Goal: Information Seeking & Learning: Find specific fact

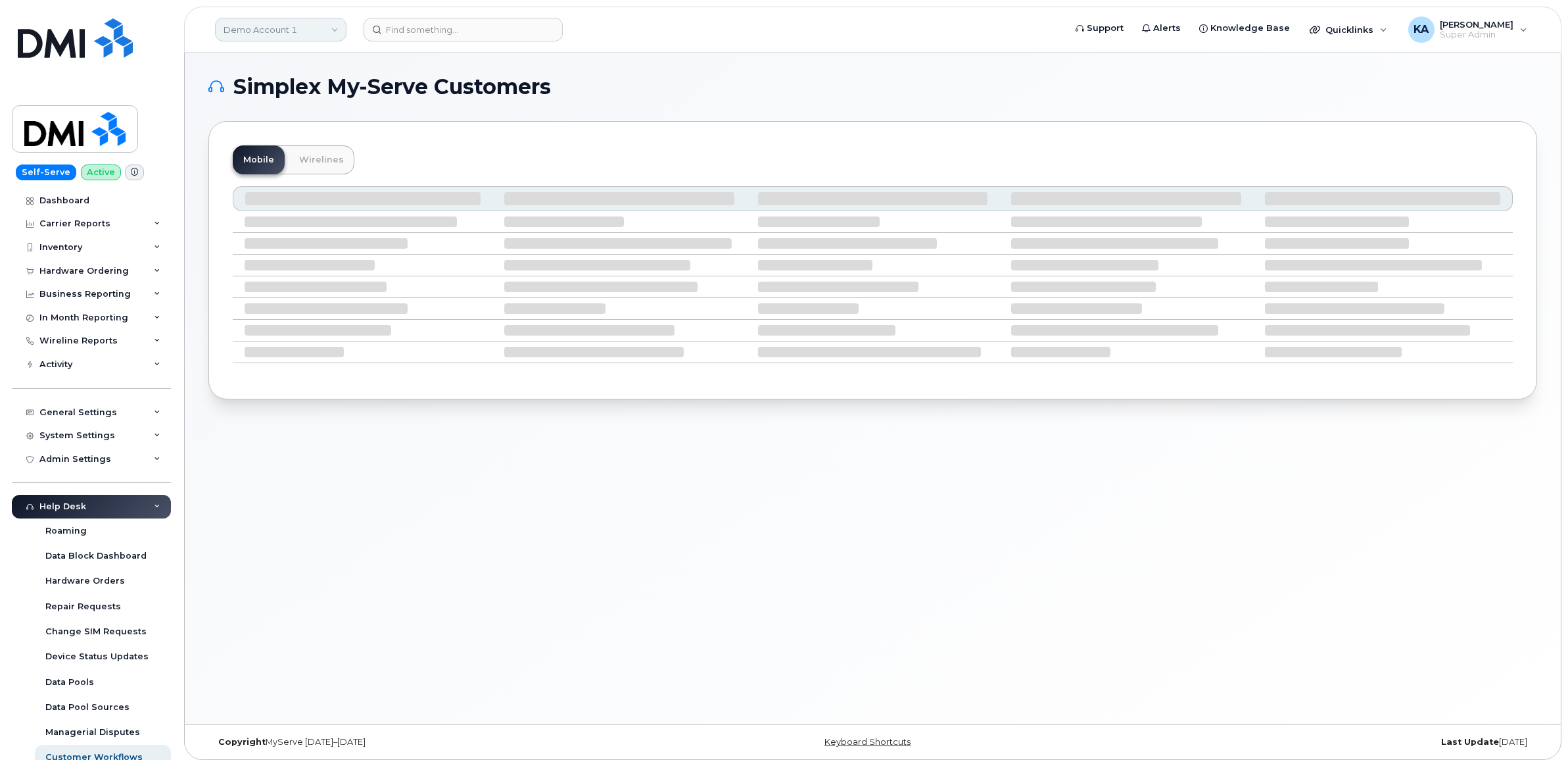
click at [287, 30] on link "Demo Account 1" at bounding box center [281, 30] width 131 height 24
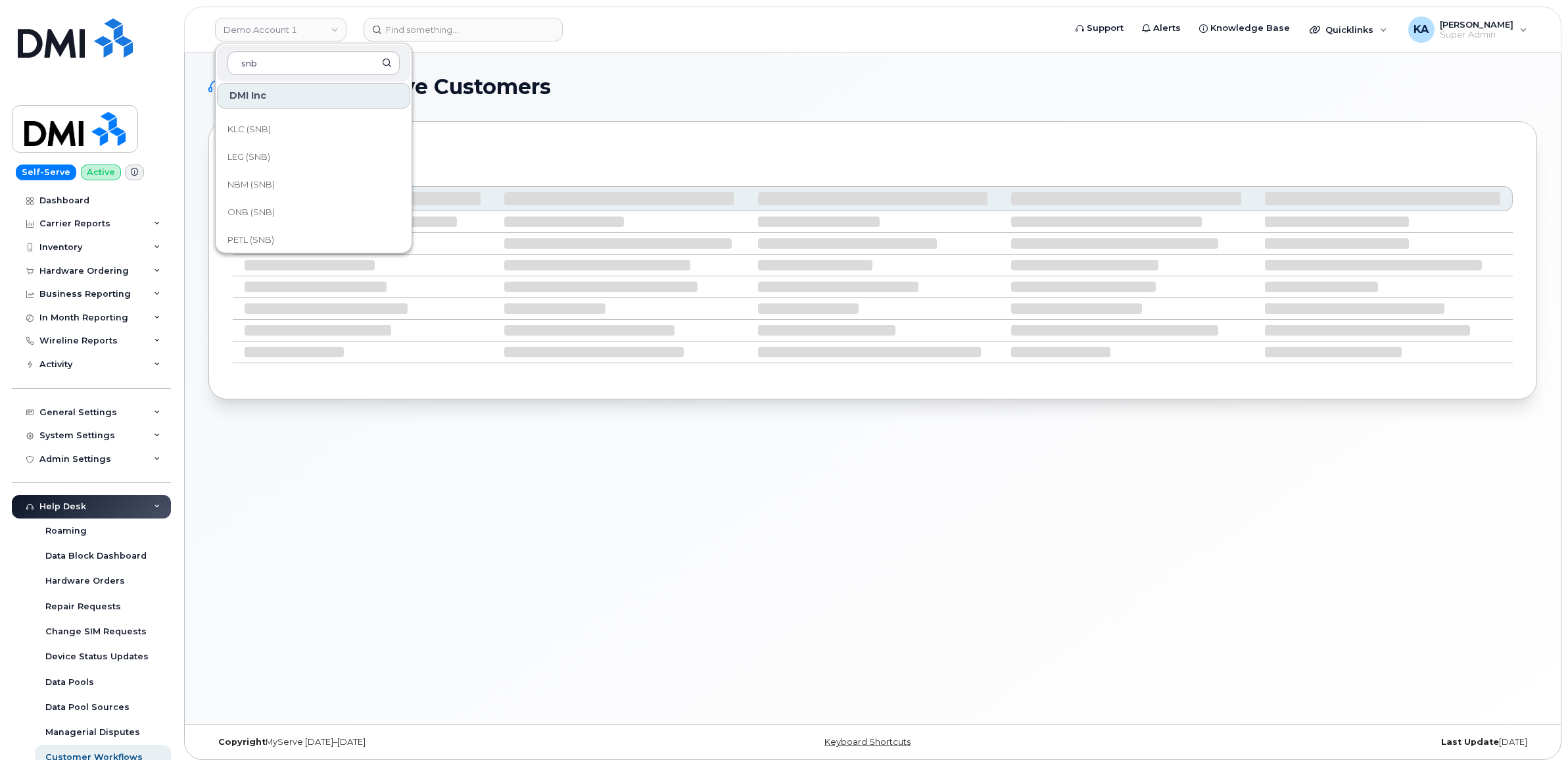
scroll to position [493, 0]
type input "snb"
click at [252, 205] on span "PETL (SNB)" at bounding box center [251, 211] width 47 height 13
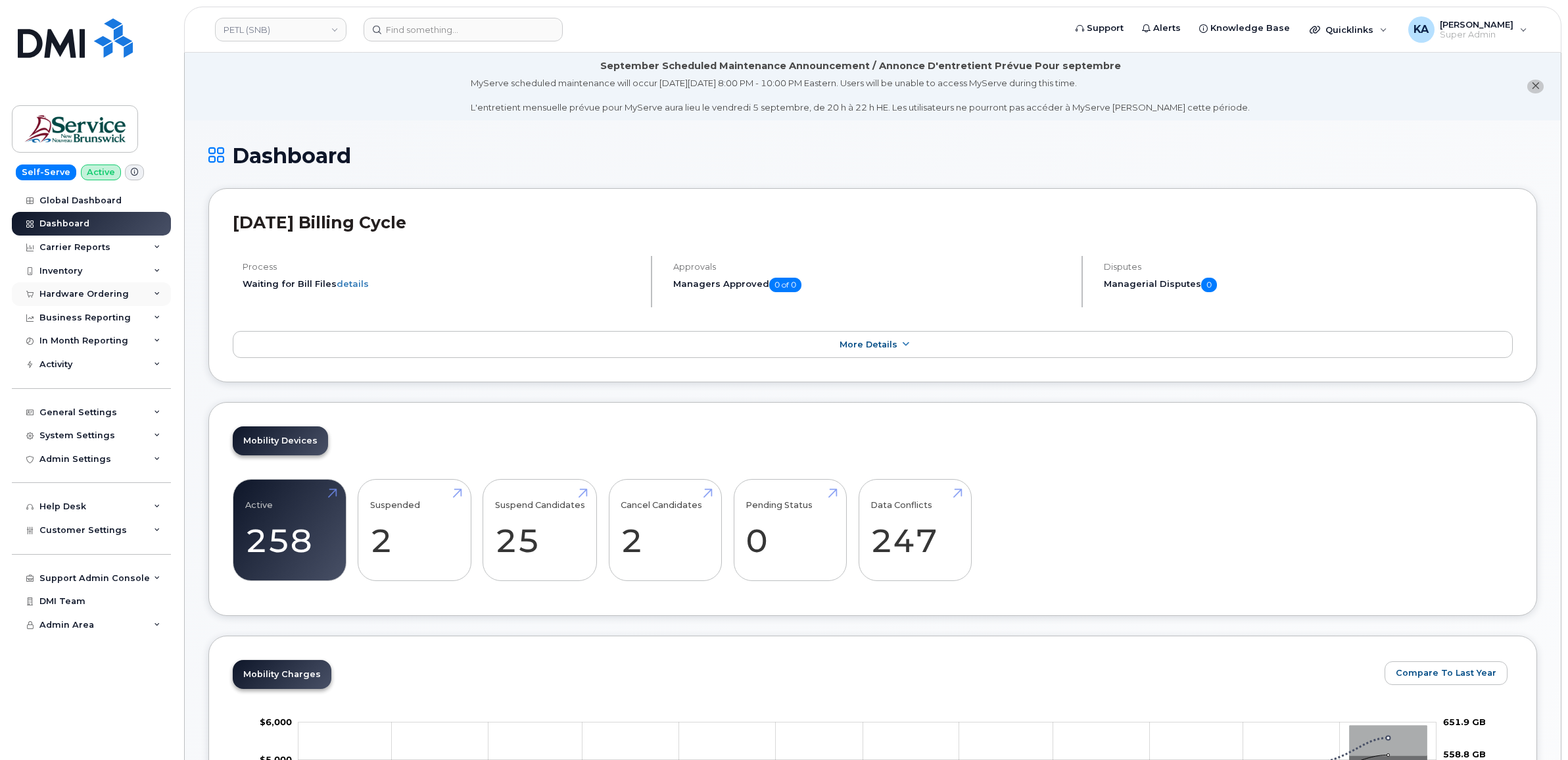
click at [84, 299] on div "Hardware Ordering" at bounding box center [84, 294] width 89 height 11
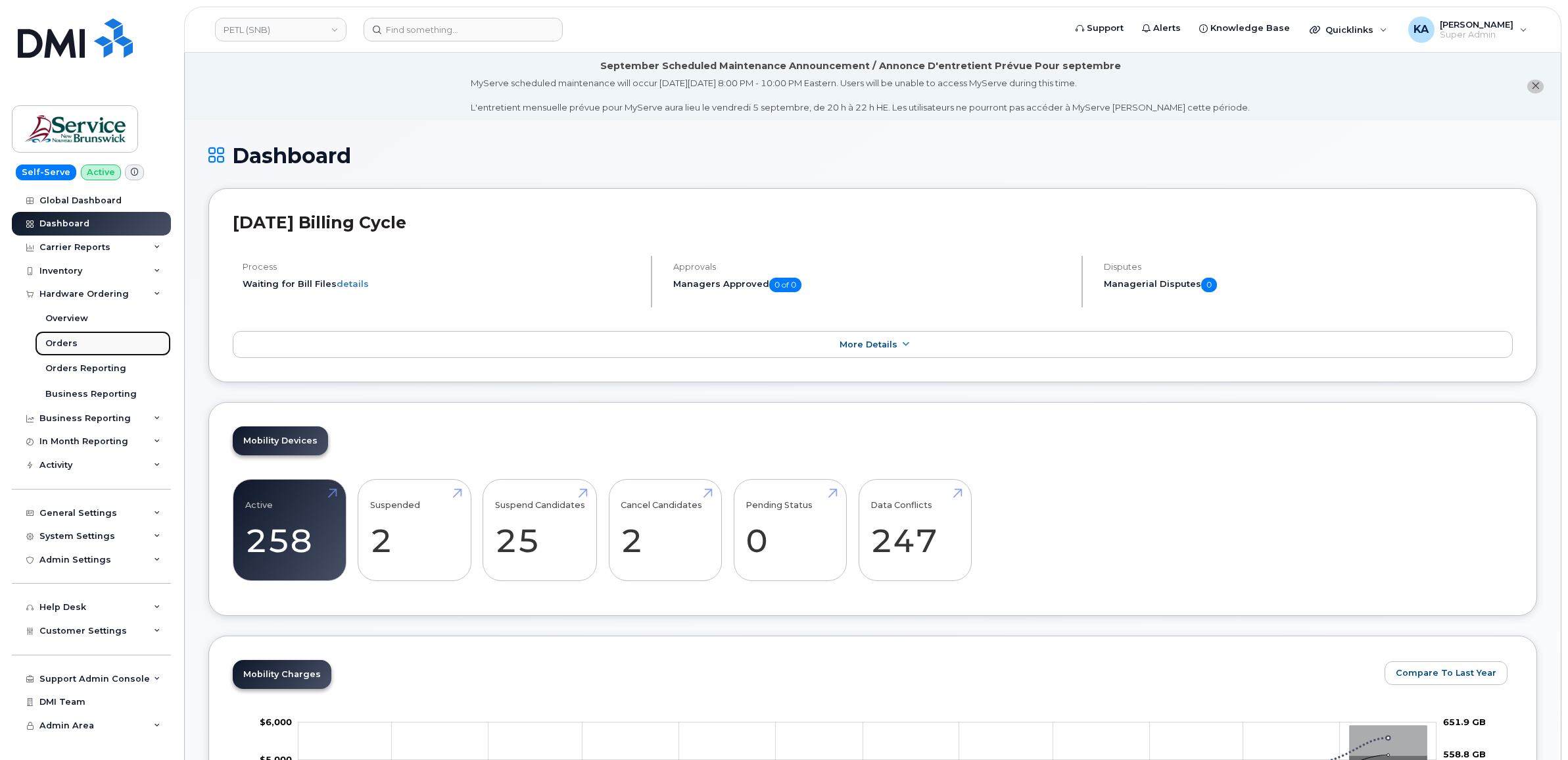
click at [61, 339] on div "Orders" at bounding box center [61, 343] width 32 height 12
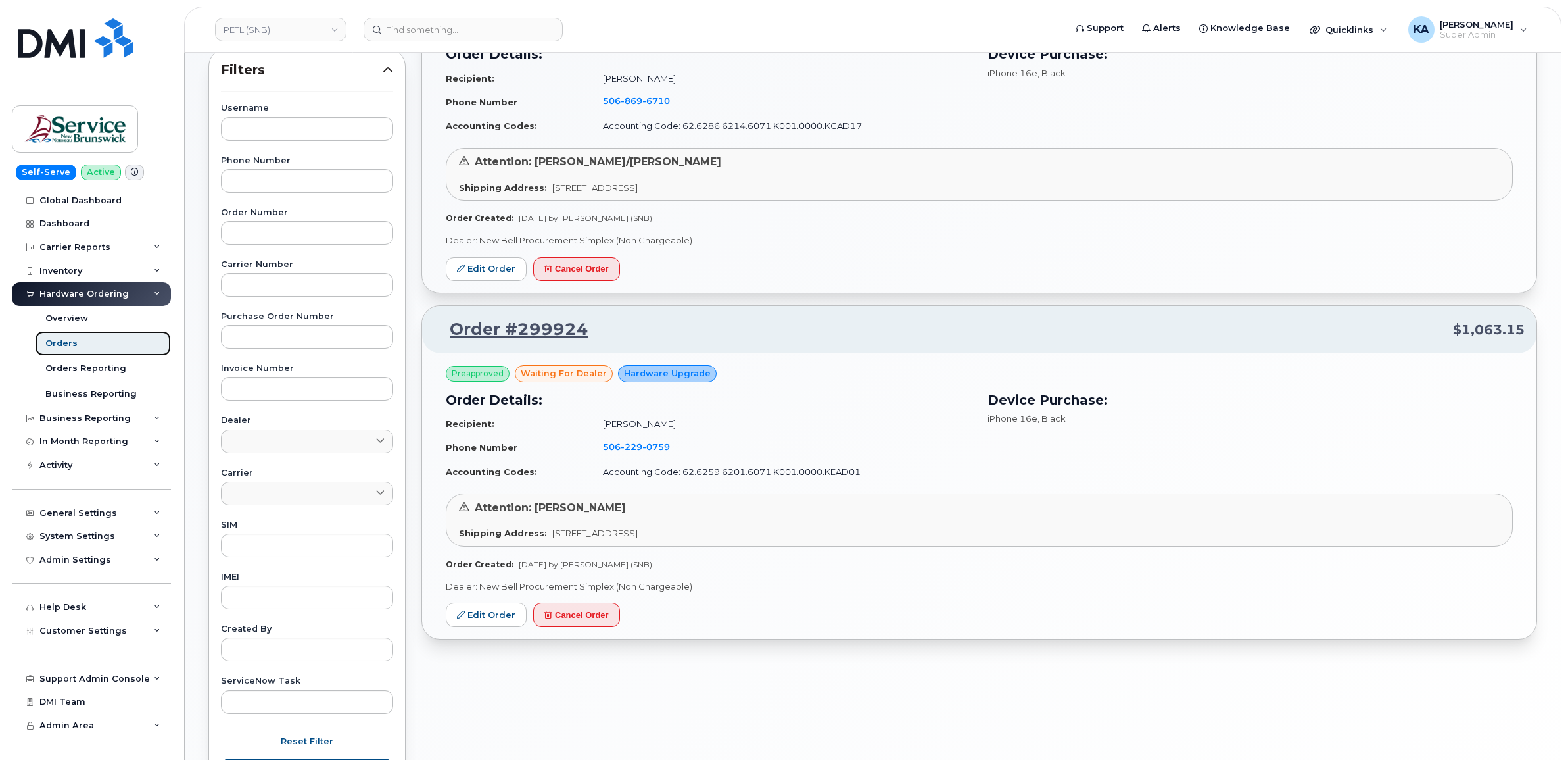
scroll to position [247, 0]
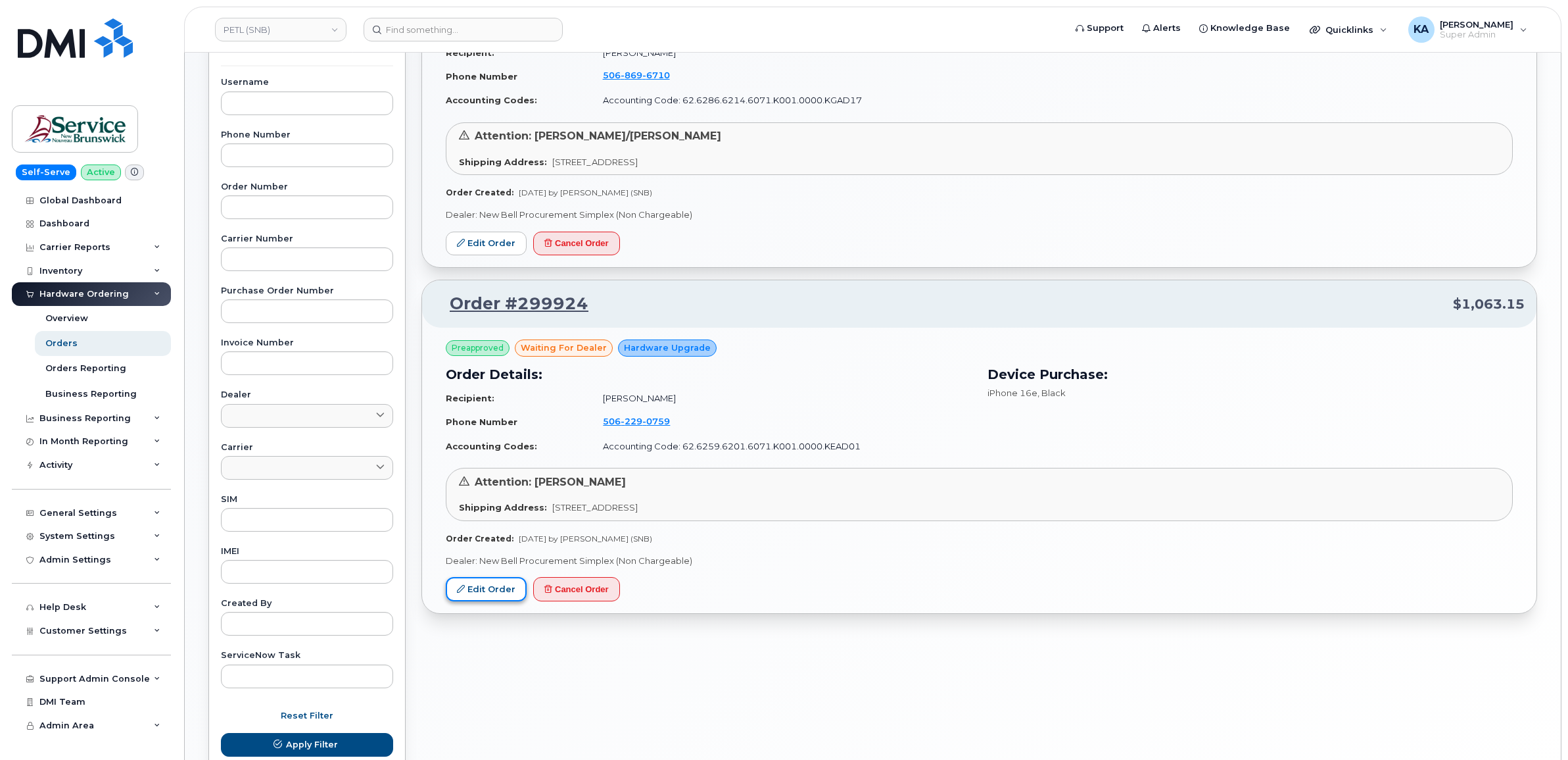
click at [474, 583] on link "Edit Order" at bounding box center [486, 589] width 81 height 25
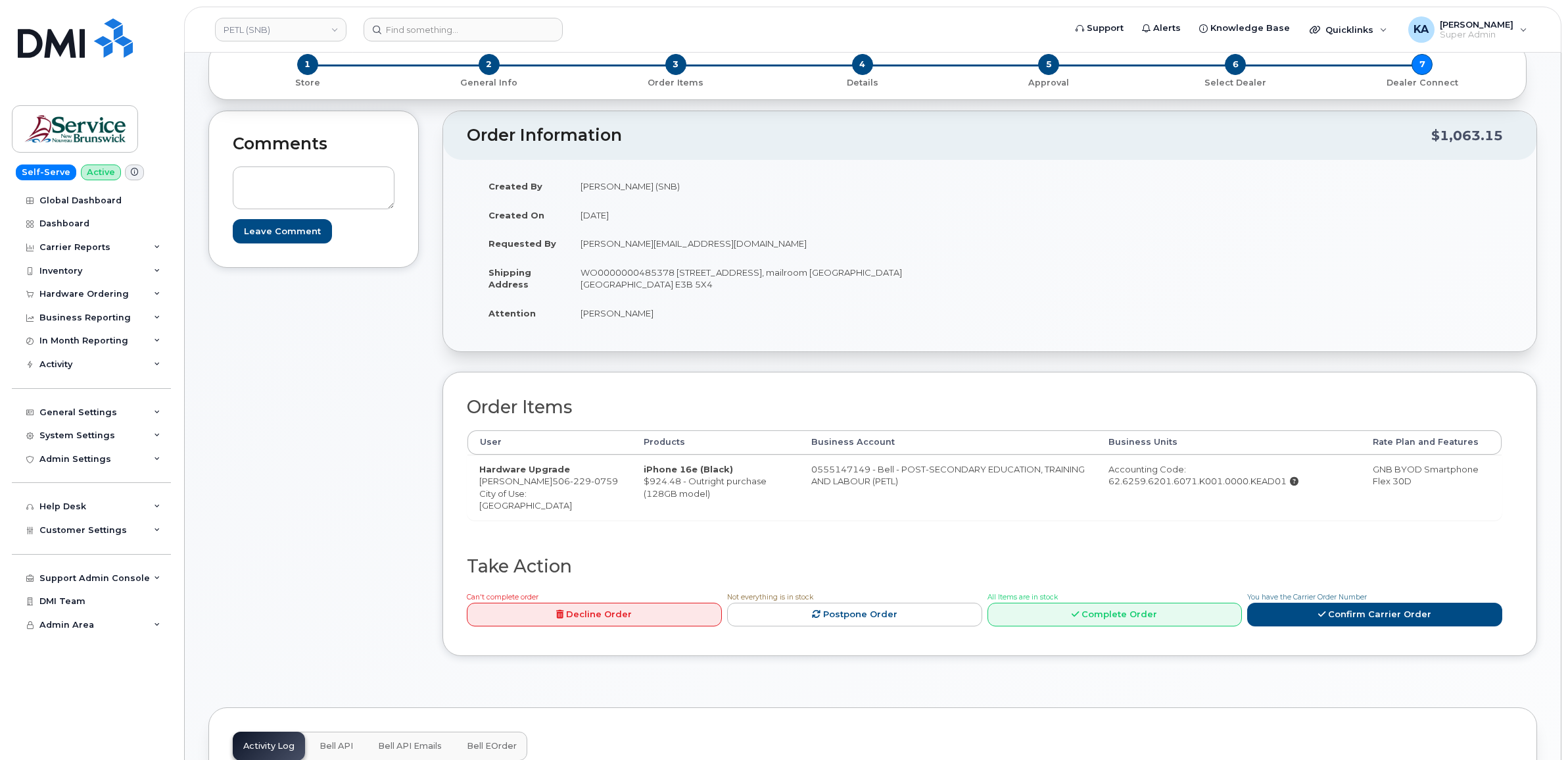
scroll to position [165, 0]
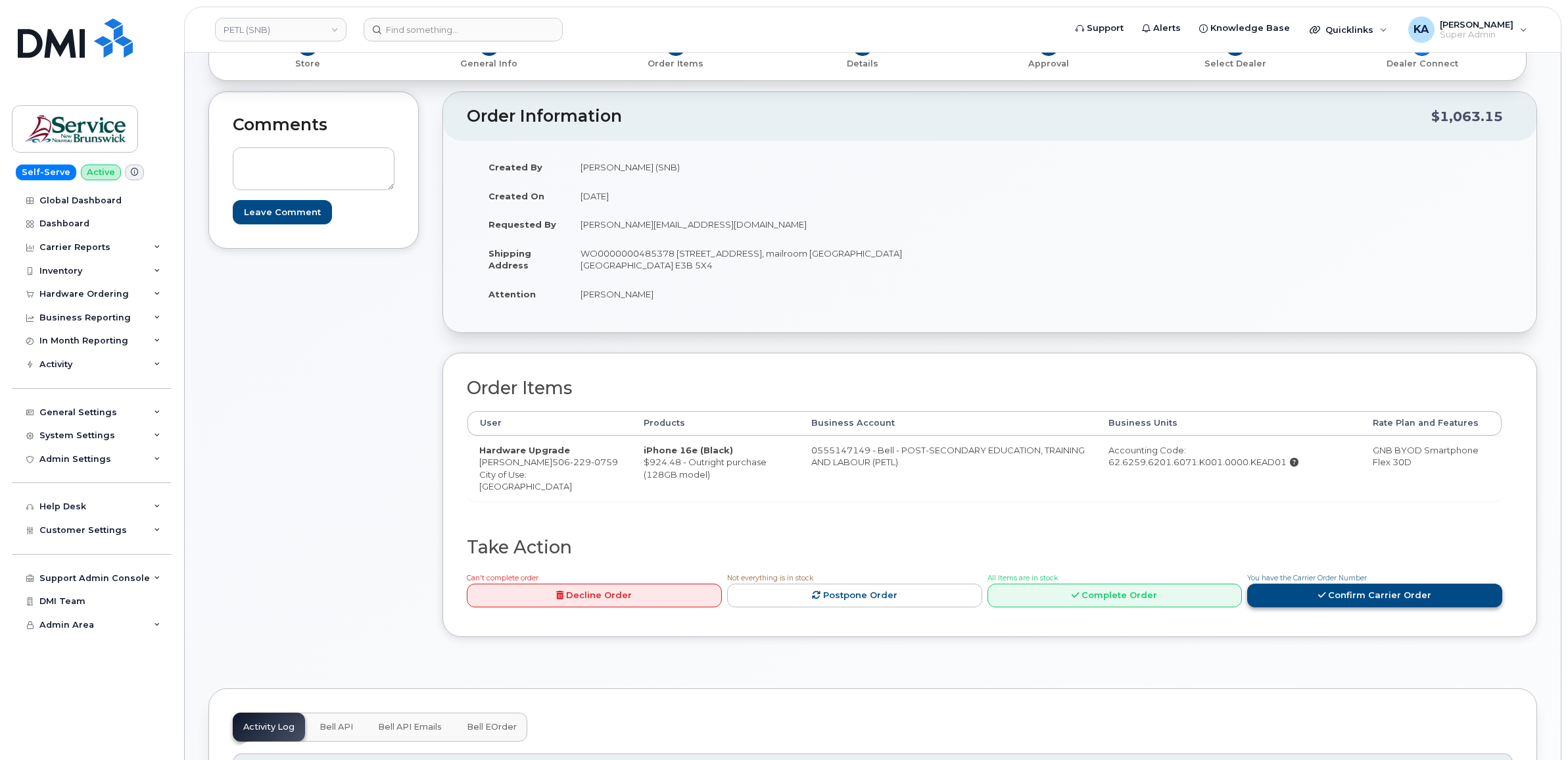
click at [1317, 593] on link "Confirm Carrier Order" at bounding box center [1375, 595] width 255 height 25
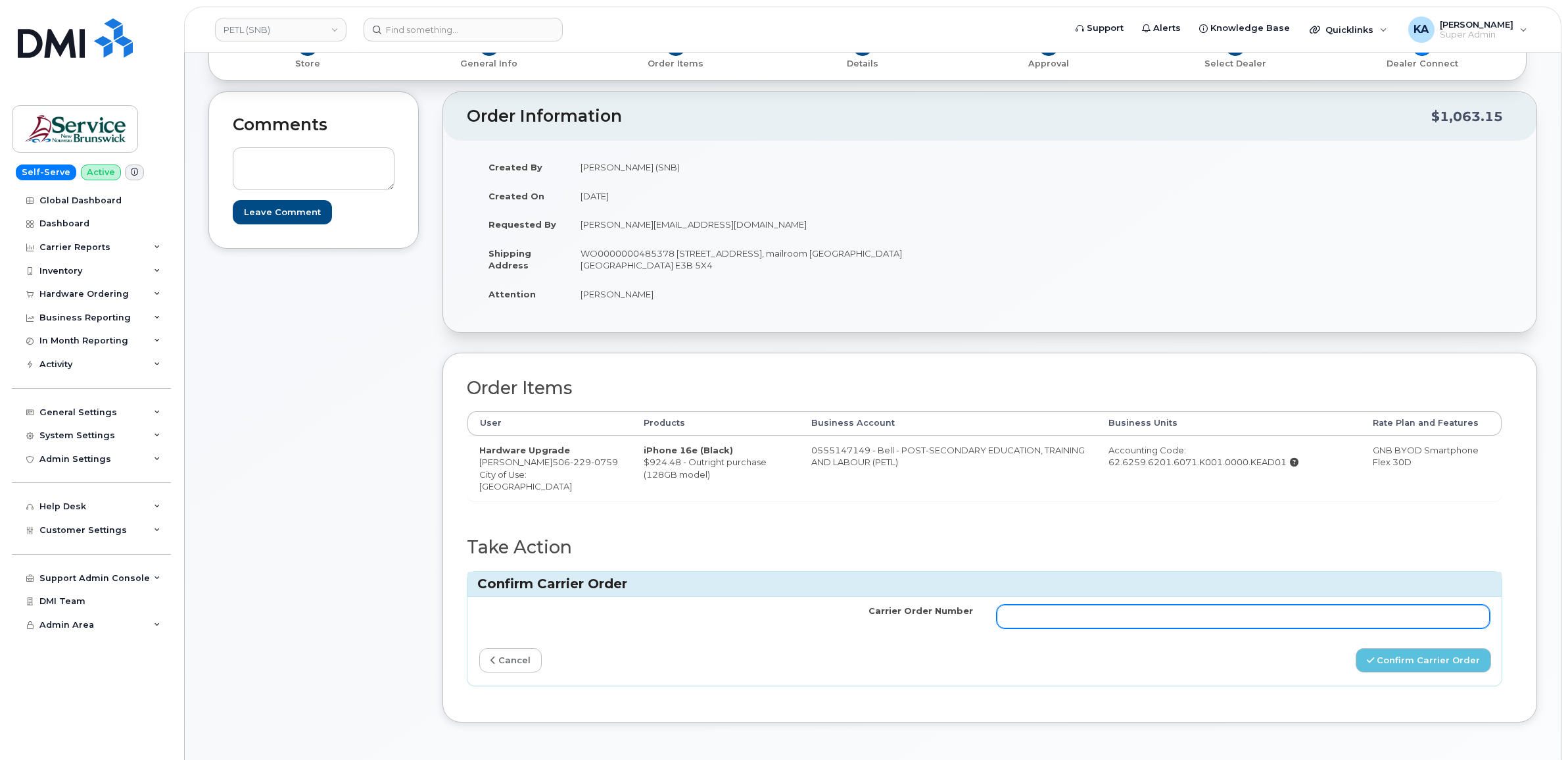
click at [1016, 623] on input "Carrier Order Number" at bounding box center [1243, 617] width 494 height 24
paste input "3012605"
type input "3012605"
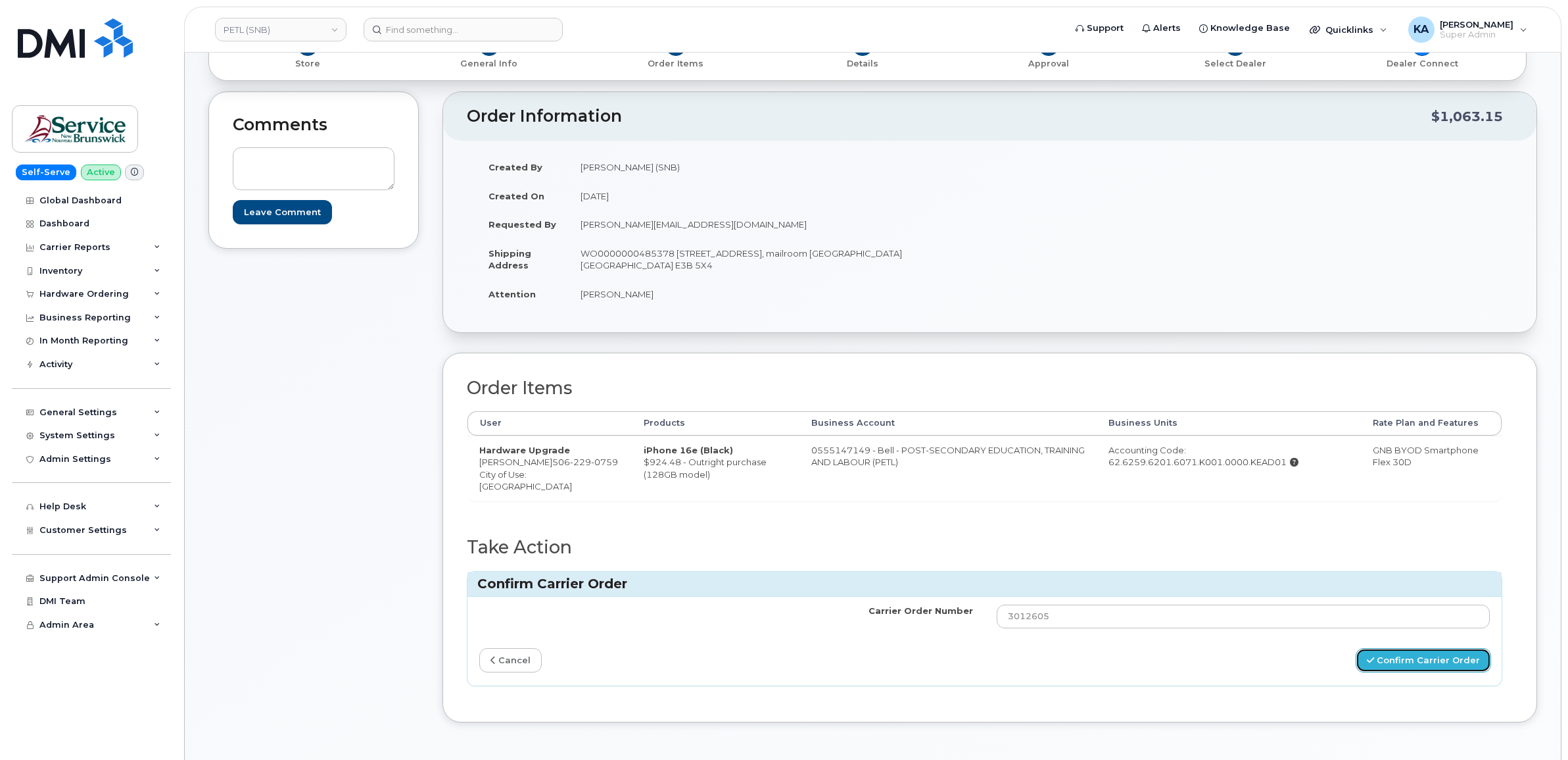
click at [1394, 665] on button "Confirm Carrier Order" at bounding box center [1423, 660] width 135 height 25
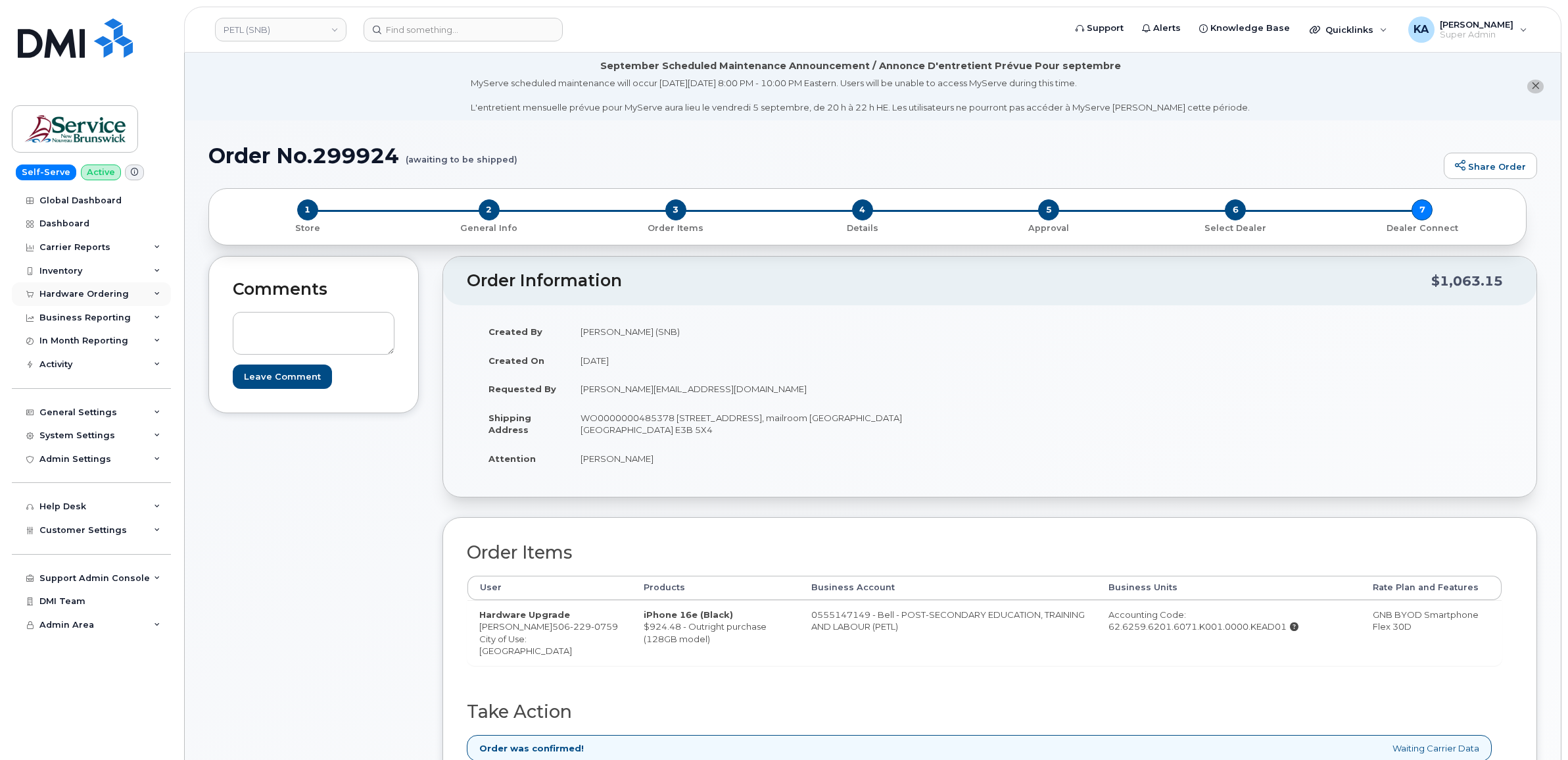
click at [76, 293] on div "Hardware Ordering" at bounding box center [84, 294] width 89 height 11
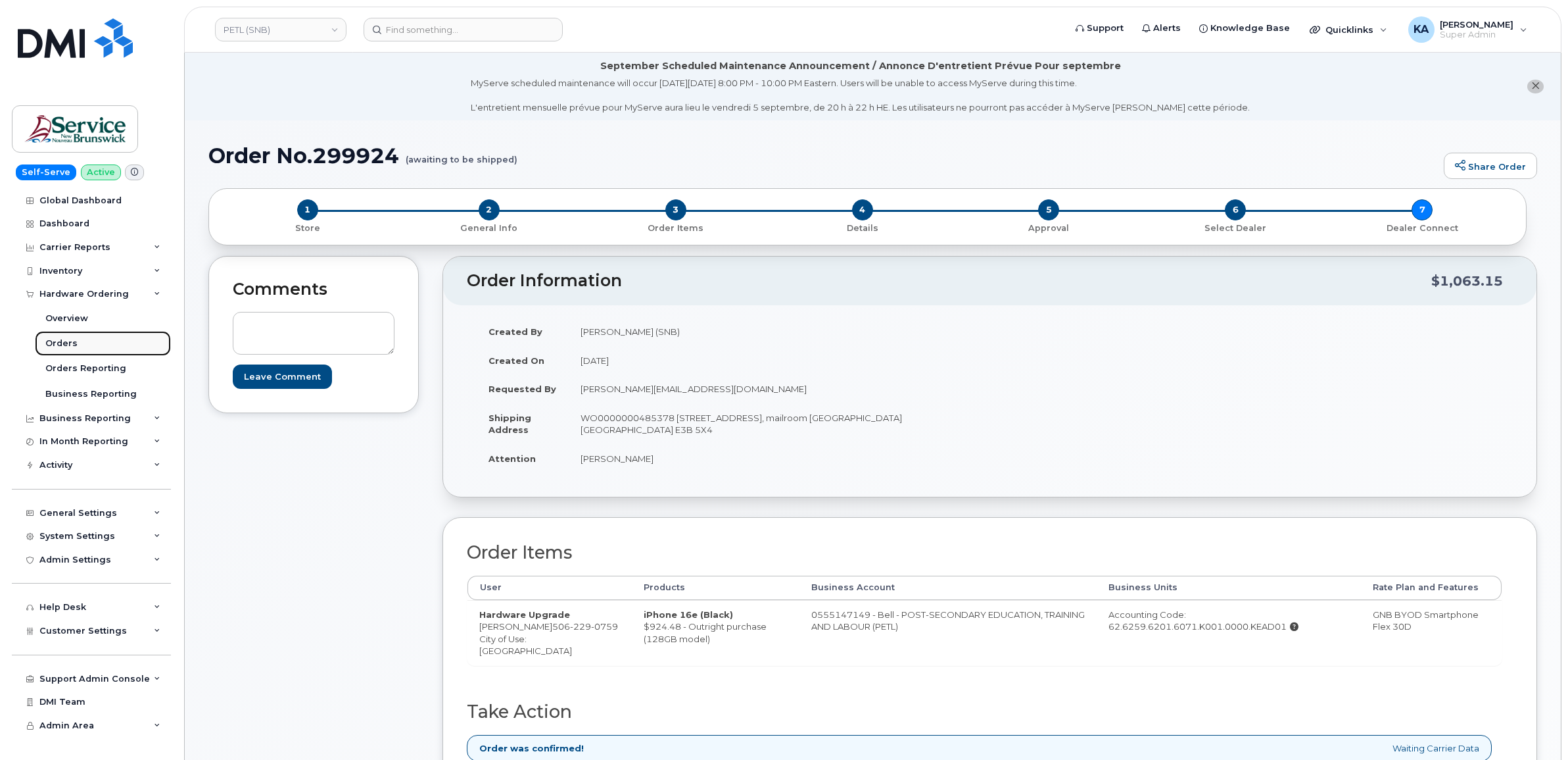
click at [61, 344] on div "Orders" at bounding box center [61, 343] width 32 height 12
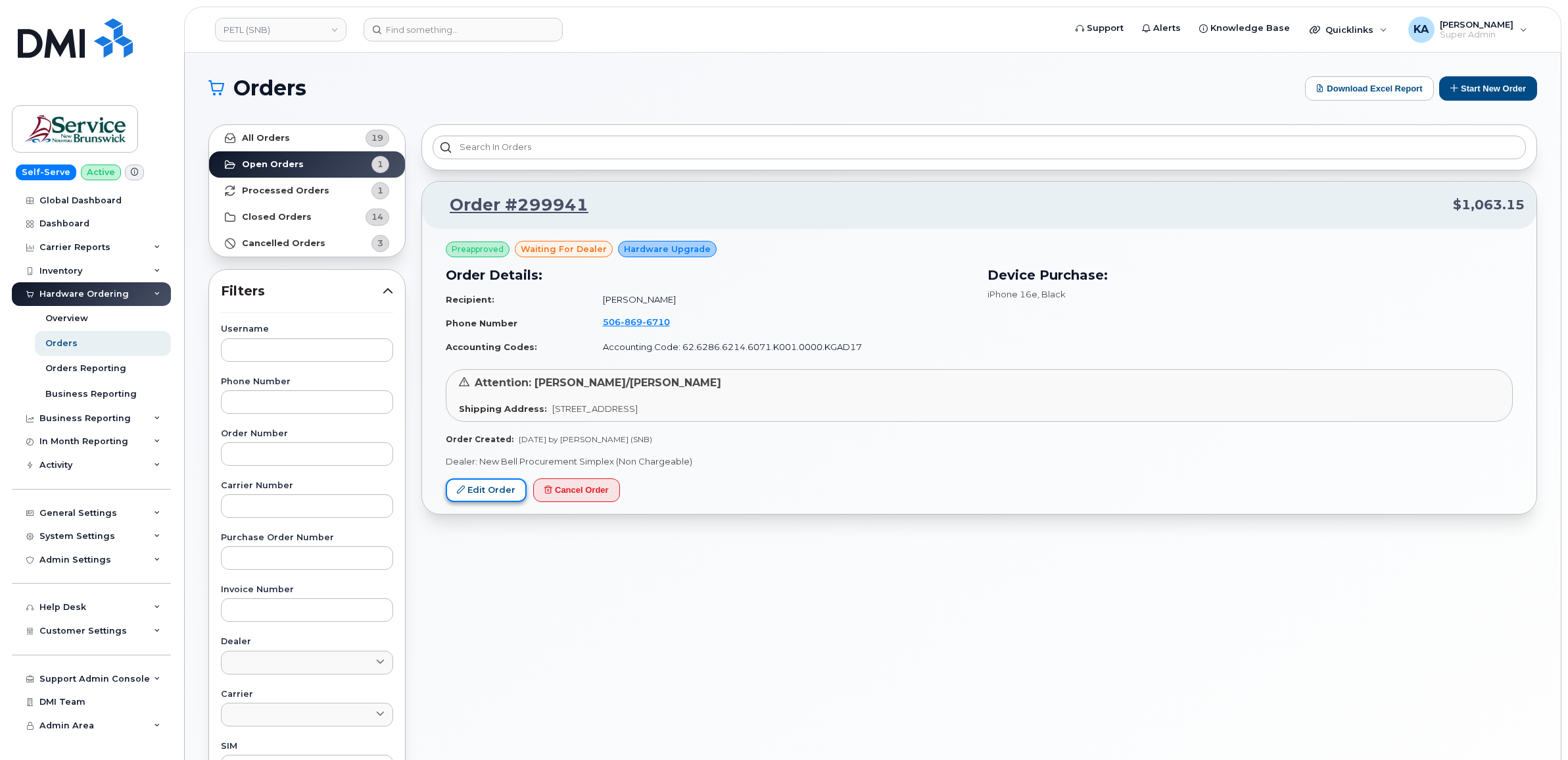
click at [488, 489] on link "Edit Order" at bounding box center [486, 490] width 81 height 25
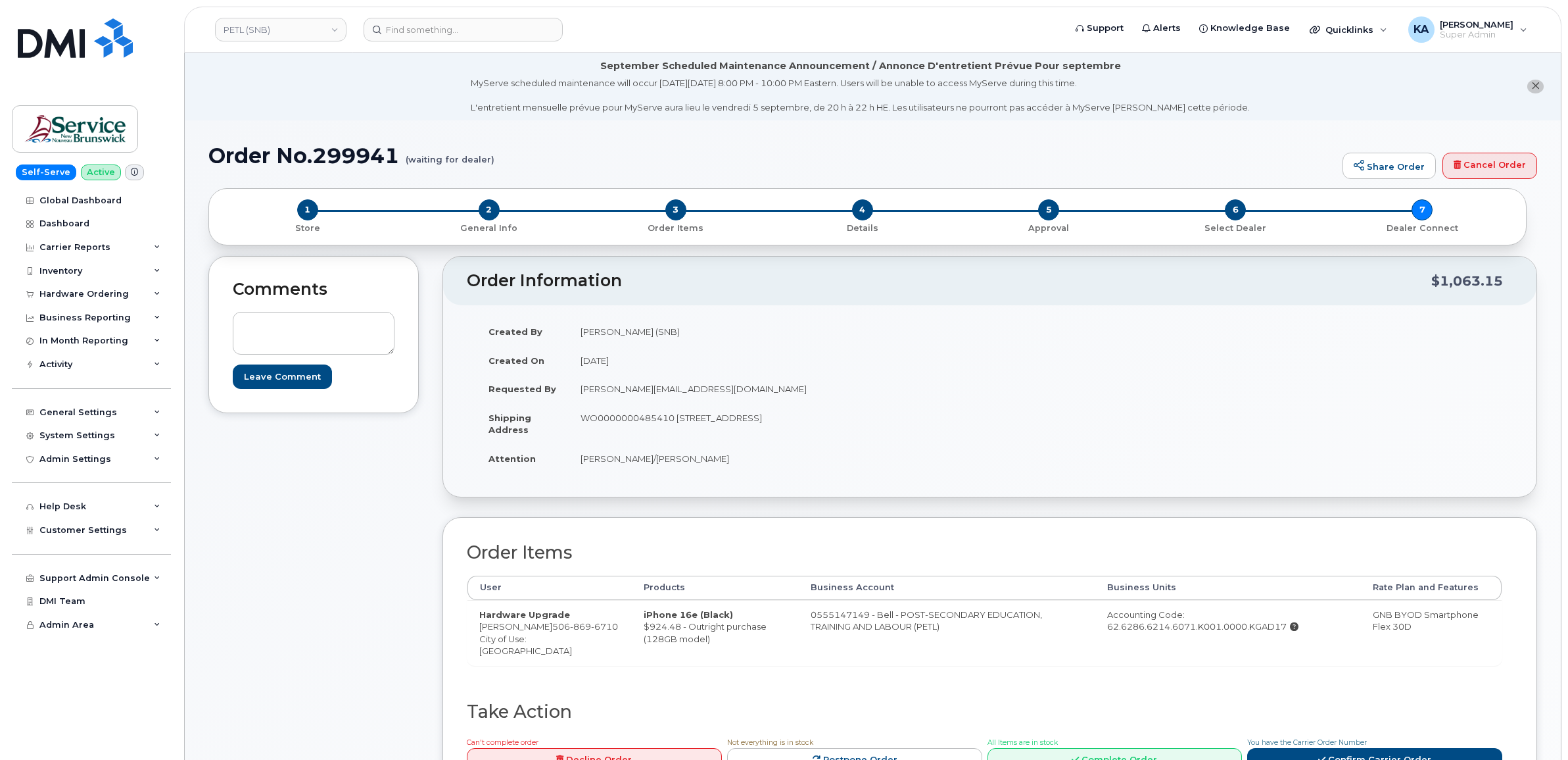
scroll to position [82, 0]
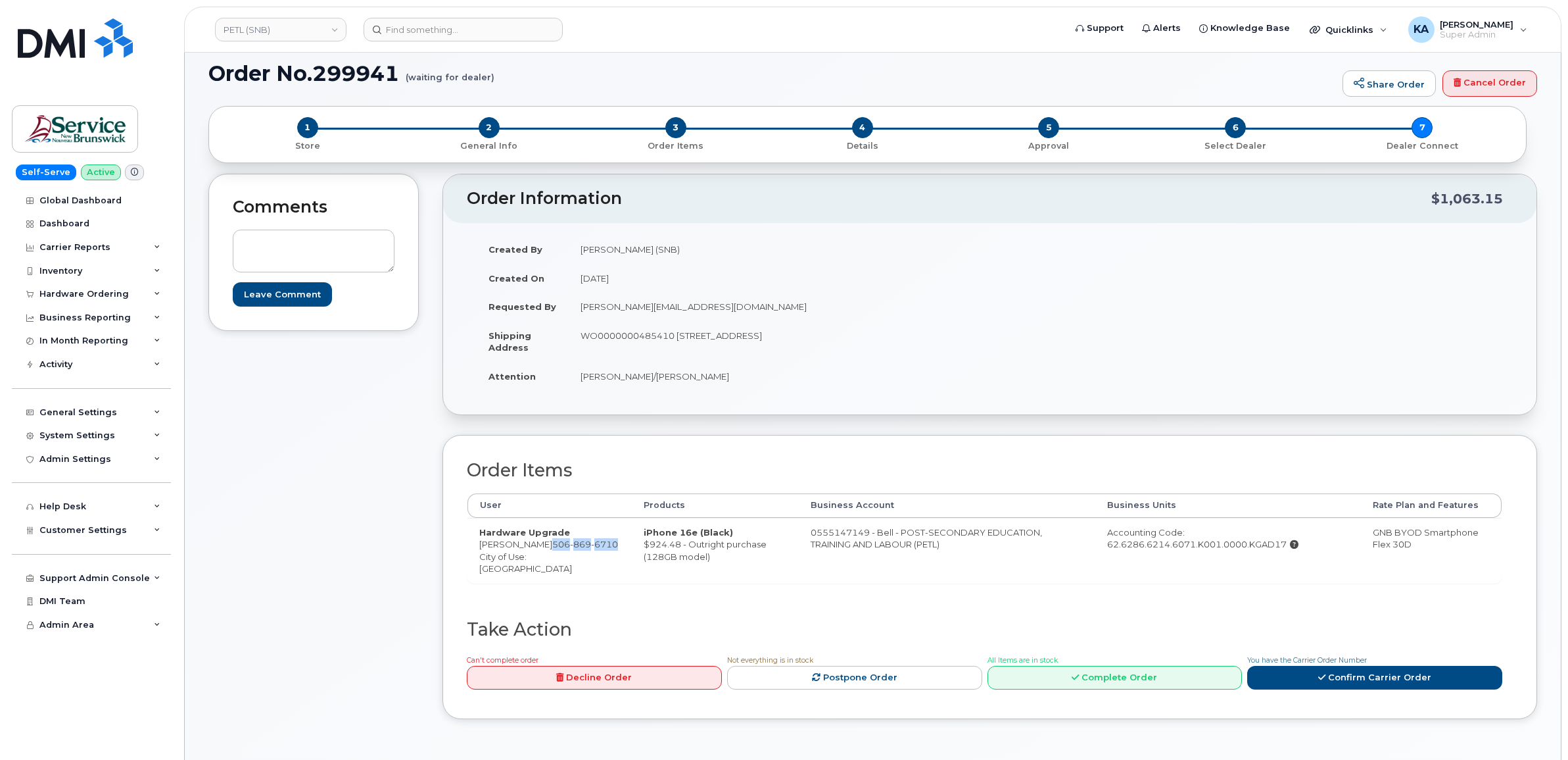
drag, startPoint x: 522, startPoint y: 557, endPoint x: 602, endPoint y: 546, distance: 80.8
click at [602, 546] on span "506 869 6710" at bounding box center [585, 544] width 66 height 11
copy span "506 869 6710"
click at [459, 546] on div "Order Items User Products Business Account Business Units Rate Plan and Feature…" at bounding box center [990, 577] width 1095 height 285
drag, startPoint x: 475, startPoint y: 544, endPoint x: 596, endPoint y: 549, distance: 121.1
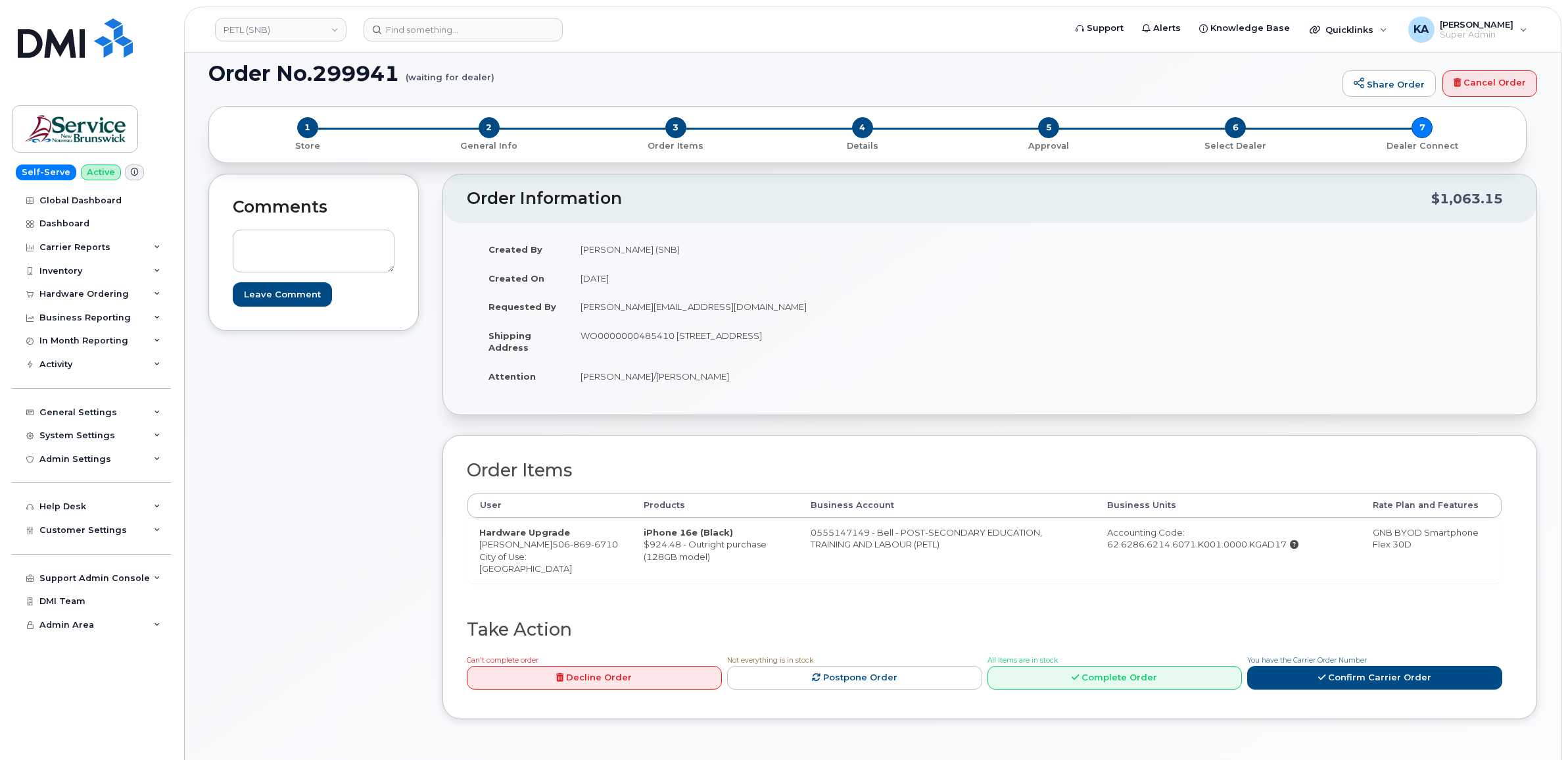
click at [596, 549] on td "Hardware Upgrade Natalie Melanson Houlahan 506 869 6710 City of Use: Moncton" at bounding box center [550, 551] width 165 height 65
drag, startPoint x: 596, startPoint y: 548, endPoint x: 588, endPoint y: 546, distance: 8.2
copy td "Natalie Melanson Houlahan"
drag, startPoint x: 1107, startPoint y: 533, endPoint x: 1292, endPoint y: 553, distance: 186.1
click at [1292, 553] on td "Accounting Code: 62.6286.6214.6071.K001.0000.KGAD17" at bounding box center [1228, 551] width 265 height 65
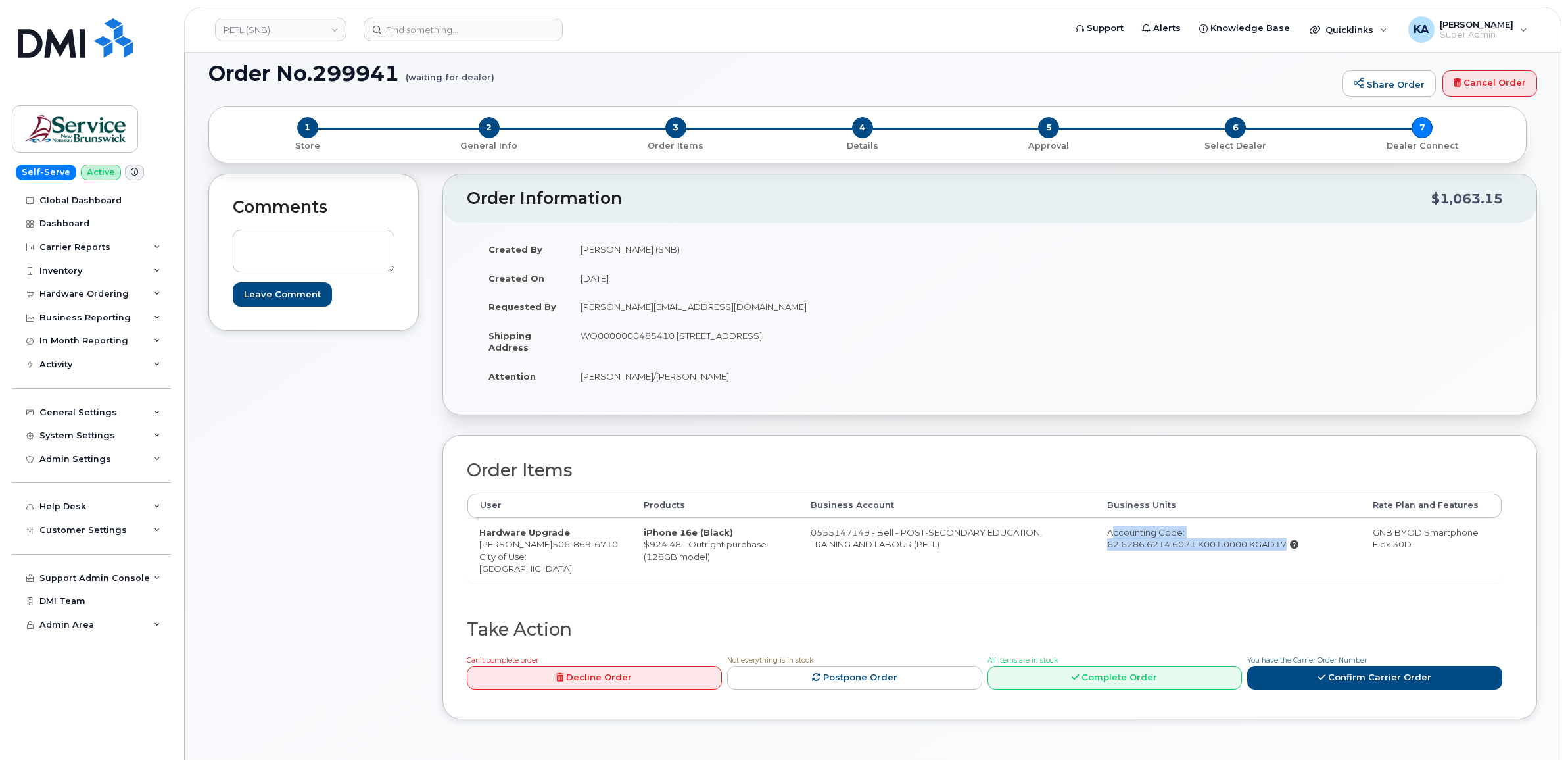
drag, startPoint x: 1290, startPoint y: 553, endPoint x: 1273, endPoint y: 541, distance: 20.8
copy div "Accounting Code: 62.6286.6214.6071.K001.0000.KGAD17"
drag, startPoint x: 577, startPoint y: 336, endPoint x: 676, endPoint y: 347, distance: 99.6
click at [676, 347] on td "WO0000000485410 105-1600 Main St Moncton New Brunswick E1E 1G5" at bounding box center [774, 341] width 412 height 41
drag, startPoint x: 676, startPoint y: 347, endPoint x: 662, endPoint y: 334, distance: 19.1
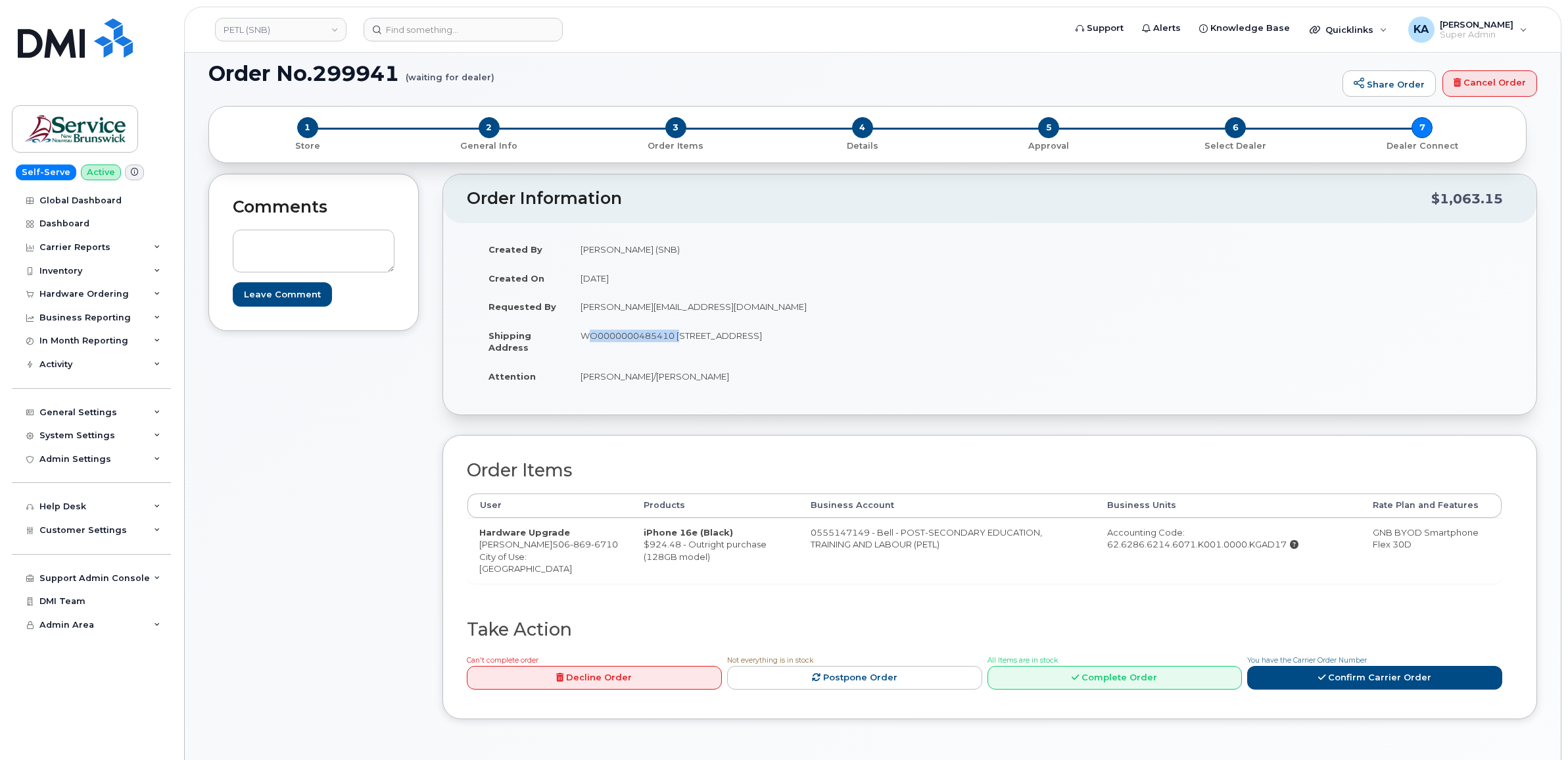
copy td "WO0000000485410"
drag, startPoint x: 707, startPoint y: 353, endPoint x: 689, endPoint y: 339, distance: 22.8
click at [707, 353] on td "WO0000000485410 105-1600 Main St Moncton New Brunswick E1E 1G5" at bounding box center [774, 341] width 412 height 41
drag, startPoint x: 676, startPoint y: 333, endPoint x: 756, endPoint y: 336, distance: 80.1
click at [756, 336] on td "WO0000000485410 105-1600 Main St Moncton New Brunswick E1E 1G5" at bounding box center [774, 341] width 412 height 41
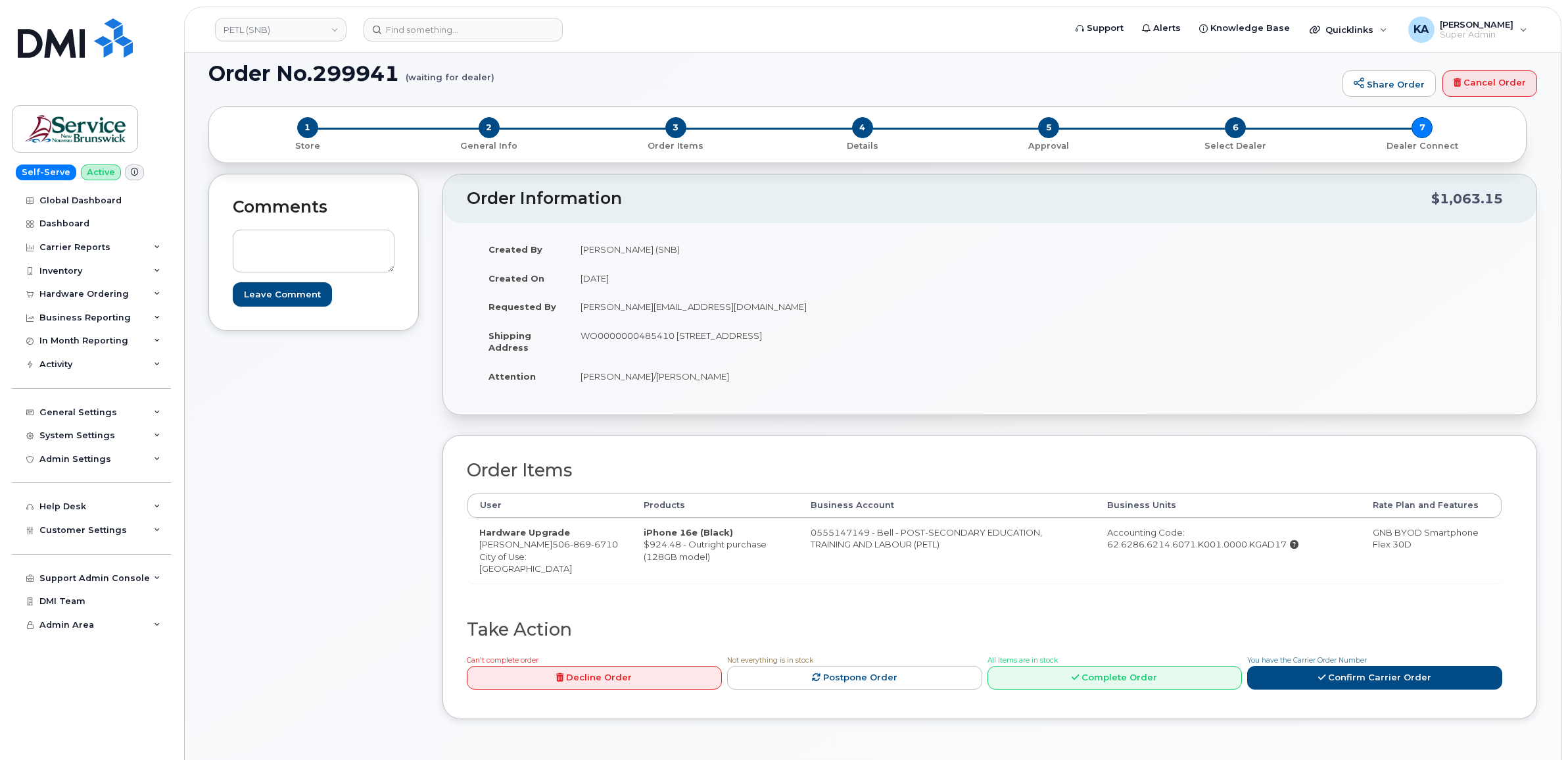
drag, startPoint x: 756, startPoint y: 336, endPoint x: 747, endPoint y: 336, distance: 9.0
copy td "105-1600 Main St"
drag, startPoint x: 869, startPoint y: 336, endPoint x: 918, endPoint y: 335, distance: 49.0
click at [918, 336] on td "WO0000000485410 105-1600 Main St Moncton New Brunswick E1E 1G5" at bounding box center [774, 341] width 412 height 41
drag, startPoint x: 918, startPoint y: 335, endPoint x: 898, endPoint y: 334, distance: 20.0
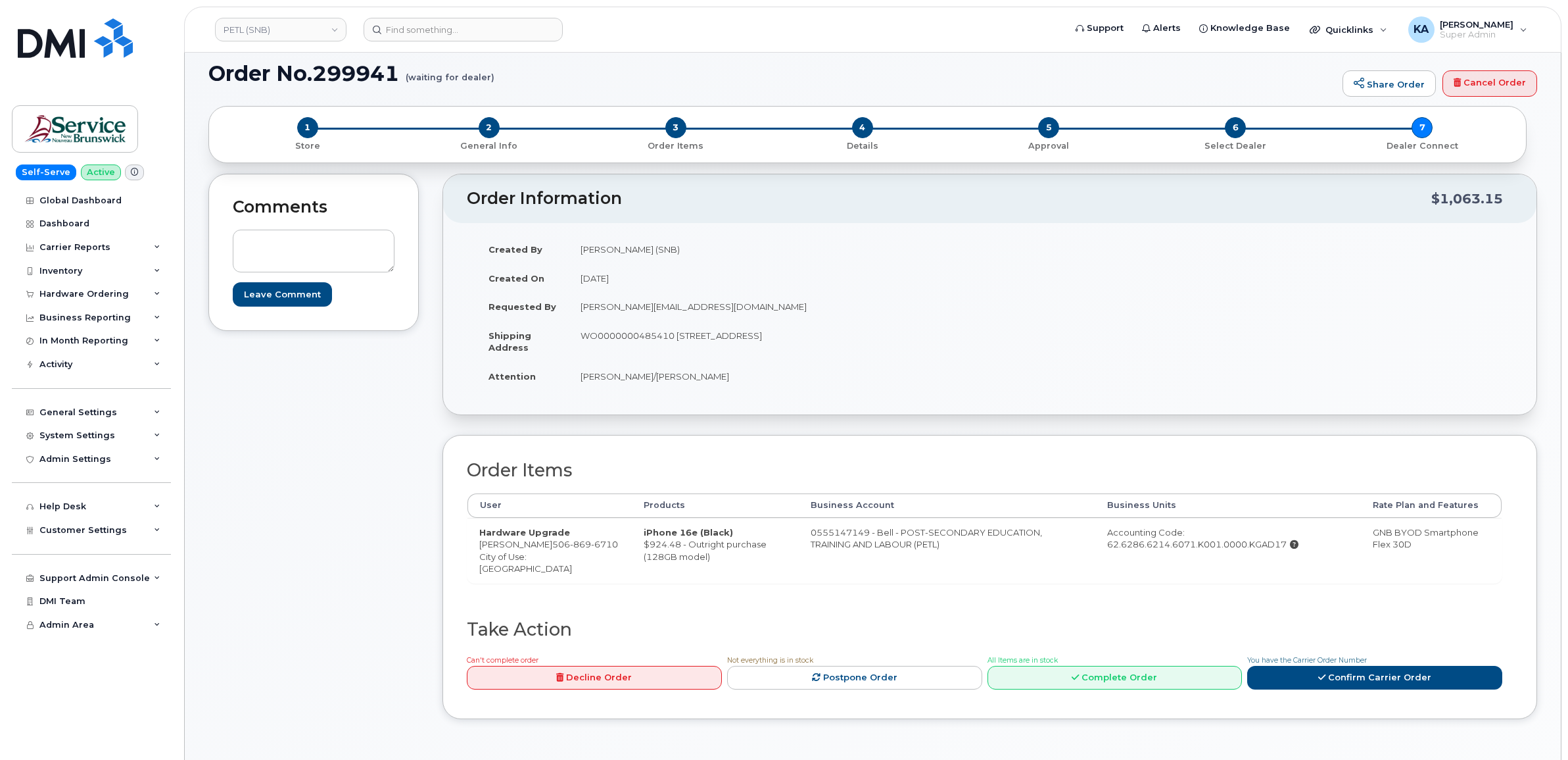
copy td "E1E 1G5"
drag, startPoint x: 572, startPoint y: 379, endPoint x: 692, endPoint y: 383, distance: 120.1
click at [692, 383] on td "Fred Doiron/Jeff McIntyre" at bounding box center [774, 376] width 412 height 29
drag, startPoint x: 692, startPoint y: 383, endPoint x: 668, endPoint y: 379, distance: 24.3
copy td "Fred Doiron/Jeff McIntyre"
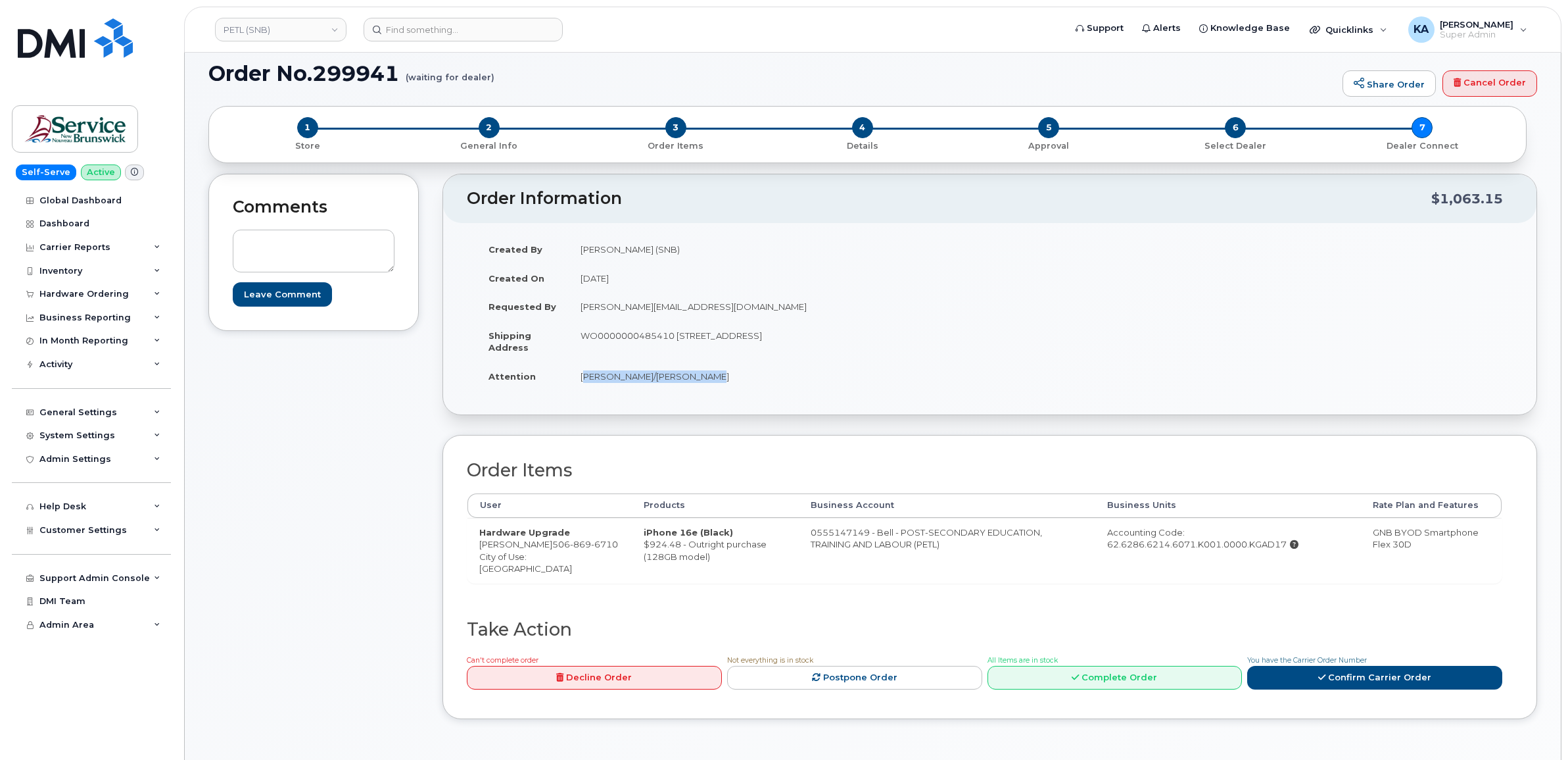
drag, startPoint x: 480, startPoint y: 546, endPoint x: 598, endPoint y: 547, distance: 118.0
click at [598, 547] on td "Hardware Upgrade Natalie Melanson Houlahan 506 869 6710 City of Use: Moncton" at bounding box center [550, 551] width 165 height 65
drag, startPoint x: 598, startPoint y: 547, endPoint x: 589, endPoint y: 548, distance: 9.1
copy td "Natalie Melanson Houlahan"
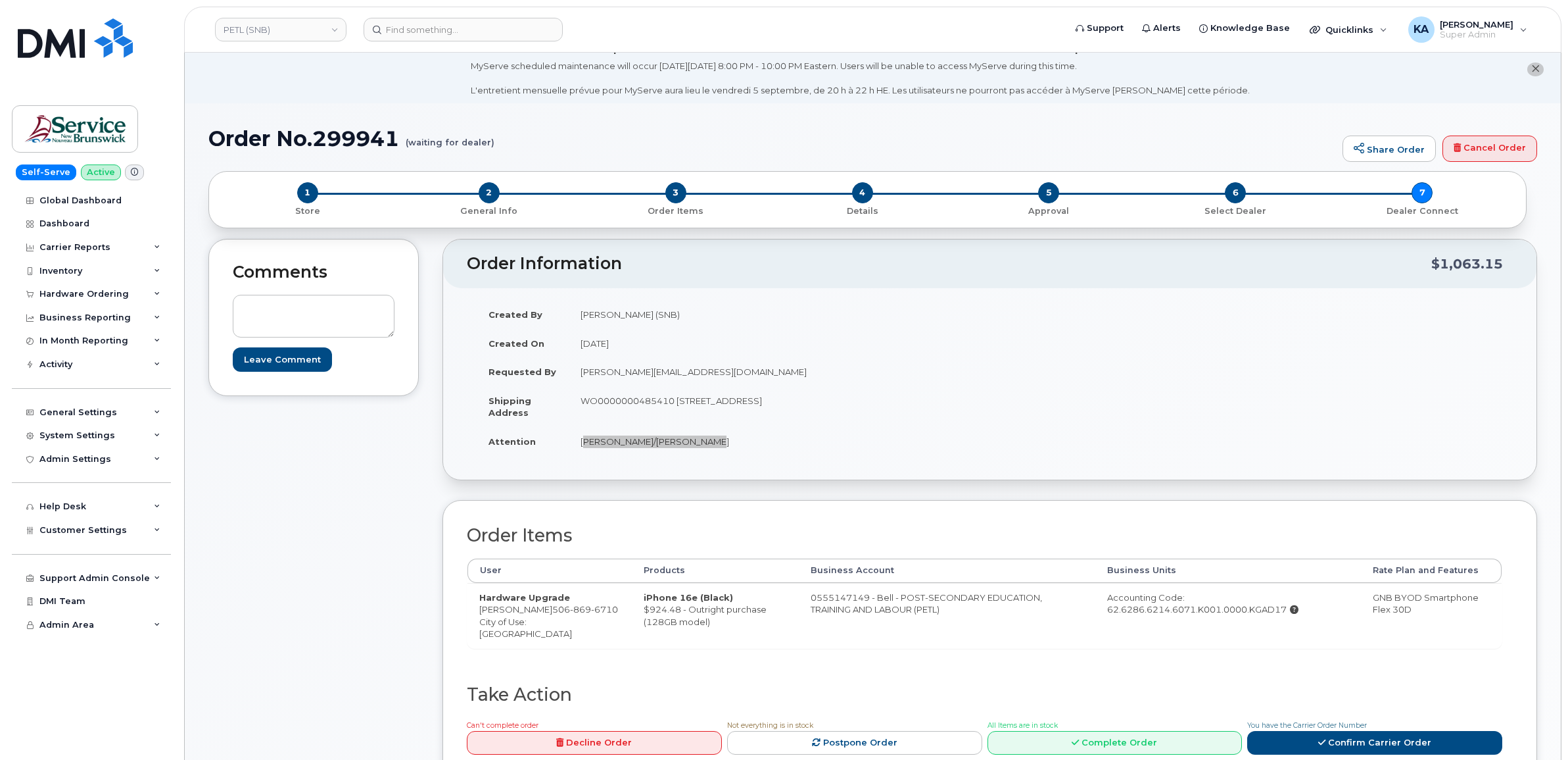
scroll to position [0, 0]
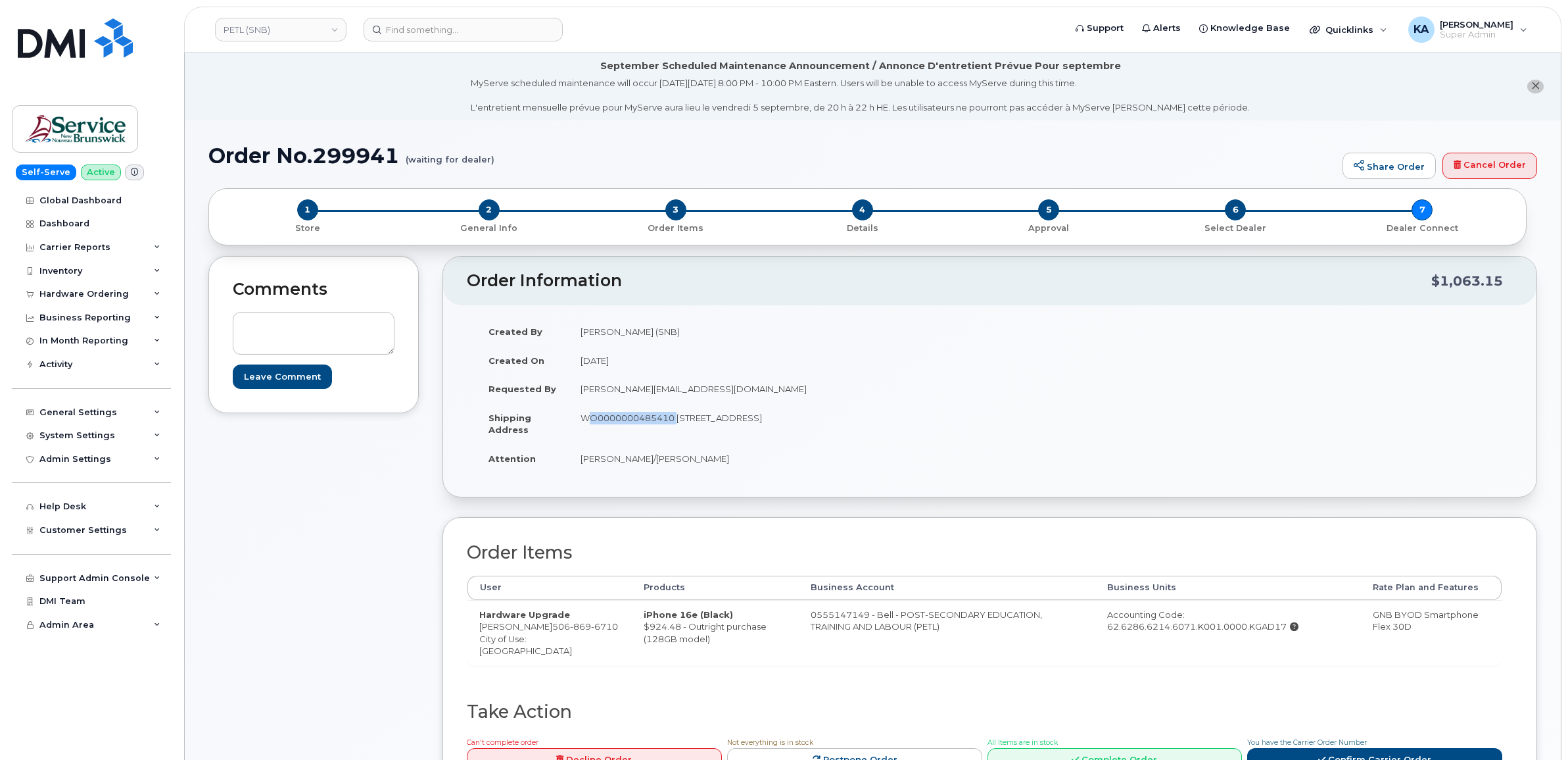
drag, startPoint x: 580, startPoint y: 419, endPoint x: 668, endPoint y: 428, distance: 88.5
click at [671, 431] on td "WO0000000485410 105-1600 Main St Moncton New Brunswick E1E 1G5" at bounding box center [774, 423] width 412 height 41
click at [668, 435] on td "WO0000000485410 105-1600 Main St Moncton New Brunswick E1E 1G5" at bounding box center [774, 423] width 412 height 41
click at [672, 416] on td "WO0000000485410 105-1600 Main St Moncton New Brunswick E1E 1G5" at bounding box center [774, 423] width 412 height 41
drag, startPoint x: 672, startPoint y: 416, endPoint x: 564, endPoint y: 405, distance: 108.6
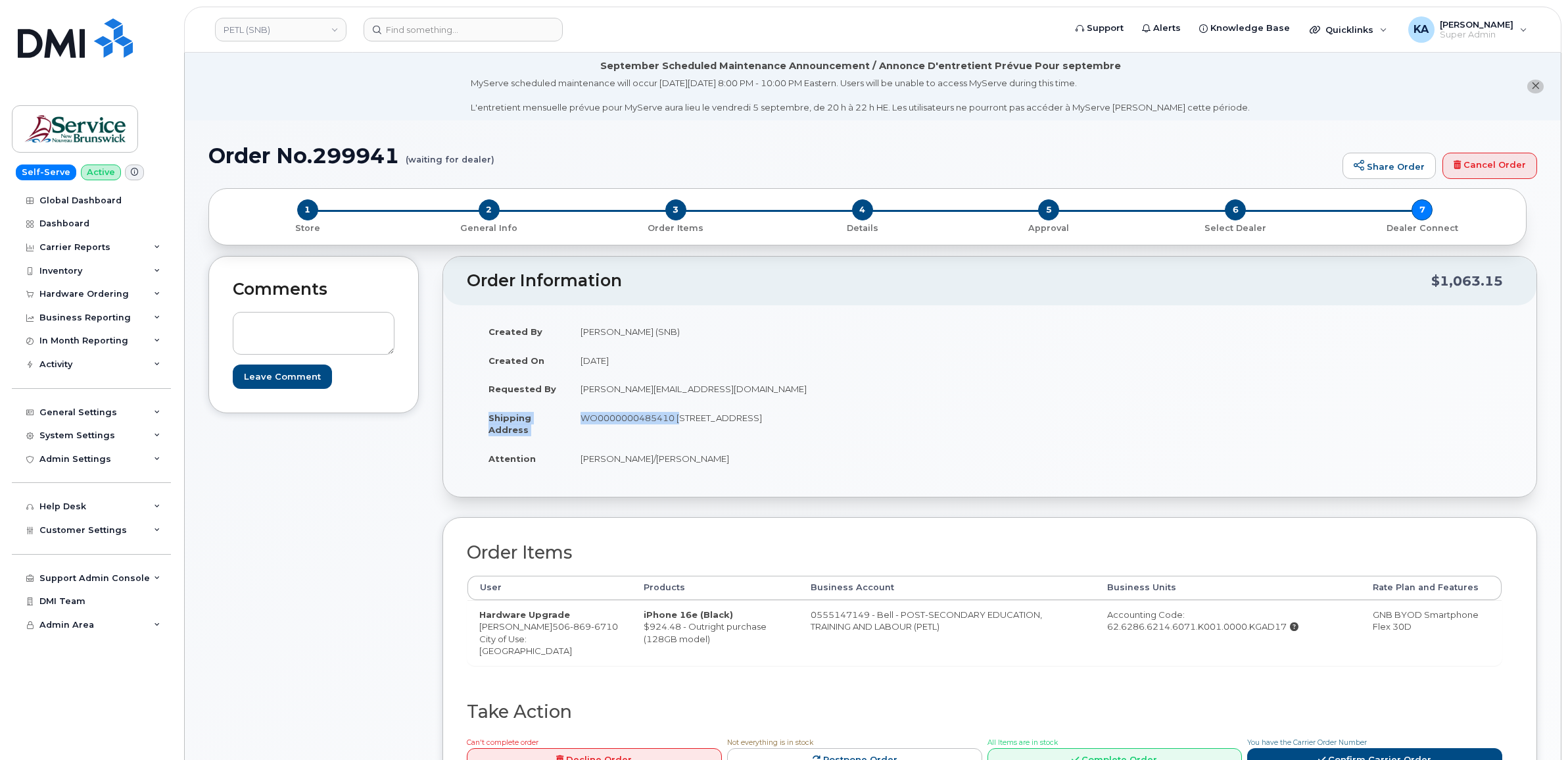
click at [564, 405] on tr "Shipping Address WO0000000485410 105-1600 Main St Moncton New Brunswick E1E 1G5" at bounding box center [728, 423] width 504 height 41
drag, startPoint x: 564, startPoint y: 405, endPoint x: 606, endPoint y: 429, distance: 48.4
click at [610, 433] on td "WO0000000485410 105-1600 Main St Moncton New Brunswick E1E 1G5" at bounding box center [774, 423] width 412 height 41
click at [568, 416] on td "WO0000000485410 105-1600 Main St Moncton New Brunswick E1E 1G5" at bounding box center [774, 423] width 412 height 41
drag, startPoint x: 580, startPoint y: 417, endPoint x: 672, endPoint y: 428, distance: 92.7
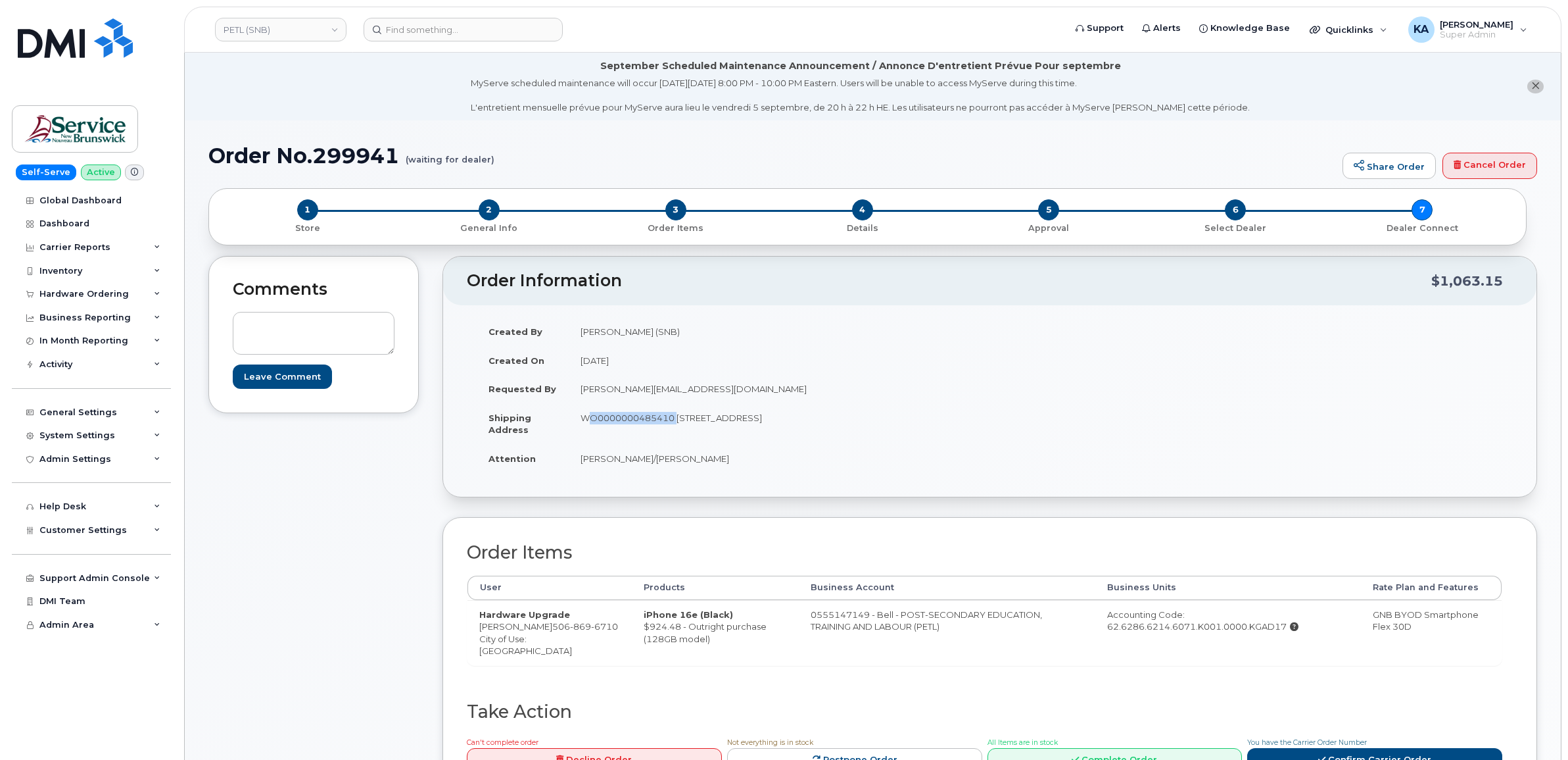
click at [672, 428] on td "WO0000000485410 105-1600 Main St Moncton New Brunswick E1E 1G5" at bounding box center [774, 423] width 412 height 41
drag, startPoint x: 672, startPoint y: 428, endPoint x: 658, endPoint y: 419, distance: 16.6
copy td "WO0000000485410"
click at [708, 441] on td "WO0000000485410 105-1600 Main St Moncton New Brunswick E1E 1G5" at bounding box center [774, 423] width 412 height 41
drag, startPoint x: 678, startPoint y: 415, endPoint x: 754, endPoint y: 423, distance: 76.4
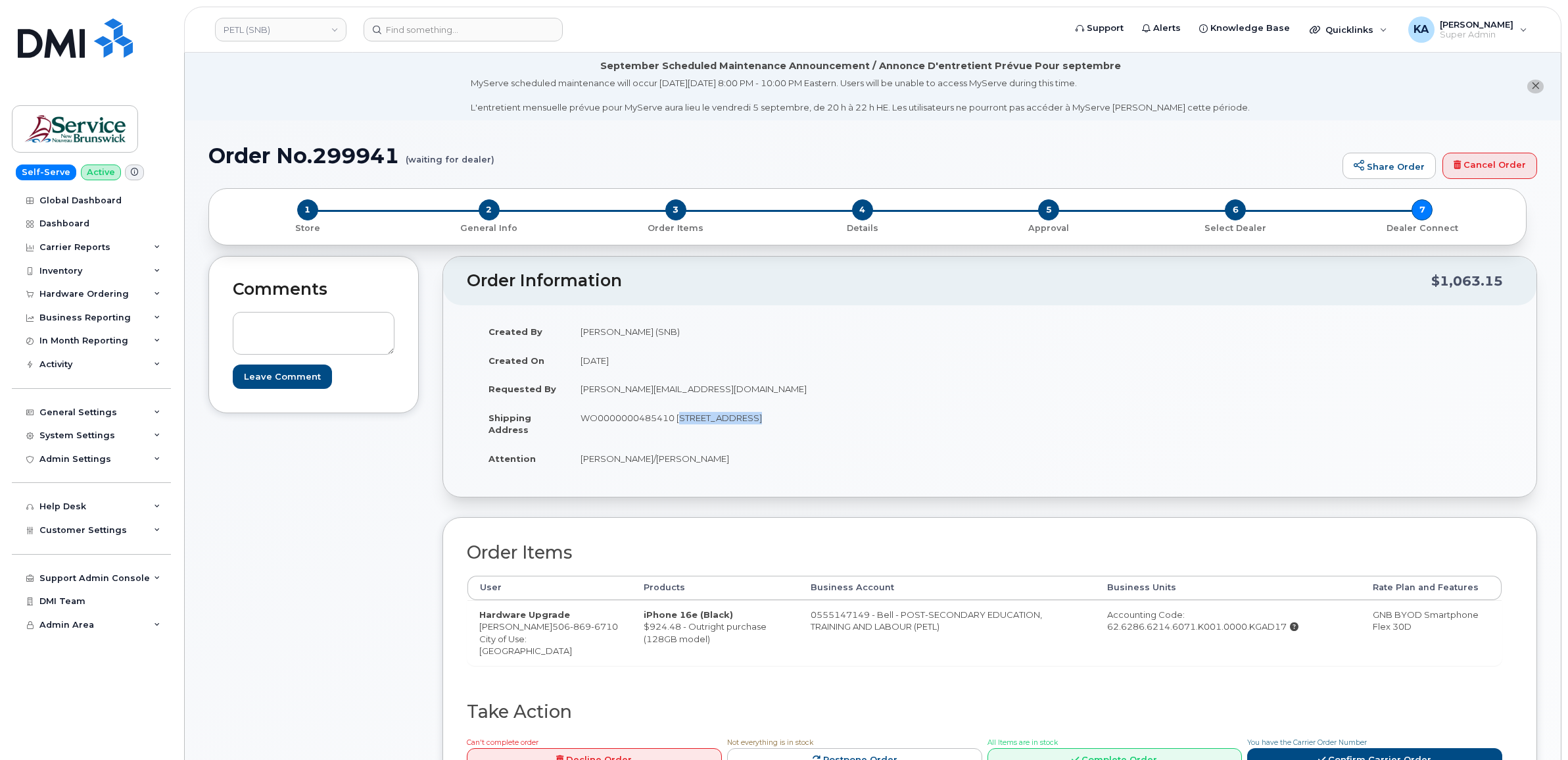
click at [754, 423] on td "WO0000000485410 105-1600 Main St Moncton New Brunswick E1E 1G5" at bounding box center [774, 423] width 412 height 41
drag, startPoint x: 754, startPoint y: 423, endPoint x: 743, endPoint y: 415, distance: 13.6
copy td "105-1600 Main S"
drag, startPoint x: 871, startPoint y: 417, endPoint x: 924, endPoint y: 424, distance: 53.5
click at [924, 424] on td "WO0000000485410 105-1600 Main St Moncton New Brunswick E1E 1G5" at bounding box center [774, 423] width 412 height 41
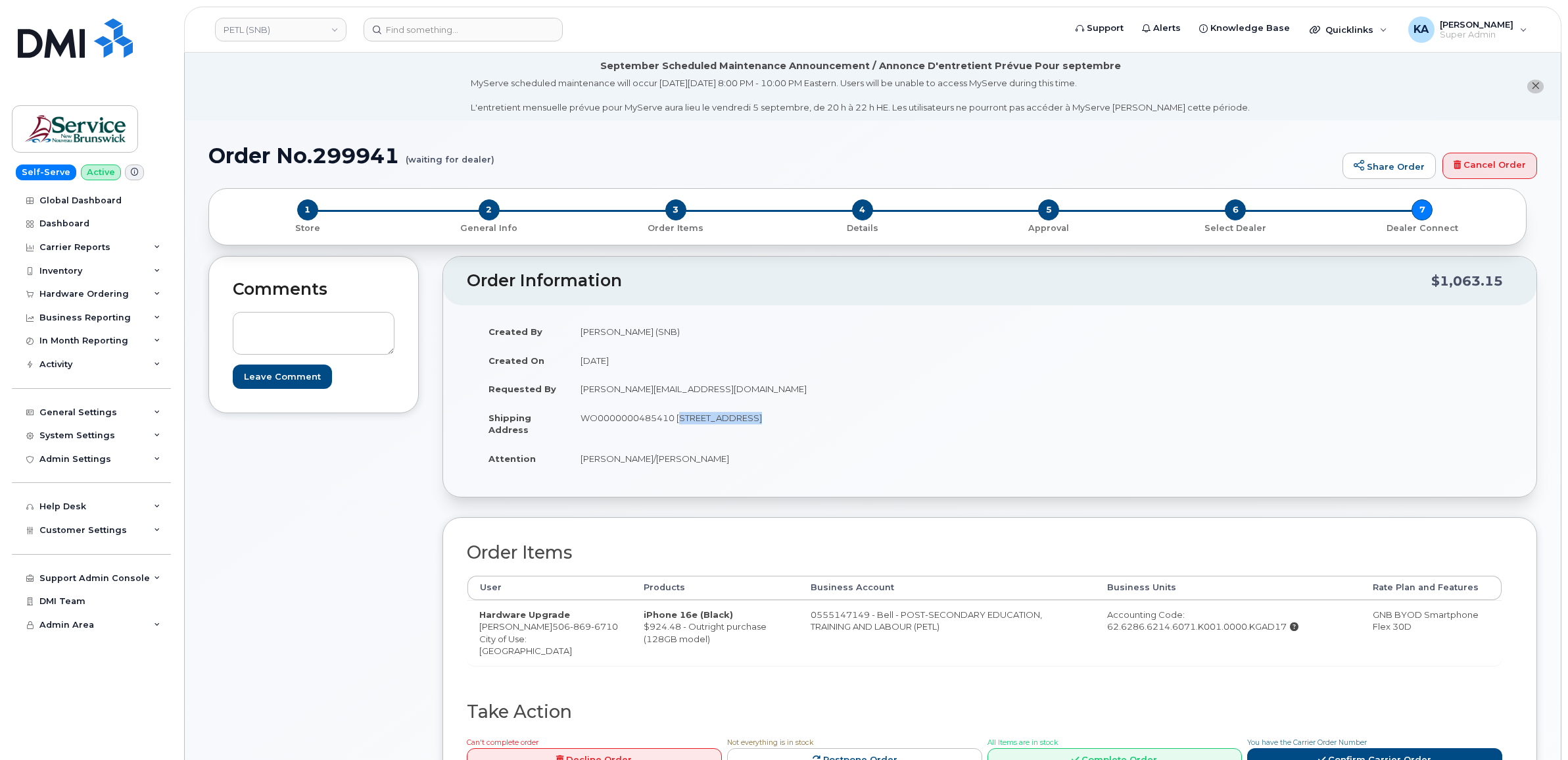
drag, startPoint x: 924, startPoint y: 424, endPoint x: 898, endPoint y: 417, distance: 26.9
drag, startPoint x: 580, startPoint y: 459, endPoint x: 688, endPoint y: 462, distance: 108.0
click at [688, 462] on td "Fred Doiron/Jeff McIntyre" at bounding box center [774, 458] width 412 height 29
drag, startPoint x: 688, startPoint y: 462, endPoint x: 675, endPoint y: 459, distance: 13.3
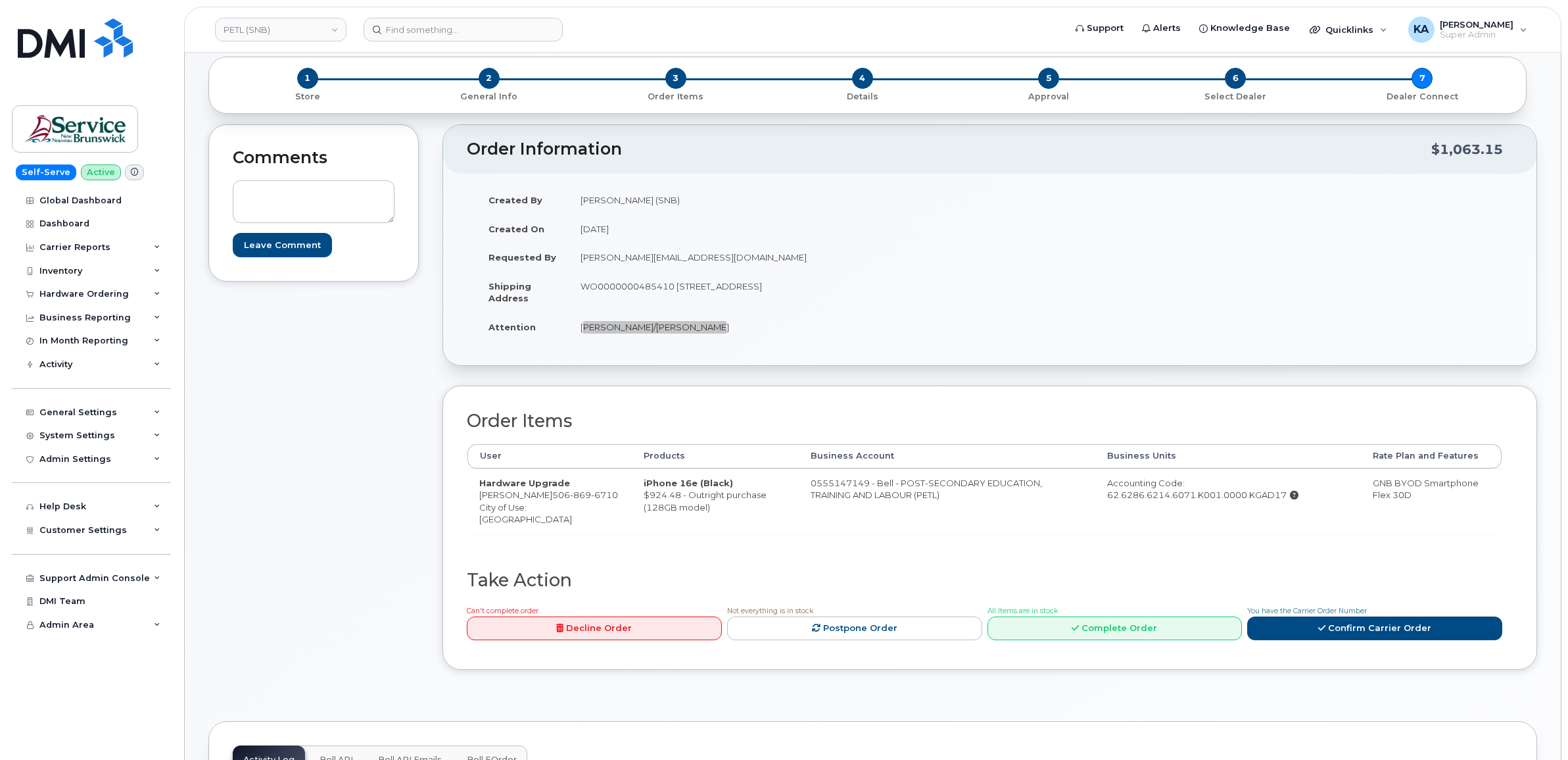
scroll to position [165, 0]
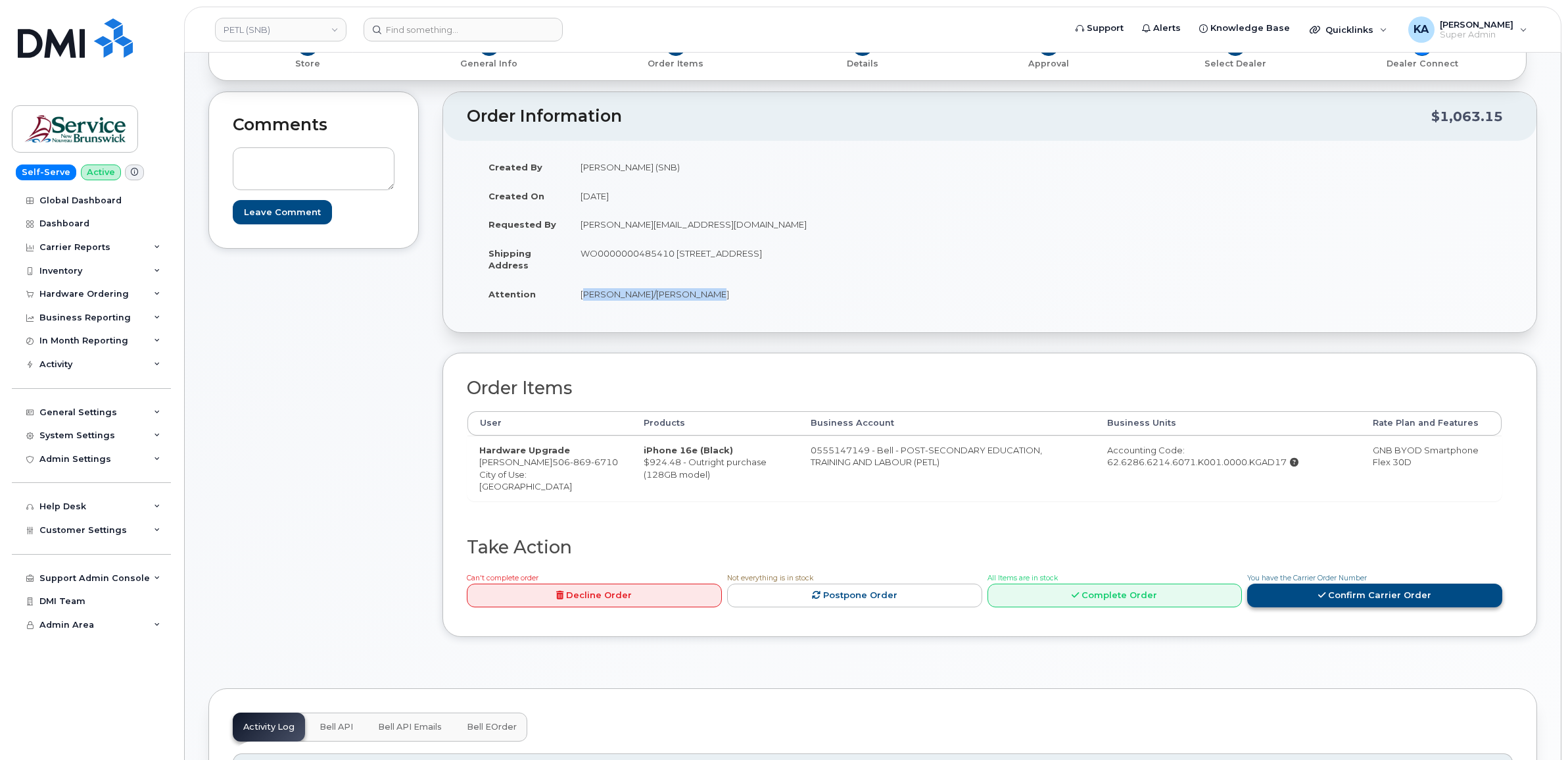
click at [1333, 599] on link "Confirm Carrier Order" at bounding box center [1375, 595] width 255 height 25
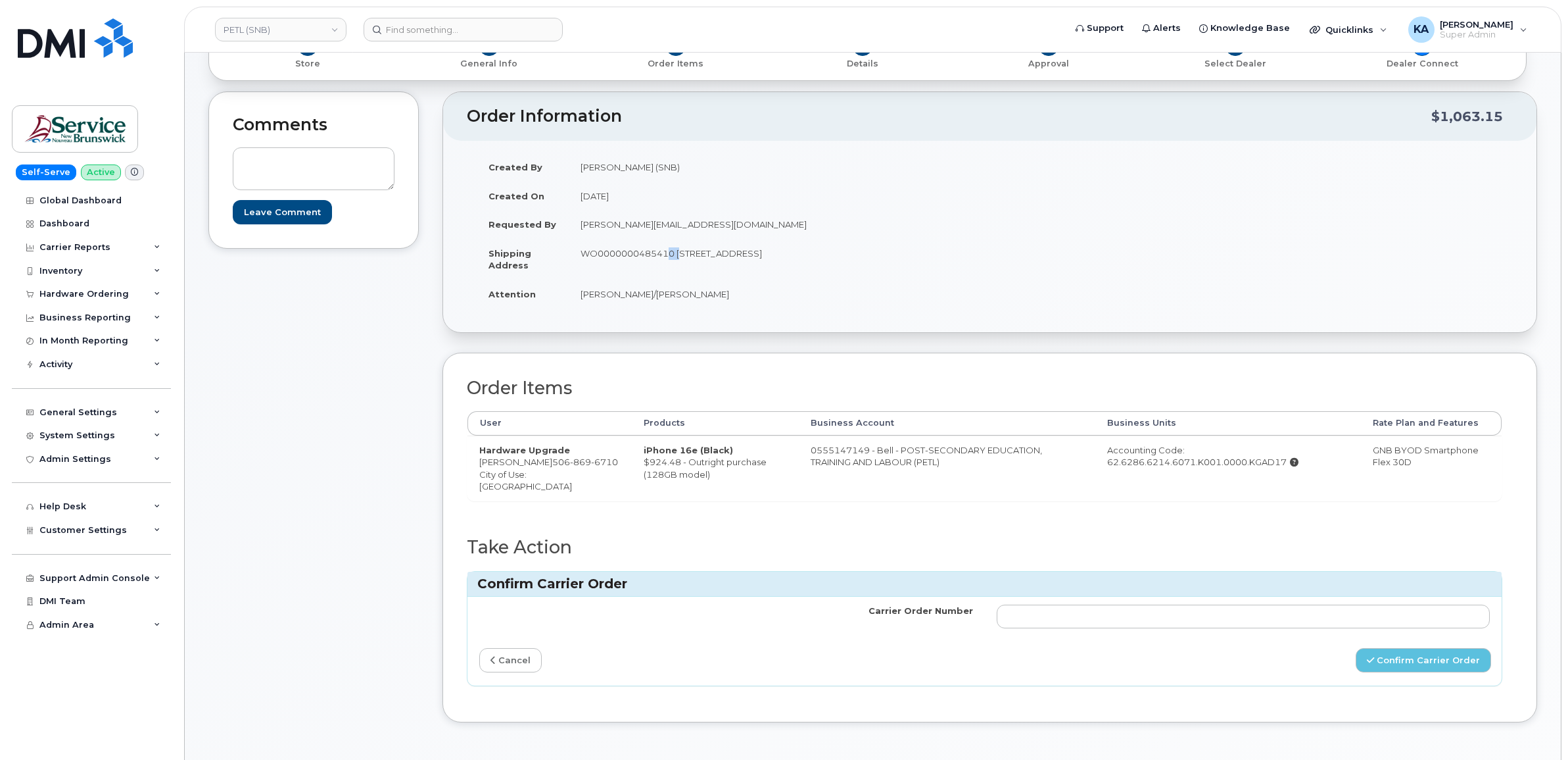
drag, startPoint x: 665, startPoint y: 257, endPoint x: 678, endPoint y: 255, distance: 13.2
click at [678, 255] on td "WO0000000485410 105-1600 Main St Moncton New Brunswick E1E 1G5" at bounding box center [774, 259] width 412 height 41
drag, startPoint x: 678, startPoint y: 255, endPoint x: 691, endPoint y: 261, distance: 14.3
click at [691, 261] on td "WO0000000485410 105-1600 Main St Moncton New Brunswick E1E 1G5" at bounding box center [774, 259] width 412 height 41
drag, startPoint x: 676, startPoint y: 251, endPoint x: 756, endPoint y: 259, distance: 80.4
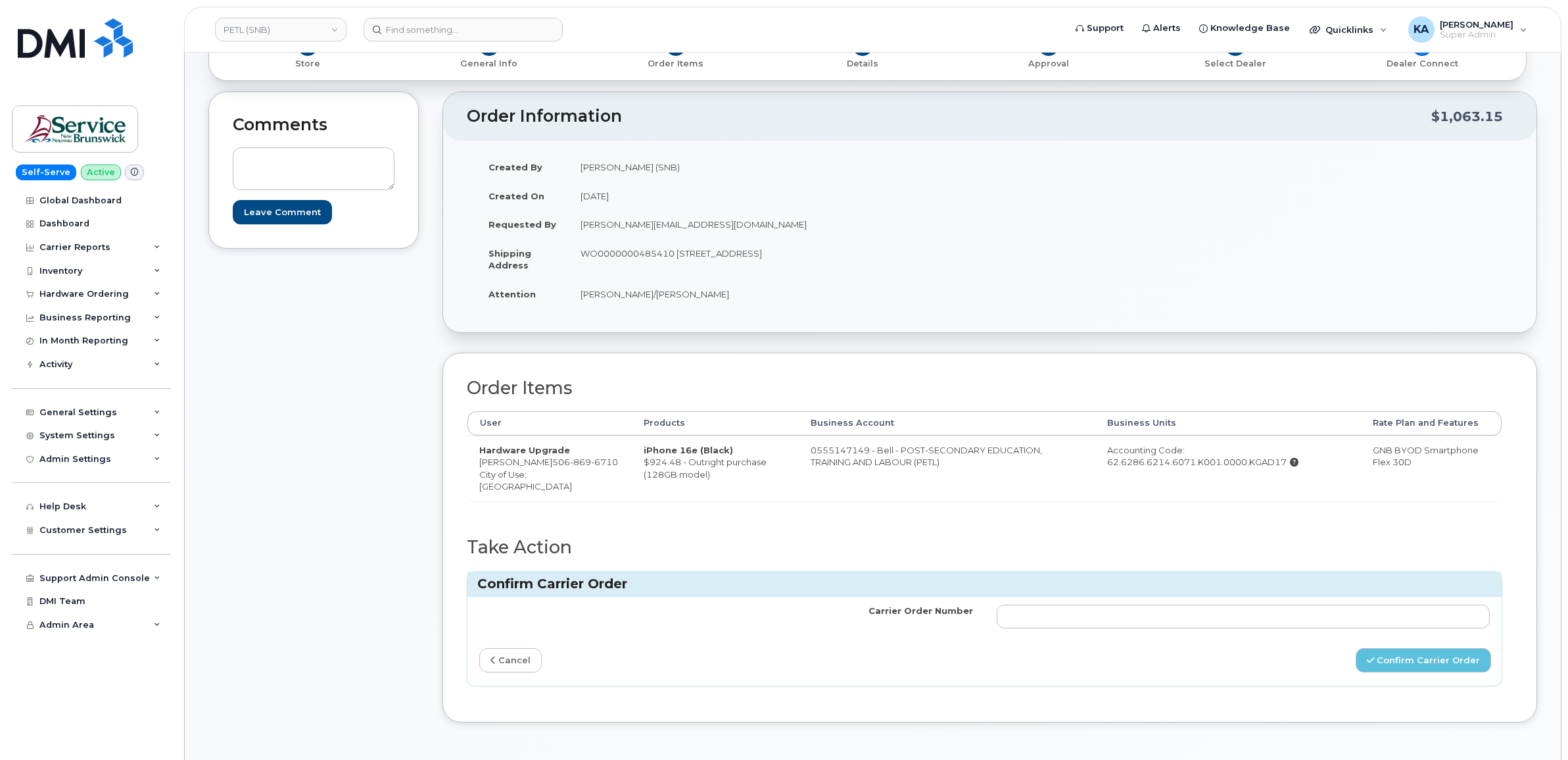
click at [756, 259] on td "WO0000000485410 105-1600 Main St Moncton New Brunswick E1E 1G5" at bounding box center [774, 259] width 412 height 41
drag, startPoint x: 756, startPoint y: 259, endPoint x: 744, endPoint y: 252, distance: 13.9
drag, startPoint x: 870, startPoint y: 254, endPoint x: 909, endPoint y: 259, distance: 39.3
click at [909, 259] on td "WO0000000485410 105-1600 Main St Moncton New Brunswick E1E 1G5" at bounding box center [774, 259] width 412 height 41
drag, startPoint x: 908, startPoint y: 259, endPoint x: 898, endPoint y: 255, distance: 10.8
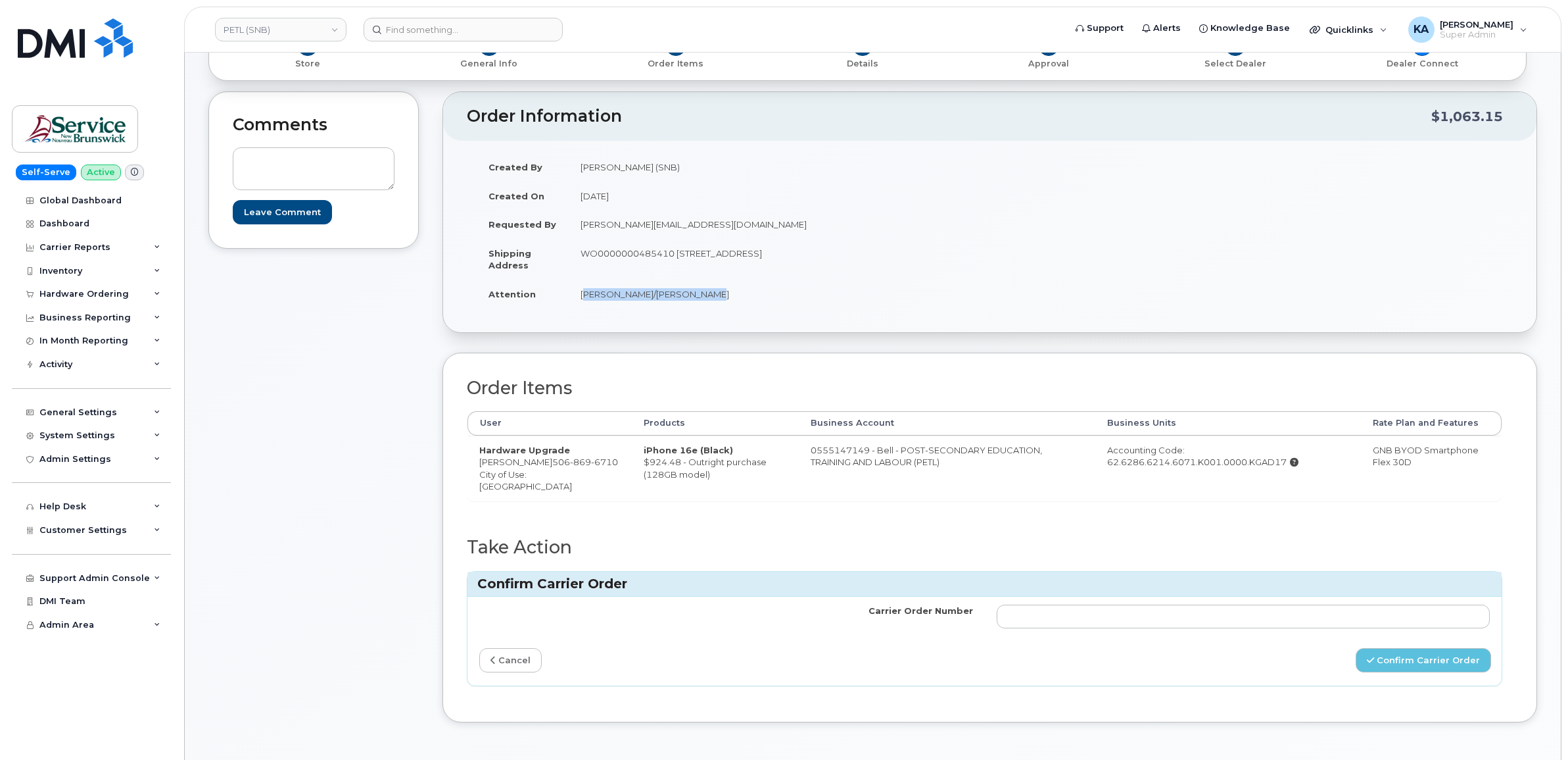
drag, startPoint x: 577, startPoint y: 291, endPoint x: 696, endPoint y: 303, distance: 119.6
click at [697, 303] on td "Fred Doiron/Jeff McIntyre" at bounding box center [774, 293] width 412 height 29
drag, startPoint x: 696, startPoint y: 303, endPoint x: 664, endPoint y: 293, distance: 33.5
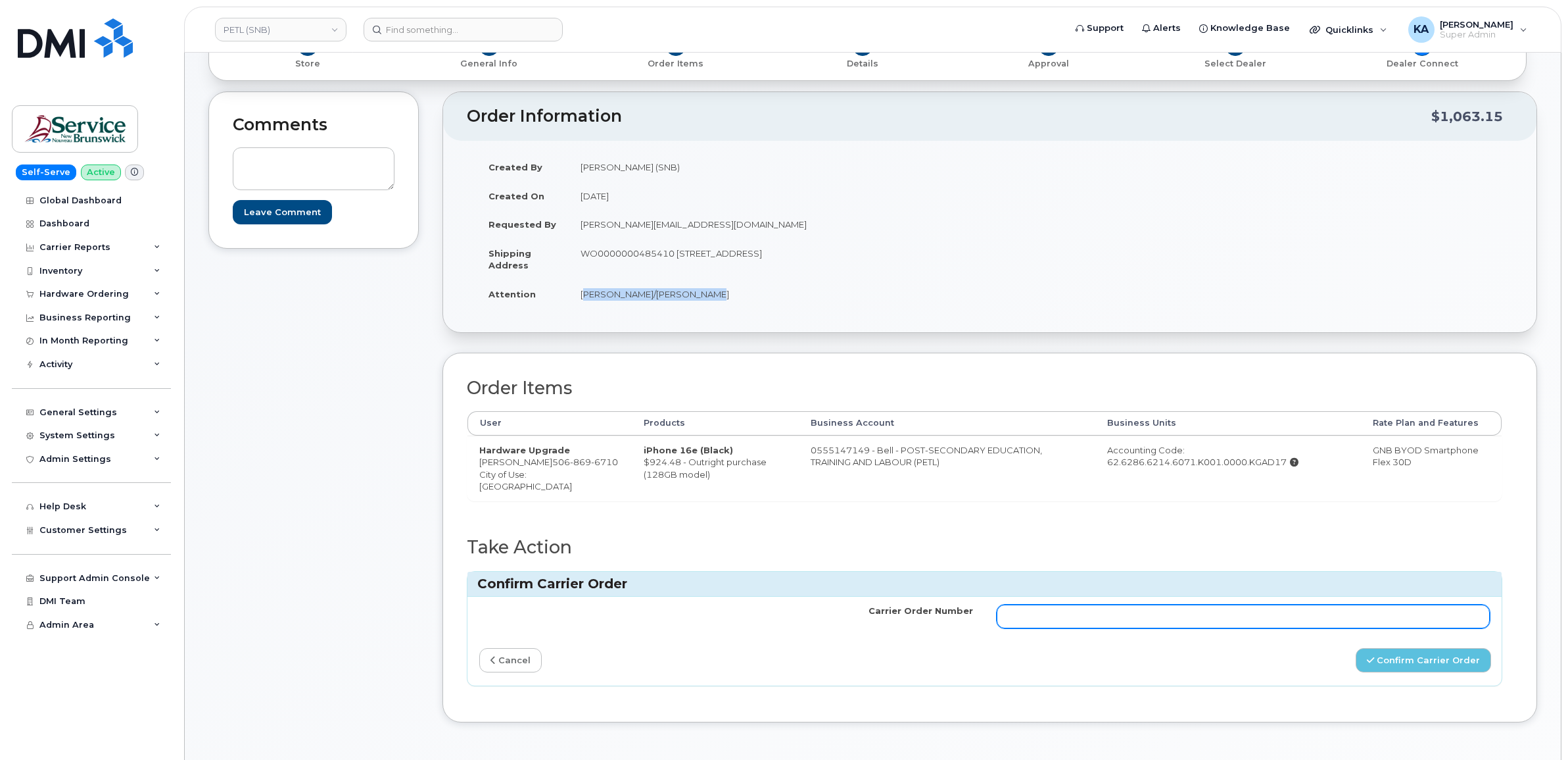
click at [1176, 610] on input "Carrier Order Number" at bounding box center [1243, 617] width 494 height 24
type input "3012615"
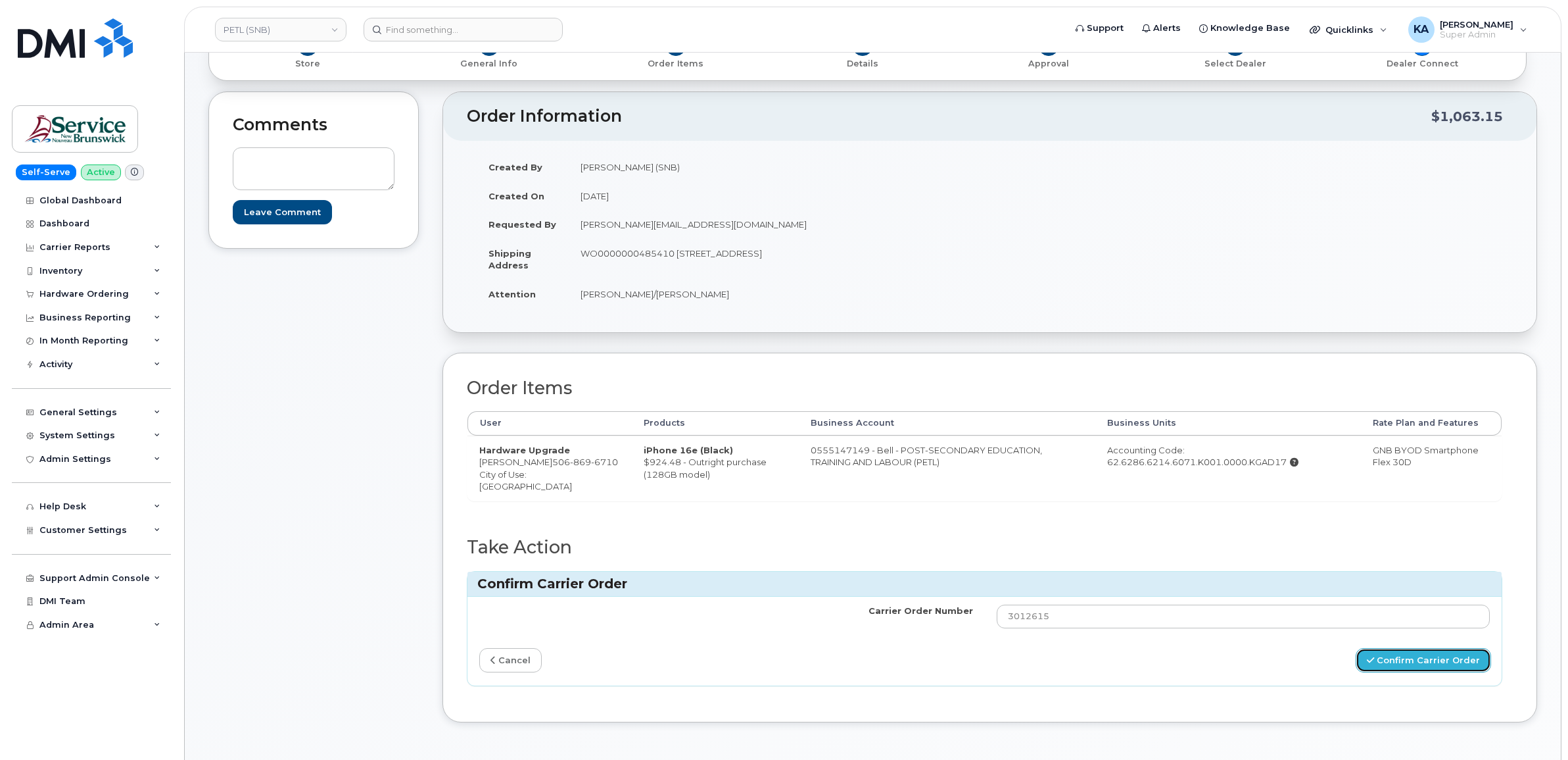
click at [1381, 665] on button "Confirm Carrier Order" at bounding box center [1423, 660] width 135 height 25
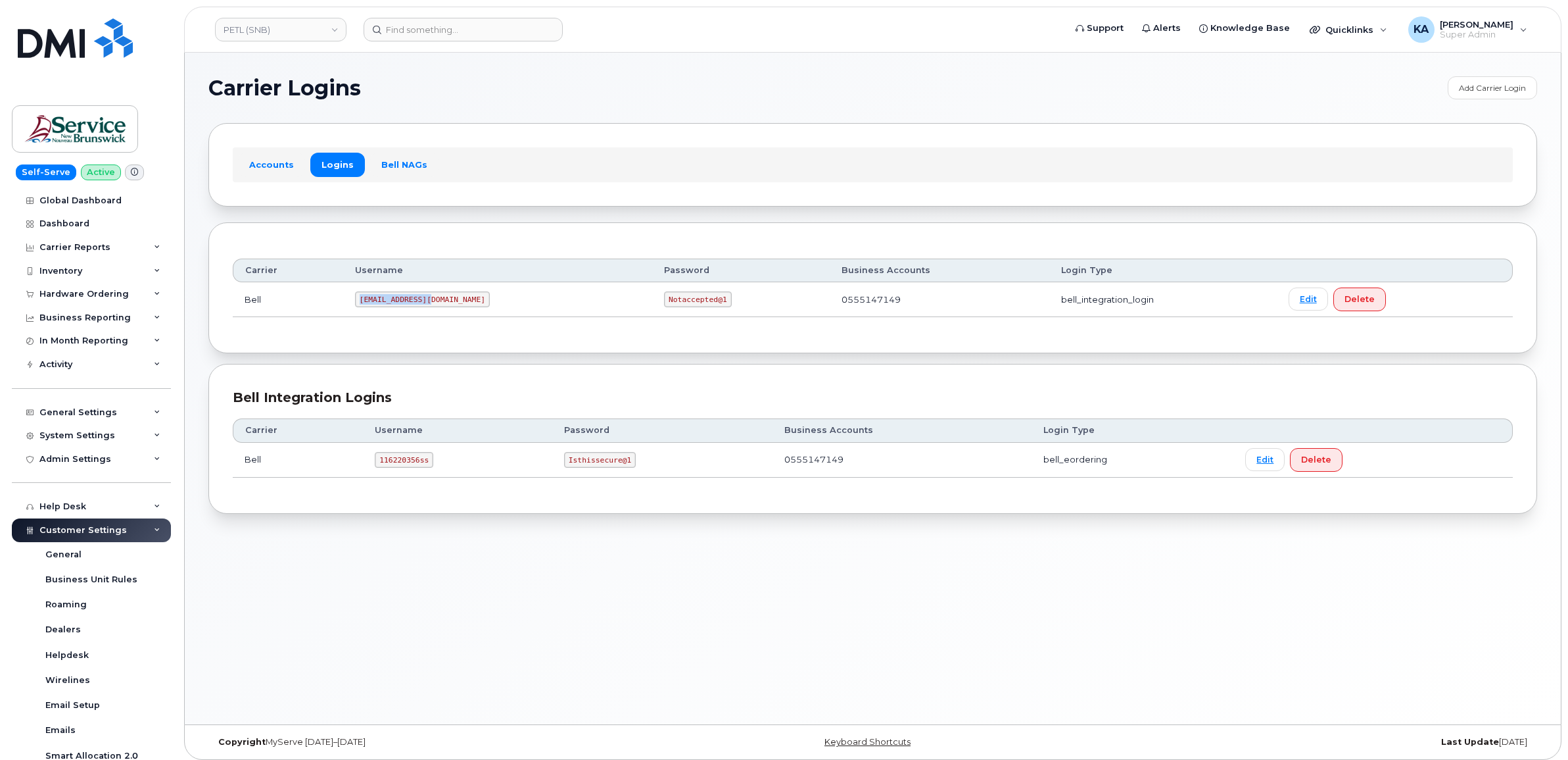
drag, startPoint x: 367, startPoint y: 303, endPoint x: 438, endPoint y: 305, distance: 71.0
click at [438, 305] on code "[EMAIL_ADDRESS][DOMAIN_NAME]" at bounding box center [422, 299] width 135 height 16
drag, startPoint x: 438, startPoint y: 305, endPoint x: 425, endPoint y: 301, distance: 13.6
copy code "ms-snb@dminc.com"
drag, startPoint x: 585, startPoint y: 301, endPoint x: 638, endPoint y: 303, distance: 53.0
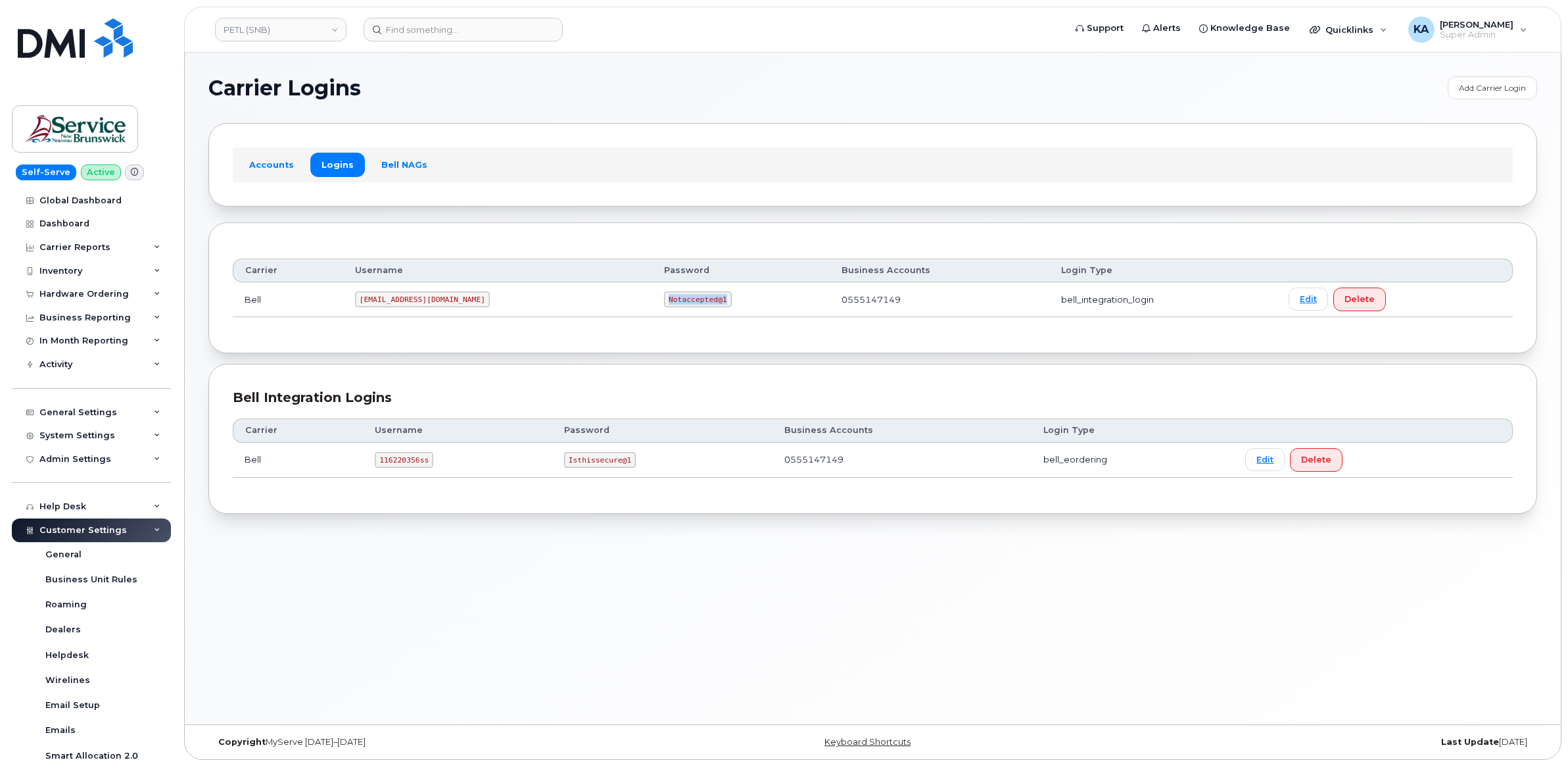
click at [664, 303] on code "Notaccepted@1" at bounding box center [698, 299] width 67 height 16
drag, startPoint x: 638, startPoint y: 303, endPoint x: 623, endPoint y: 300, distance: 15.3
copy code "Notaccepted@1"
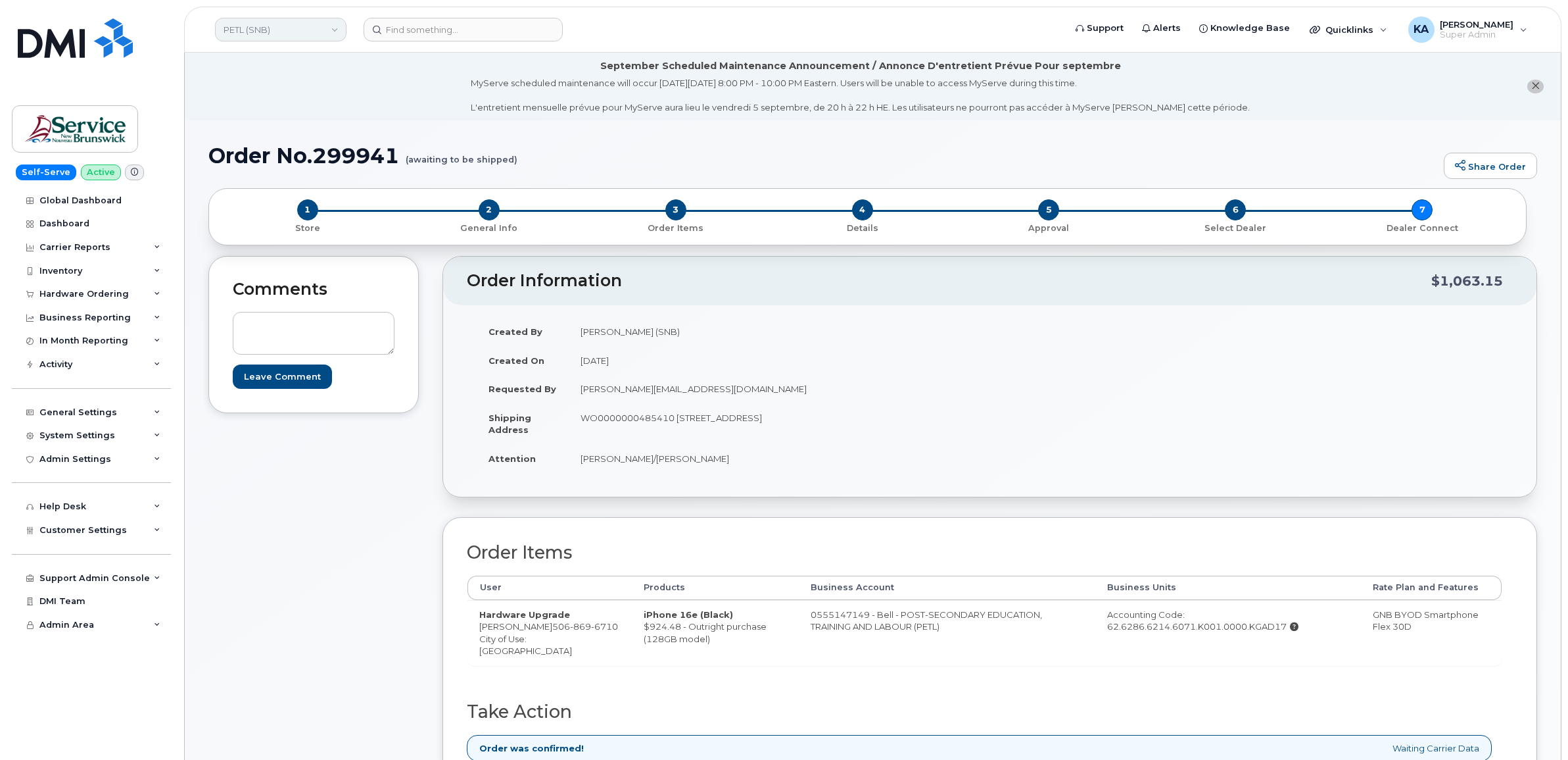
click at [258, 25] on link "PETL (SNB)" at bounding box center [281, 30] width 131 height 24
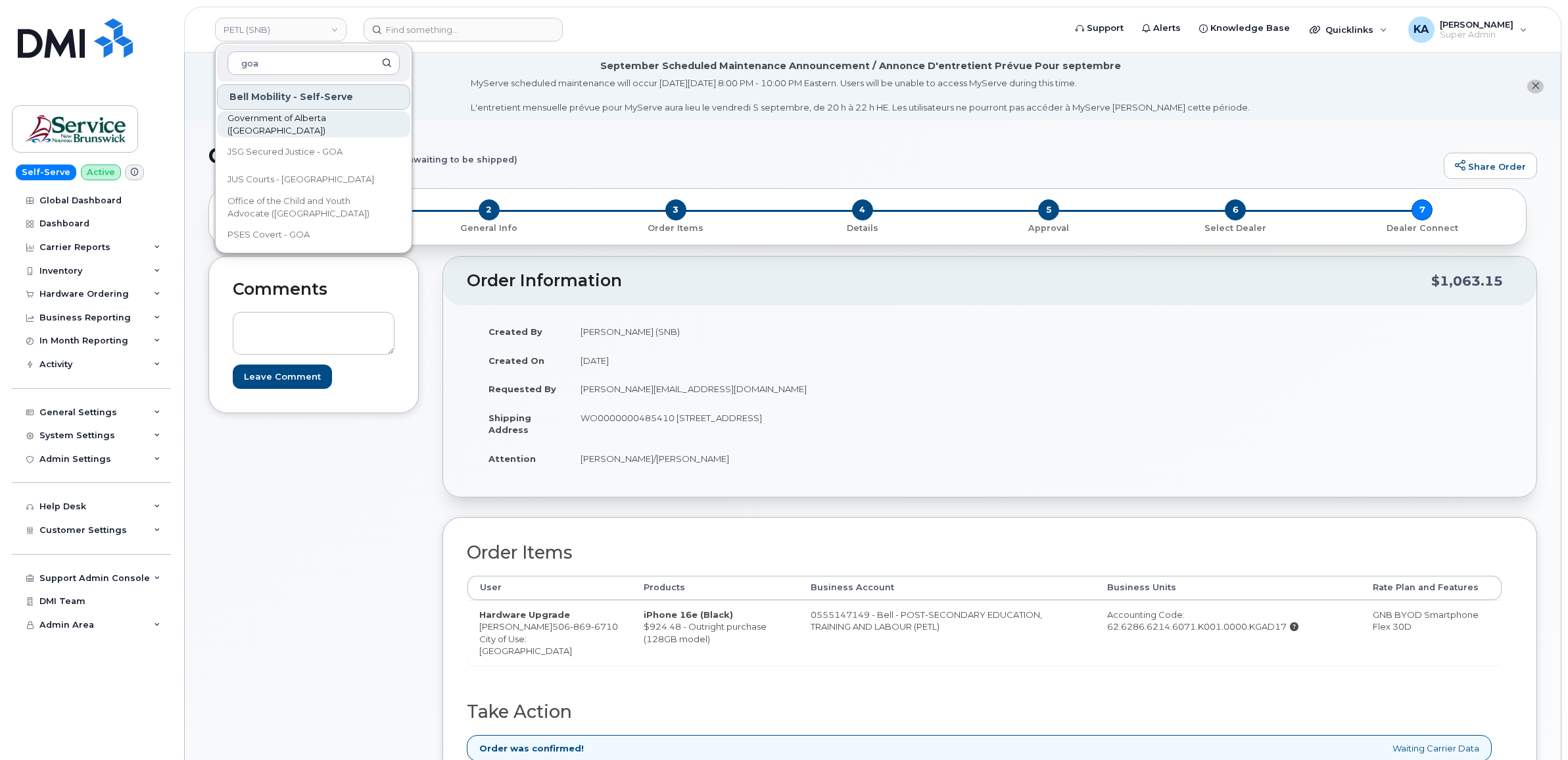
type input "goa"
click at [259, 127] on span "Government of Alberta ([GEOGRAPHIC_DATA])" at bounding box center [303, 125] width 151 height 25
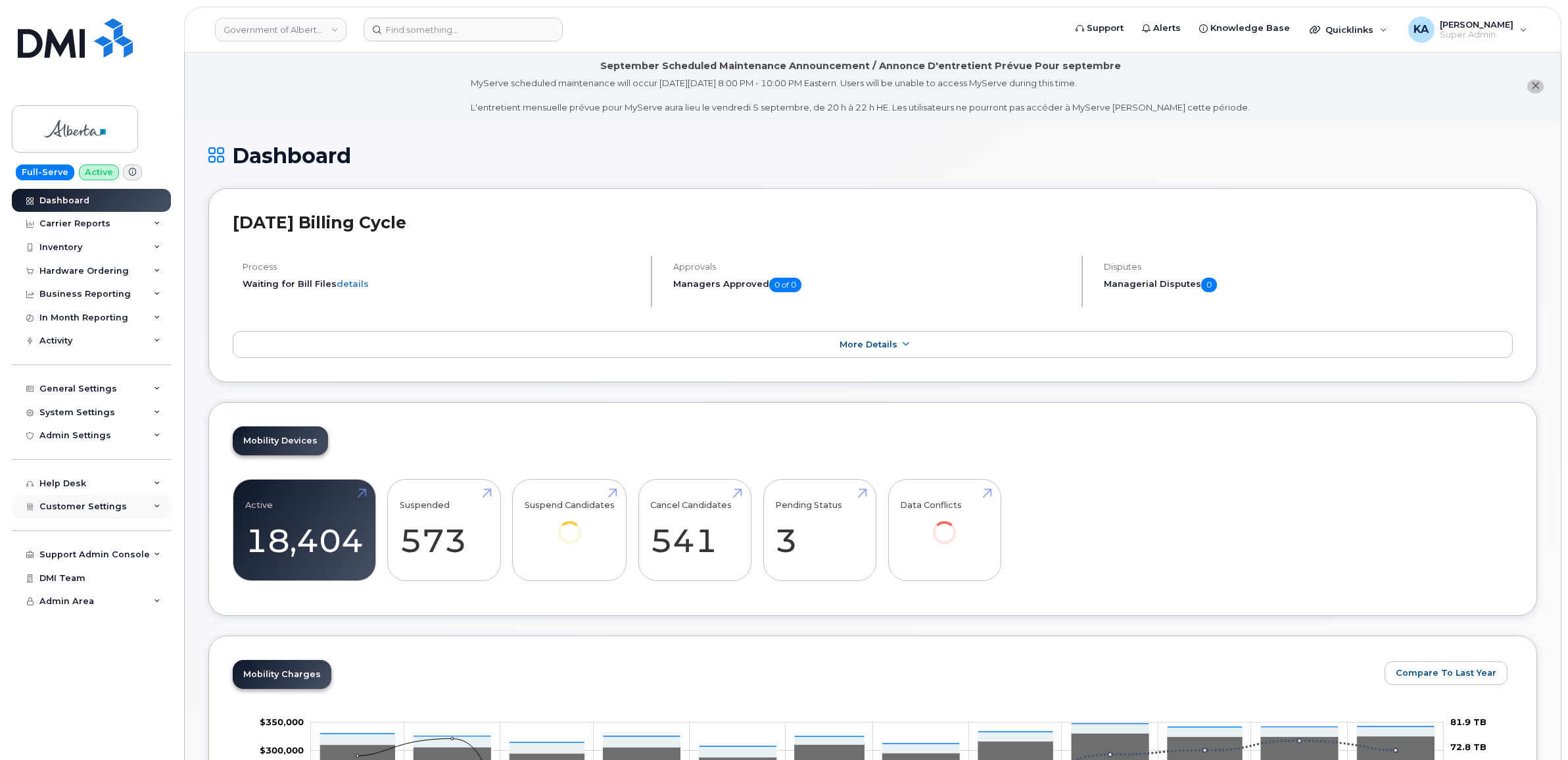
click at [73, 509] on span "Customer Settings" at bounding box center [83, 506] width 87 height 10
click at [65, 273] on div "Hardware Ordering" at bounding box center [84, 271] width 89 height 11
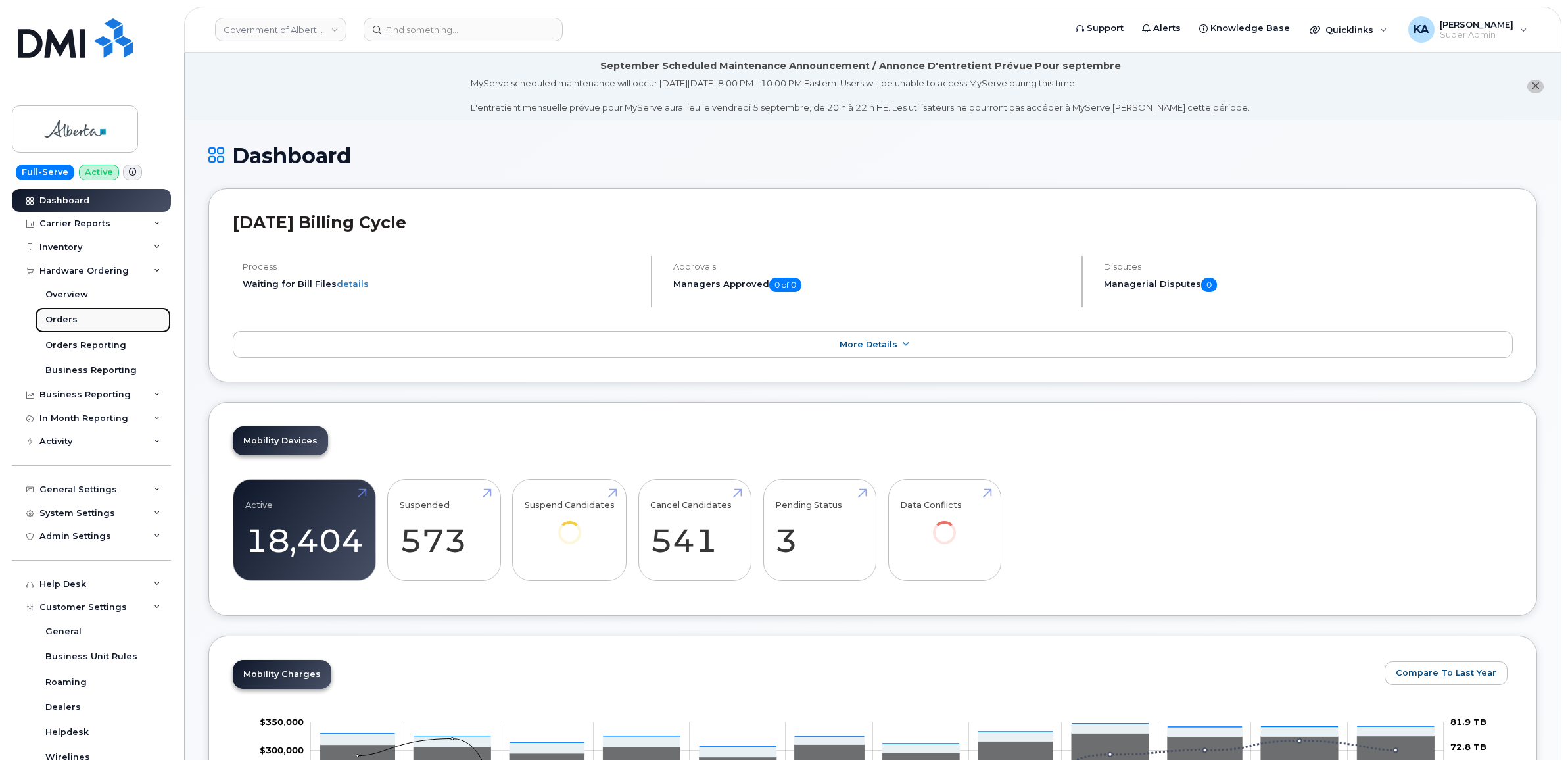
click at [65, 320] on div "Orders" at bounding box center [61, 320] width 32 height 12
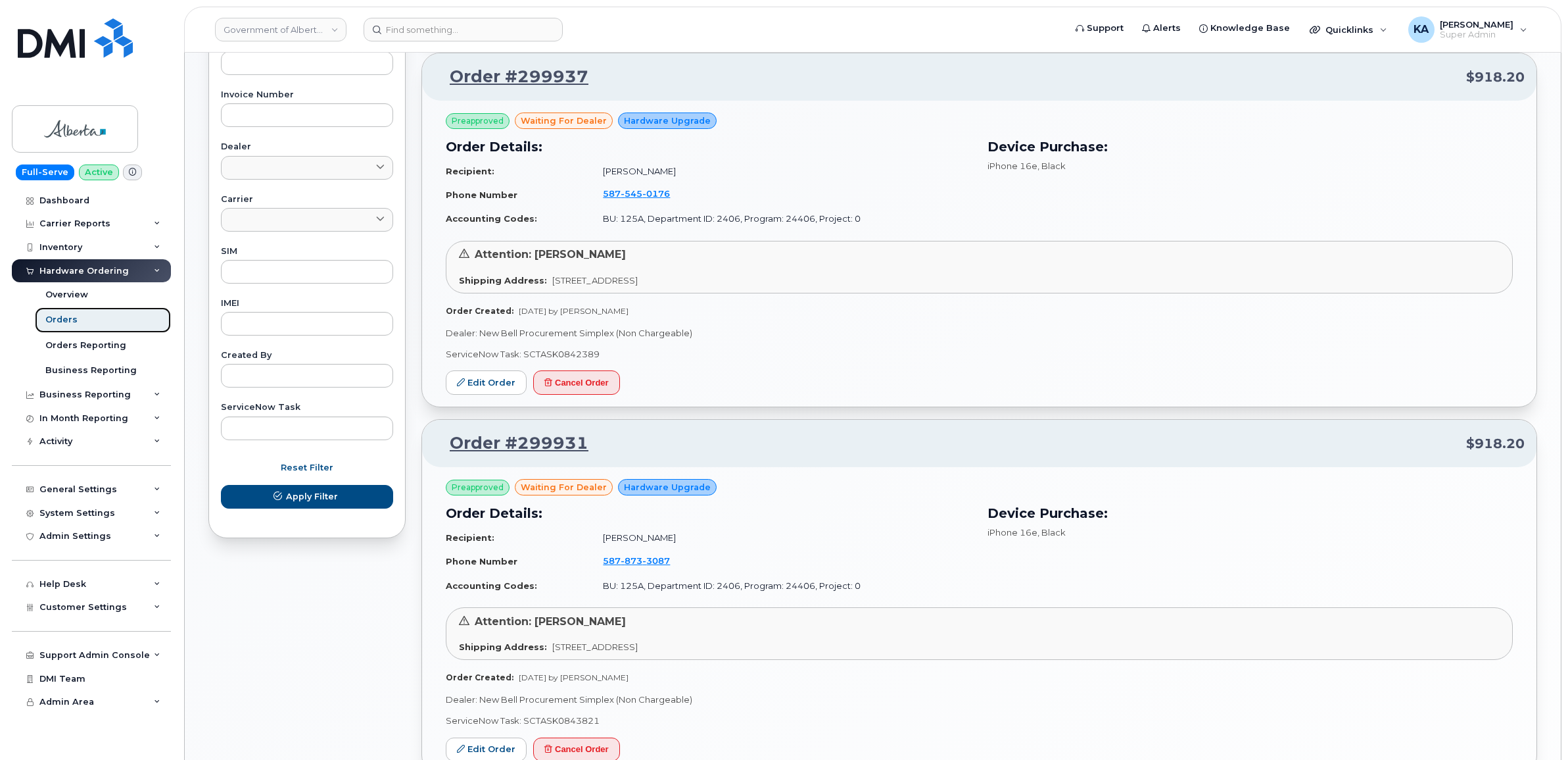
scroll to position [575, 0]
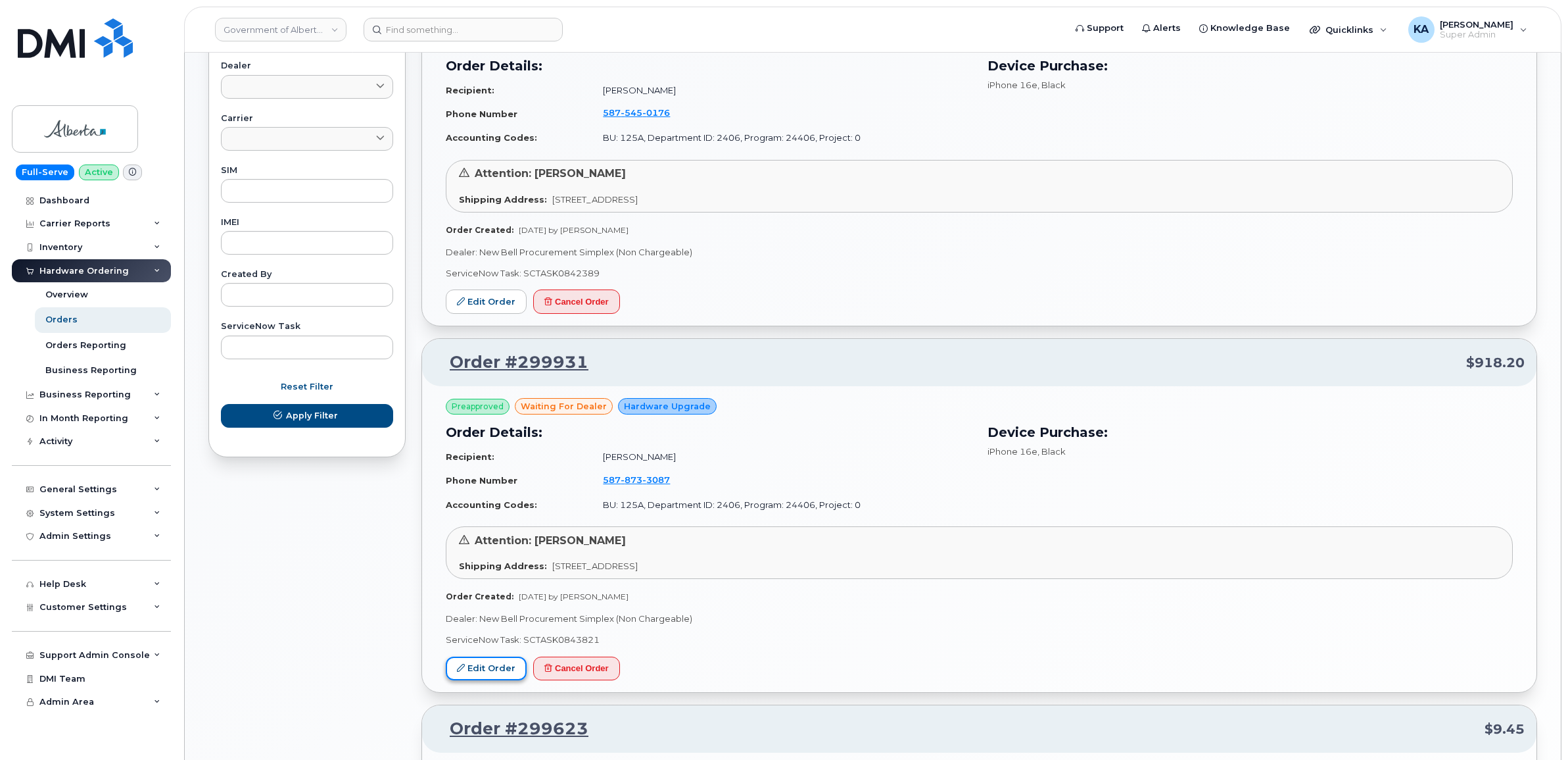
click at [472, 663] on link "Edit Order" at bounding box center [486, 669] width 81 height 25
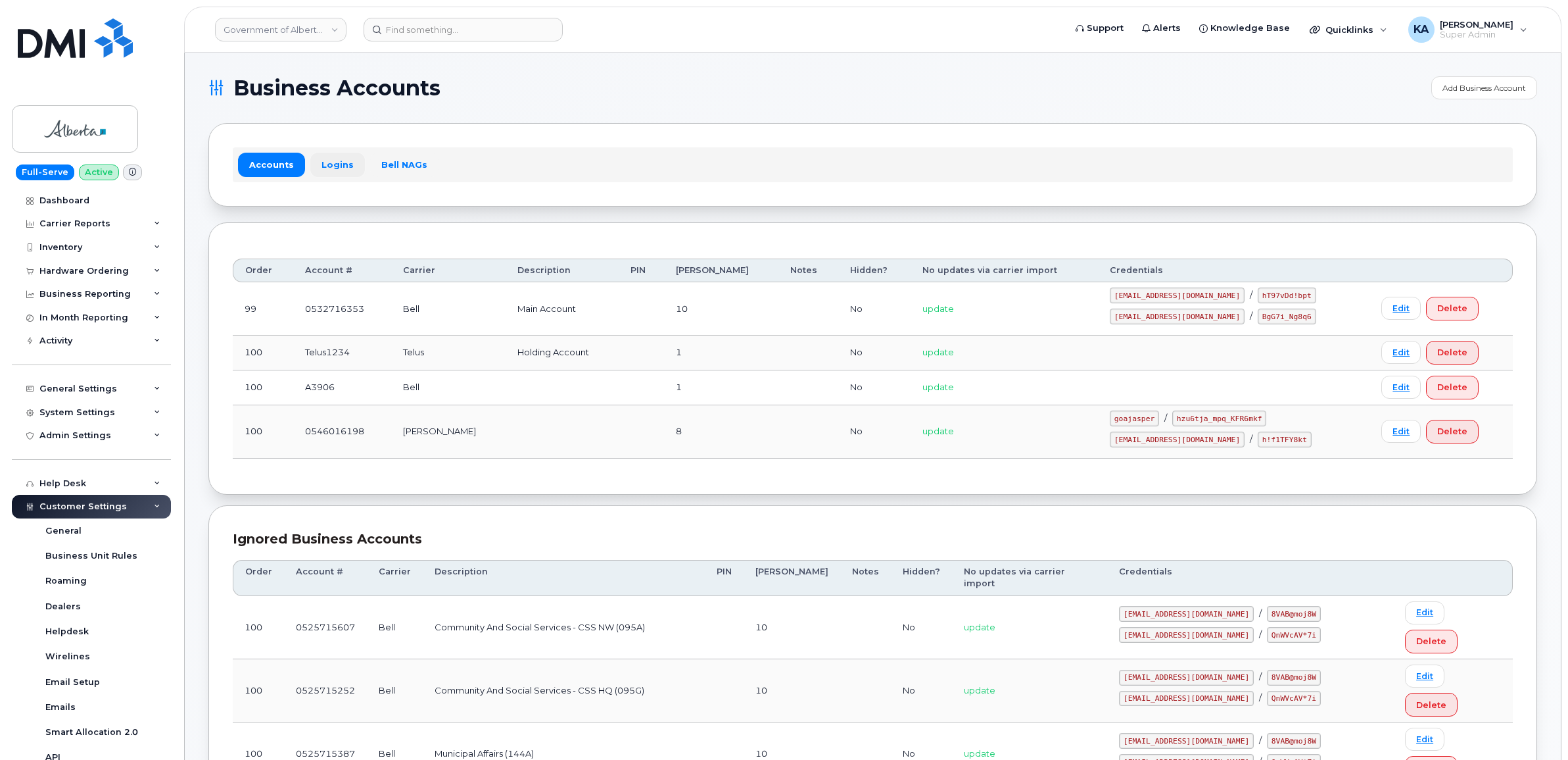
click at [333, 163] on link "Logins" at bounding box center [338, 165] width 55 height 24
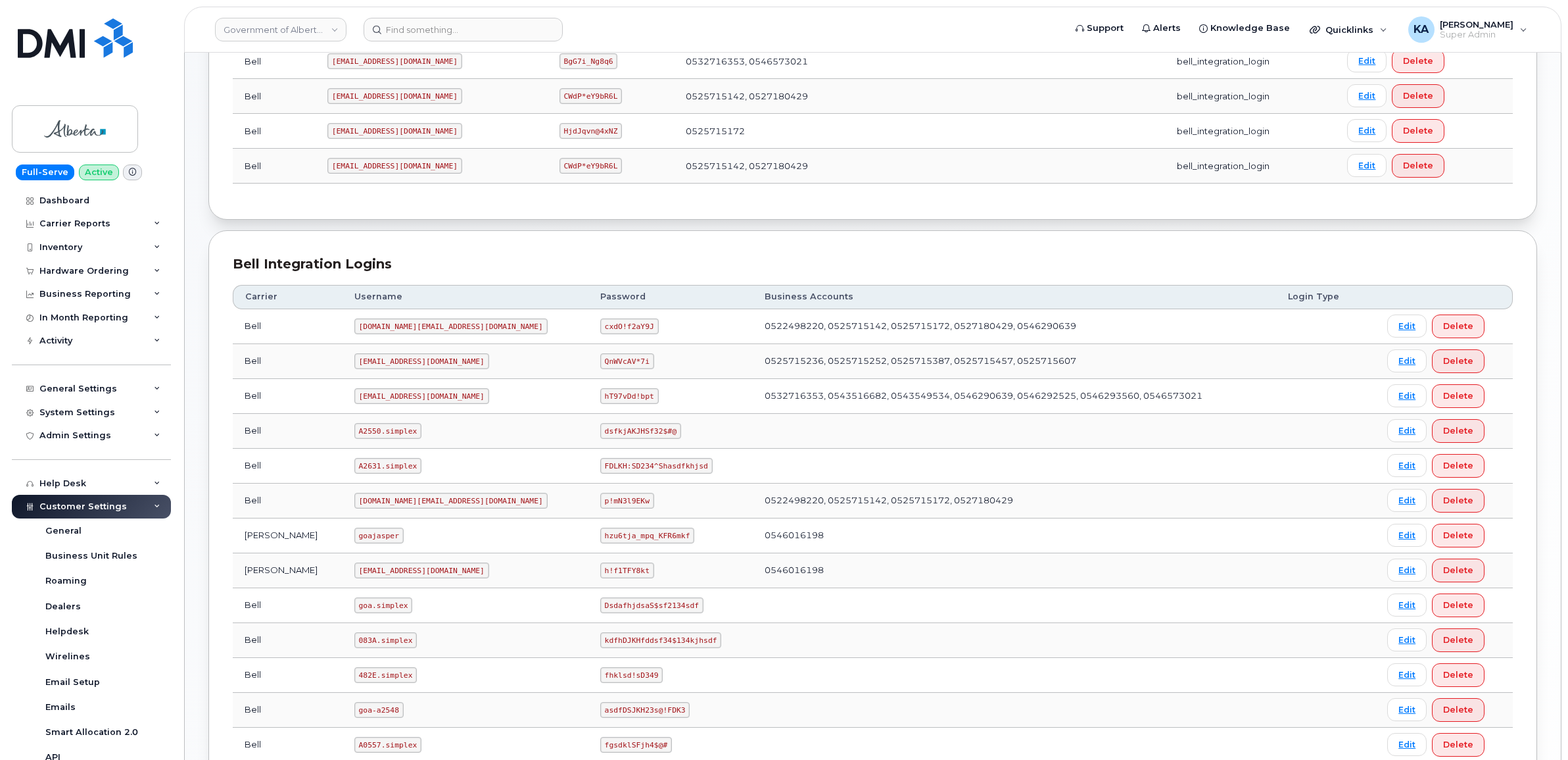
scroll to position [575, 0]
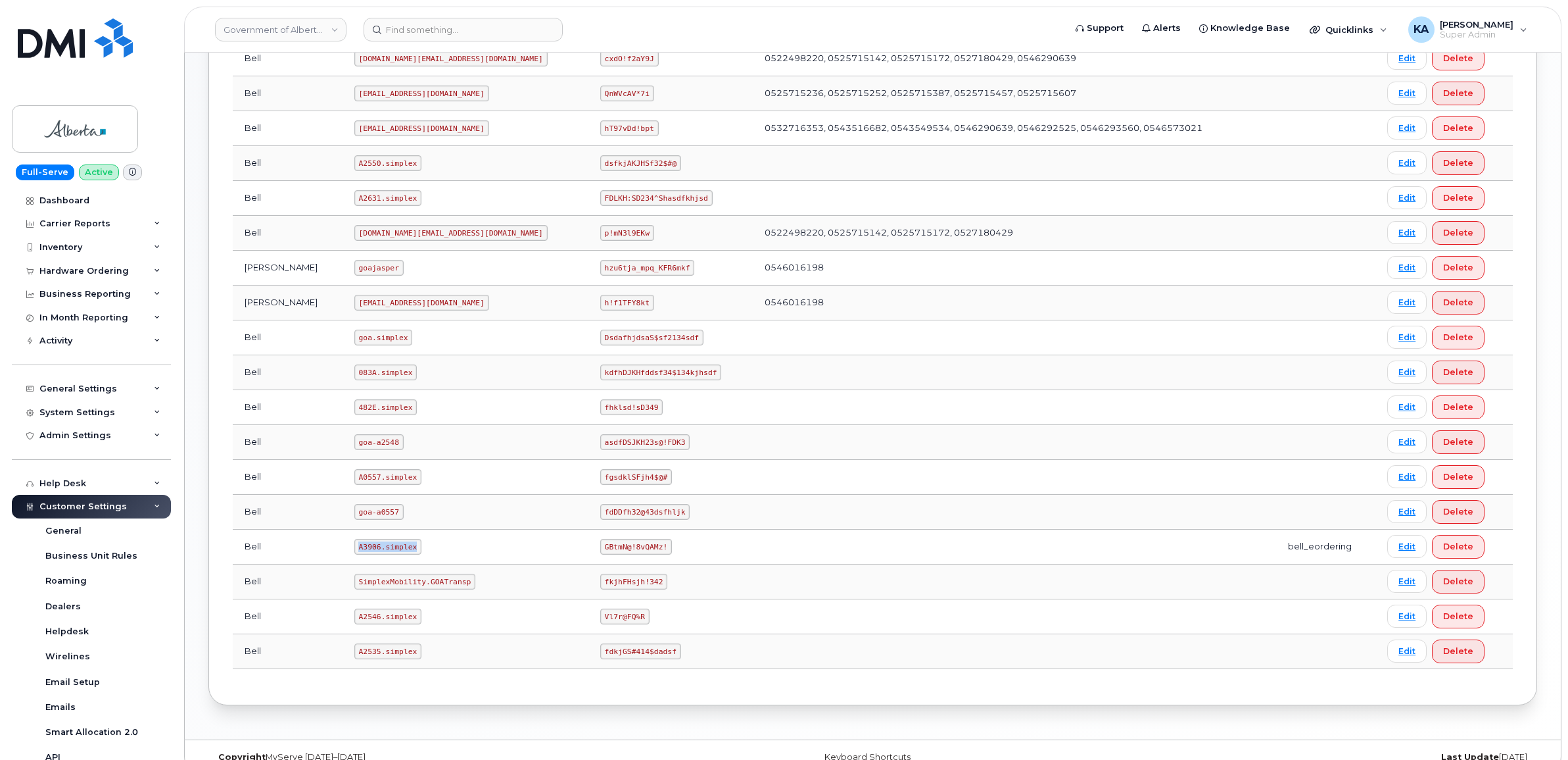
drag, startPoint x: 336, startPoint y: 549, endPoint x: 398, endPoint y: 558, distance: 62.6
click at [398, 558] on td "A3906.simplex" at bounding box center [465, 547] width 246 height 35
drag, startPoint x: 398, startPoint y: 558, endPoint x: 383, endPoint y: 551, distance: 16.6
copy code "A3906.simplex"
drag, startPoint x: 508, startPoint y: 551, endPoint x: 576, endPoint y: 551, distance: 68.0
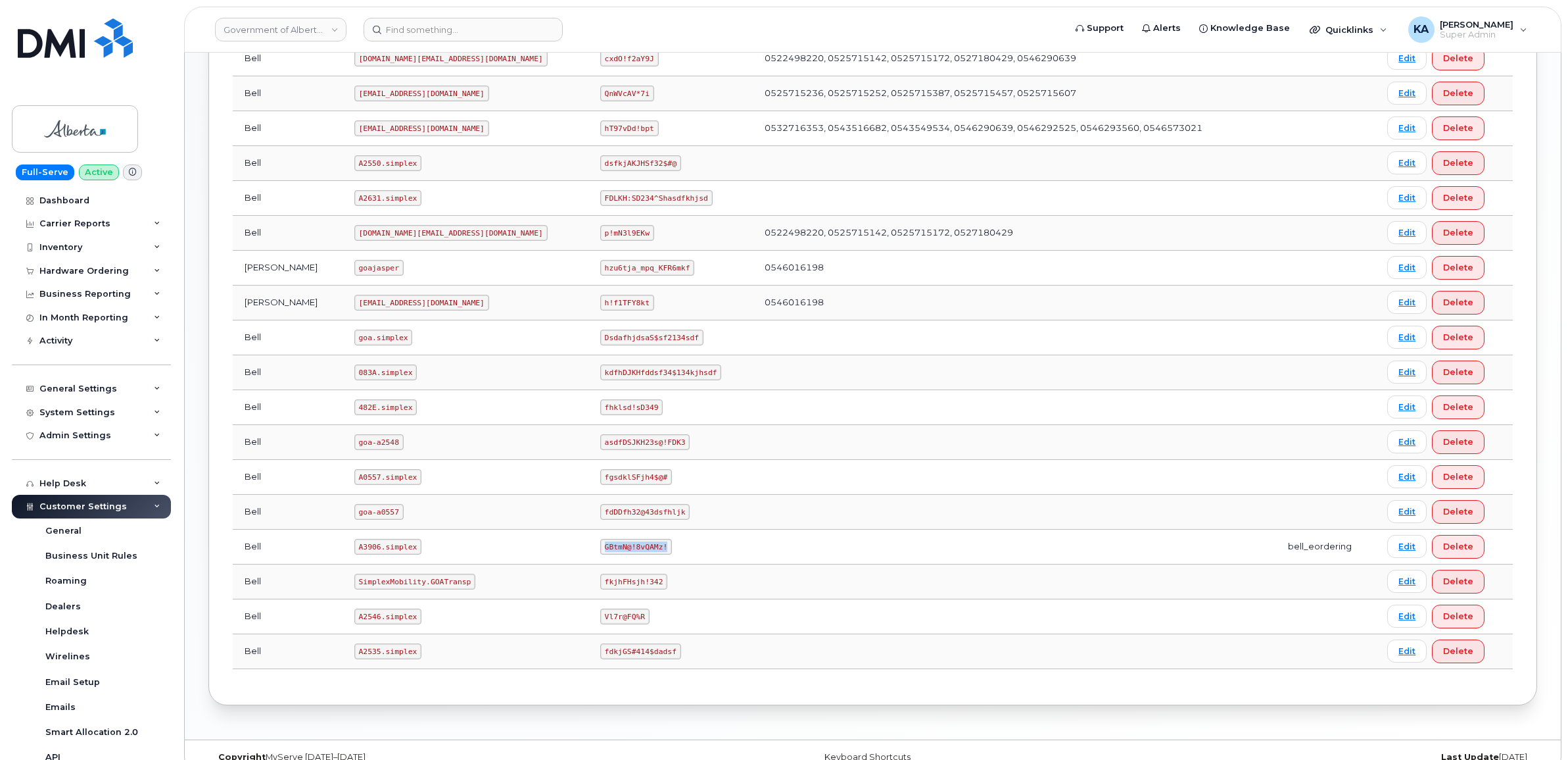
click at [588, 551] on td "GBtmN@!8vQAMz!" at bounding box center [670, 547] width 165 height 35
drag, startPoint x: 576, startPoint y: 551, endPoint x: 560, endPoint y: 553, distance: 16.1
copy code "GBtmN@!8vQAMz!"
click at [364, 739] on div "Carrier Logins Add Carrier Login Accounts Logins Bell NAGs Carrier Username Pas…" at bounding box center [872, 108] width 1376 height 1262
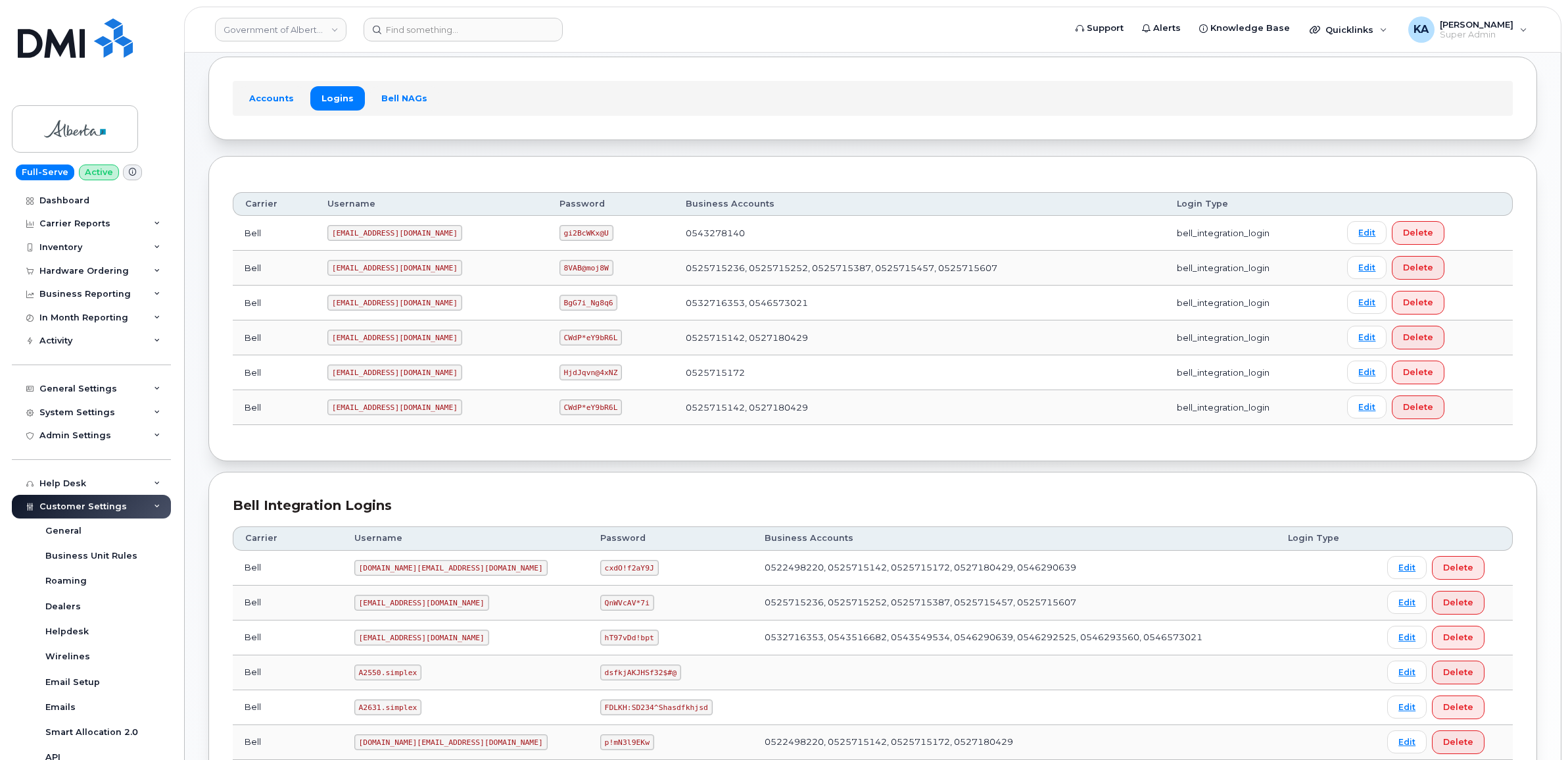
scroll to position [0, 0]
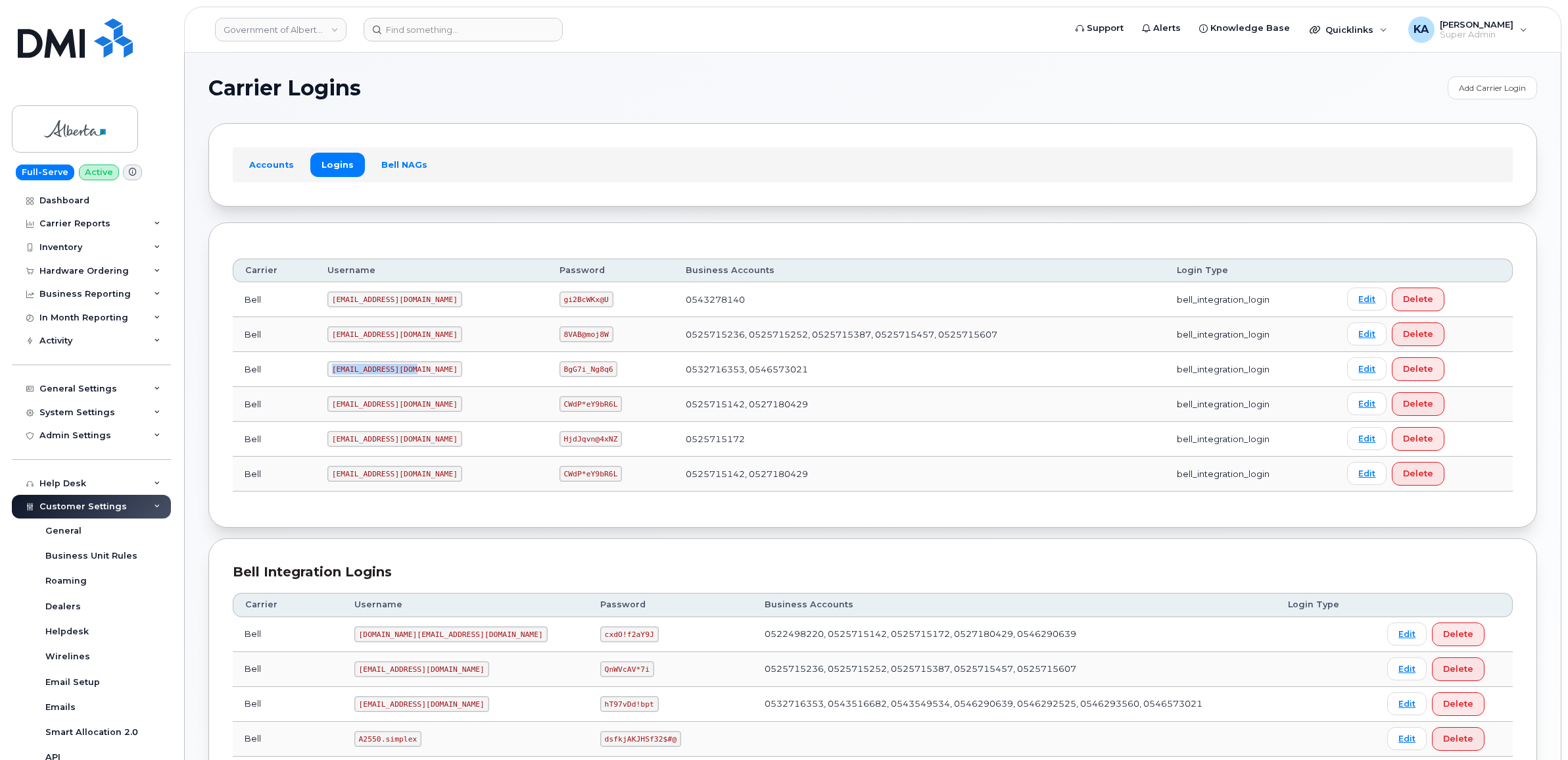
drag, startPoint x: 332, startPoint y: 373, endPoint x: 412, endPoint y: 373, distance: 80.0
click at [412, 373] on code "goa482E2@myserve.ca" at bounding box center [394, 369] width 135 height 16
drag, startPoint x: 412, startPoint y: 373, endPoint x: 390, endPoint y: 369, distance: 22.4
copy code "goa482E2@myserve.ca"
drag, startPoint x: 516, startPoint y: 367, endPoint x: 574, endPoint y: 375, distance: 58.5
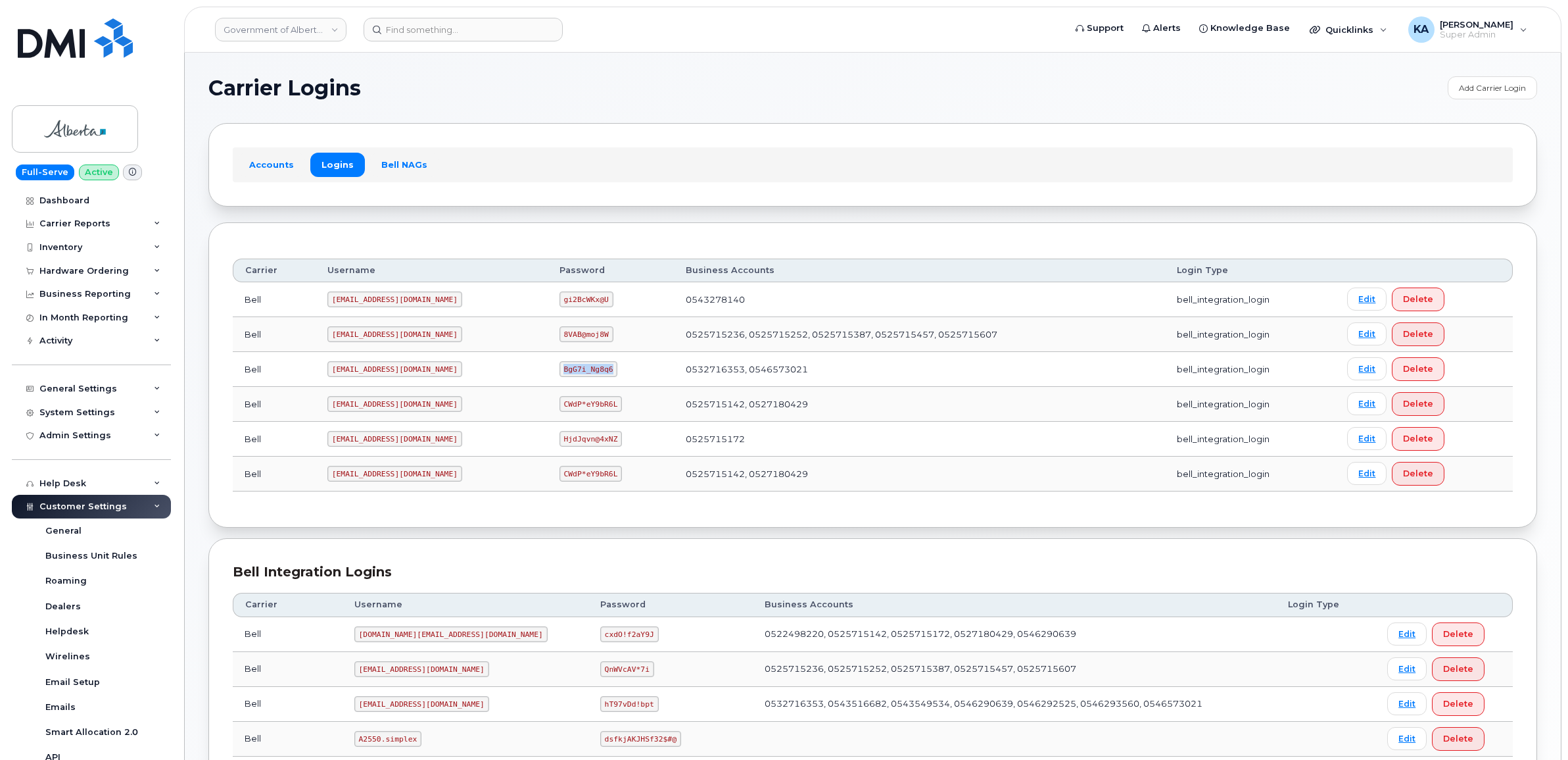
click at [574, 375] on td "BgG7i_Ng8q6" at bounding box center [611, 369] width 127 height 35
drag, startPoint x: 574, startPoint y: 375, endPoint x: 553, endPoint y: 370, distance: 21.6
copy code "BgG7i_Ng8q6"
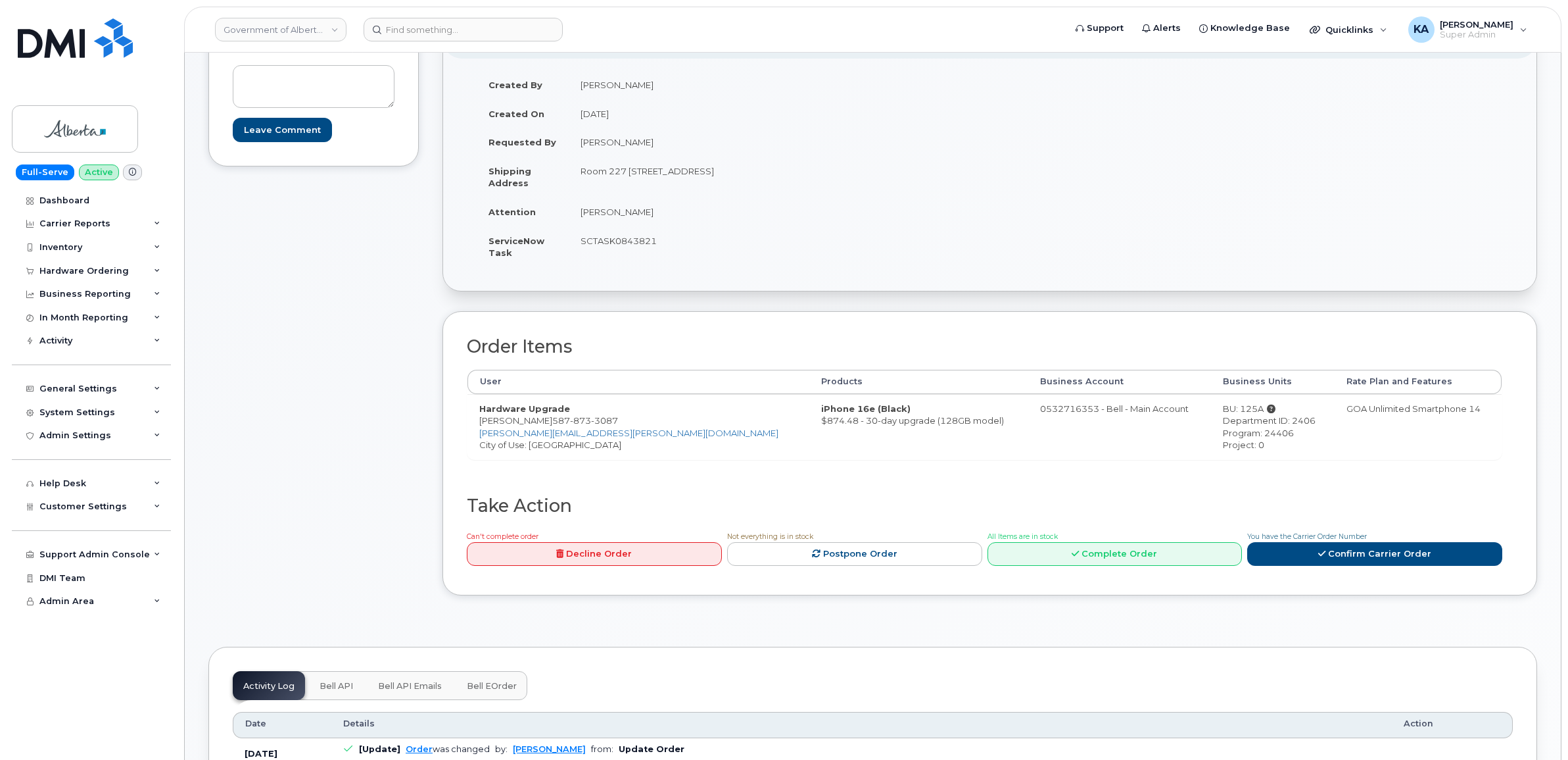
scroll to position [165, 0]
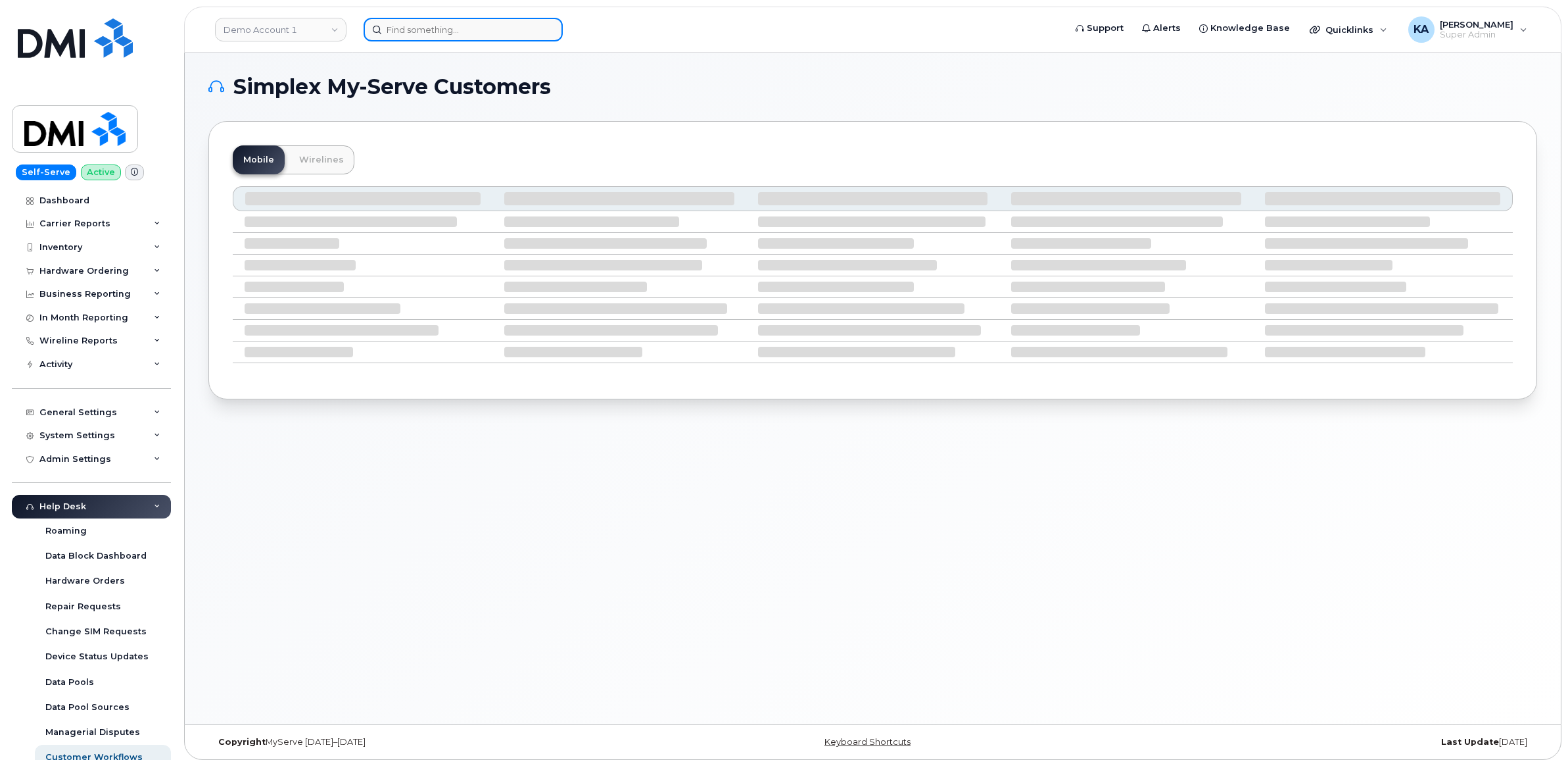
click at [399, 29] on input at bounding box center [463, 30] width 199 height 24
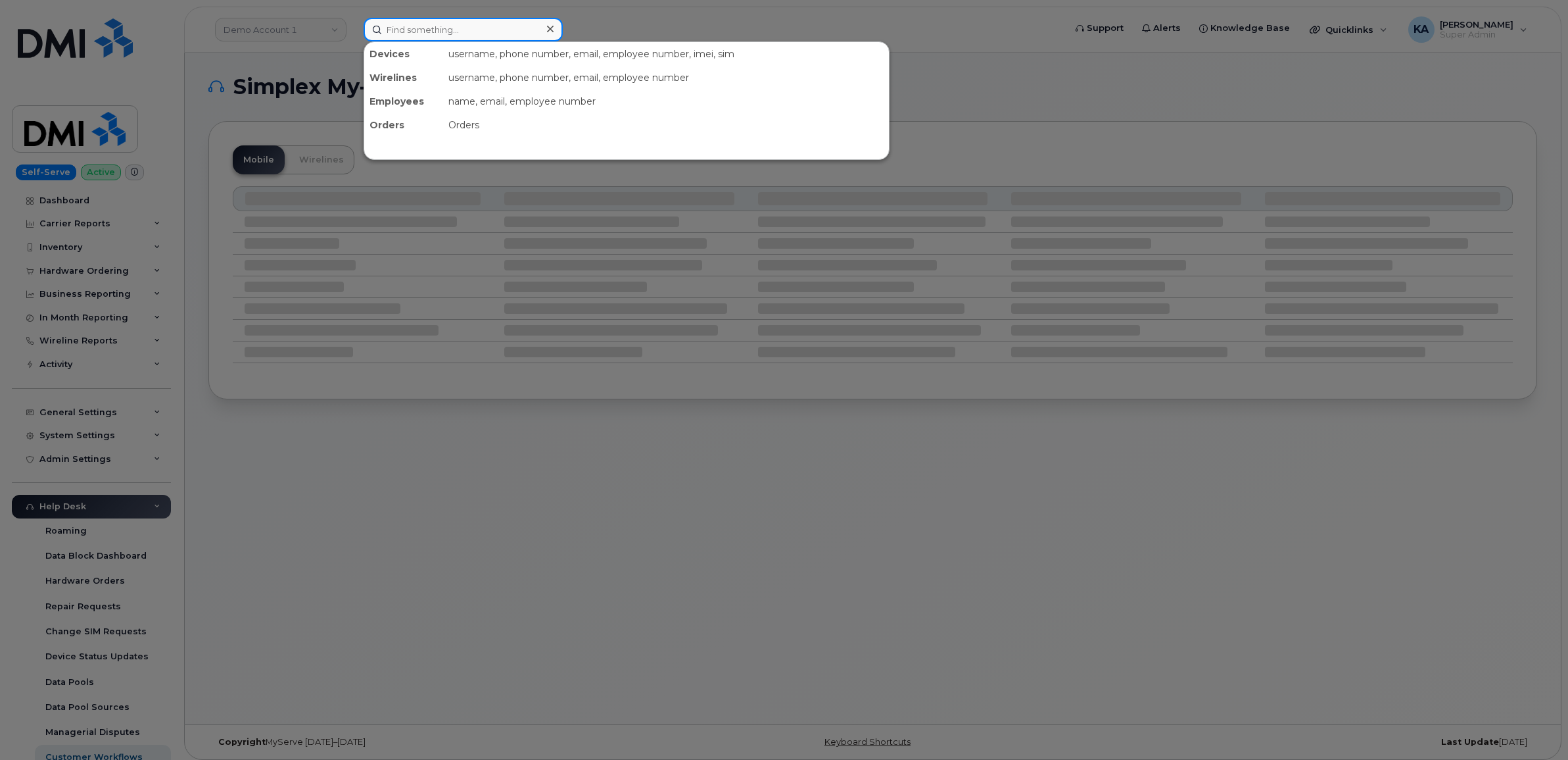
paste input "4035968587"
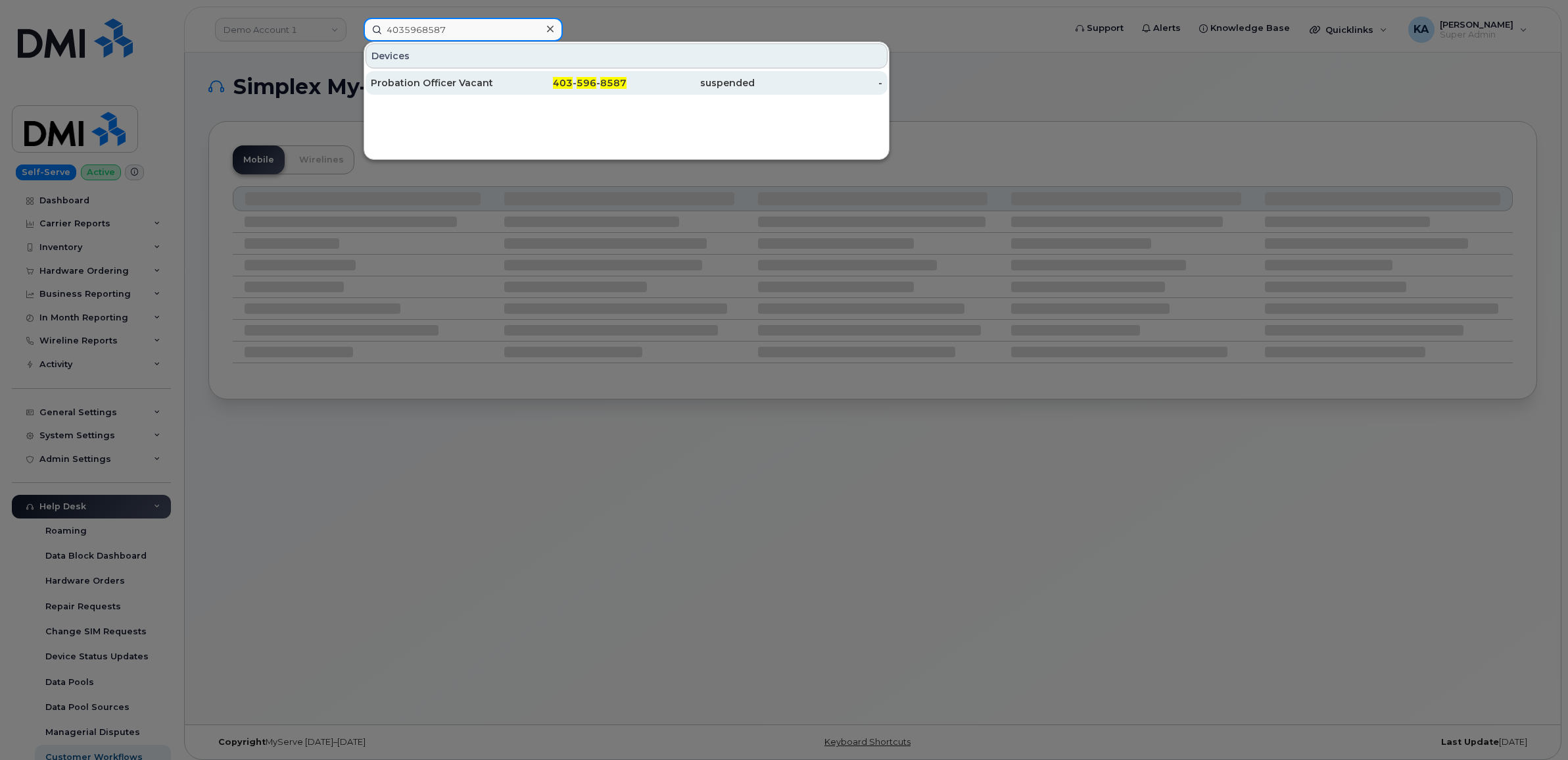
type input "4035968587"
click at [449, 80] on div "Probation Officer Vacant" at bounding box center [434, 83] width 128 height 13
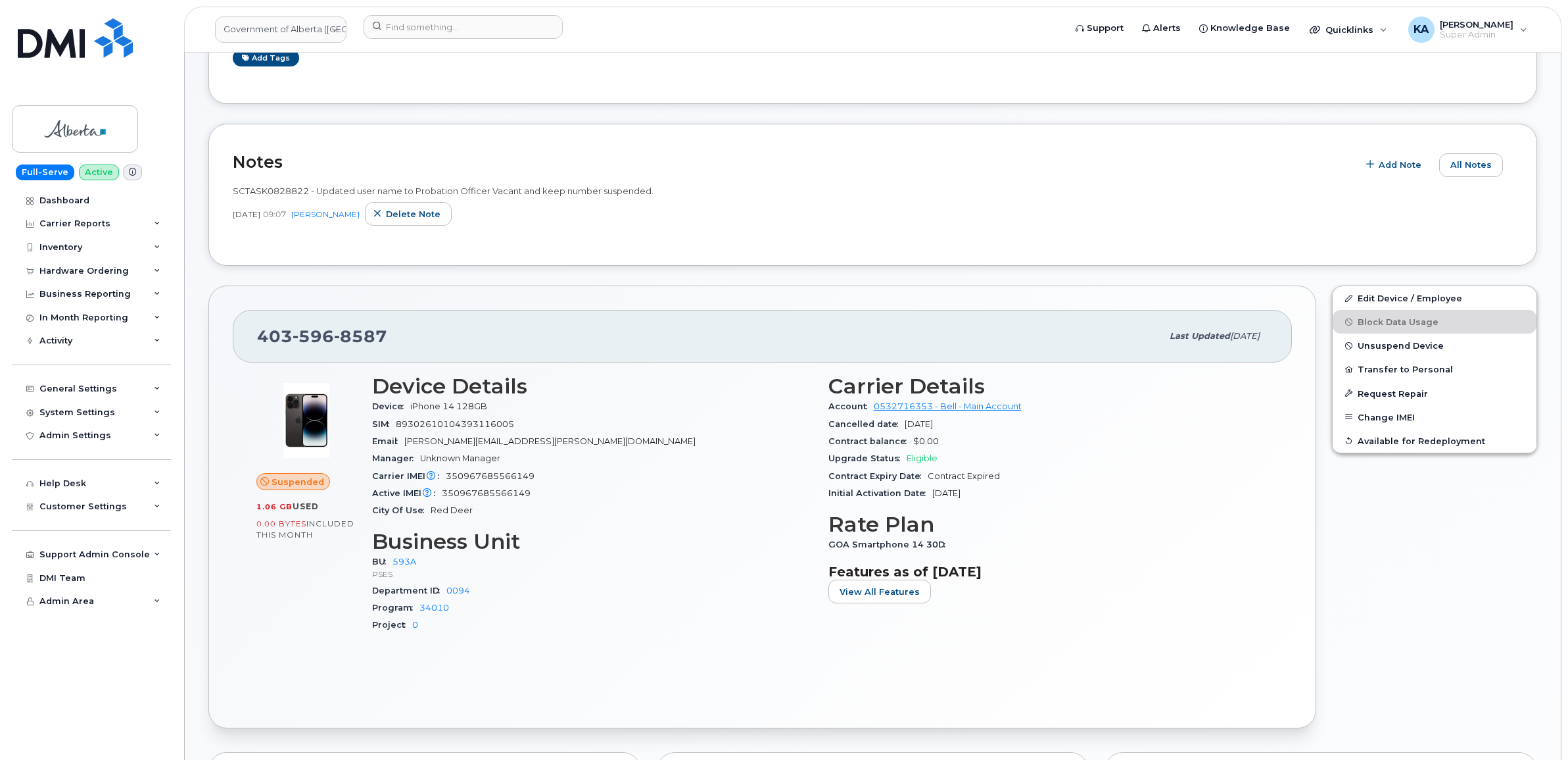
scroll to position [329, 0]
click at [1382, 344] on span "Unsuspend Device" at bounding box center [1400, 343] width 86 height 10
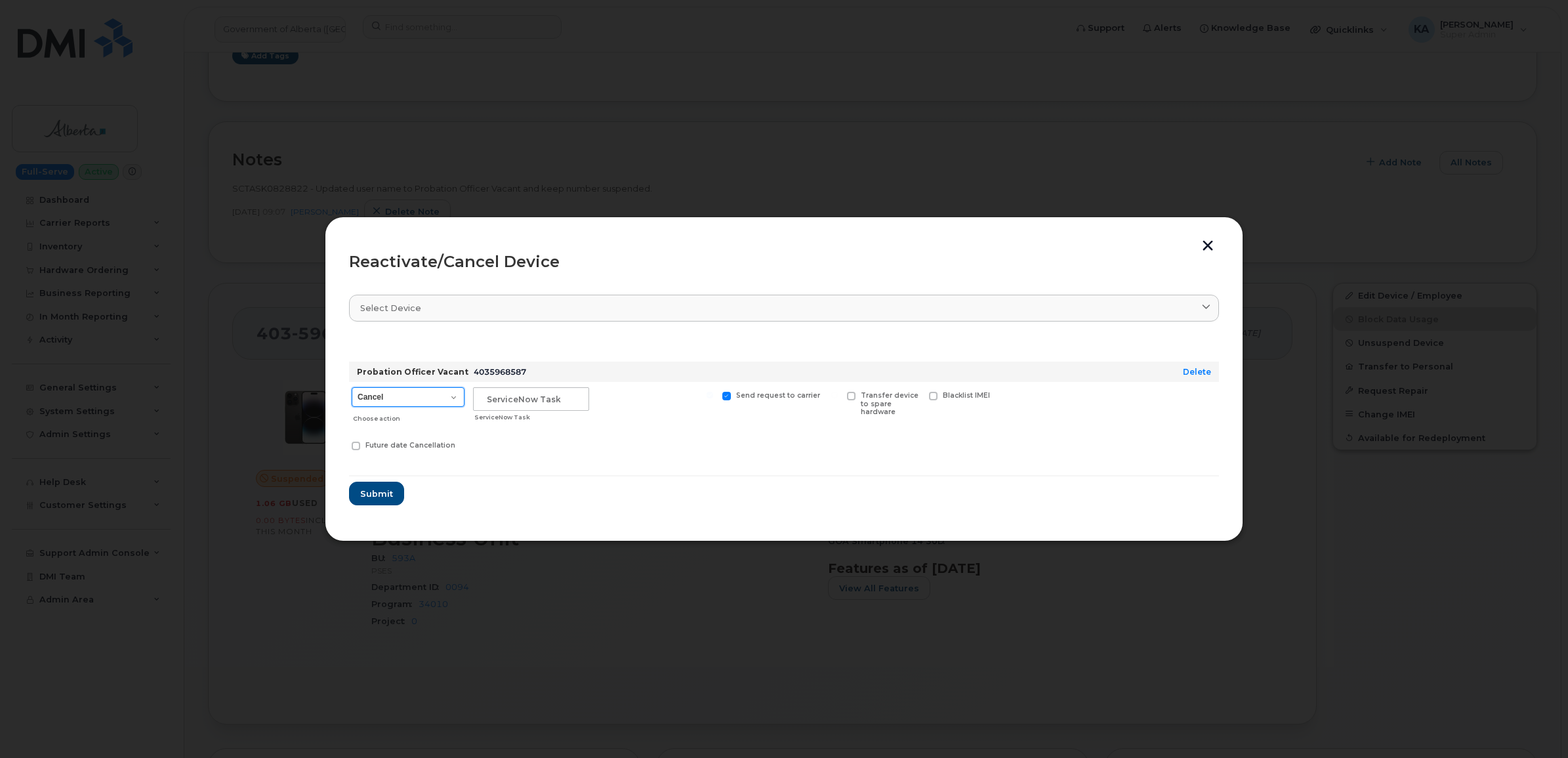
click at [452, 397] on select "Cancel Suspend - Extend Suspension Reactivate" at bounding box center [408, 397] width 113 height 20
select select "[object Object]"
click at [352, 387] on select "Cancel Suspend - Extend Suspension Reactivate" at bounding box center [408, 397] width 113 height 20
click at [368, 495] on span "Submit" at bounding box center [376, 493] width 33 height 13
click at [548, 475] on hr at bounding box center [784, 475] width 870 height 1
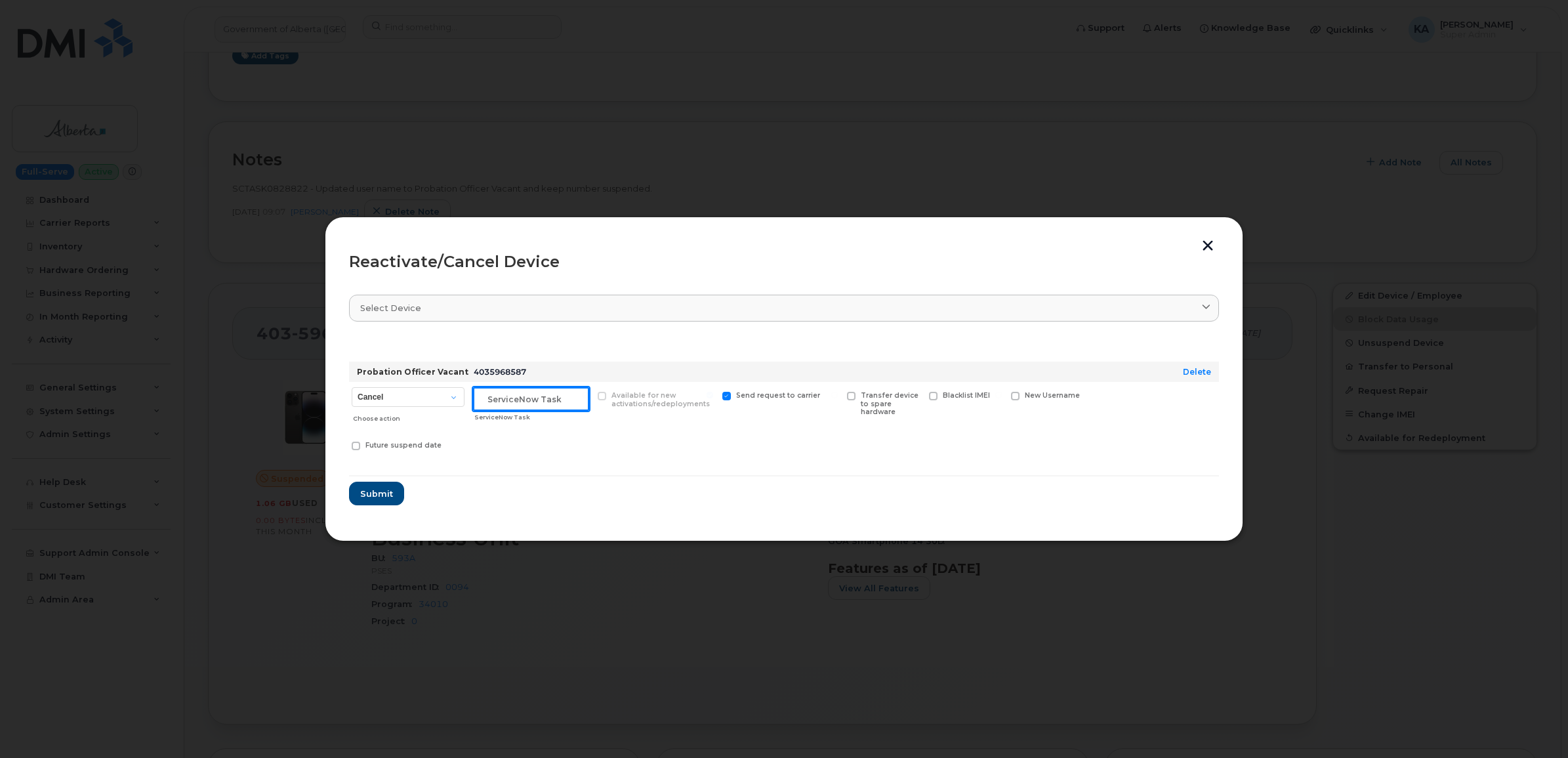
click at [562, 400] on input "text" at bounding box center [531, 399] width 116 height 24
drag, startPoint x: 562, startPoint y: 400, endPoint x: 489, endPoint y: 399, distance: 73.0
click at [489, 399] on input "text" at bounding box center [531, 399] width 116 height 24
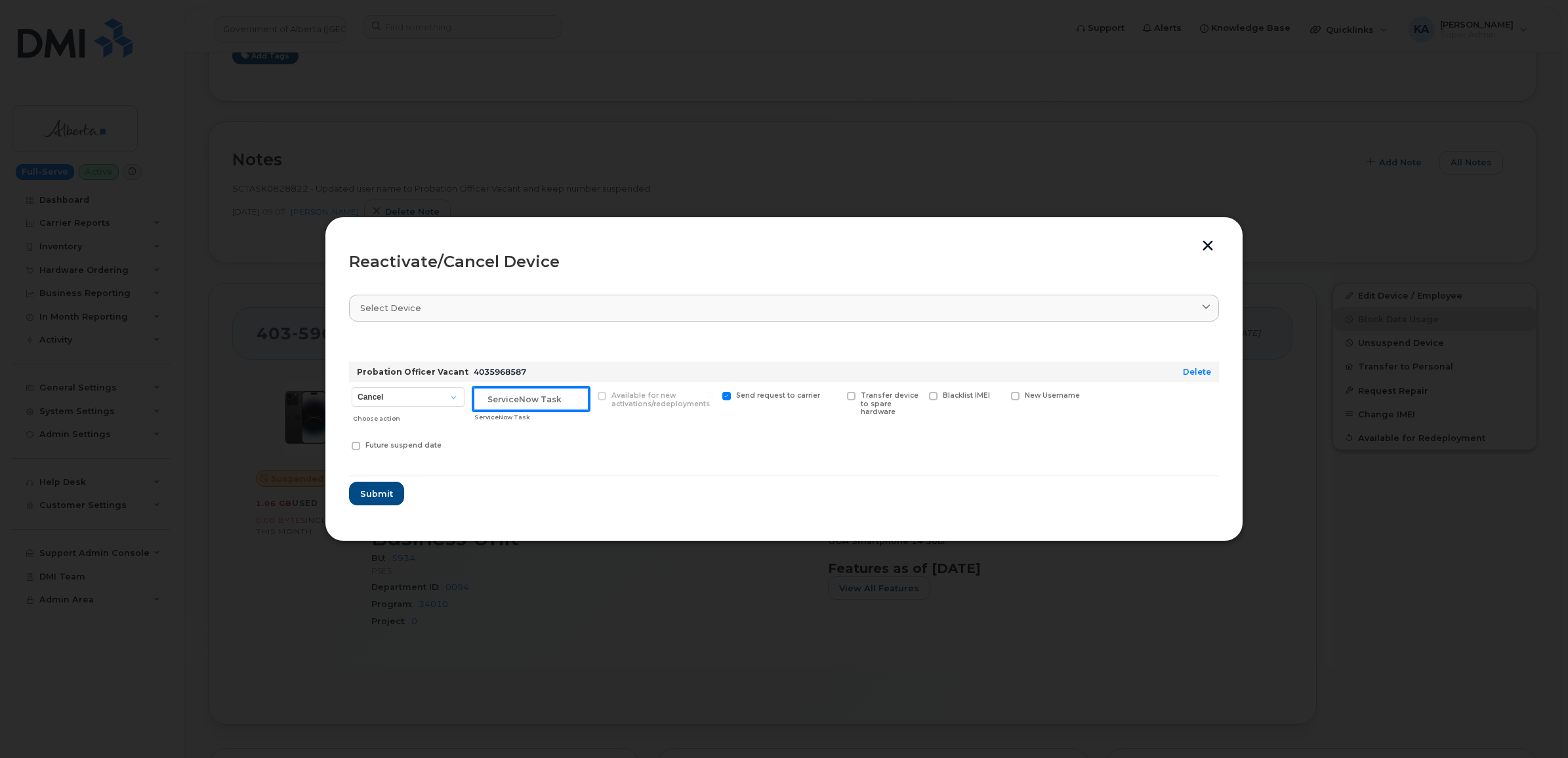
click at [537, 400] on input "text" at bounding box center [531, 399] width 116 height 24
type input "ServiceNow Task"
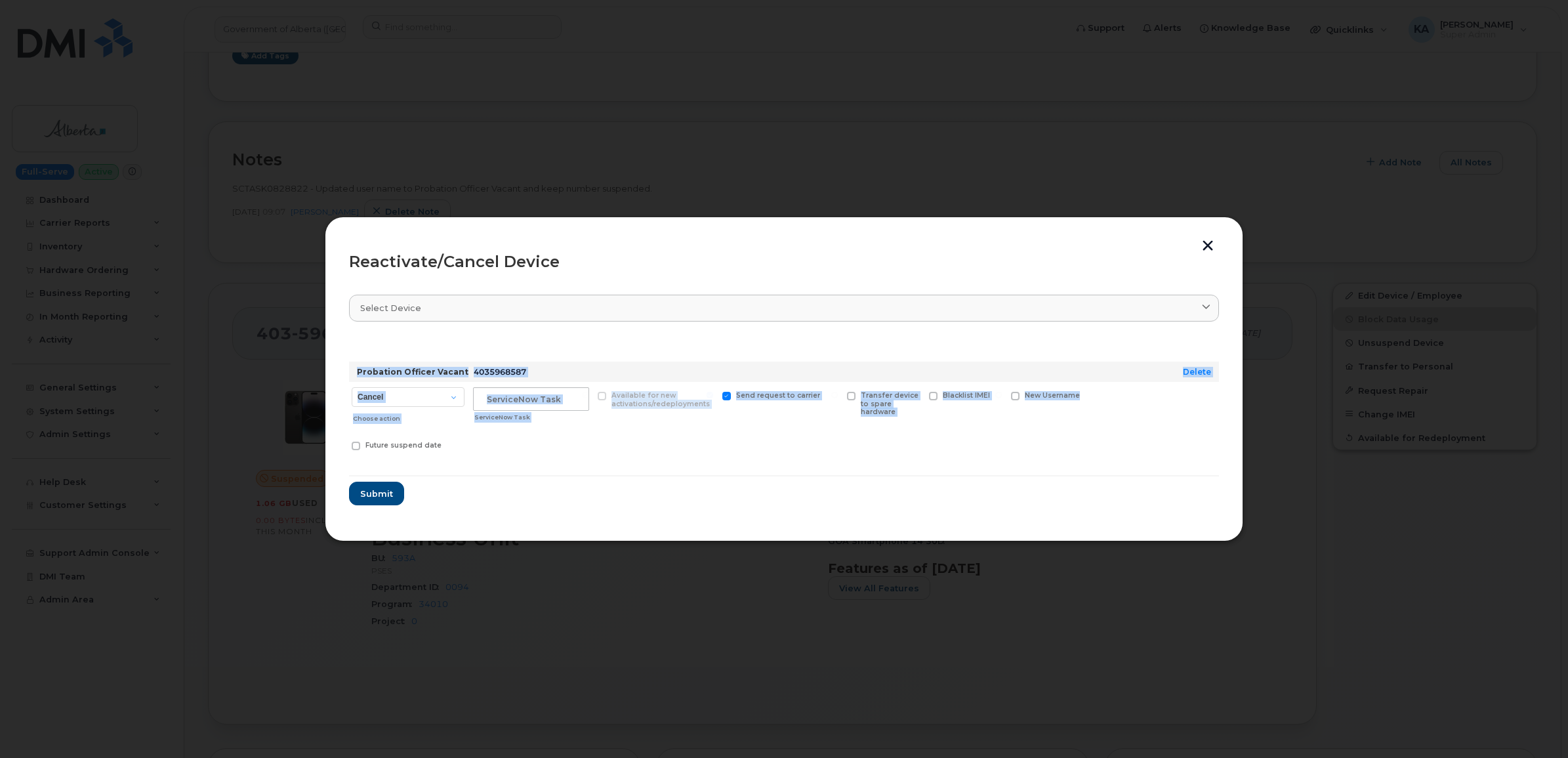
drag, startPoint x: 352, startPoint y: 369, endPoint x: 1088, endPoint y: 415, distance: 737.4
click at [1088, 415] on div "Probation Officer Vacant 4035968587 Delete Cancel Suspend - Extend Suspension R…" at bounding box center [784, 411] width 870 height 98
drag, startPoint x: 1088, startPoint y: 415, endPoint x: 968, endPoint y: 396, distance: 121.5
copy div "Probation Officer Vacant 4035968587 Delete Cancel Suspend - Extend Suspension R…"
click at [384, 489] on span "Submit" at bounding box center [376, 493] width 33 height 13
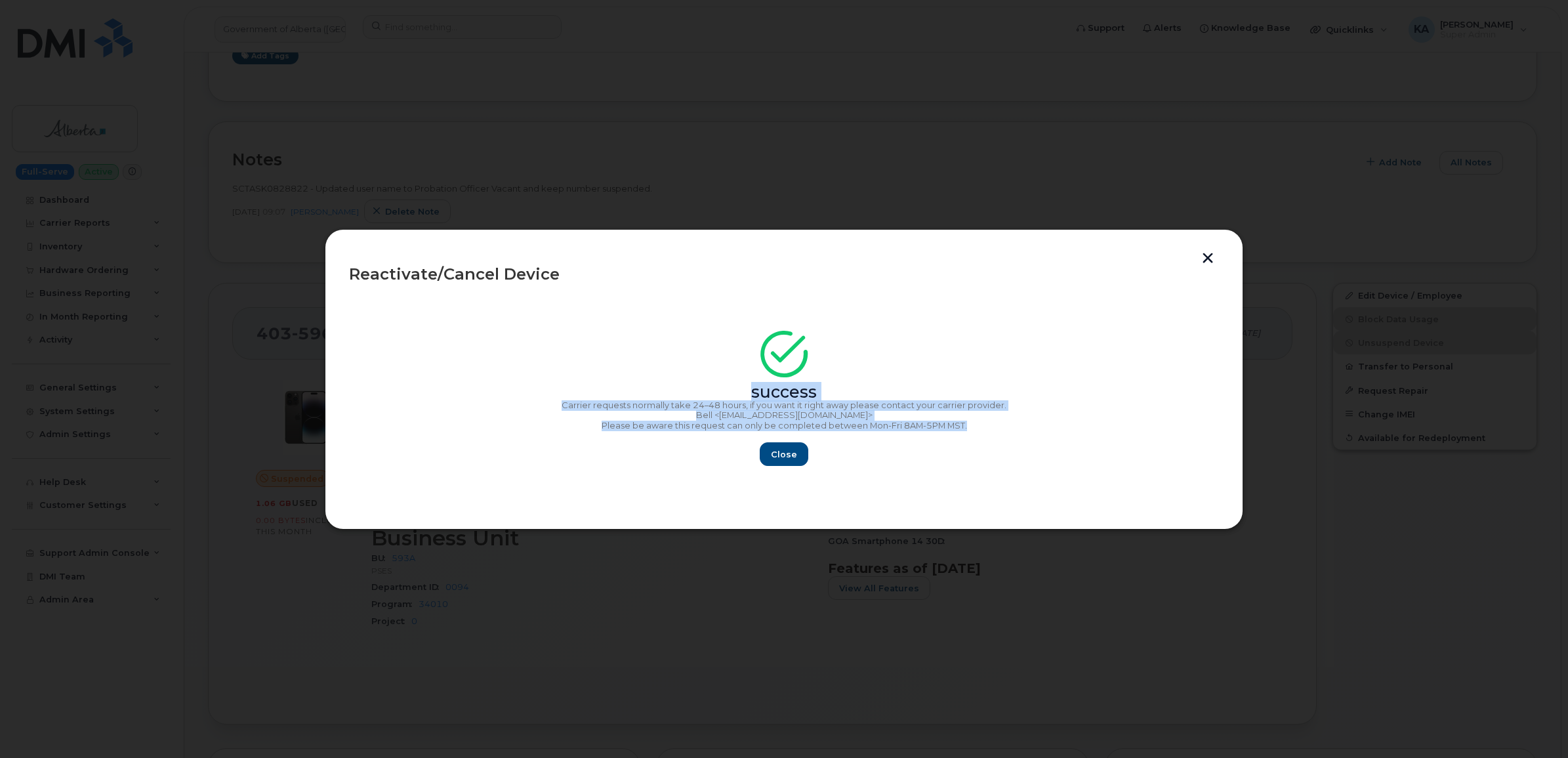
drag, startPoint x: 746, startPoint y: 391, endPoint x: 972, endPoint y: 430, distance: 229.3
click at [972, 430] on div "success Carrier requests normally take 24–48 hours, if you want it right away p…" at bounding box center [784, 402] width 870 height 128
drag, startPoint x: 971, startPoint y: 430, endPoint x: 825, endPoint y: 418, distance: 146.5
copy div "success Carrier requests normally take 24–48 hours, if you want it right away p…"
click at [779, 449] on span "Close" at bounding box center [783, 454] width 26 height 13
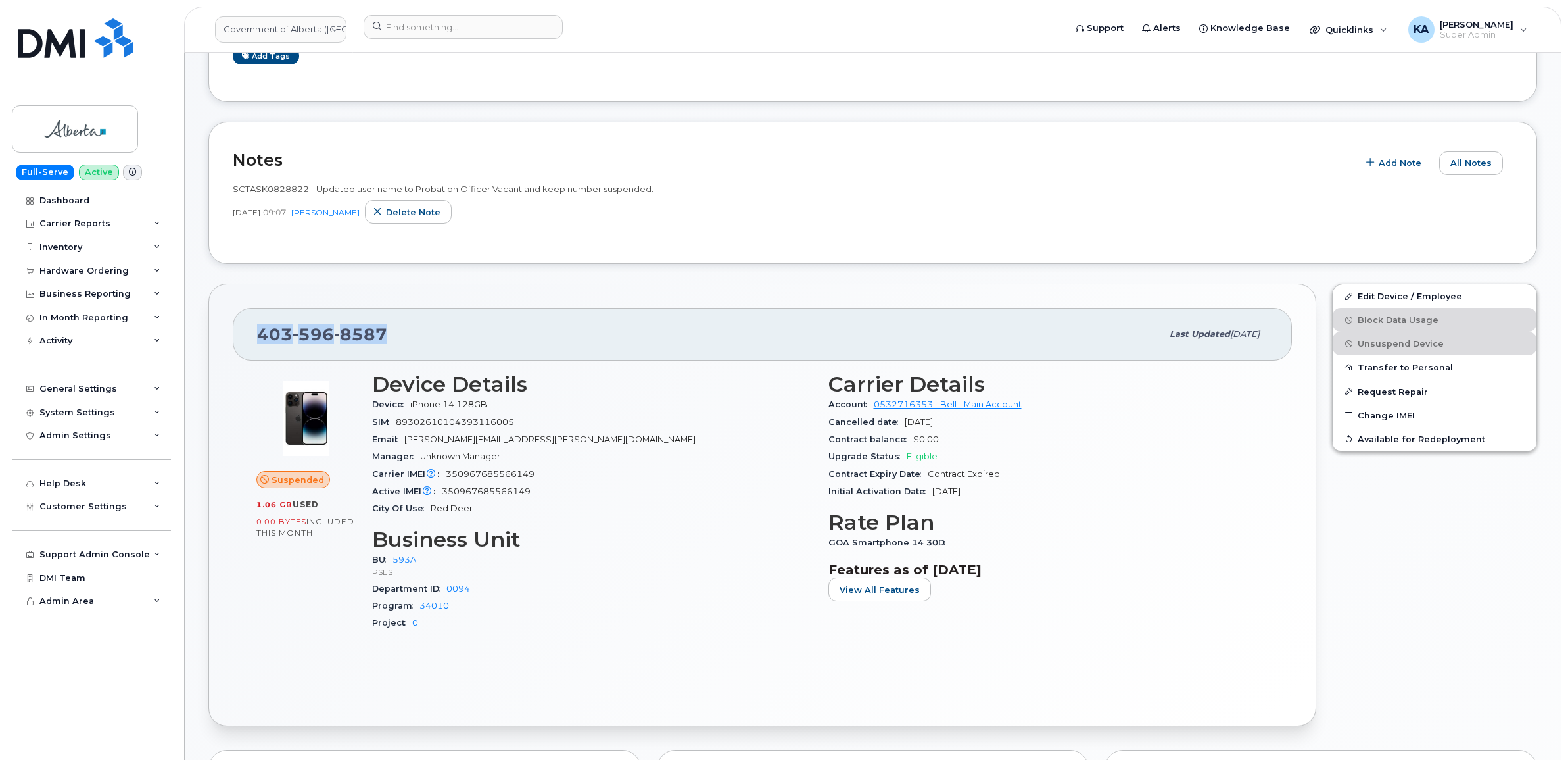
drag, startPoint x: 393, startPoint y: 335, endPoint x: 257, endPoint y: 336, distance: 136.0
click at [257, 336] on div "403 596 8587 Last updated Sep 04, 2025" at bounding box center [762, 334] width 1060 height 53
drag, startPoint x: 257, startPoint y: 336, endPoint x: 267, endPoint y: 334, distance: 10.2
copy span "403 596 8587"
drag, startPoint x: 1417, startPoint y: 636, endPoint x: 1434, endPoint y: 616, distance: 26.2
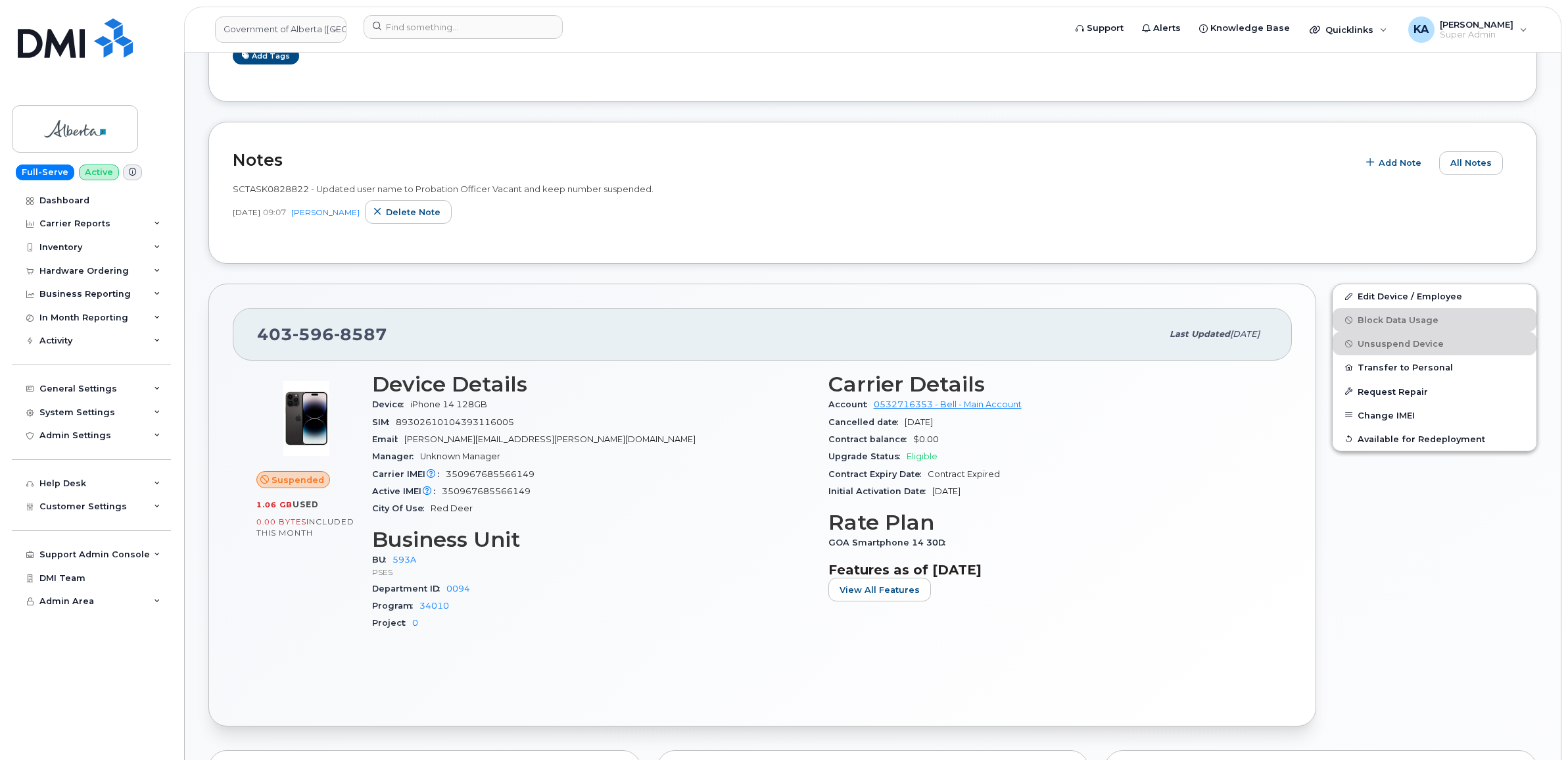
click at [1417, 636] on div "Edit Device / Employee Block Data Usage Unsuspend Device Transfer to Personal R…" at bounding box center [1435, 505] width 221 height 459
drag, startPoint x: 420, startPoint y: 337, endPoint x: 242, endPoint y: 334, distance: 178.0
click at [242, 334] on div "403 596 8587 Last updated Sep 04, 2025" at bounding box center [762, 334] width 1060 height 53
drag, startPoint x: 242, startPoint y: 334, endPoint x: 264, endPoint y: 332, distance: 22.1
copy span "403 596 8587"
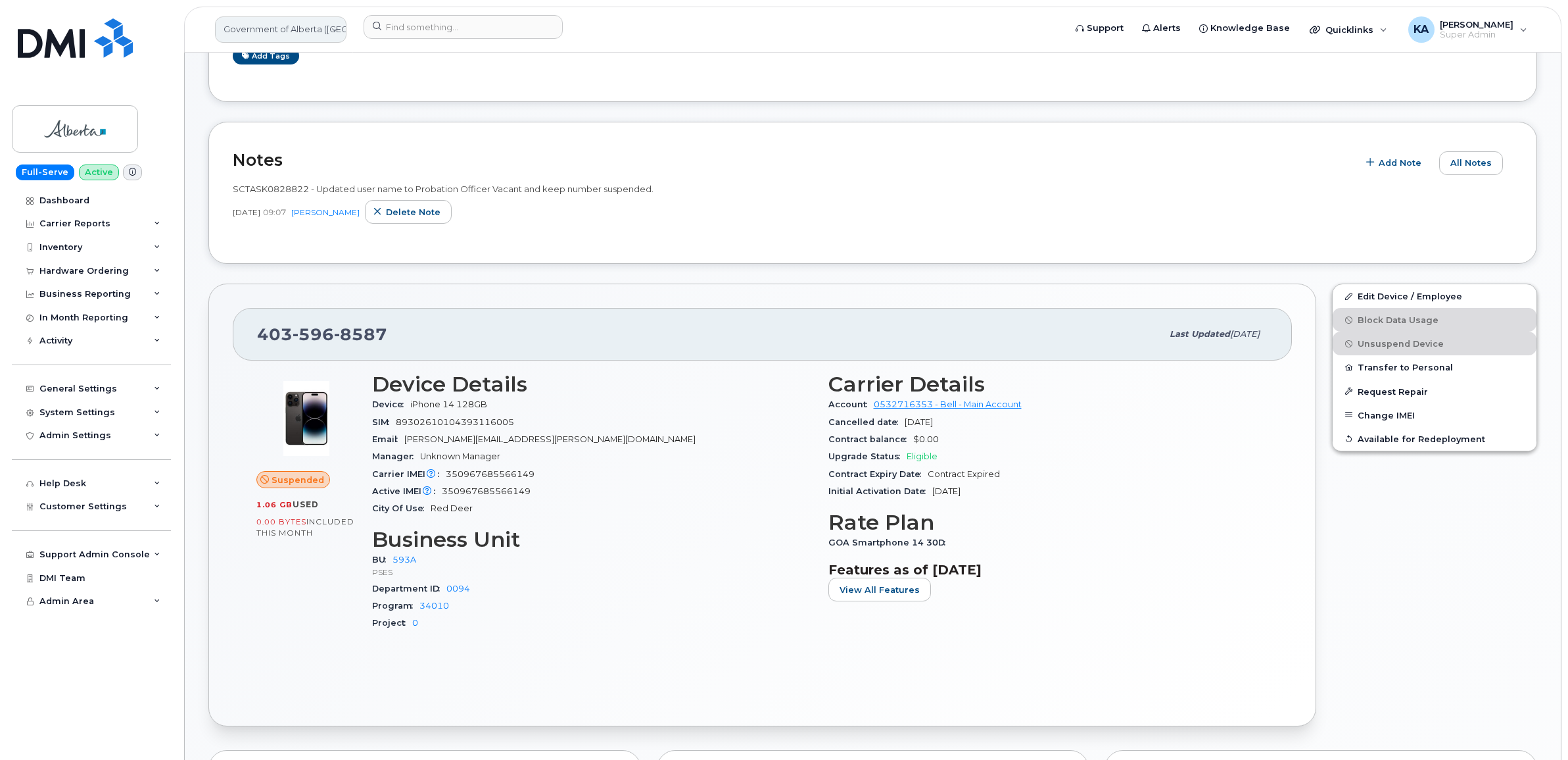
click at [325, 27] on link "Government of Alberta ([GEOGRAPHIC_DATA])" at bounding box center [281, 29] width 131 height 26
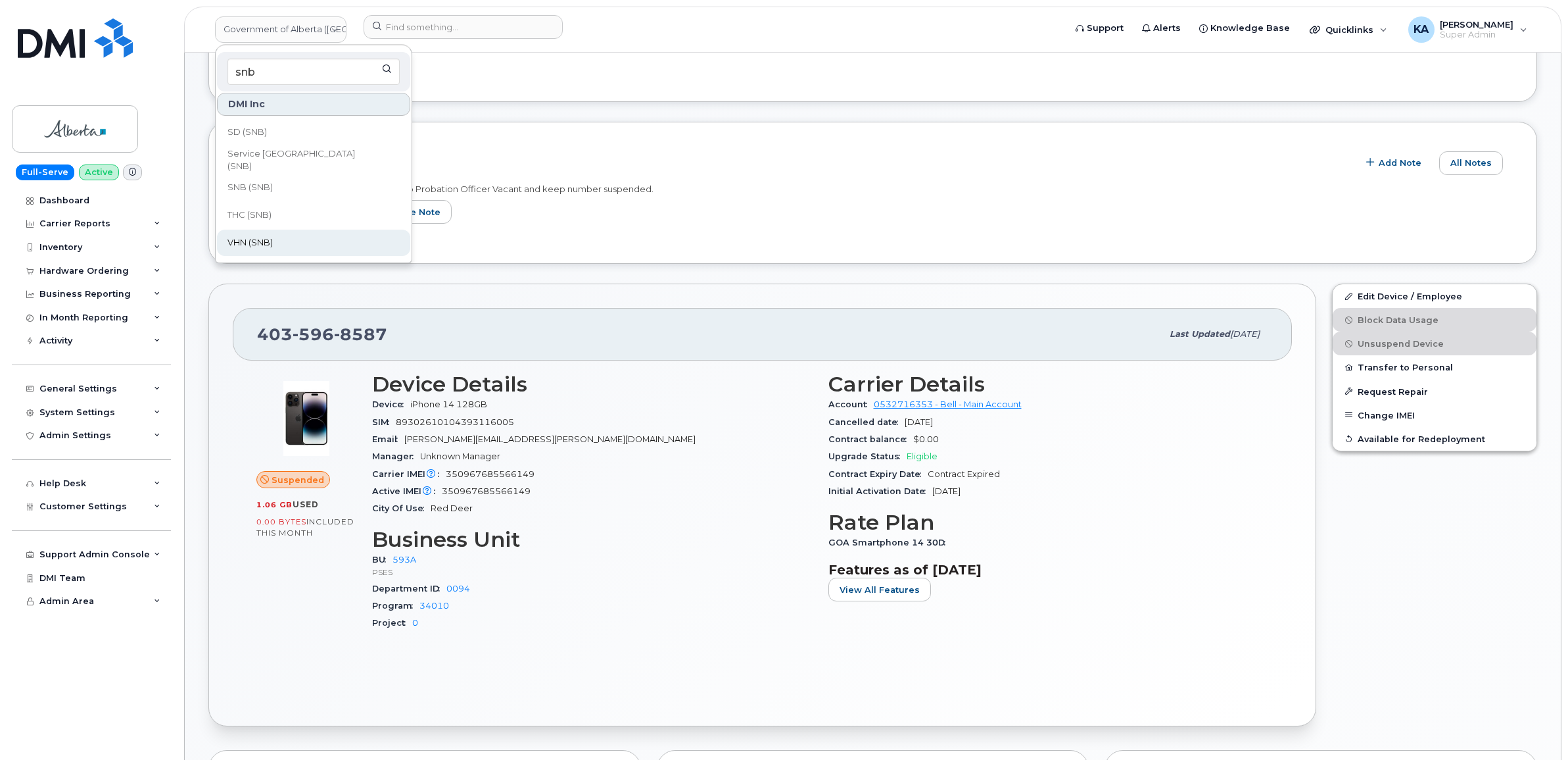
type input "snb"
click at [297, 249] on link "VHN (SNB)" at bounding box center [314, 242] width 193 height 26
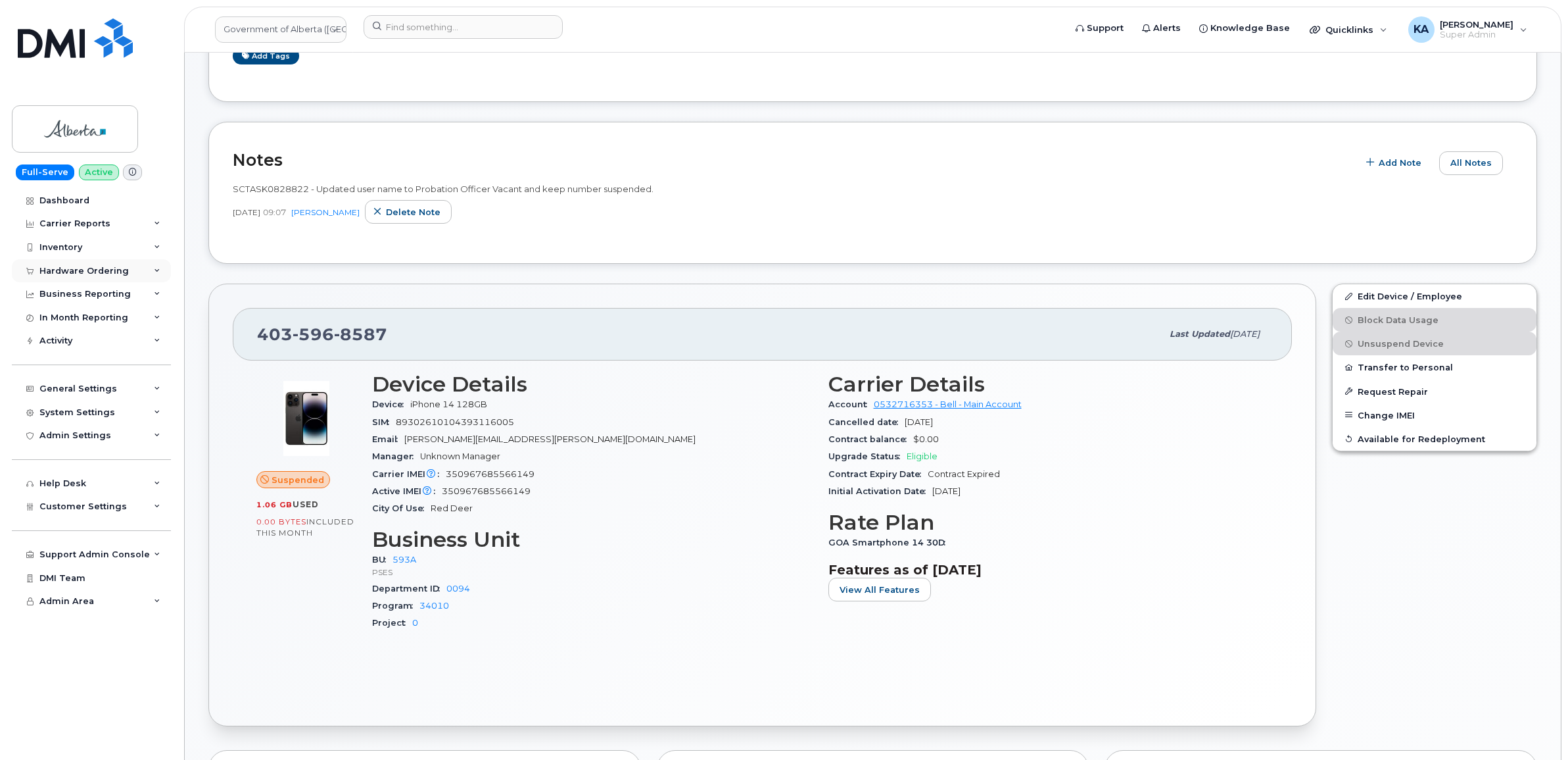
click at [119, 271] on div "Hardware Ordering" at bounding box center [84, 271] width 89 height 11
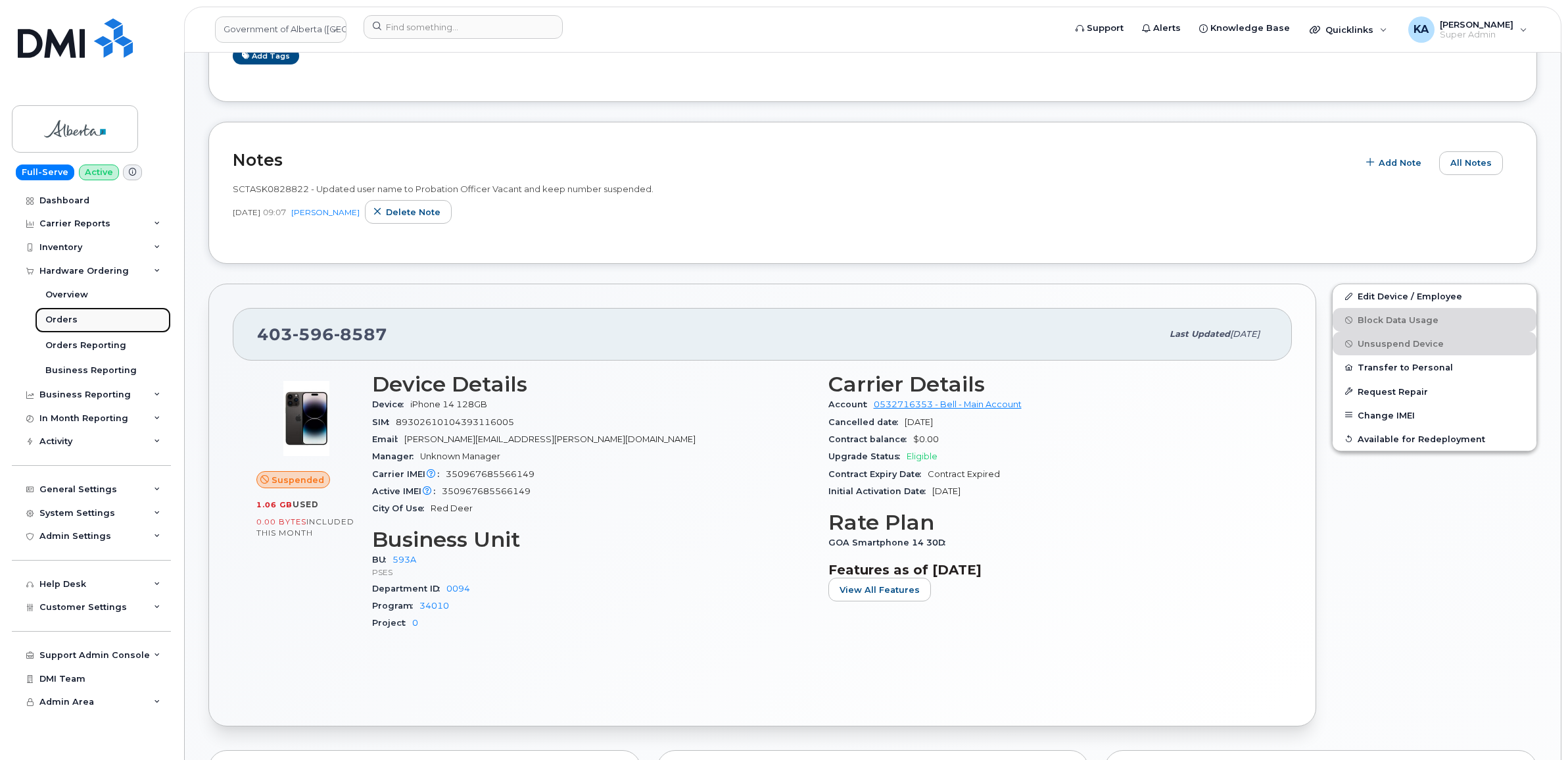
click at [81, 318] on link "Orders" at bounding box center [103, 319] width 136 height 25
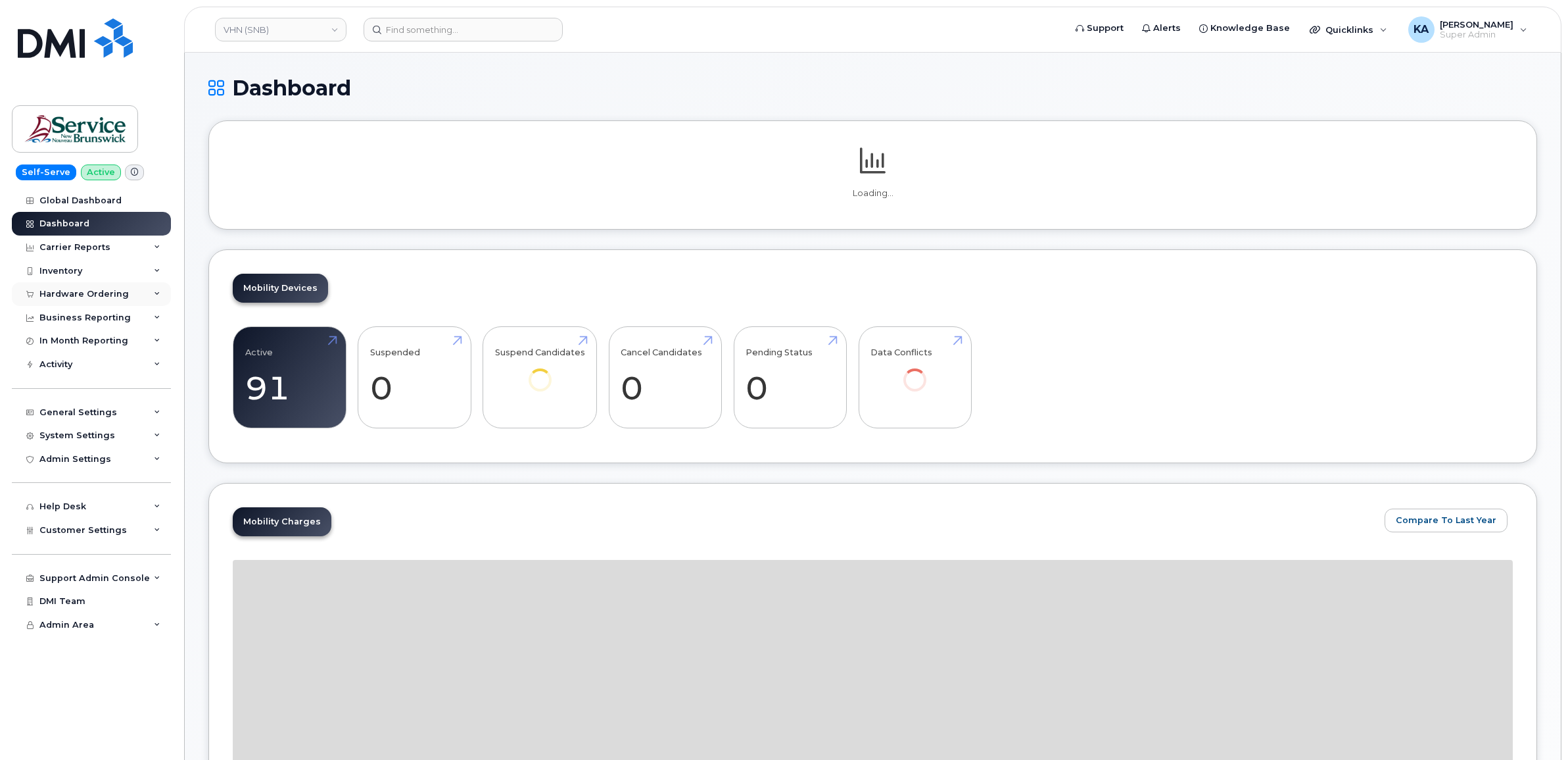
click at [94, 293] on div "Hardware Ordering" at bounding box center [84, 294] width 89 height 11
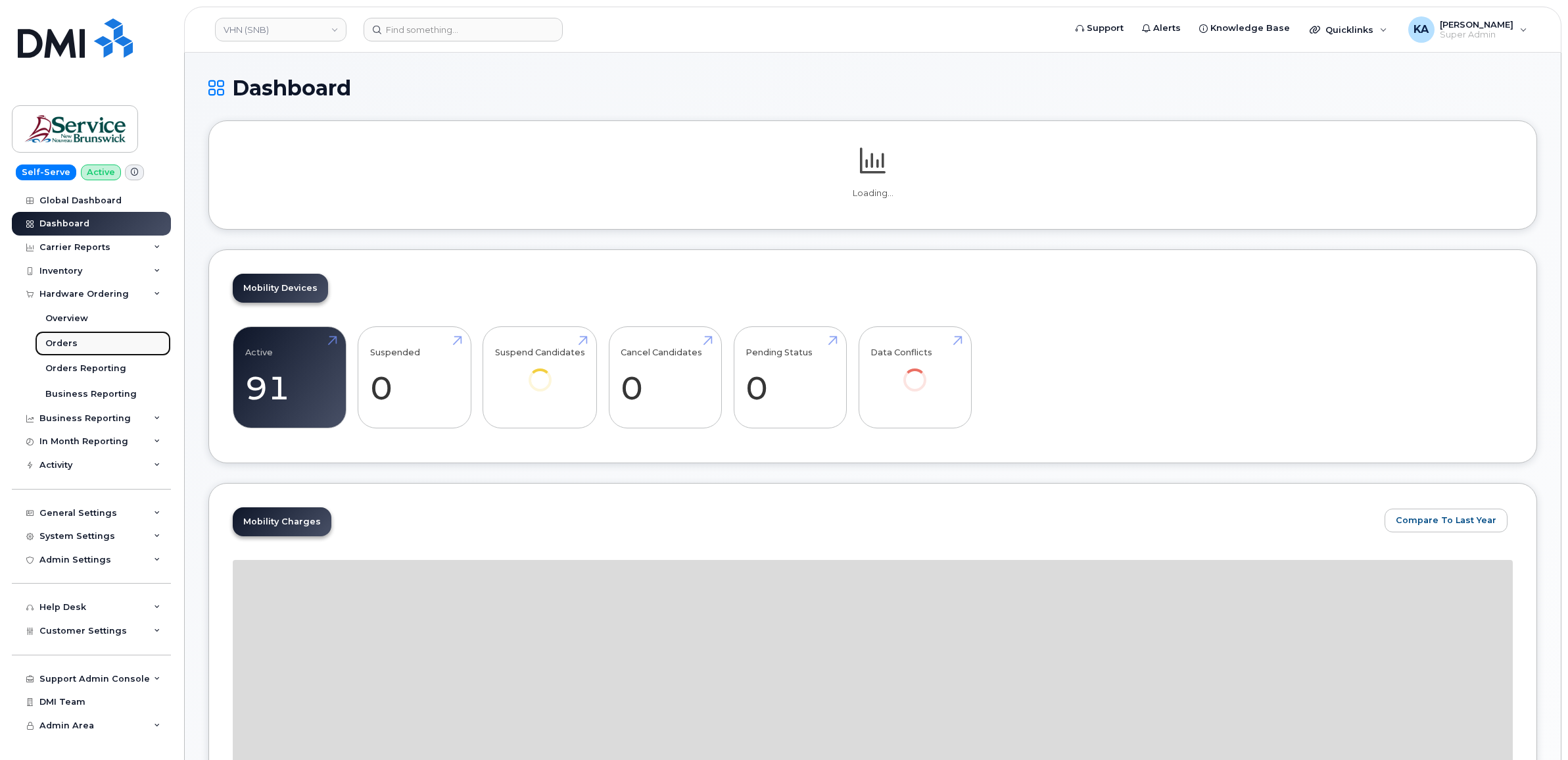
click at [60, 341] on div "Orders" at bounding box center [61, 343] width 32 height 12
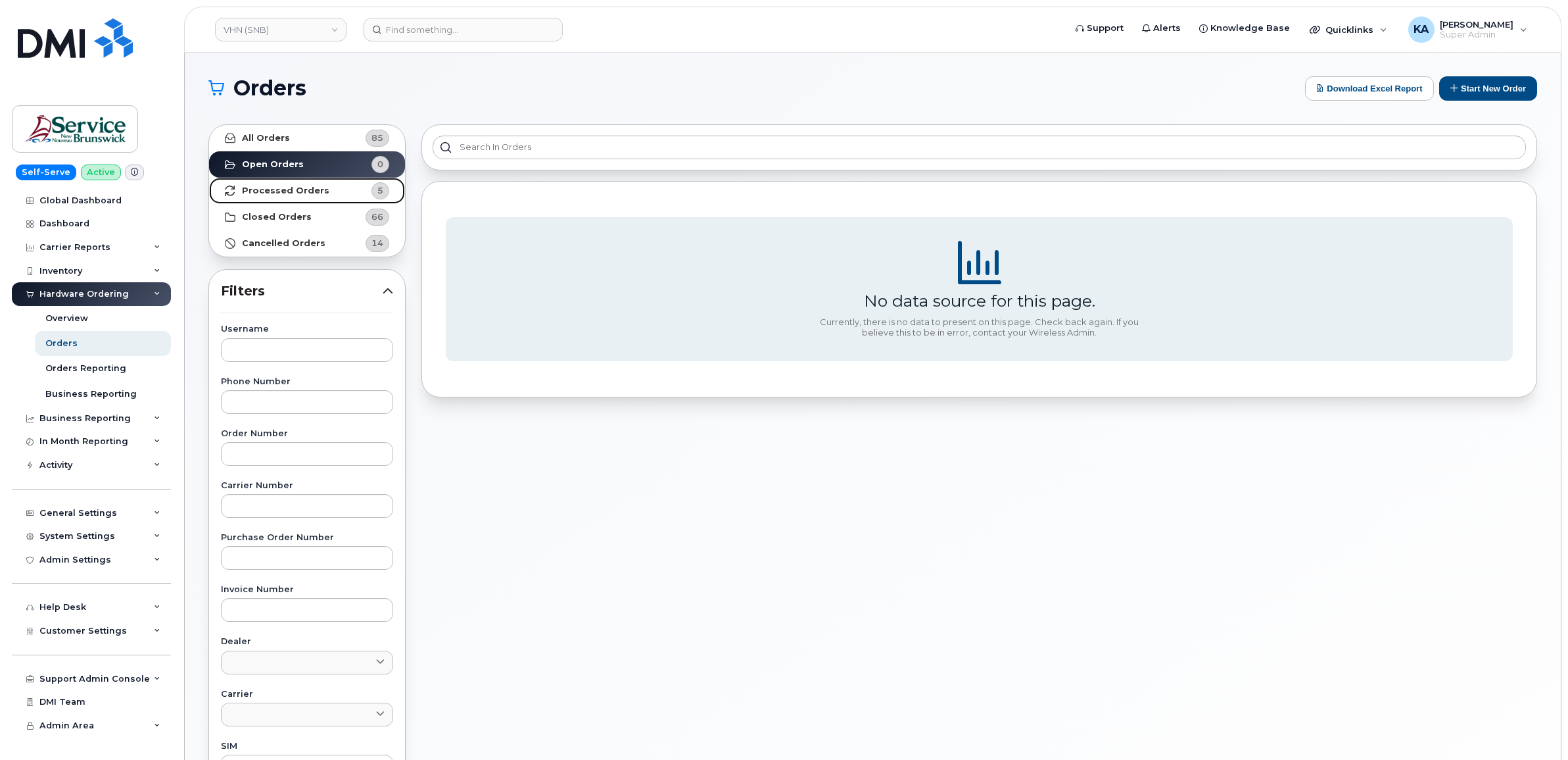
click at [267, 193] on strong "Processed Orders" at bounding box center [285, 191] width 87 height 11
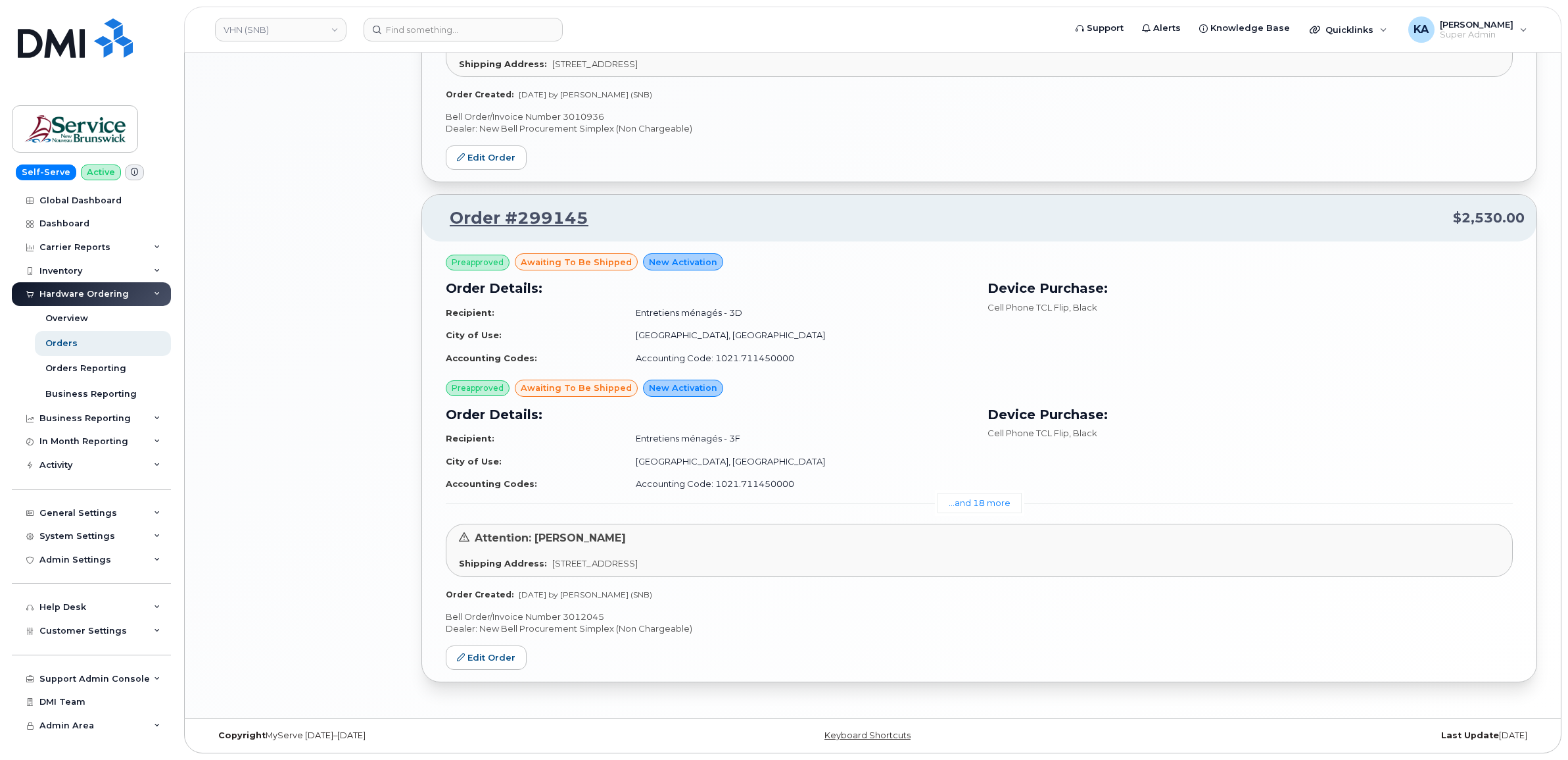
scroll to position [1415, 0]
click at [300, 31] on link "VHN (SNB)" at bounding box center [281, 30] width 131 height 24
type input "snb"
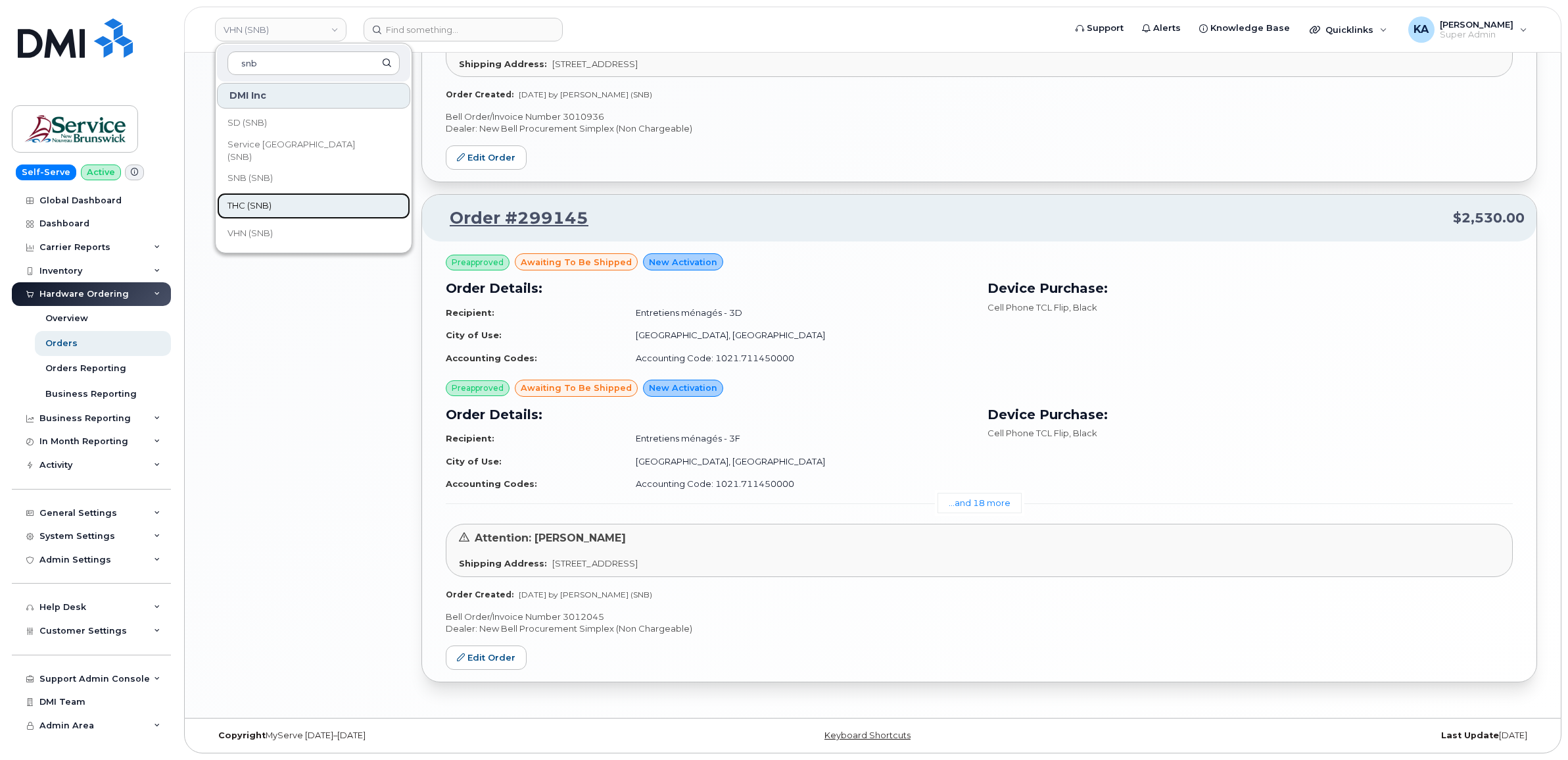
click at [260, 201] on span "THC (SNB)" at bounding box center [249, 206] width 44 height 13
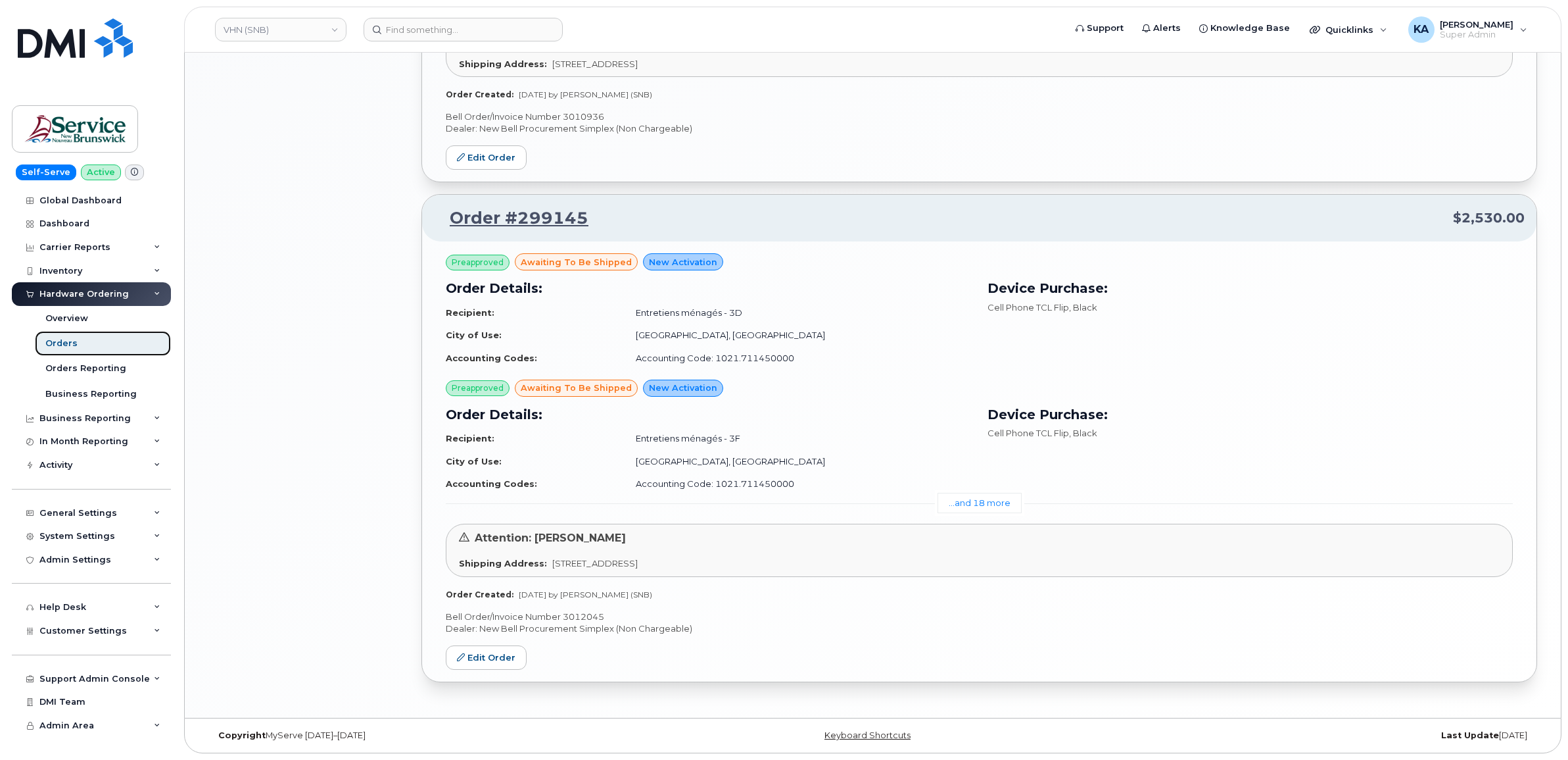
click at [53, 343] on div "Orders" at bounding box center [61, 343] width 32 height 12
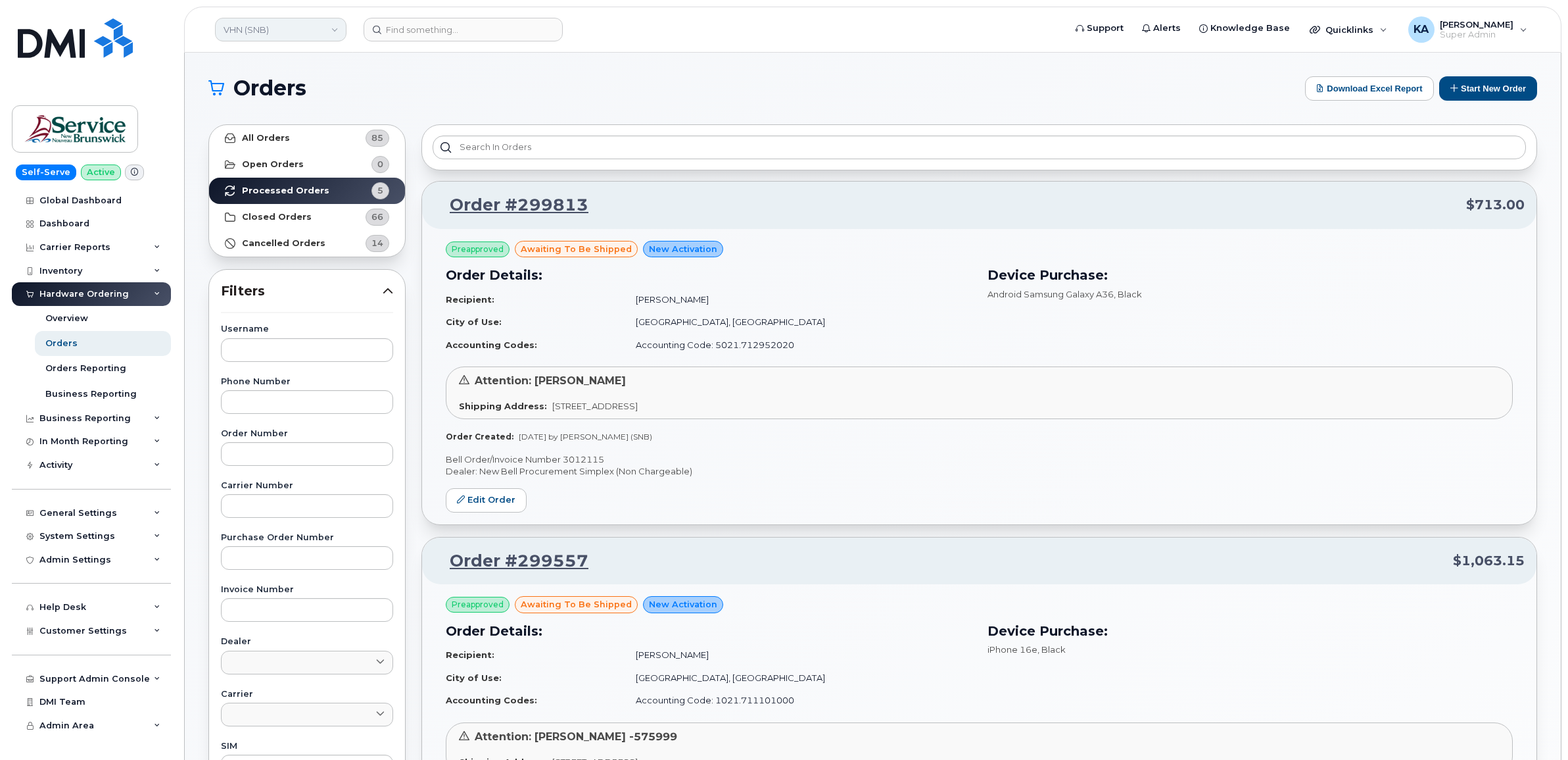
click at [293, 34] on link "VHN (SNB)" at bounding box center [281, 30] width 131 height 24
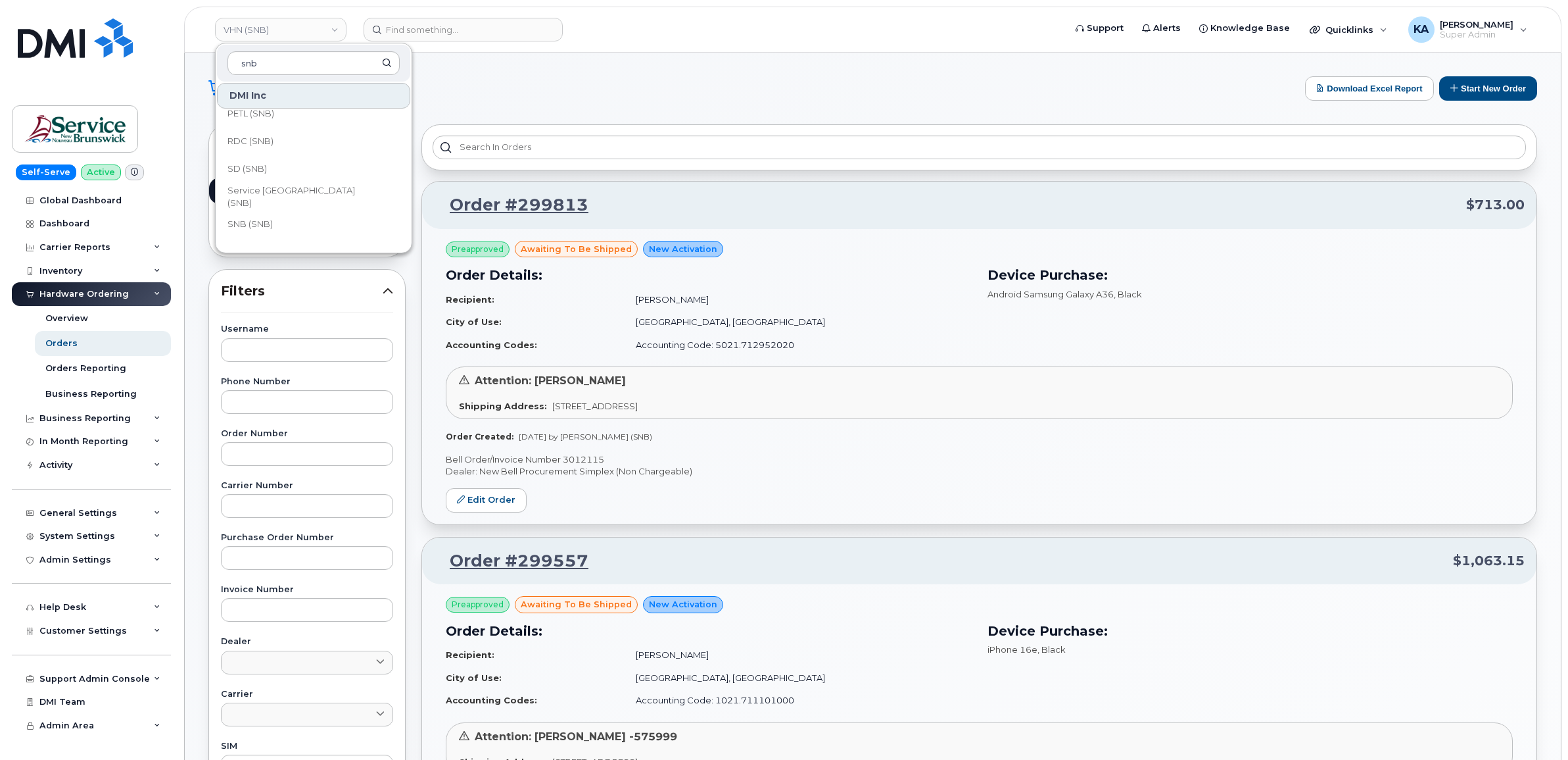
scroll to position [637, 0]
type input "snb"
click at [262, 204] on span "THC (SNB)" at bounding box center [249, 206] width 44 height 13
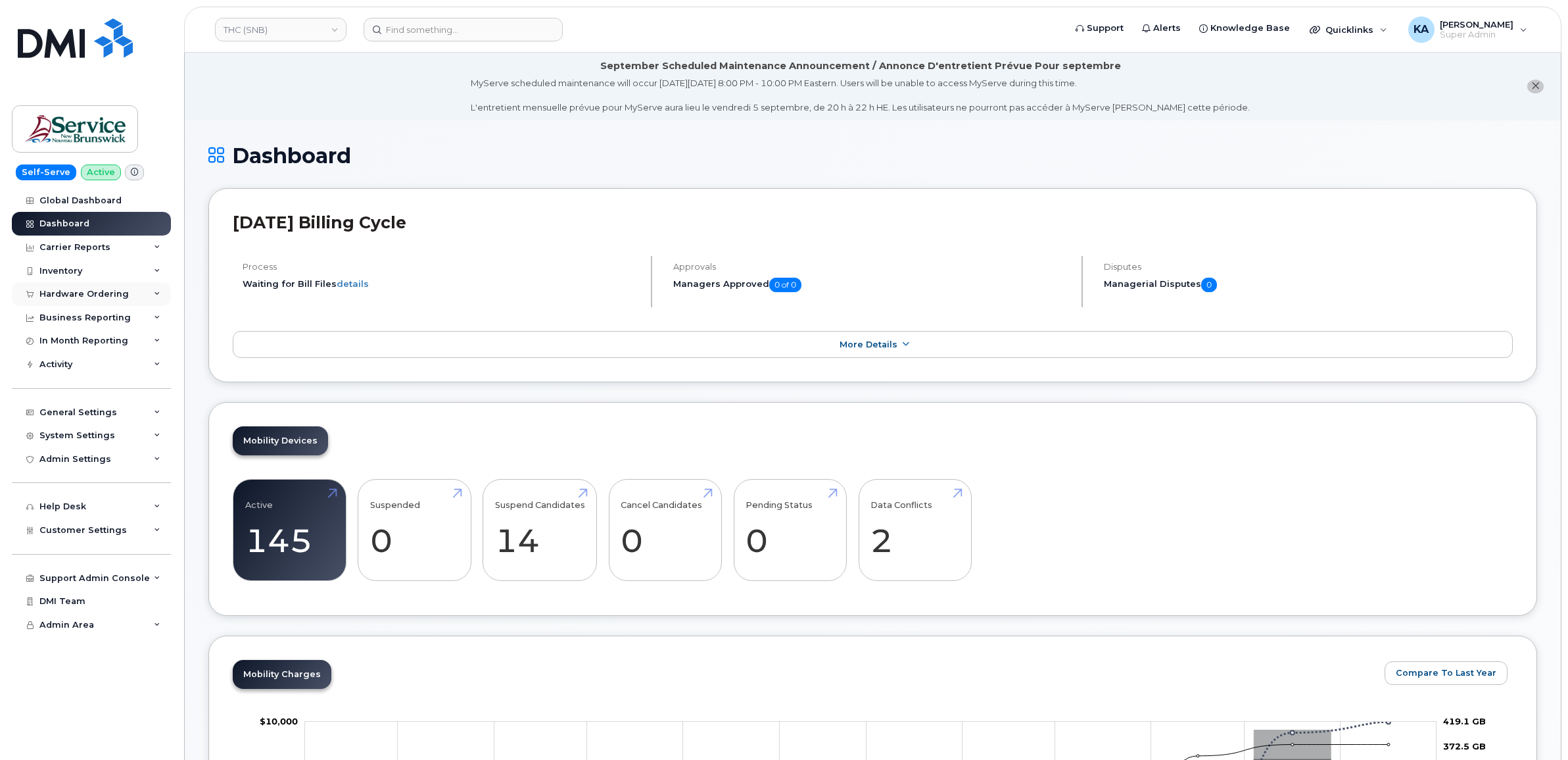
click at [97, 291] on div "Hardware Ordering" at bounding box center [84, 294] width 89 height 11
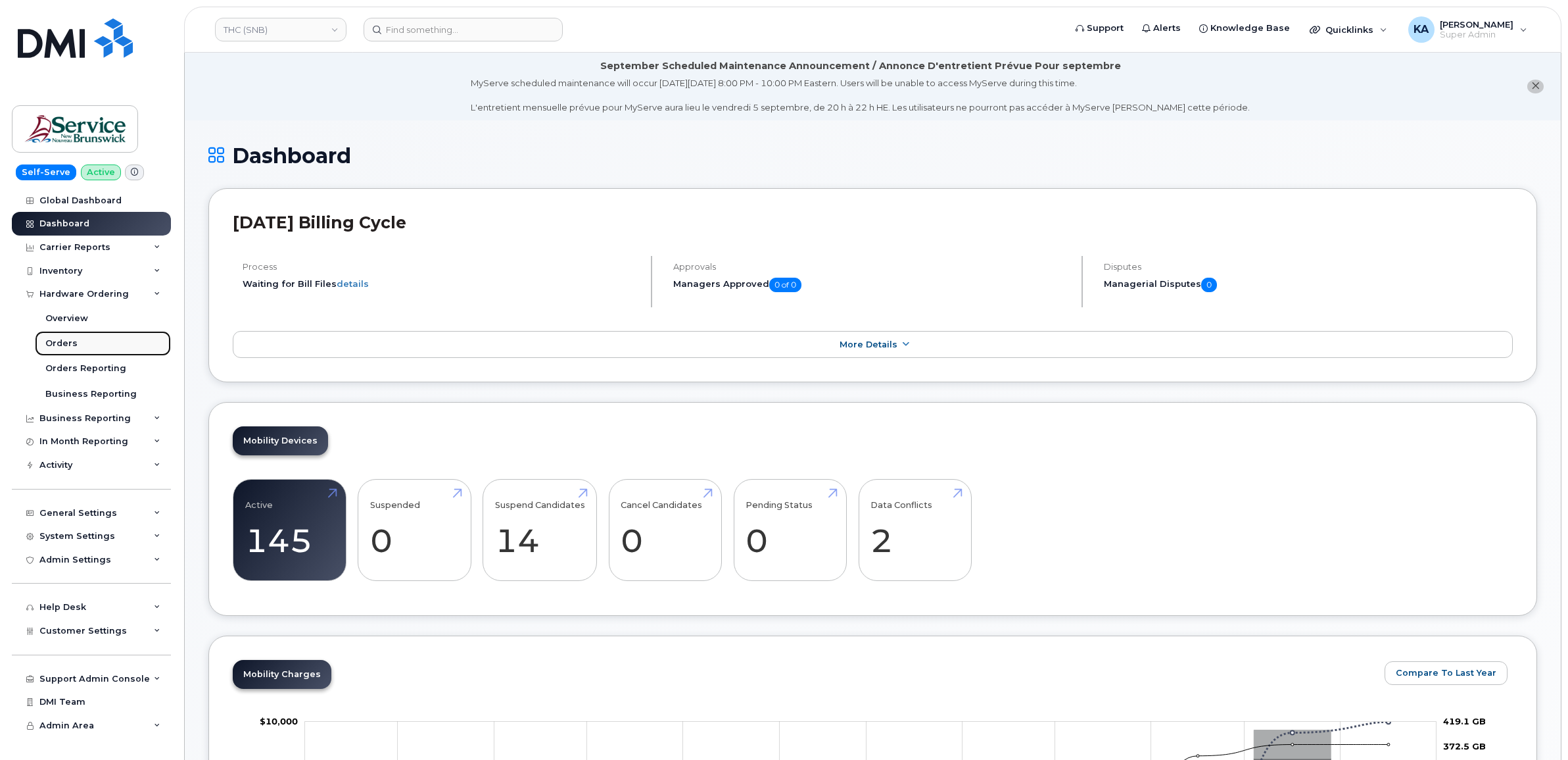
click at [57, 343] on div "Orders" at bounding box center [61, 343] width 32 height 12
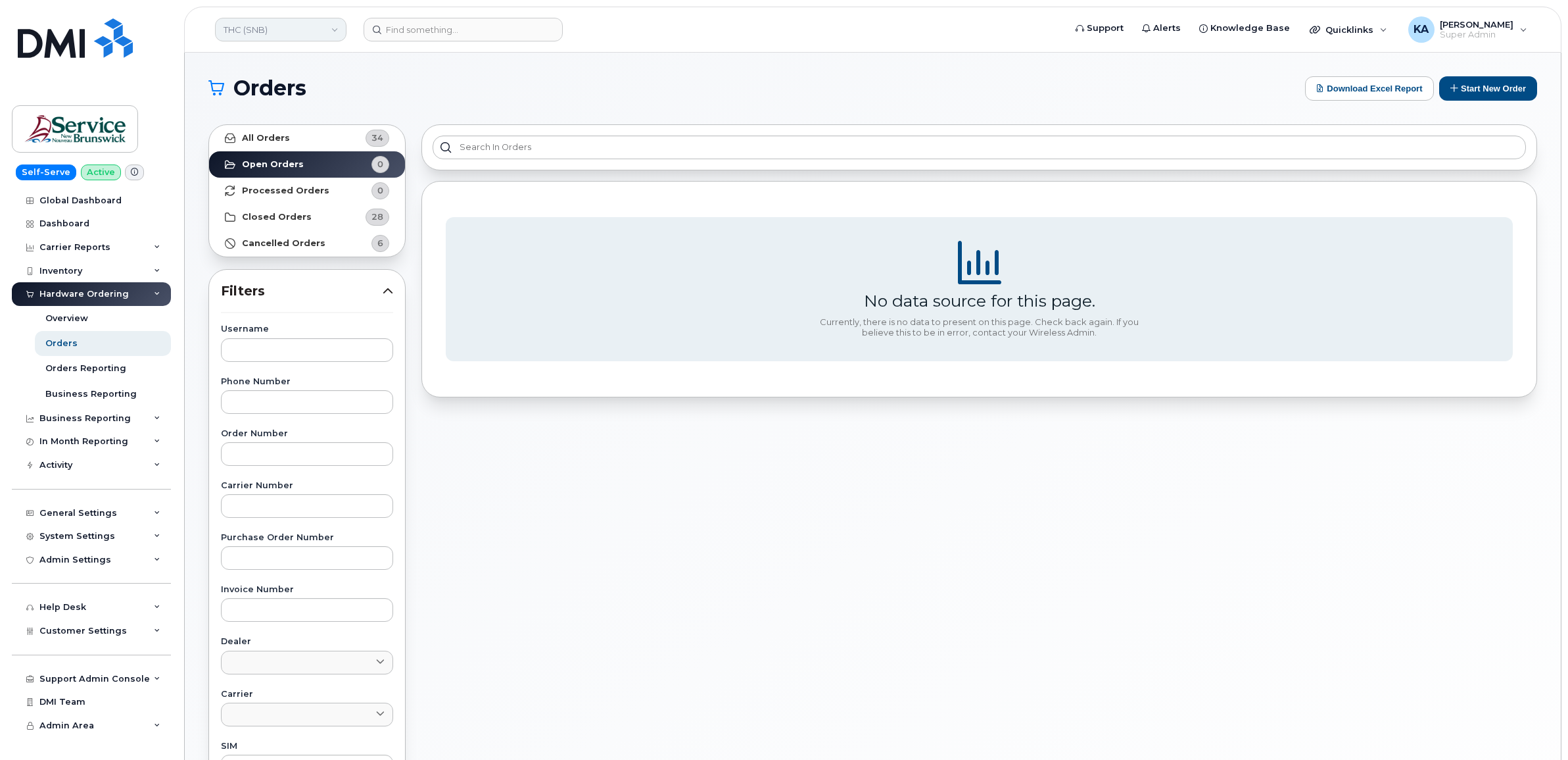
click at [281, 34] on link "THC (SNB)" at bounding box center [281, 30] width 131 height 24
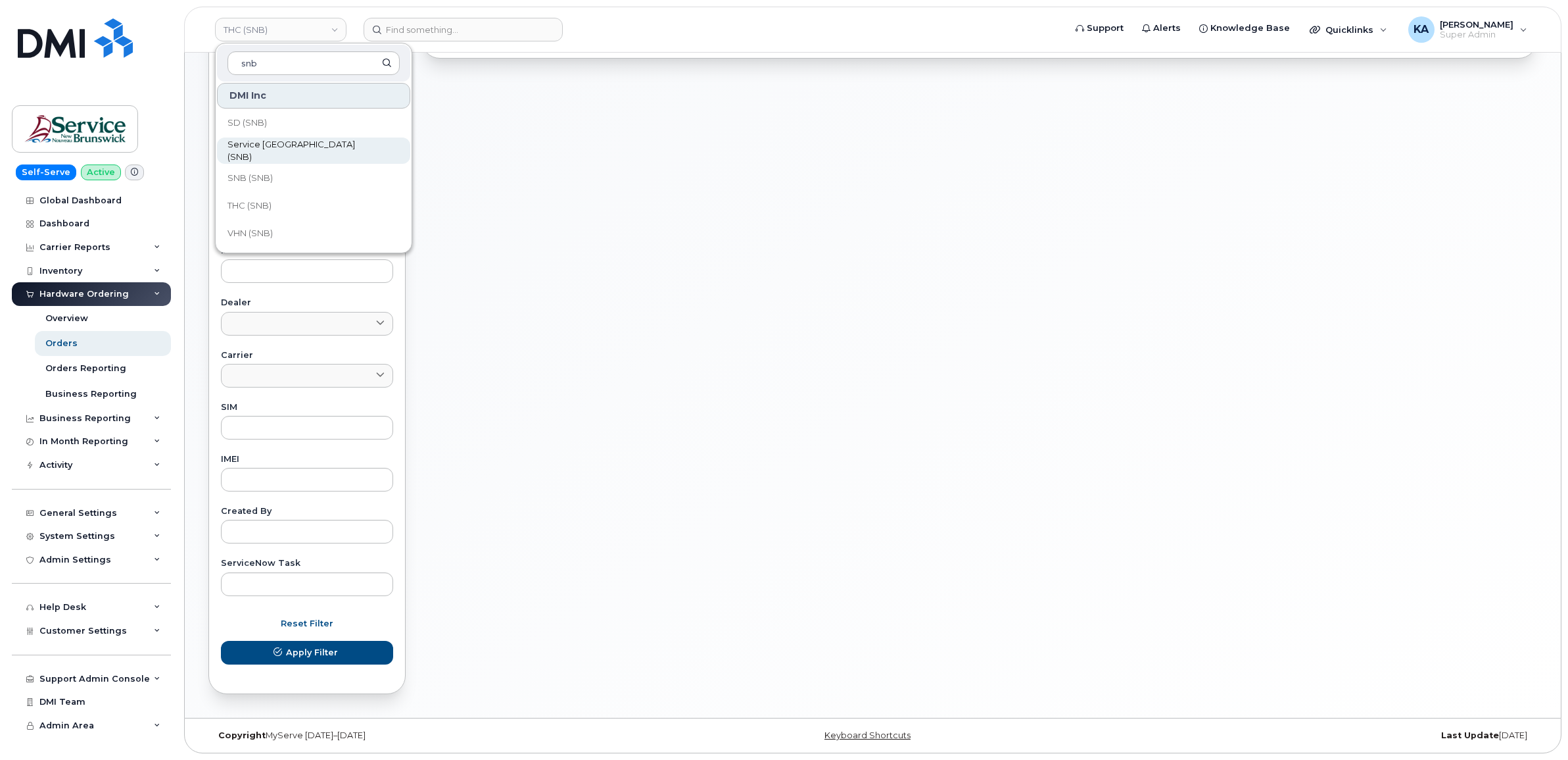
scroll to position [339, 0]
type input "snb"
click at [273, 175] on link "SNB (SNB)" at bounding box center [314, 178] width 193 height 26
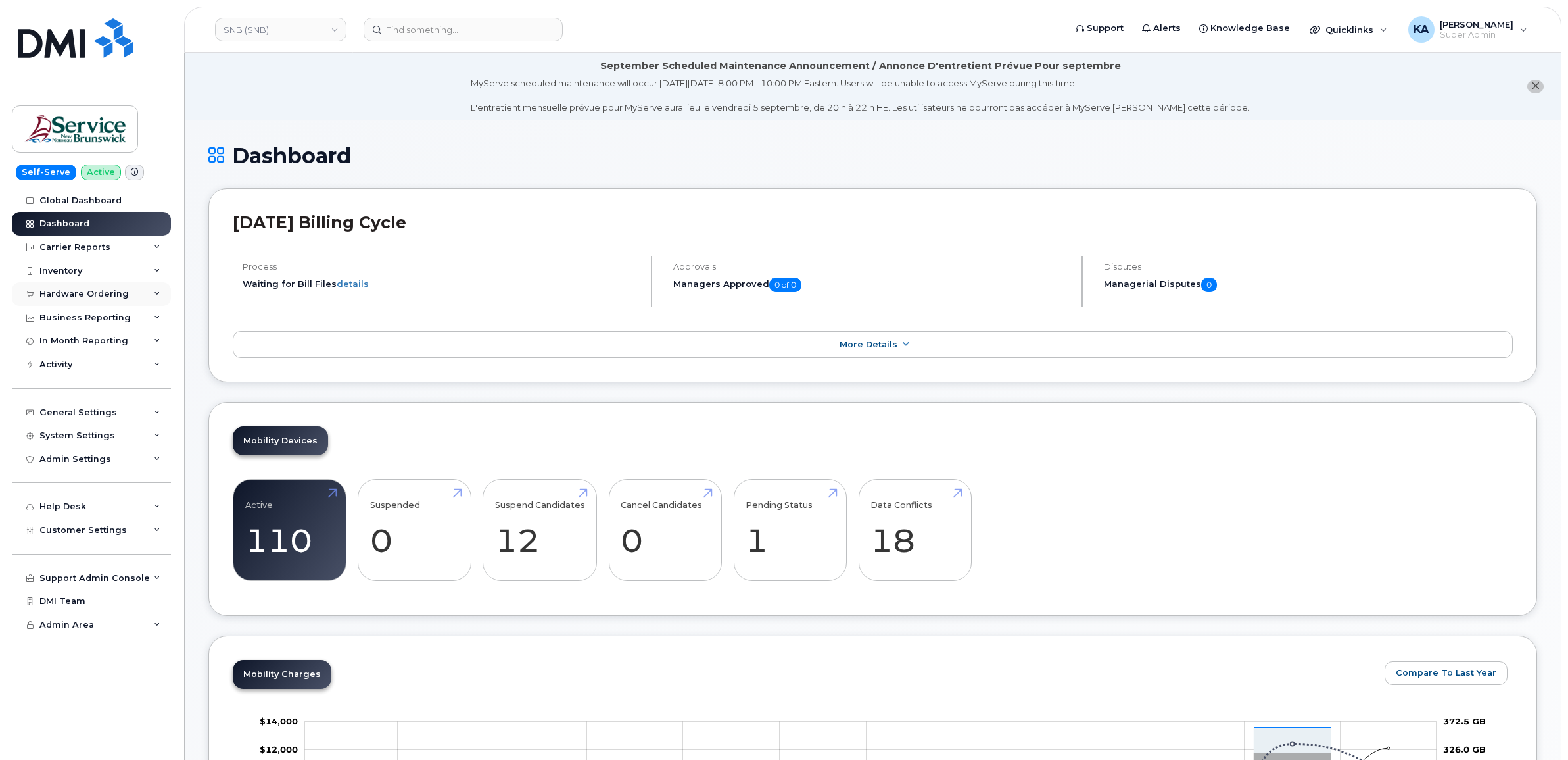
click at [117, 296] on div "Hardware Ordering" at bounding box center [84, 294] width 89 height 11
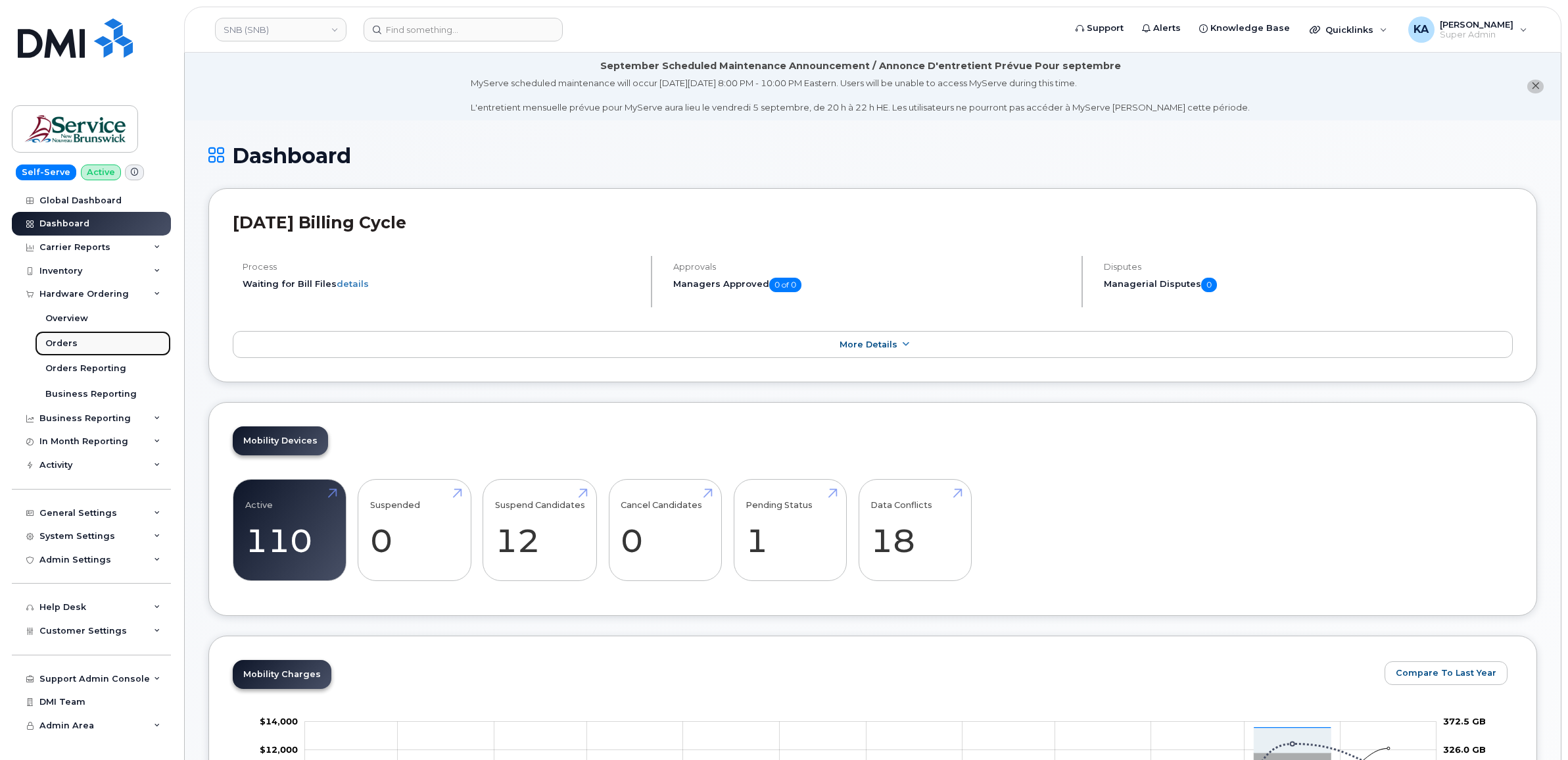
click at [61, 340] on div "Orders" at bounding box center [61, 343] width 32 height 12
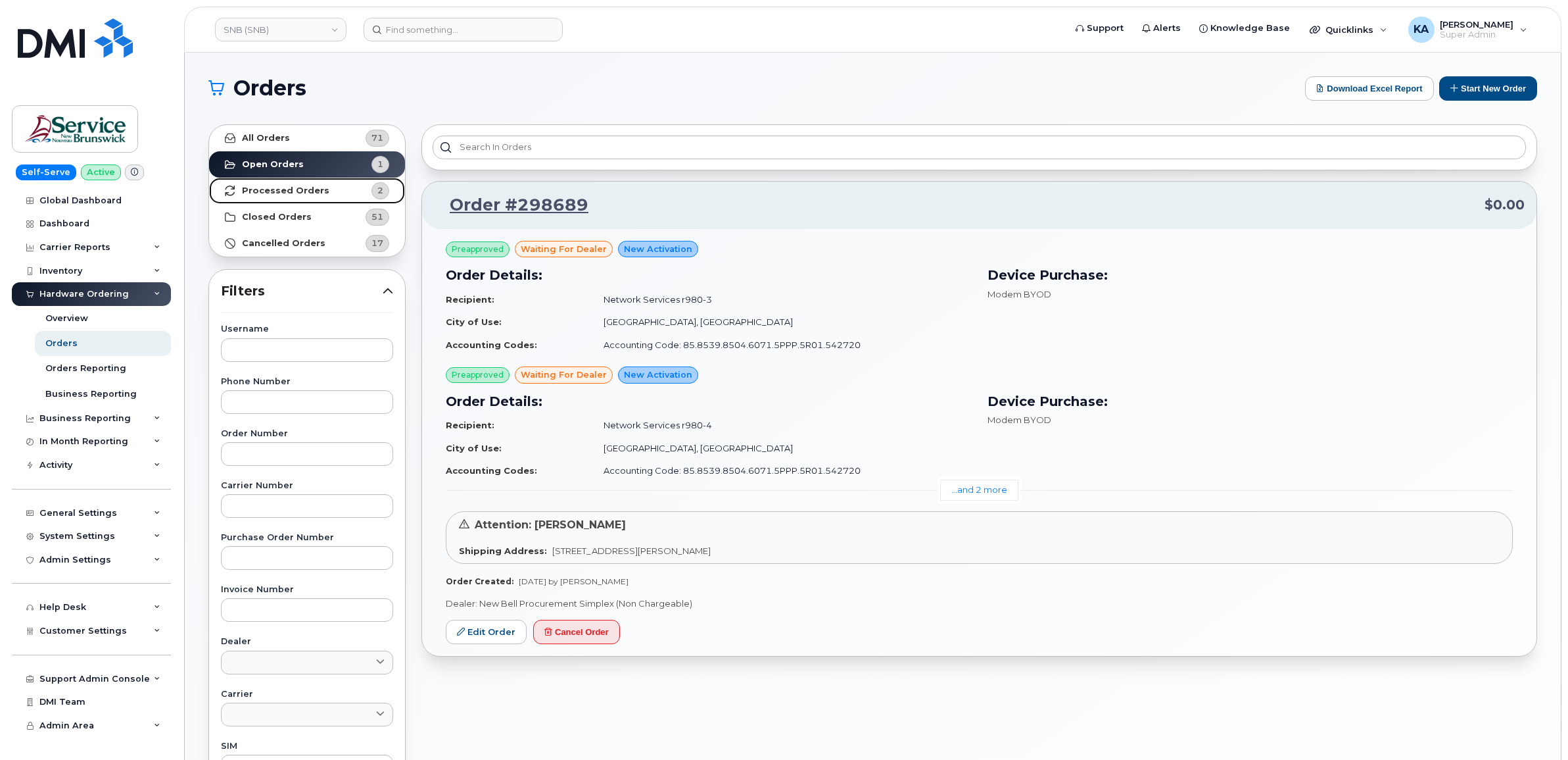
click at [281, 191] on strong "Processed Orders" at bounding box center [285, 191] width 87 height 11
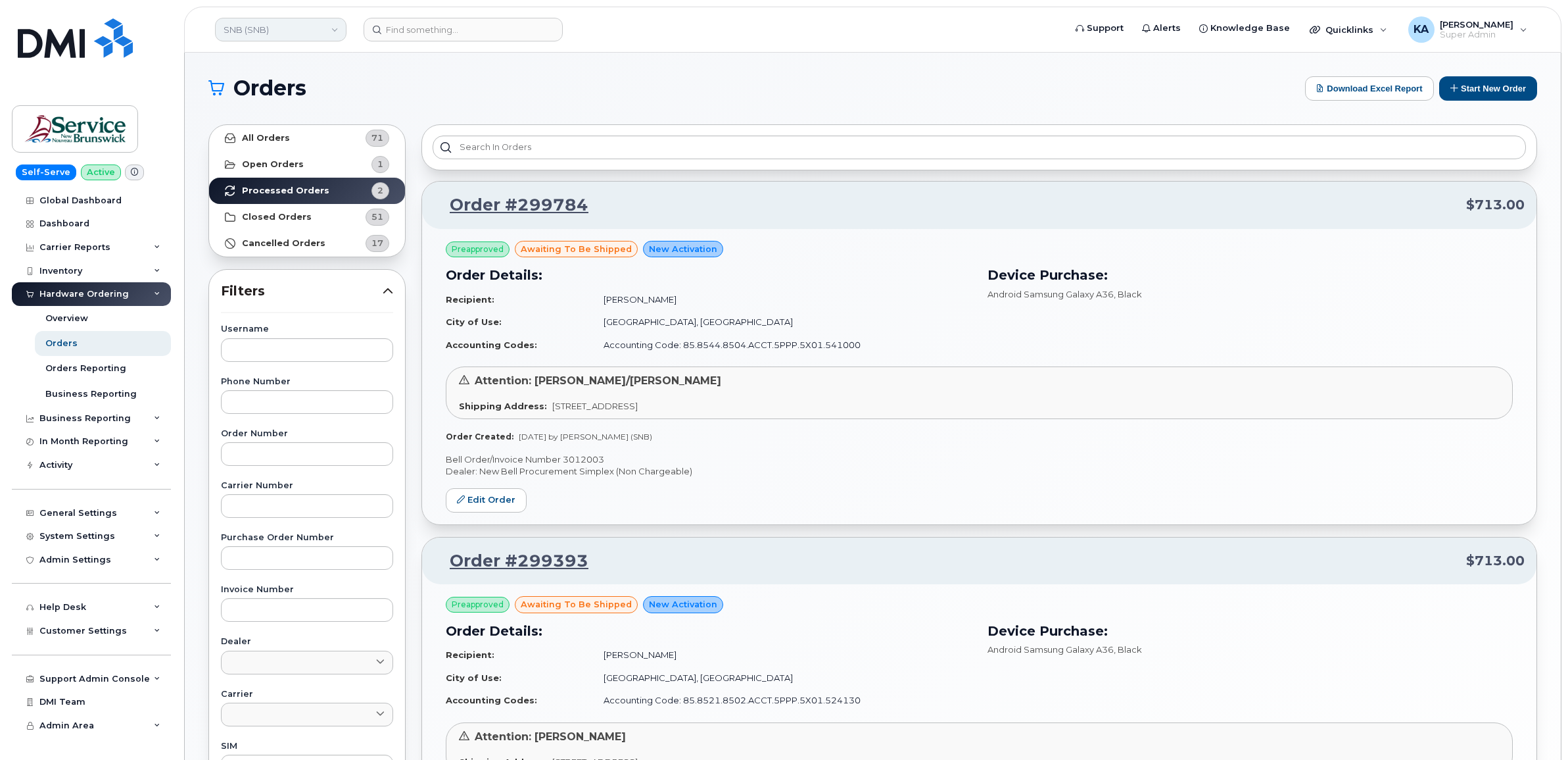
click at [277, 27] on link "SNB (SNB)" at bounding box center [281, 30] width 131 height 24
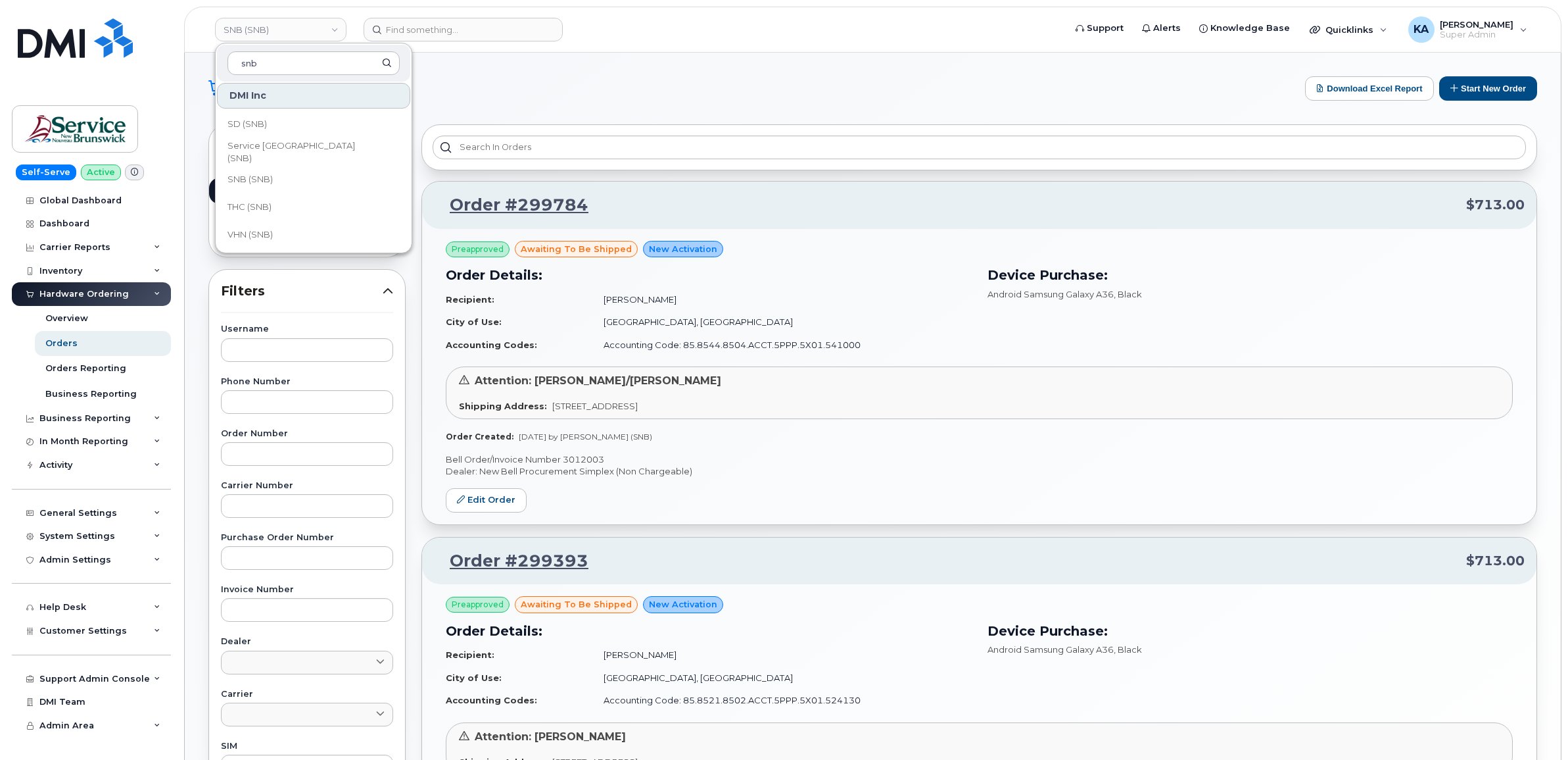
scroll to position [637, 0]
type input "snb"
click at [288, 149] on span "Service [GEOGRAPHIC_DATA] (SNB)" at bounding box center [303, 151] width 151 height 25
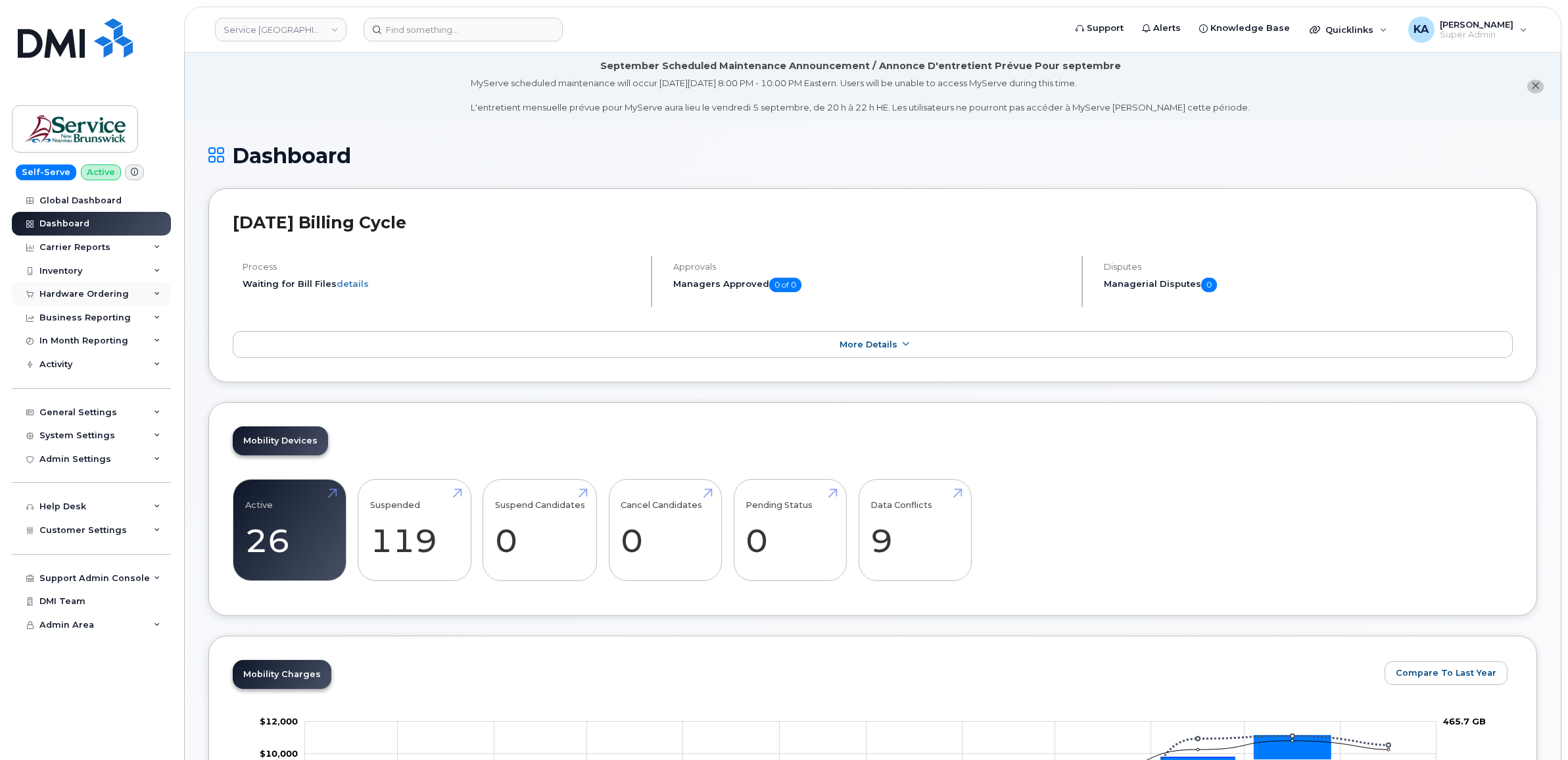
click at [110, 291] on div "Hardware Ordering" at bounding box center [84, 294] width 89 height 11
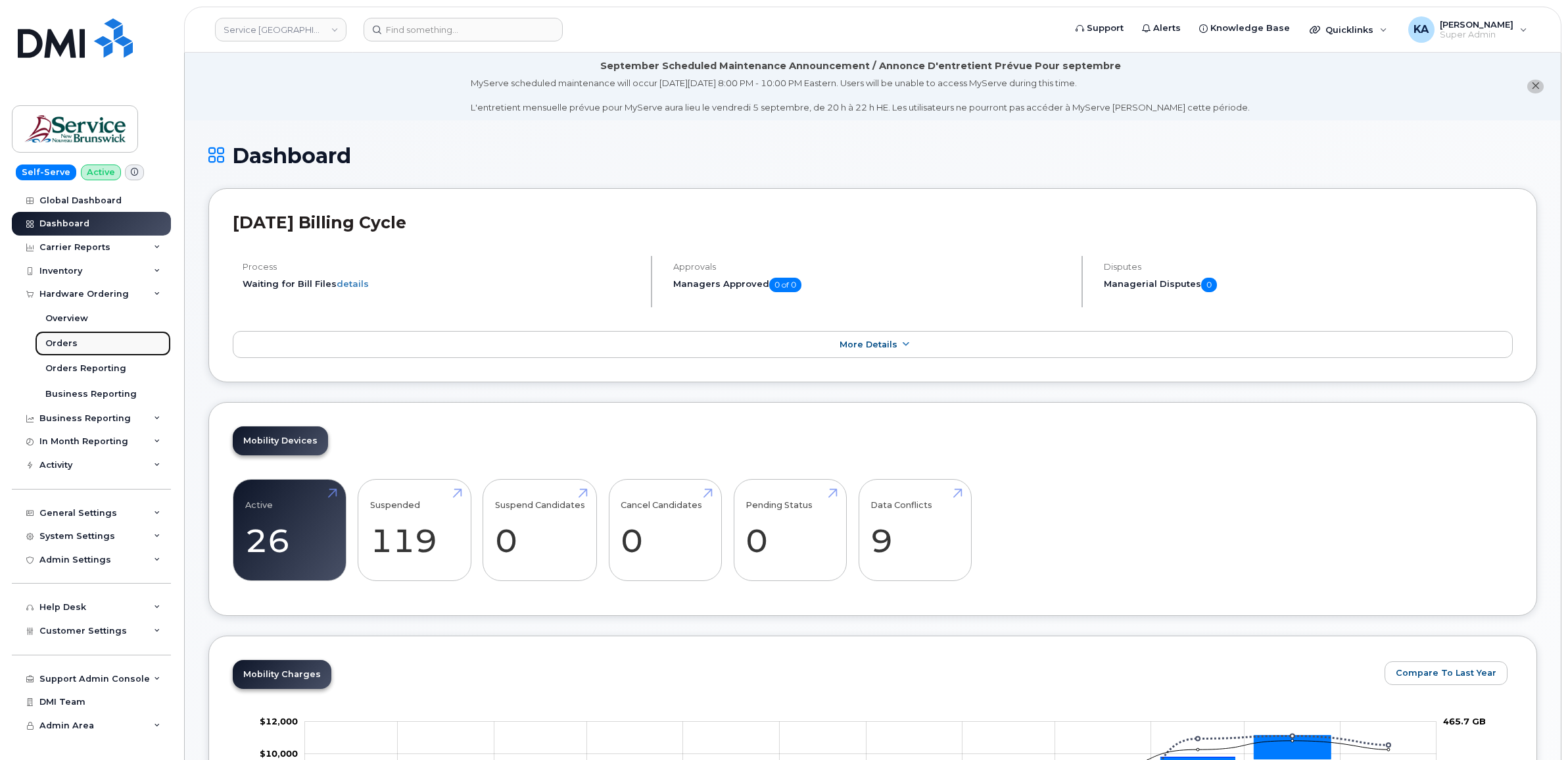
click at [59, 346] on div "Orders" at bounding box center [61, 343] width 32 height 12
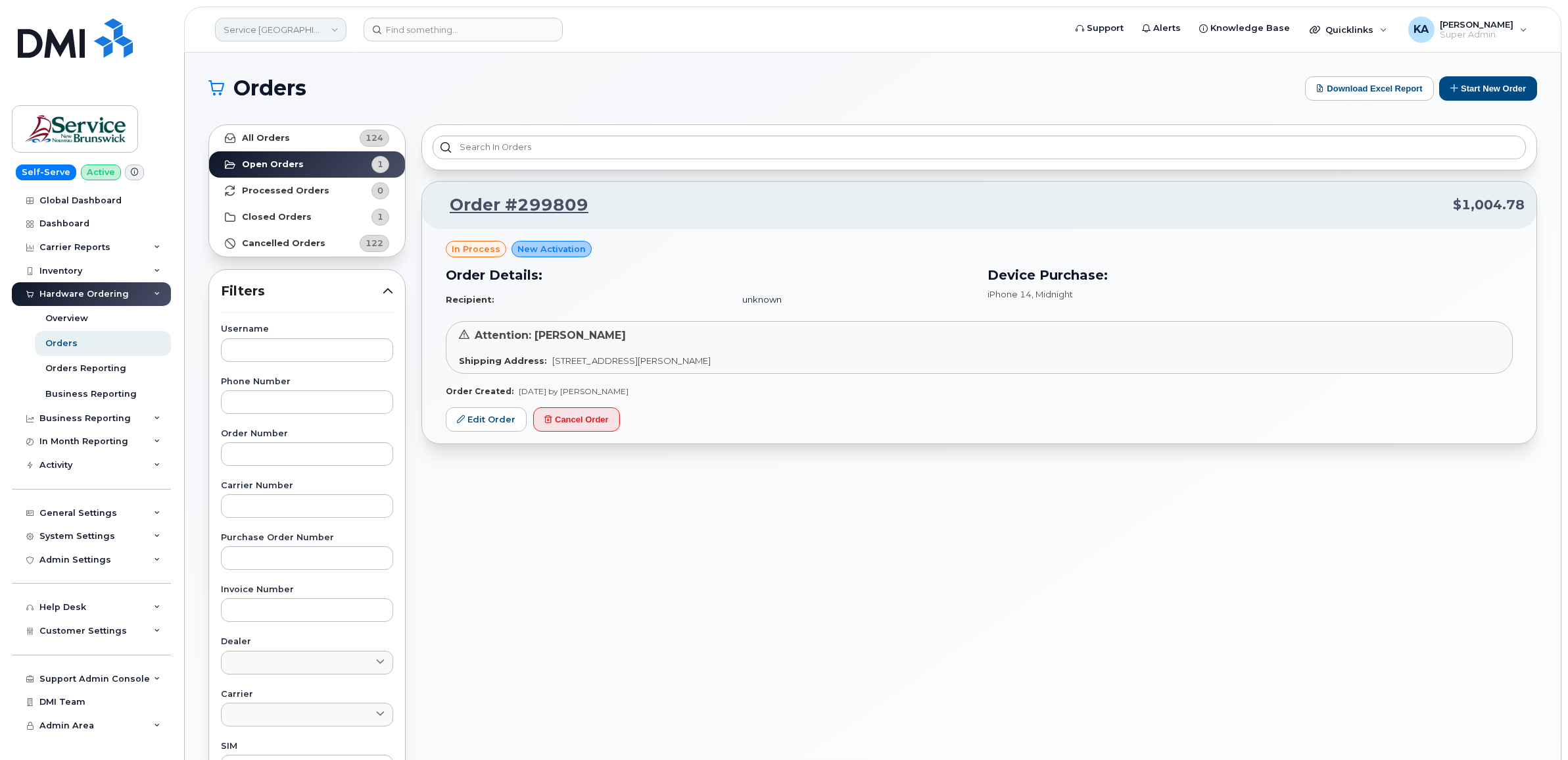
click at [301, 33] on link "Service [GEOGRAPHIC_DATA] (SNB)" at bounding box center [281, 30] width 131 height 24
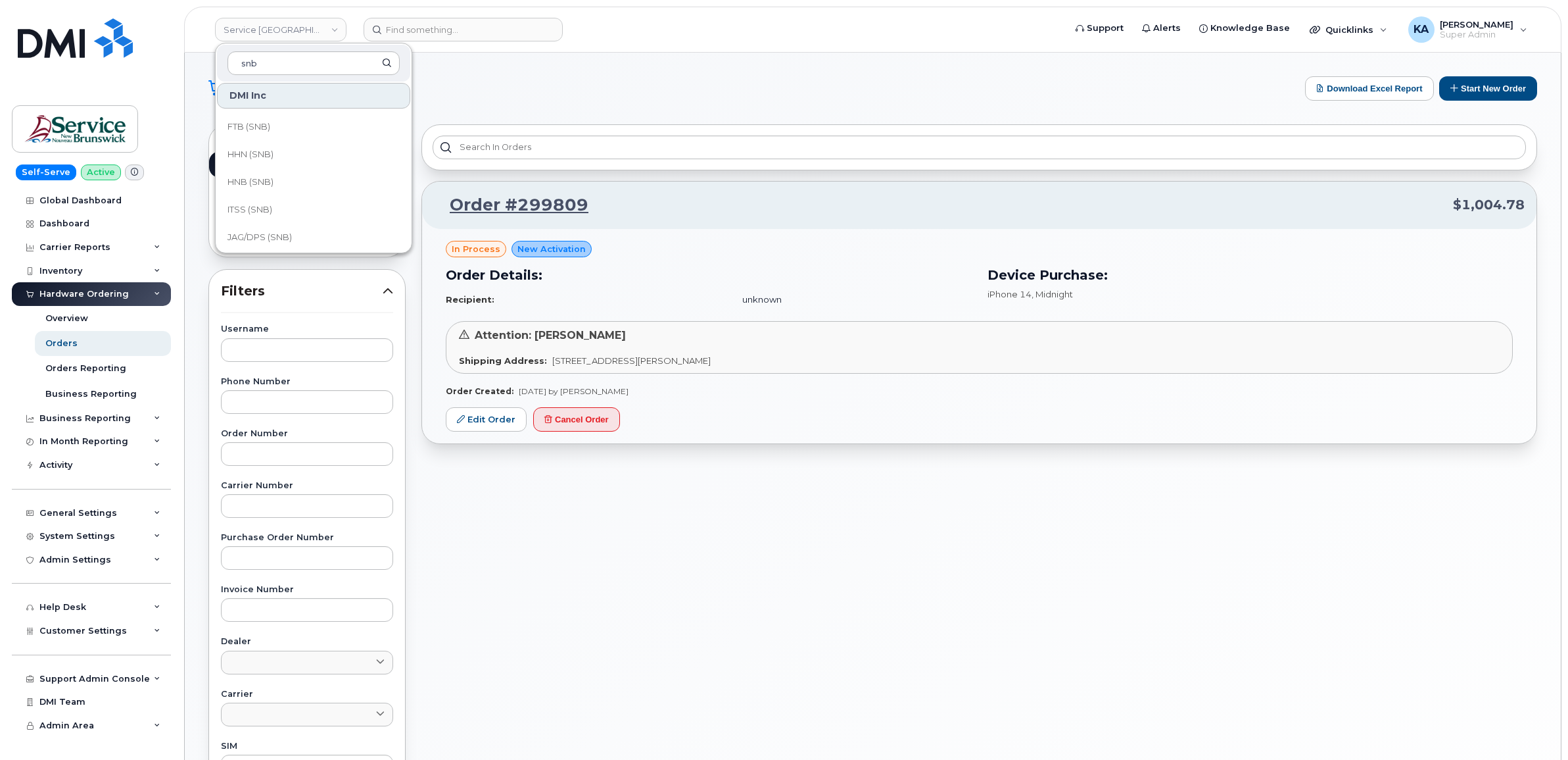
scroll to position [637, 0]
type input "snb"
click at [257, 121] on span "SD (SNB)" at bounding box center [247, 123] width 39 height 13
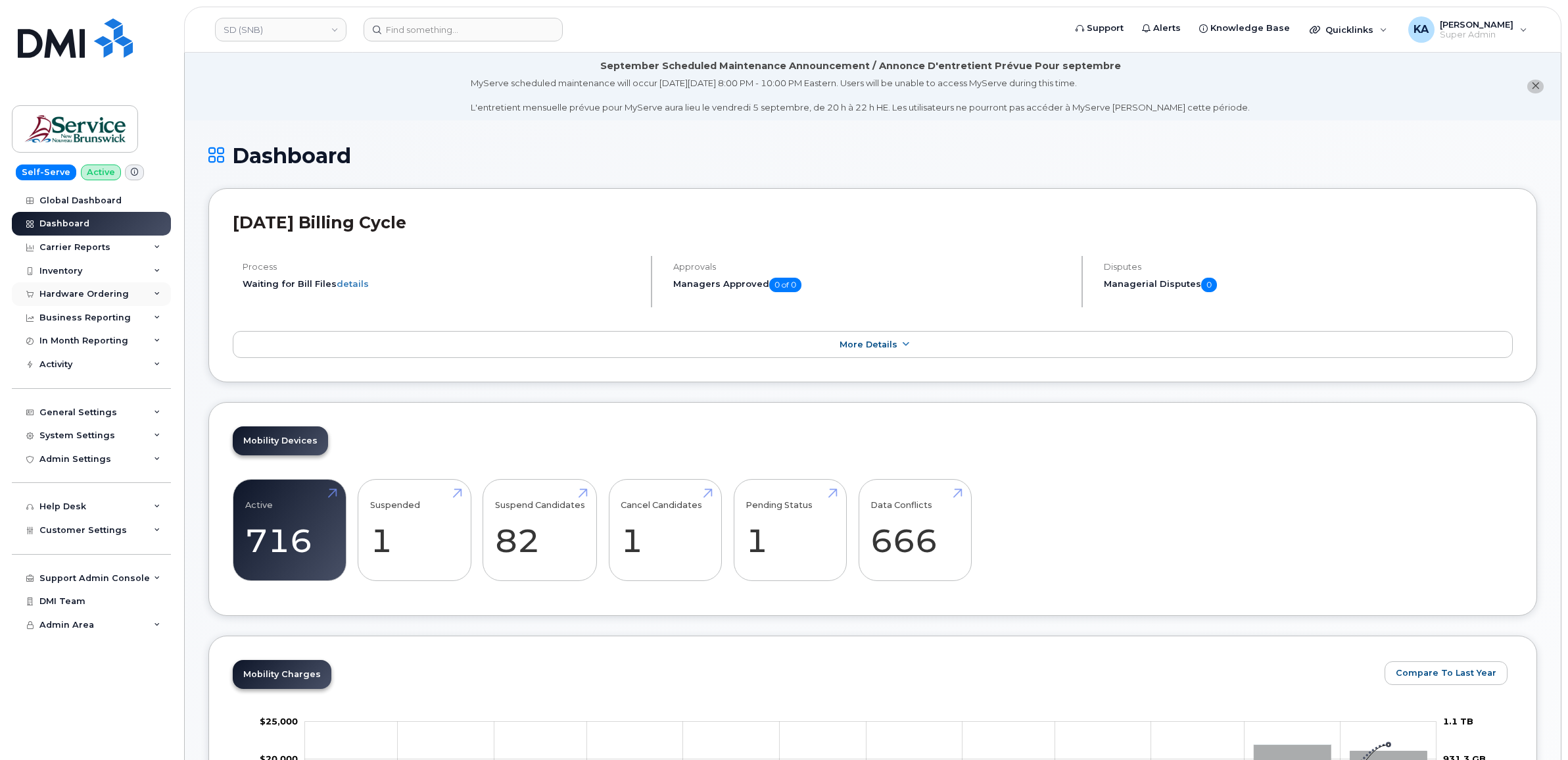
click at [80, 293] on div "Hardware Ordering" at bounding box center [84, 294] width 89 height 11
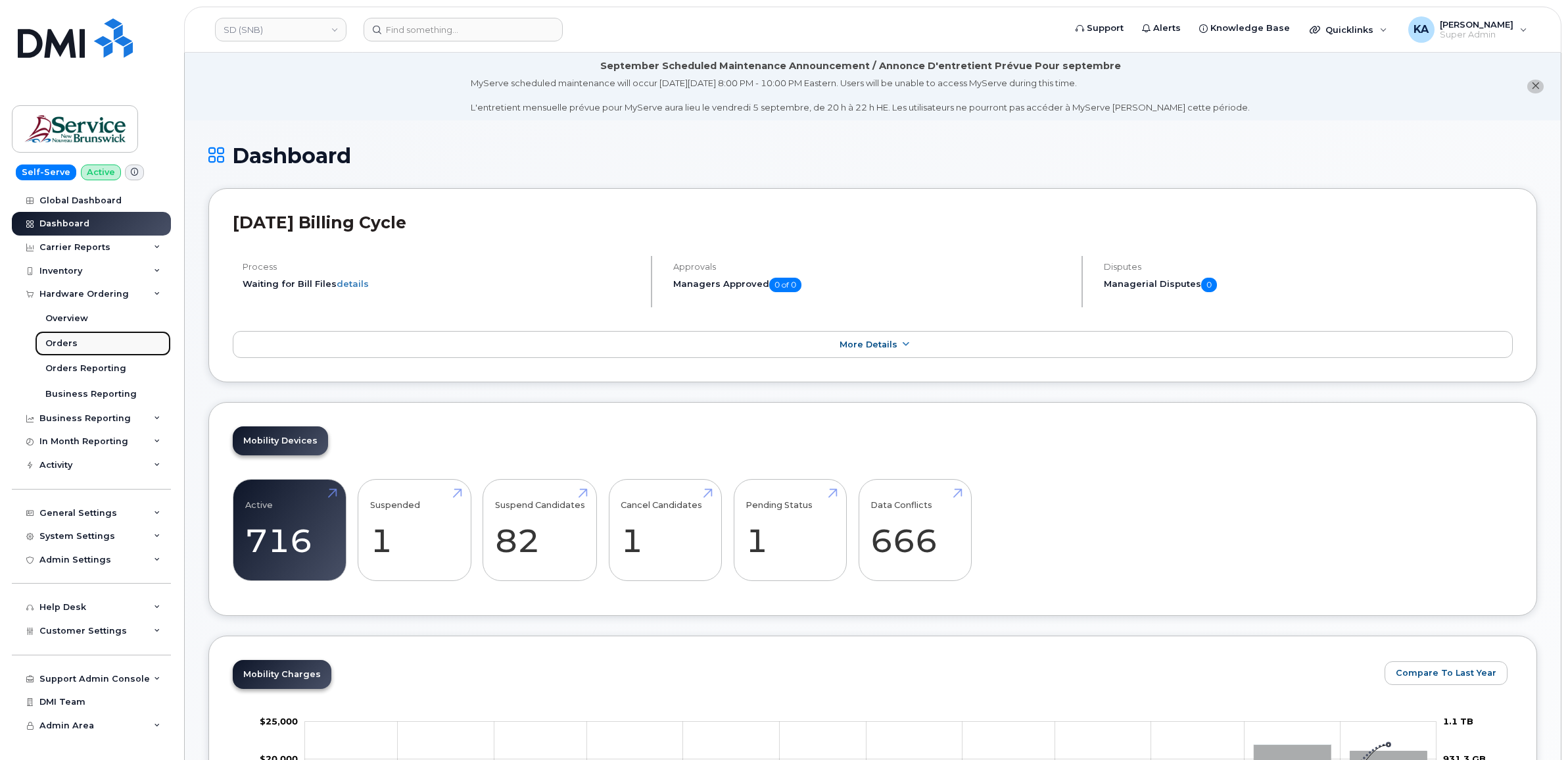
click at [67, 343] on div "Orders" at bounding box center [61, 343] width 32 height 12
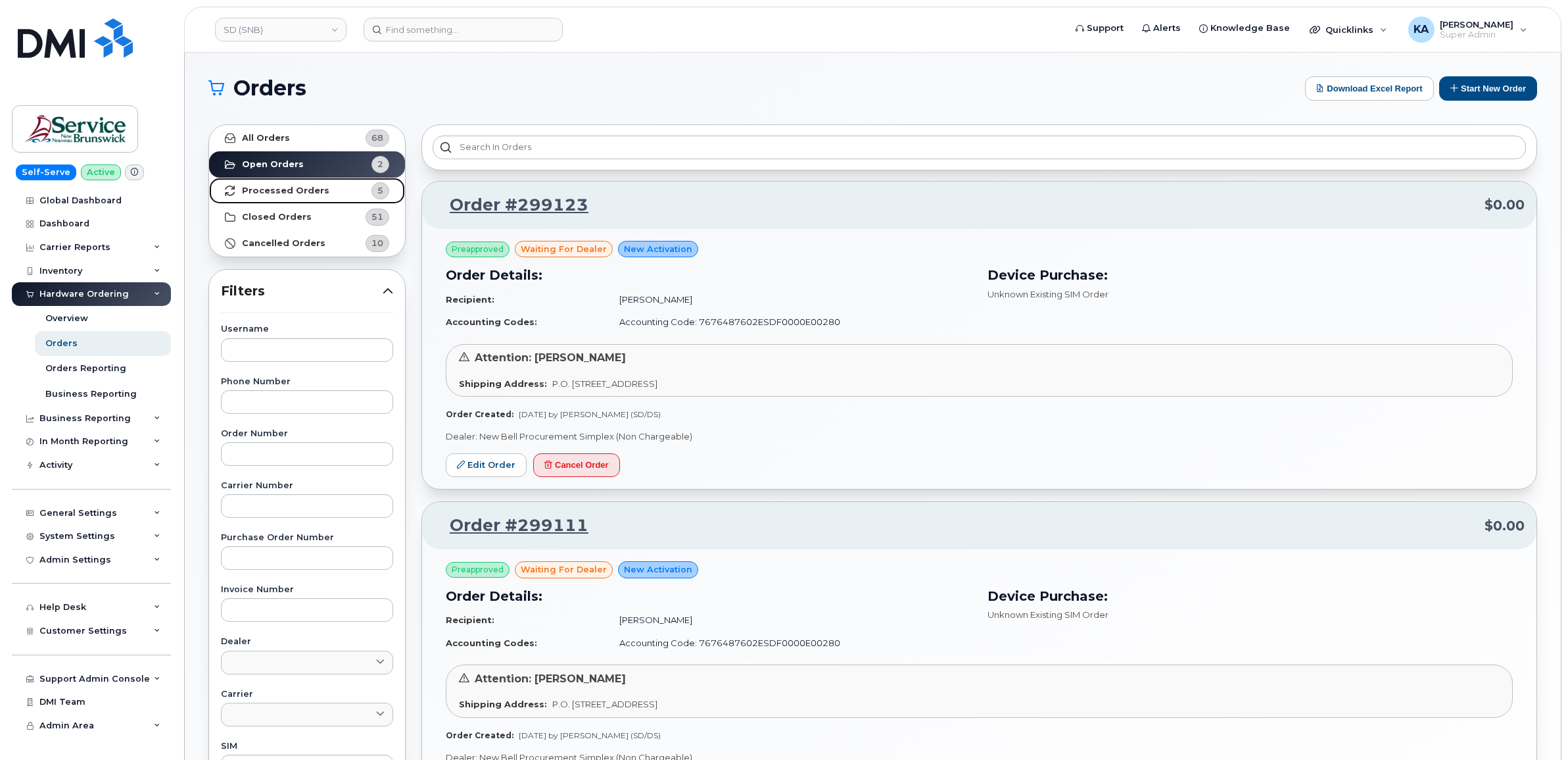
click at [268, 189] on strong "Processed Orders" at bounding box center [285, 191] width 87 height 11
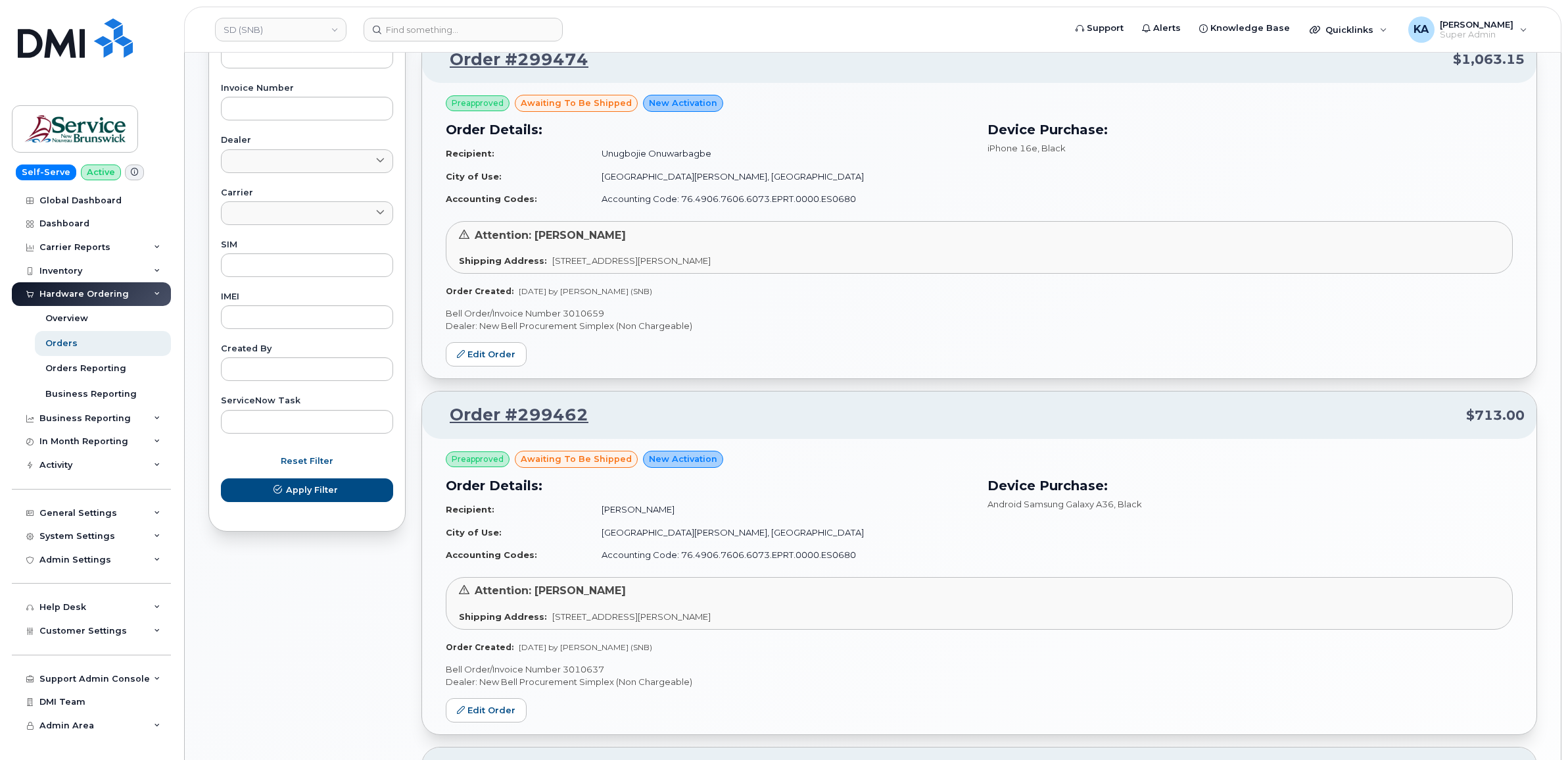
scroll to position [238, 0]
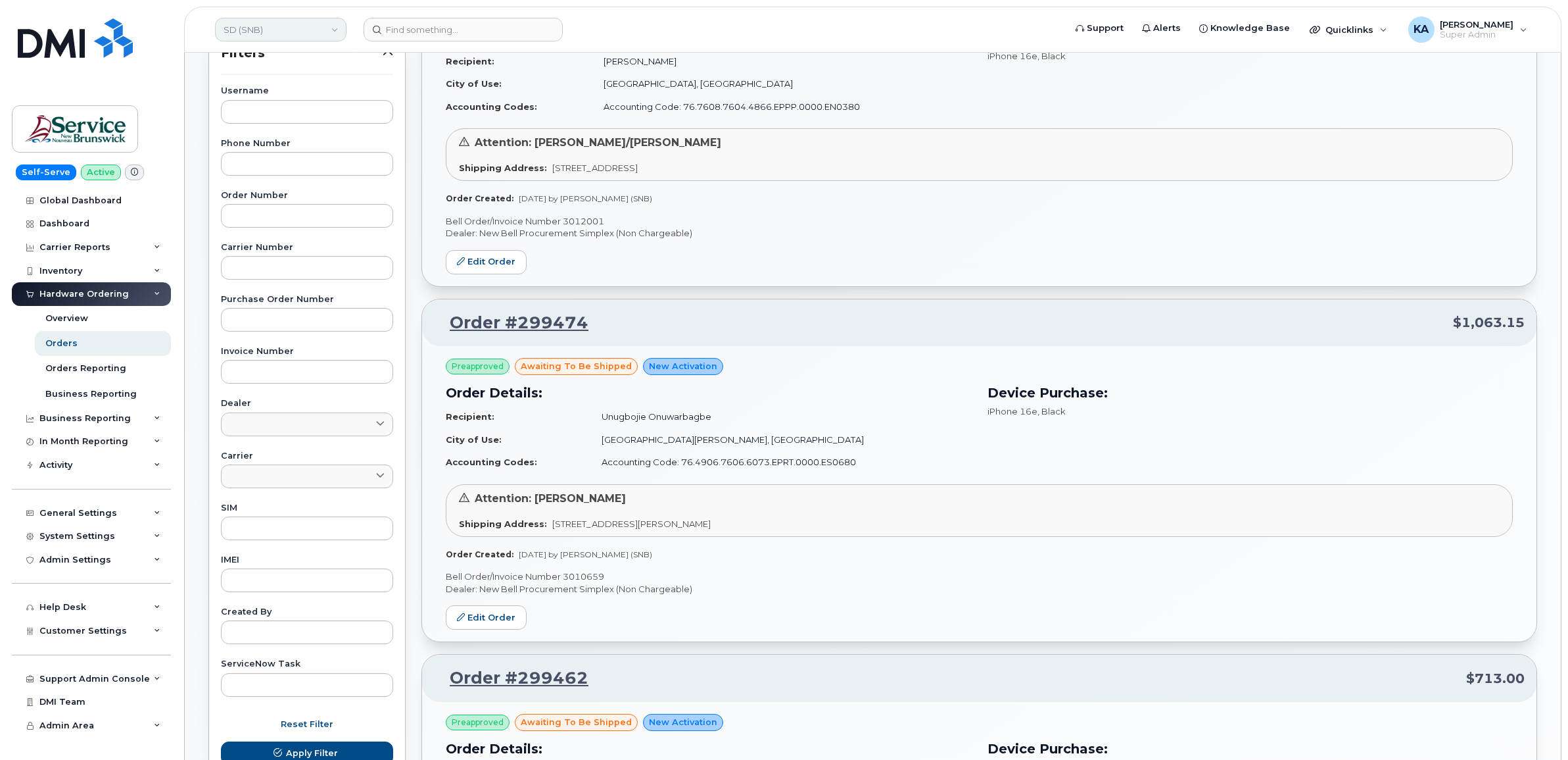
click at [273, 31] on link "SD (SNB)" at bounding box center [281, 30] width 131 height 24
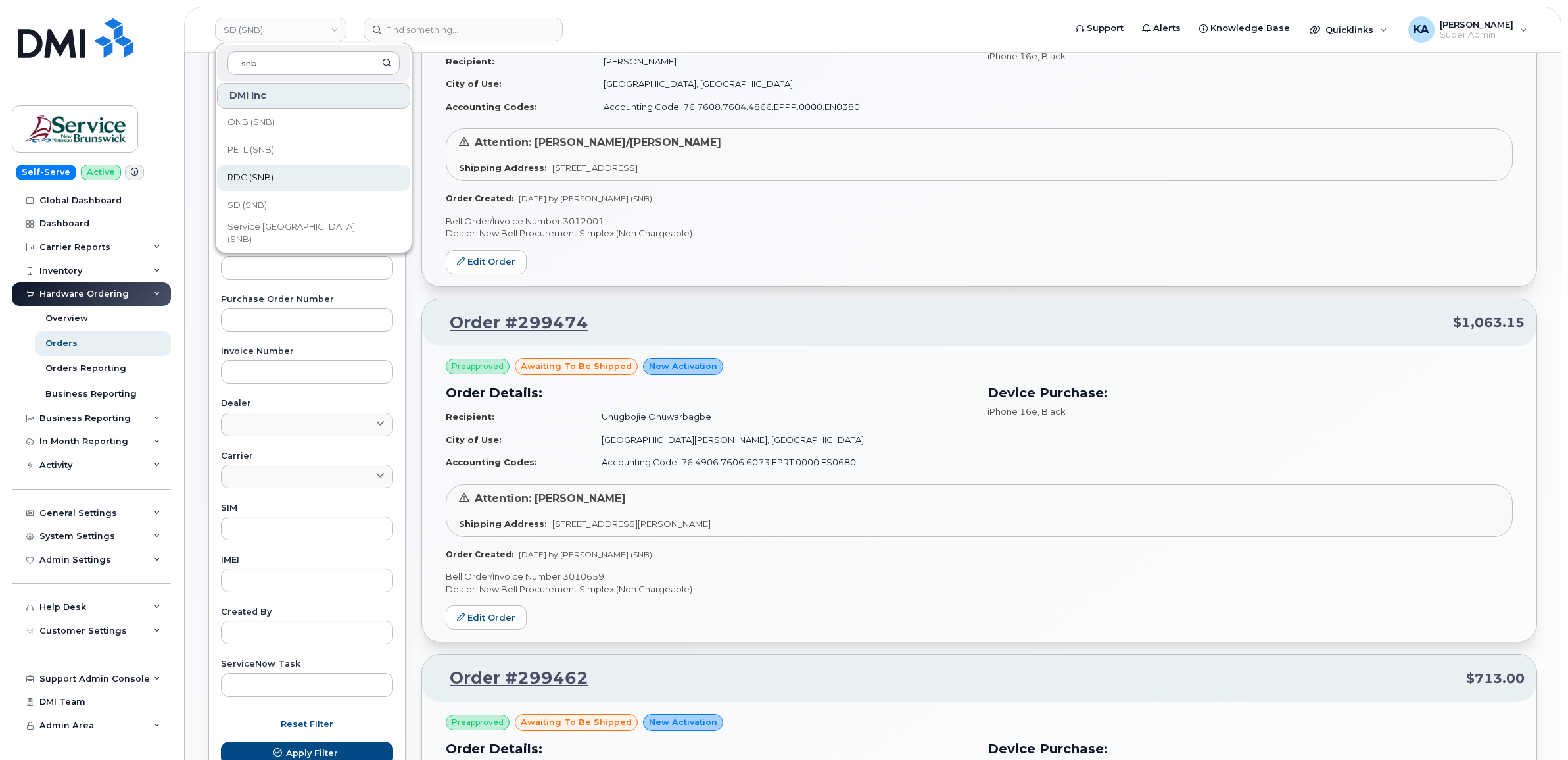
type input "snb"
click at [268, 175] on span "RDC (SNB)" at bounding box center [250, 178] width 46 height 13
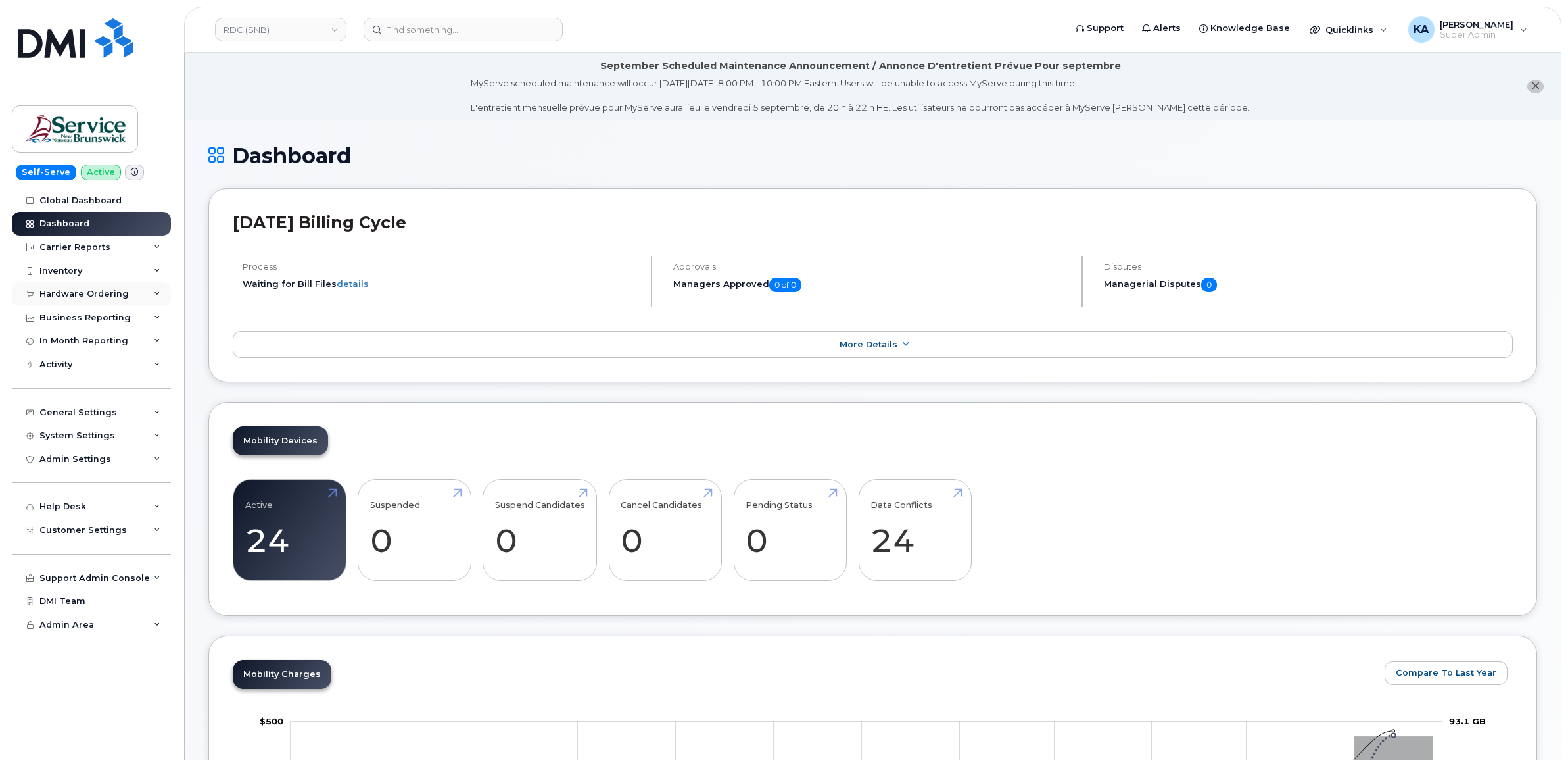
click at [97, 296] on div "Hardware Ordering" at bounding box center [84, 294] width 89 height 11
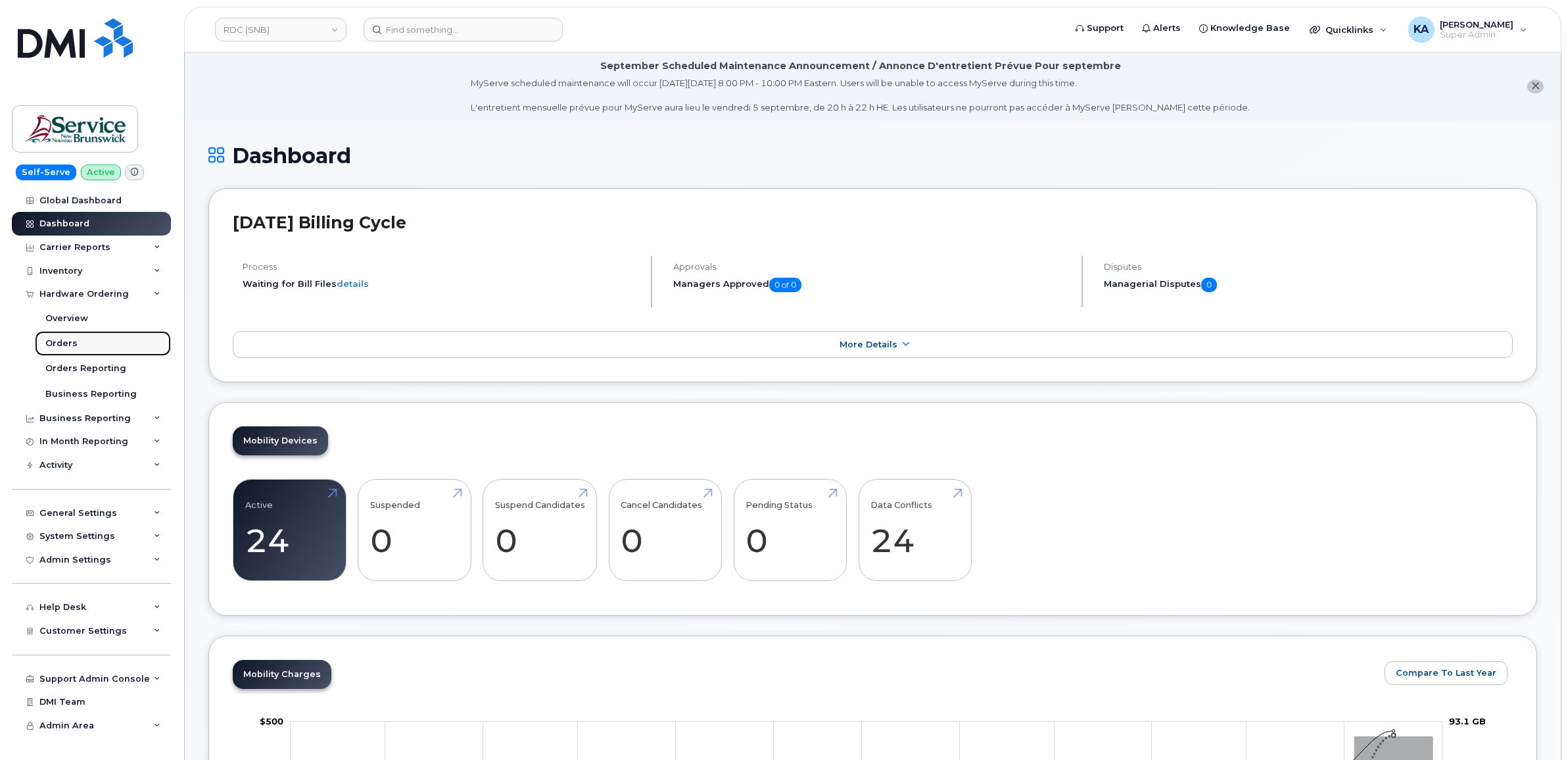
click at [63, 342] on div "Orders" at bounding box center [61, 343] width 32 height 12
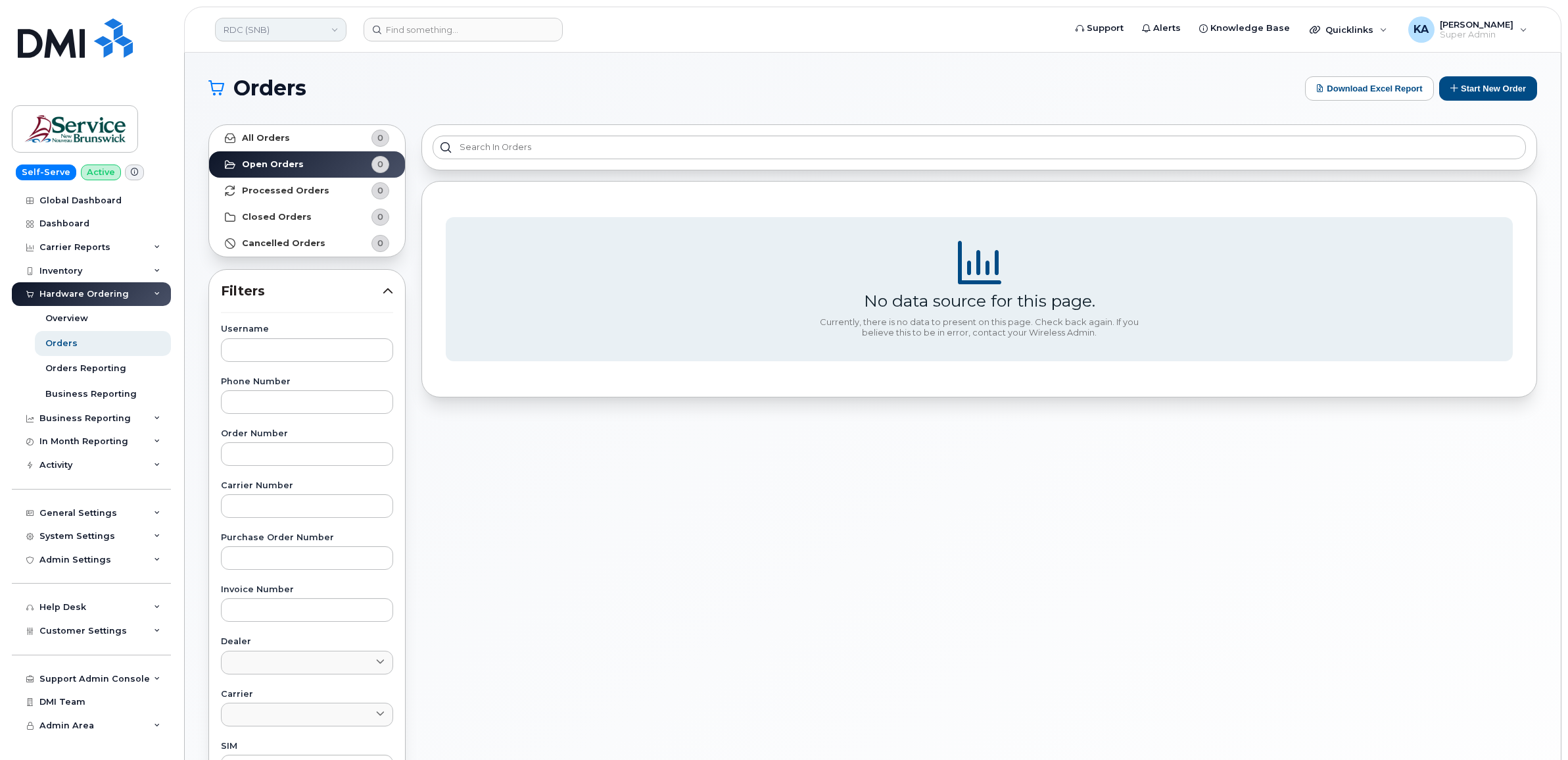
click at [271, 30] on link "RDC (SNB)" at bounding box center [281, 30] width 131 height 24
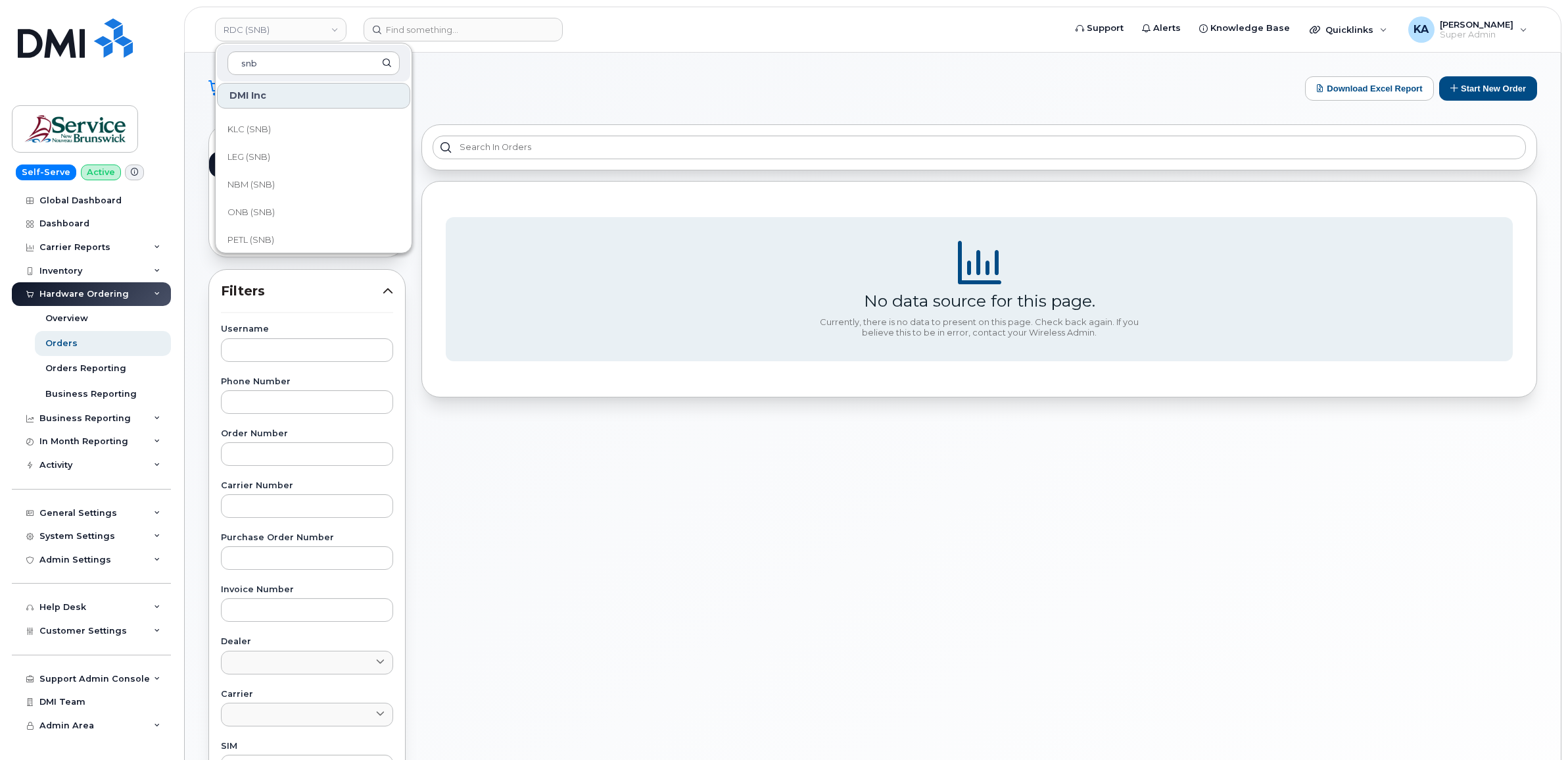
scroll to position [493, 0]
type input "snb"
click at [257, 207] on span "PETL (SNB)" at bounding box center [251, 211] width 47 height 13
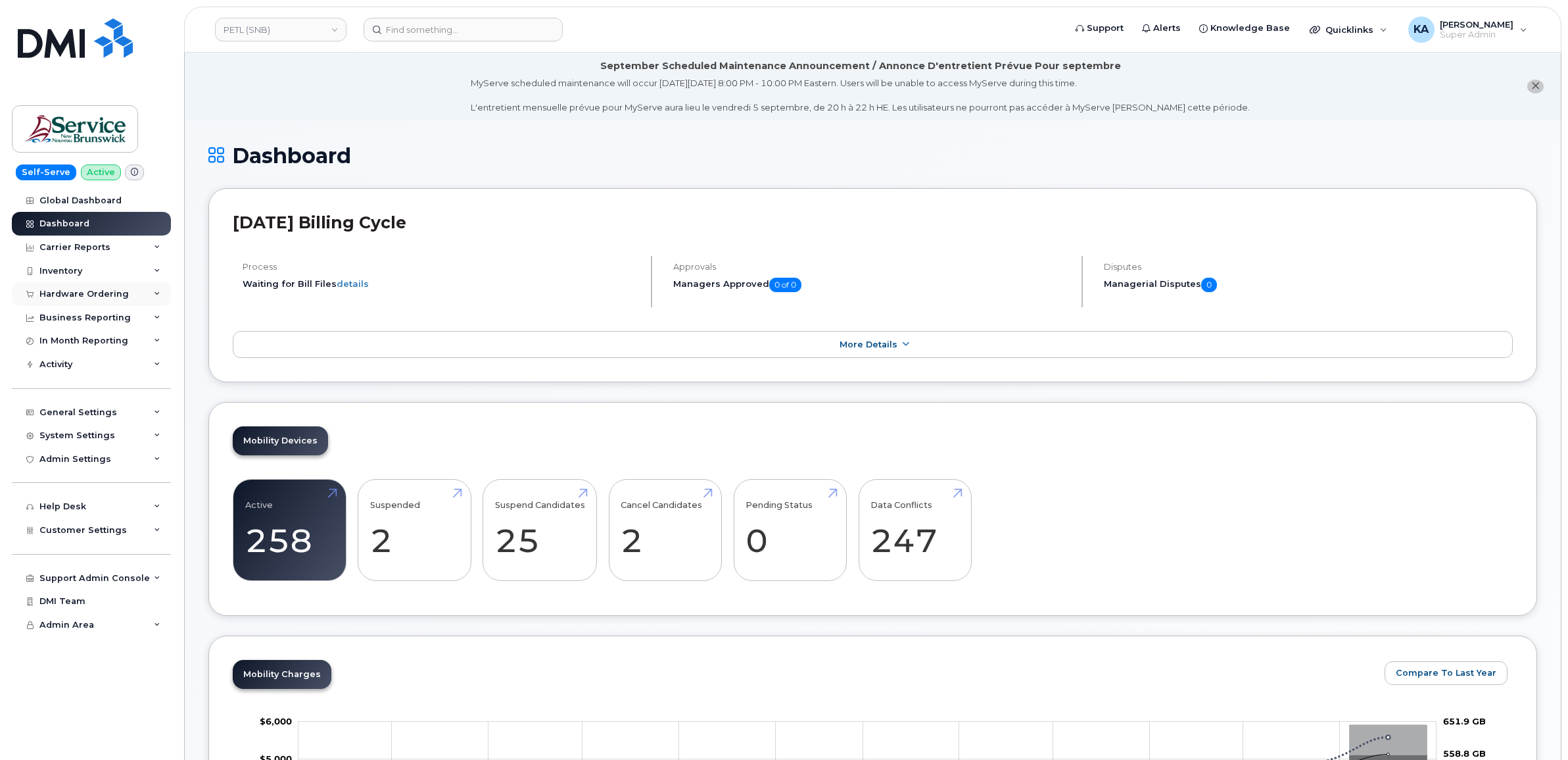
click at [99, 289] on div "Hardware Ordering" at bounding box center [91, 294] width 159 height 24
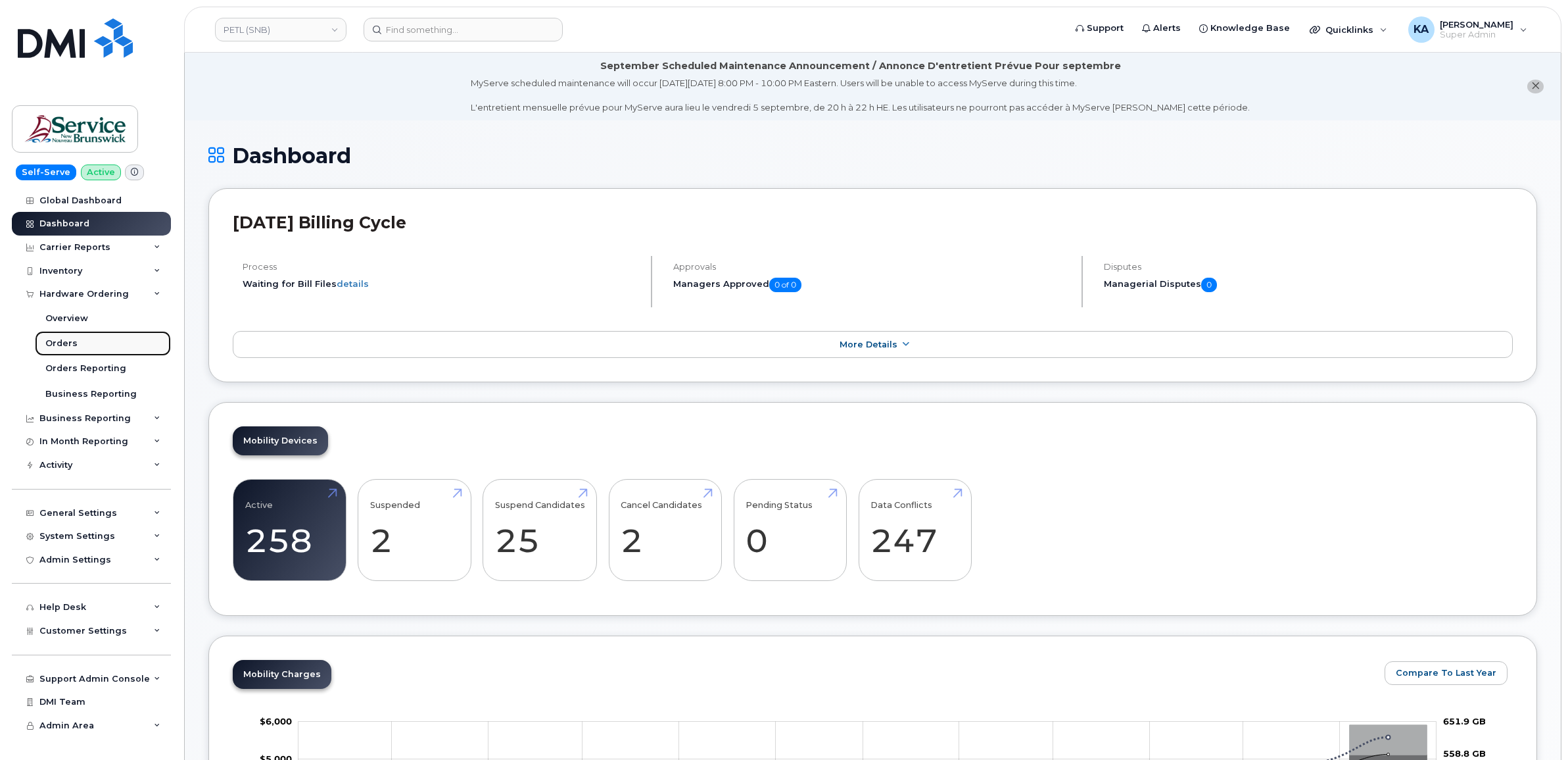
click at [74, 341] on link "Orders" at bounding box center [103, 343] width 136 height 25
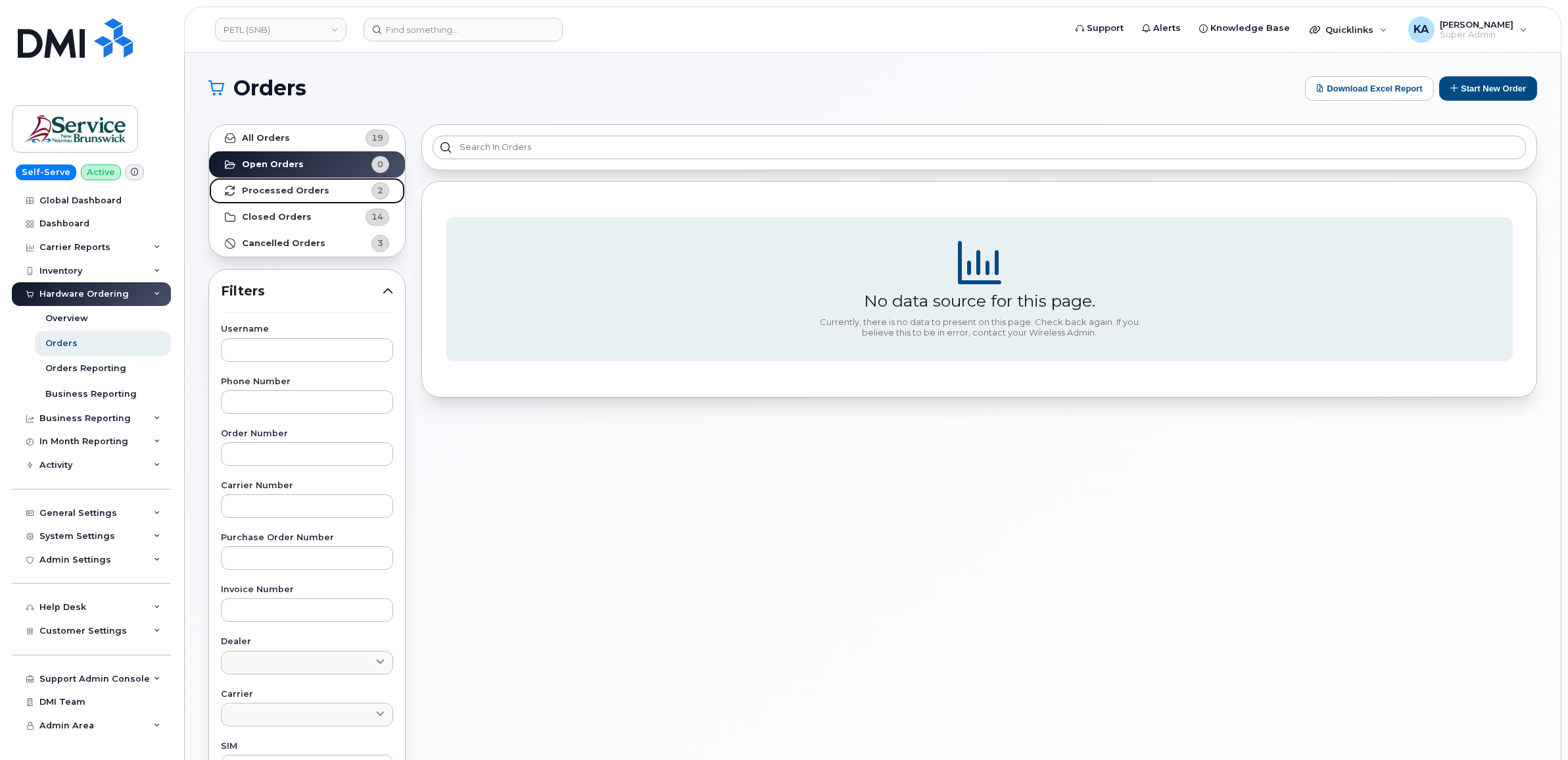
click at [313, 188] on strong "Processed Orders" at bounding box center [285, 191] width 87 height 11
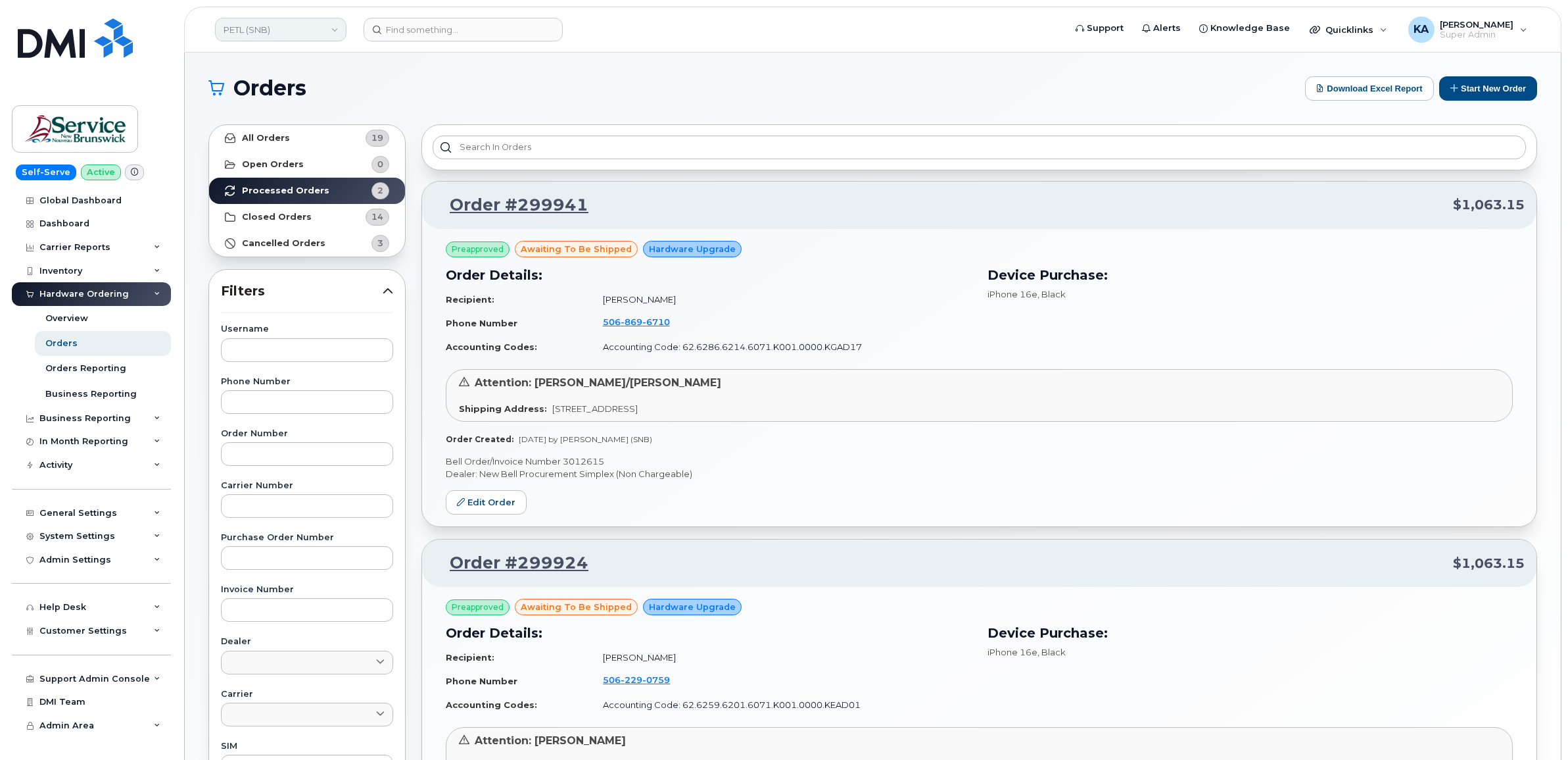
click at [298, 33] on link "PETL (SNB)" at bounding box center [281, 30] width 131 height 24
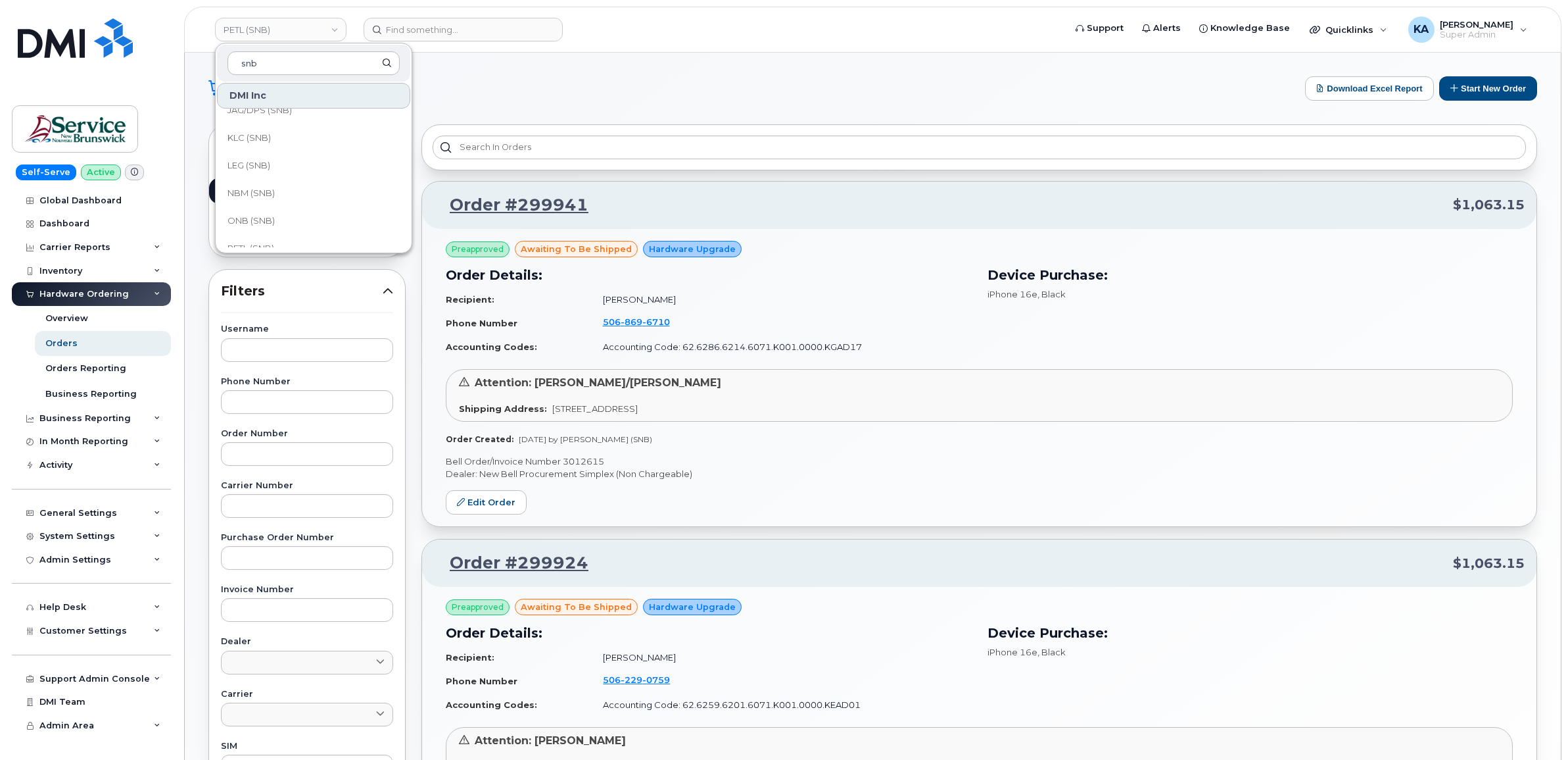
scroll to position [493, 0]
type input "snb"
click at [273, 182] on span "ONB (SNB)" at bounding box center [251, 183] width 47 height 13
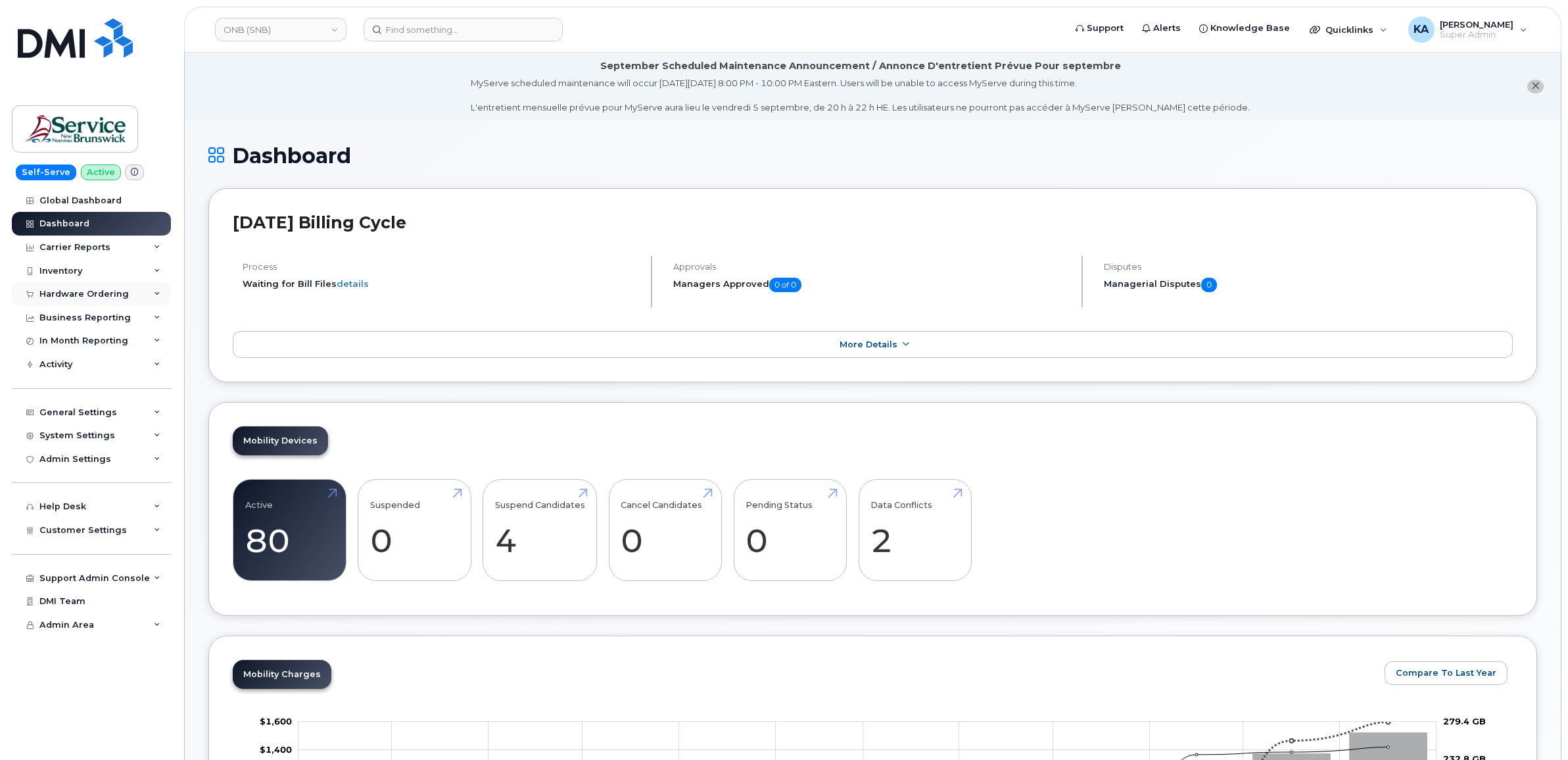
click at [102, 293] on div "Hardware Ordering" at bounding box center [84, 294] width 89 height 11
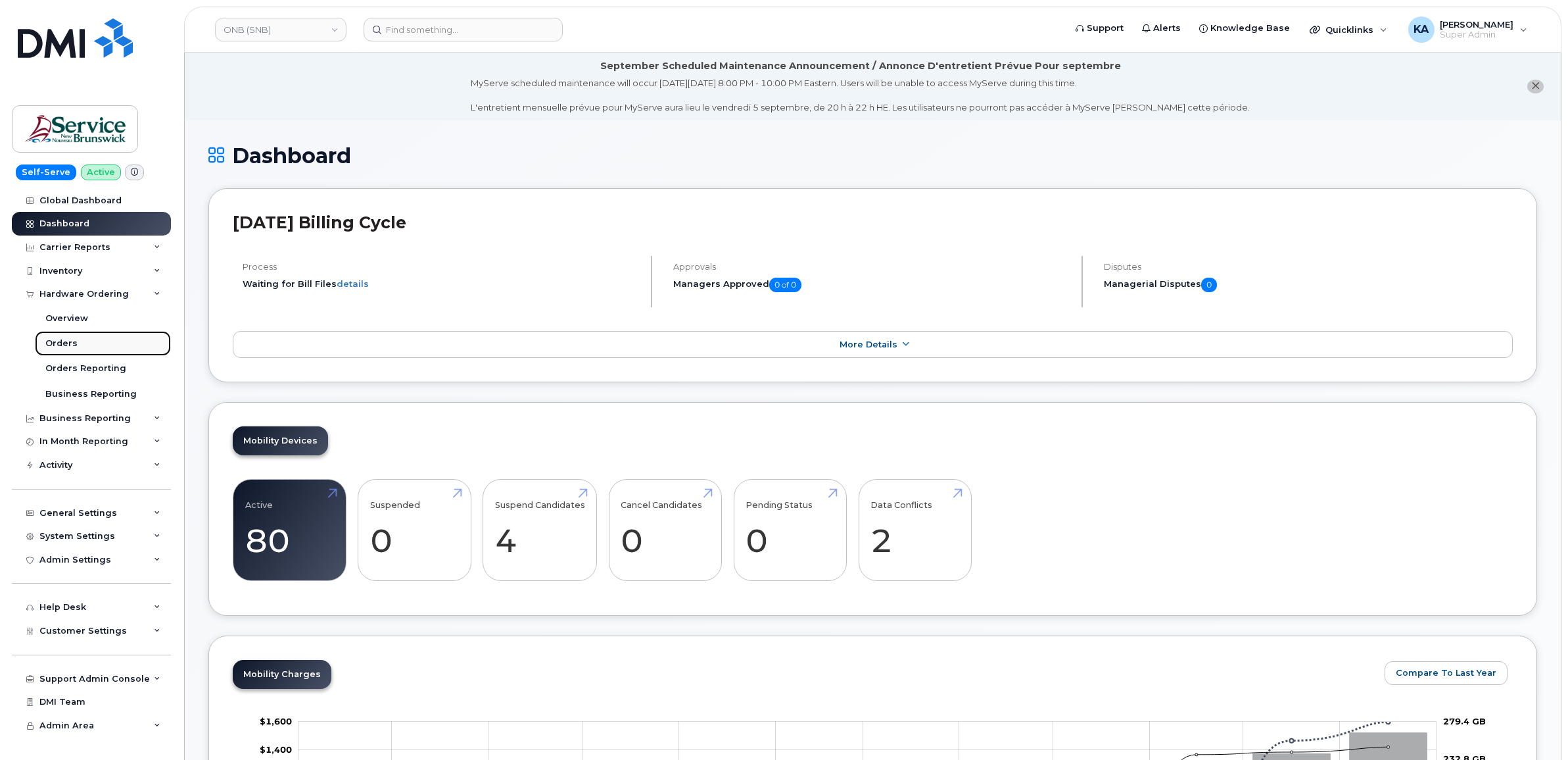
click at [61, 340] on div "Orders" at bounding box center [61, 343] width 32 height 12
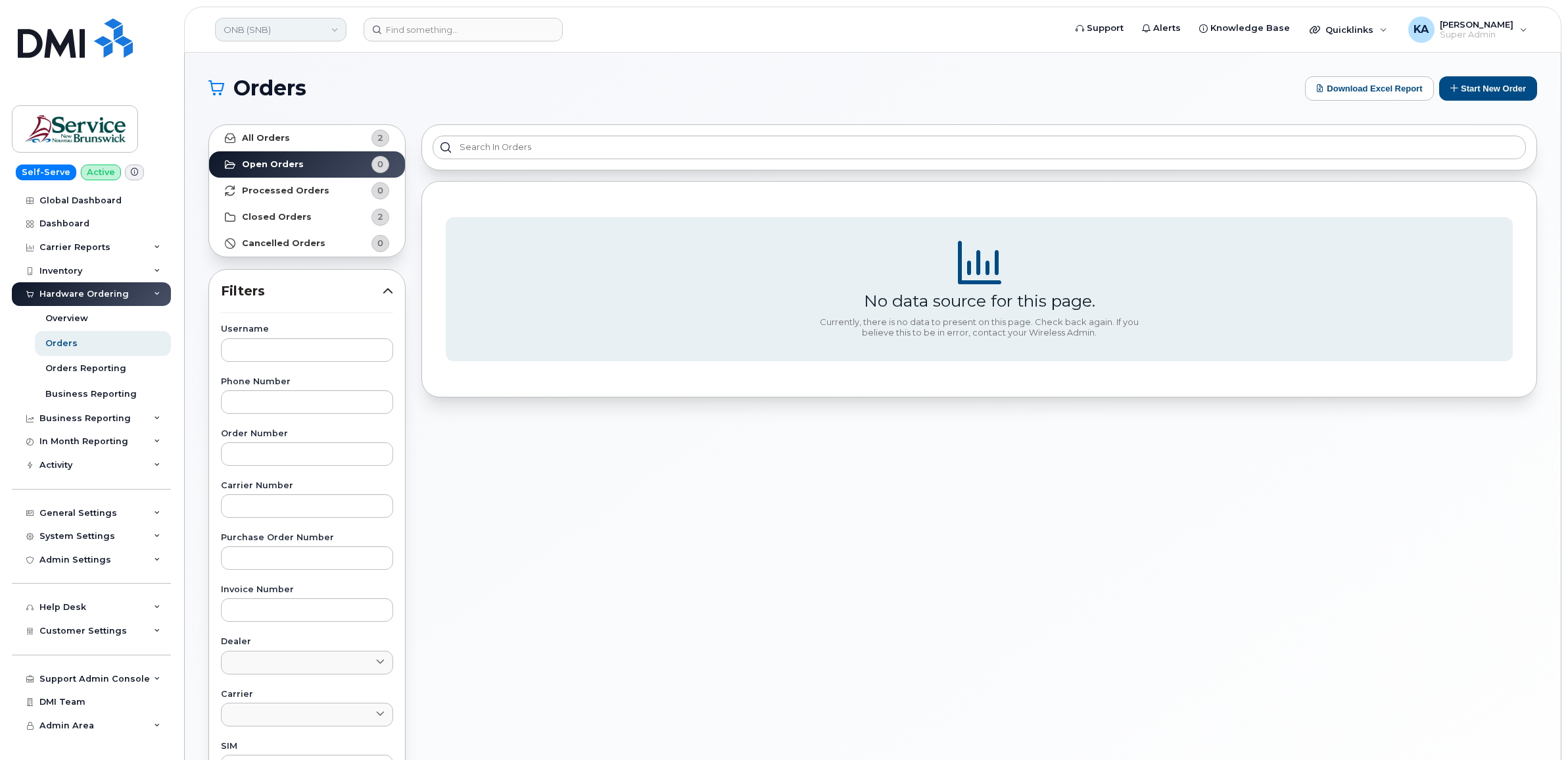
click at [273, 30] on link "ONB (SNB)" at bounding box center [281, 30] width 131 height 24
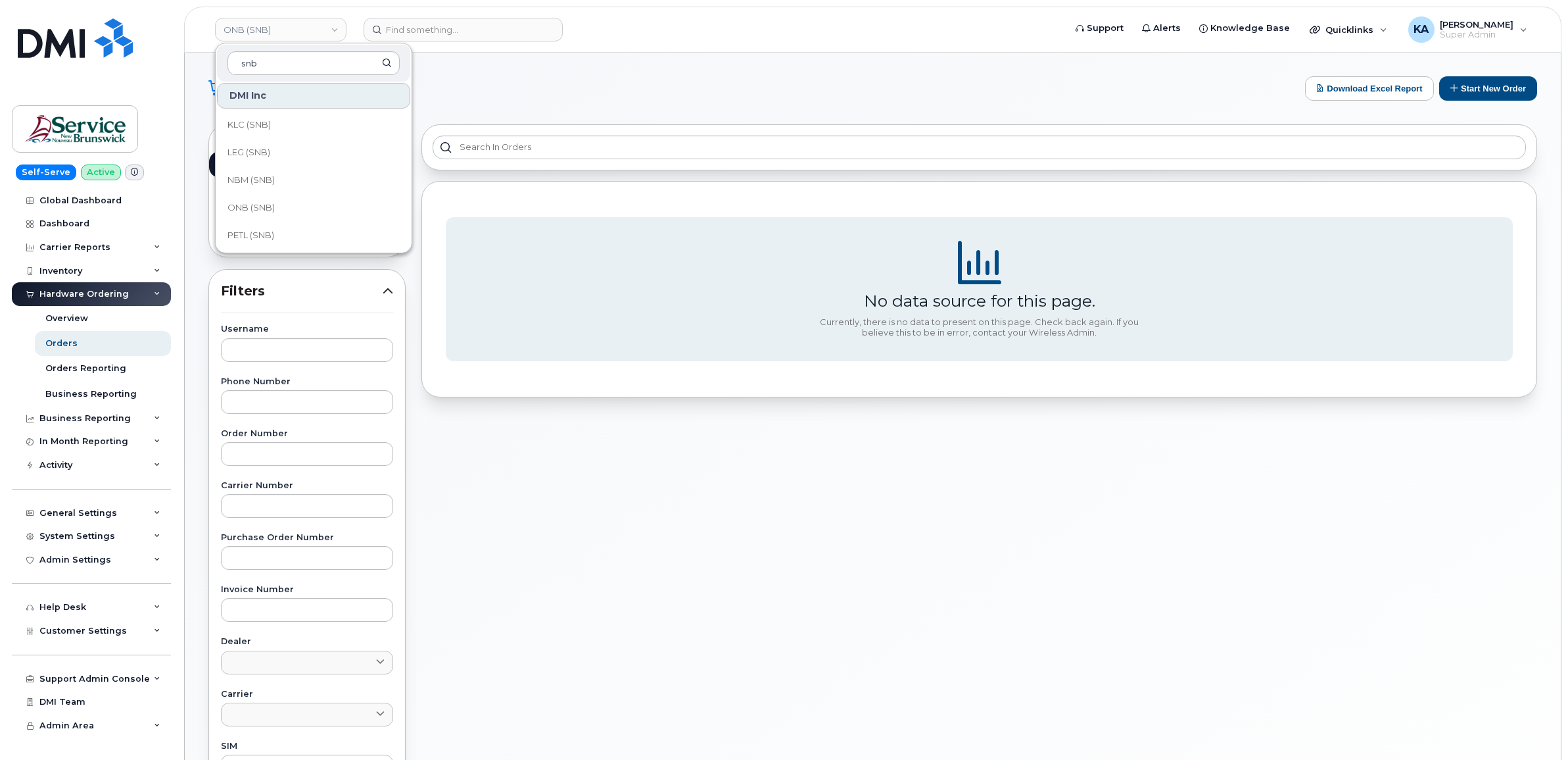
scroll to position [493, 0]
type input "snb"
click at [283, 157] on link "NBM (SNB)" at bounding box center [314, 155] width 193 height 26
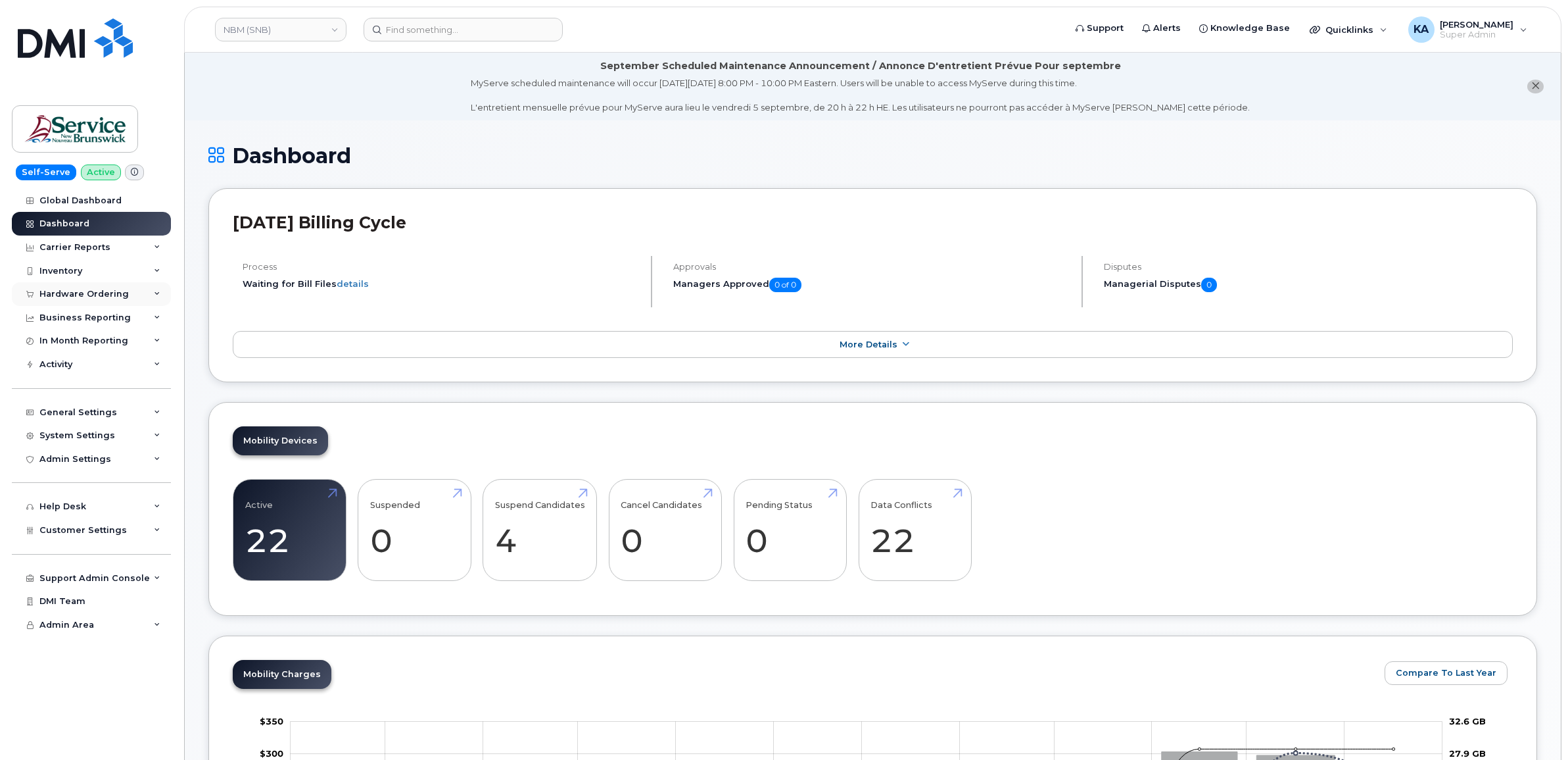
click at [93, 295] on div "Hardware Ordering" at bounding box center [84, 294] width 89 height 11
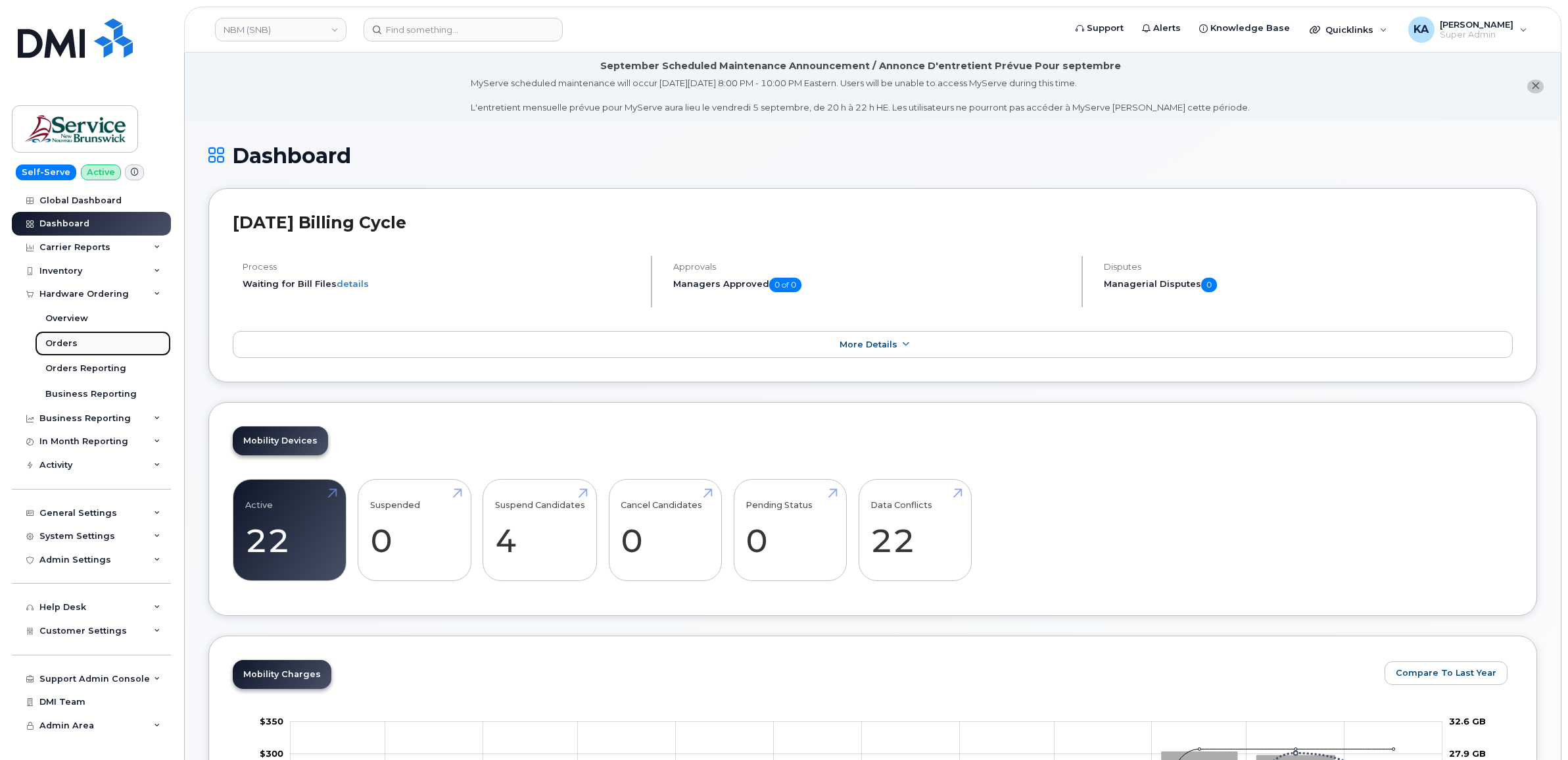
click at [63, 337] on link "Orders" at bounding box center [103, 343] width 136 height 25
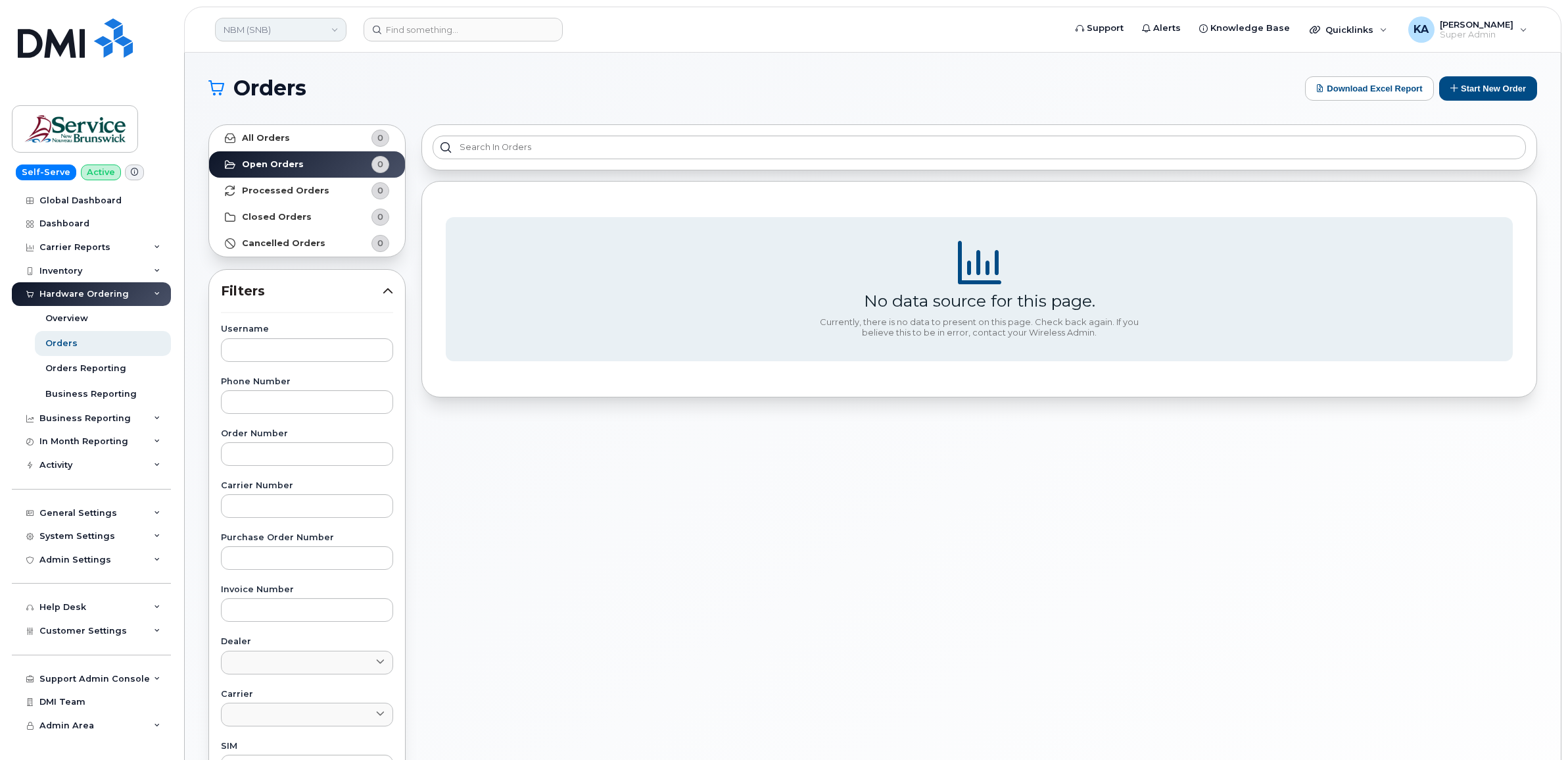
click at [283, 29] on link "NBM (SNB)" at bounding box center [281, 30] width 131 height 24
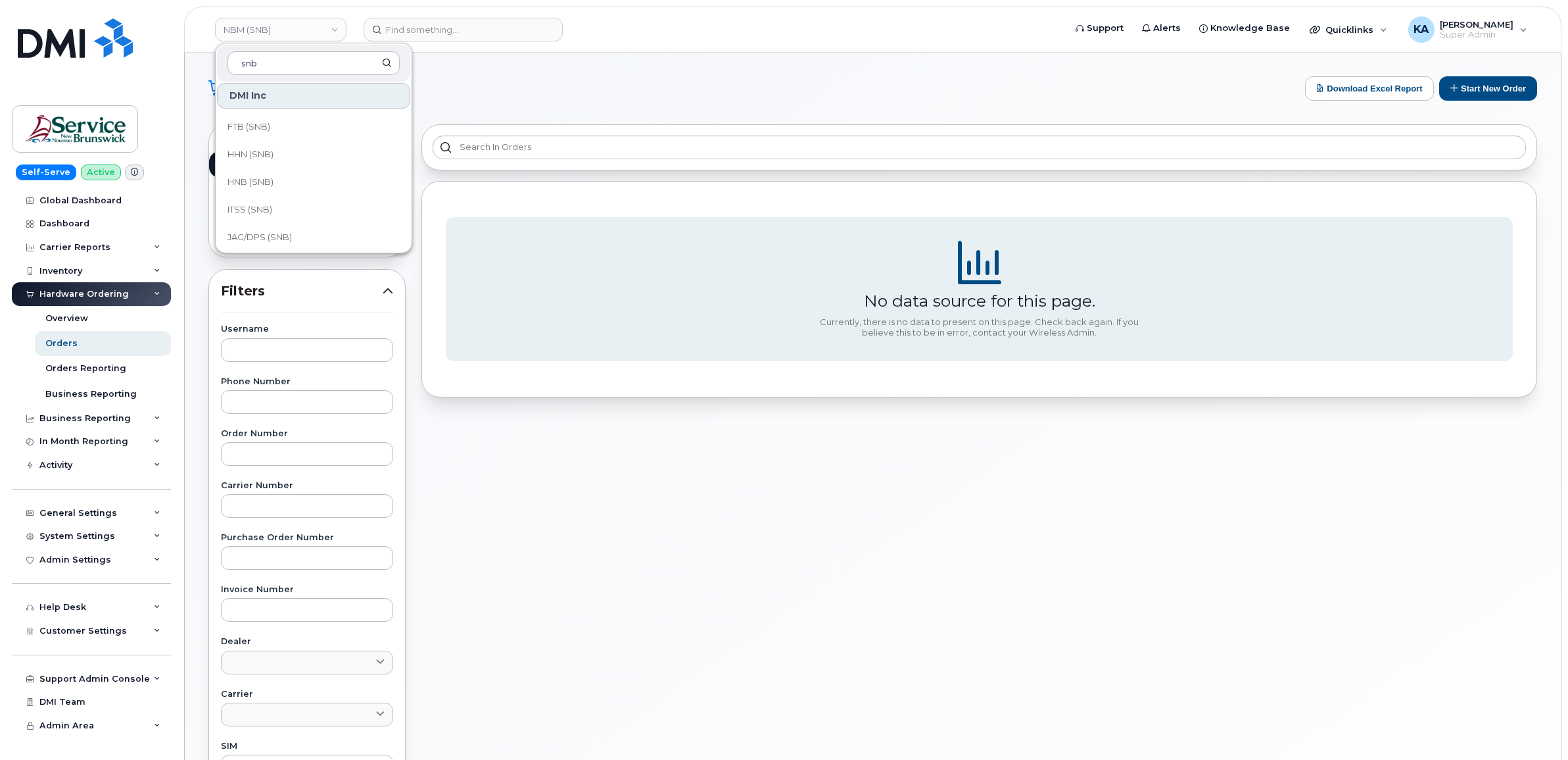
scroll to position [411, 0]
type input "snb"
click at [257, 207] on span "LEG (SNB)" at bounding box center [249, 211] width 43 height 13
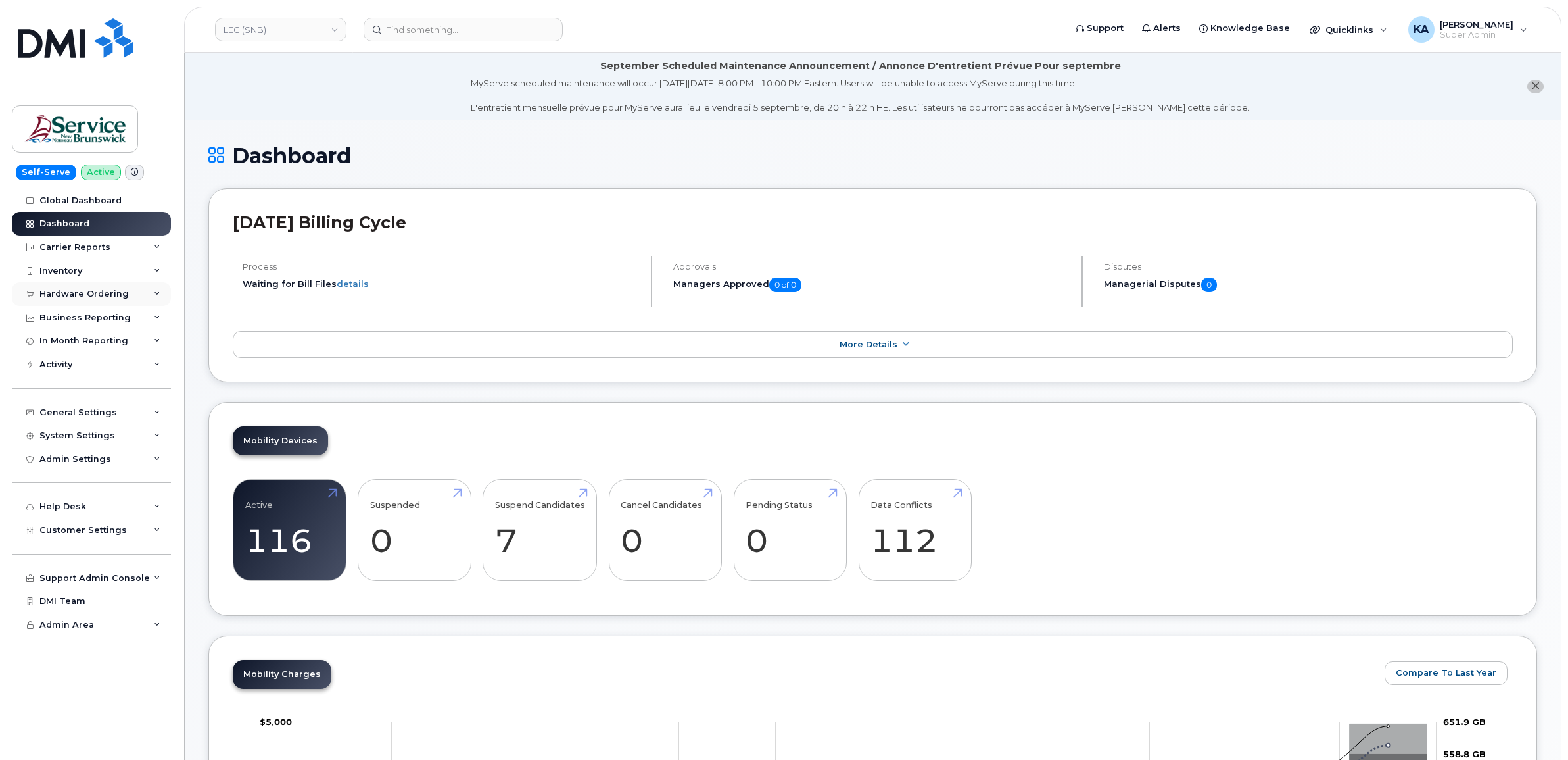
click at [87, 288] on div "Hardware Ordering" at bounding box center [91, 294] width 159 height 24
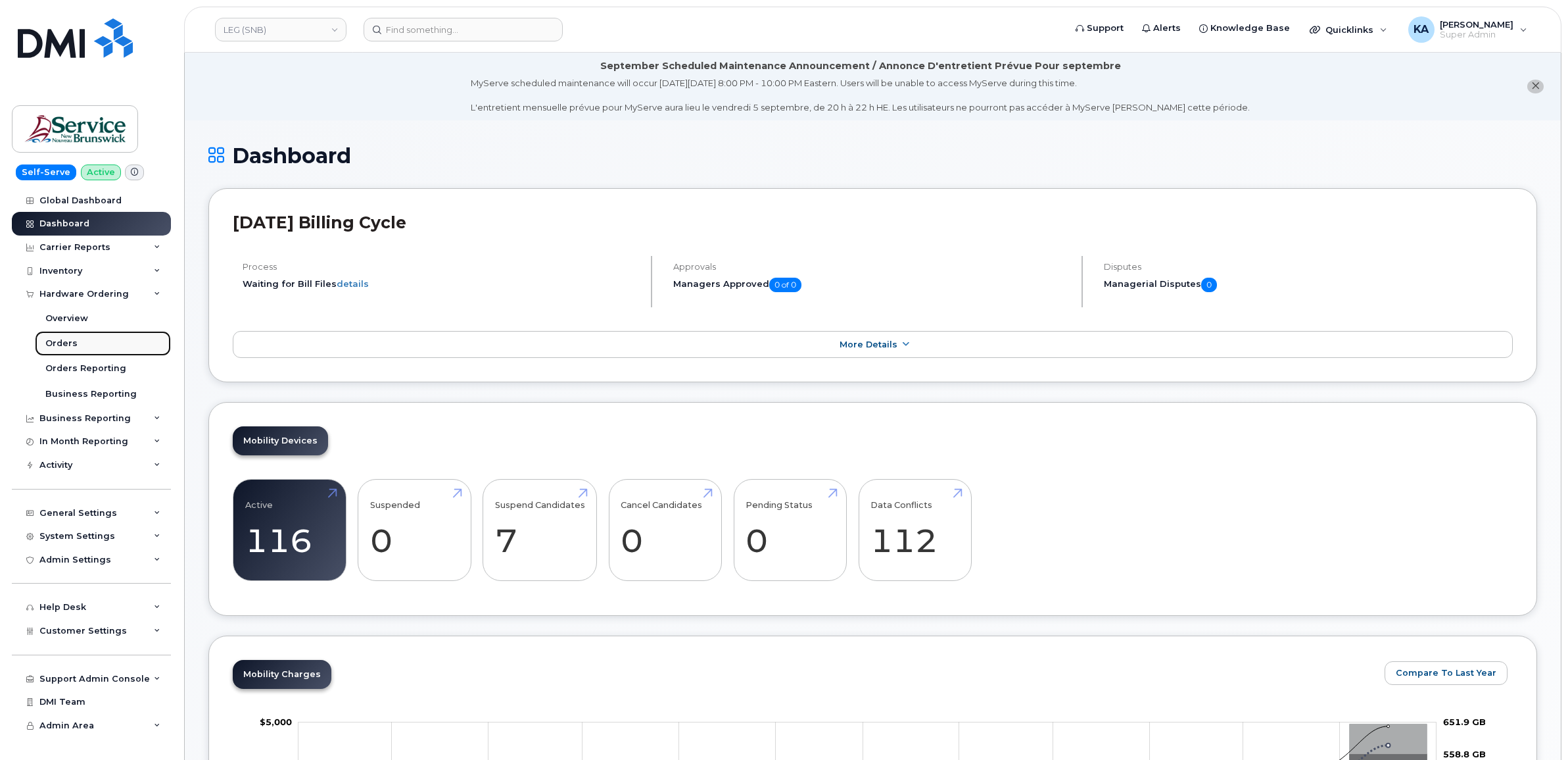
click at [63, 343] on div "Orders" at bounding box center [61, 343] width 32 height 12
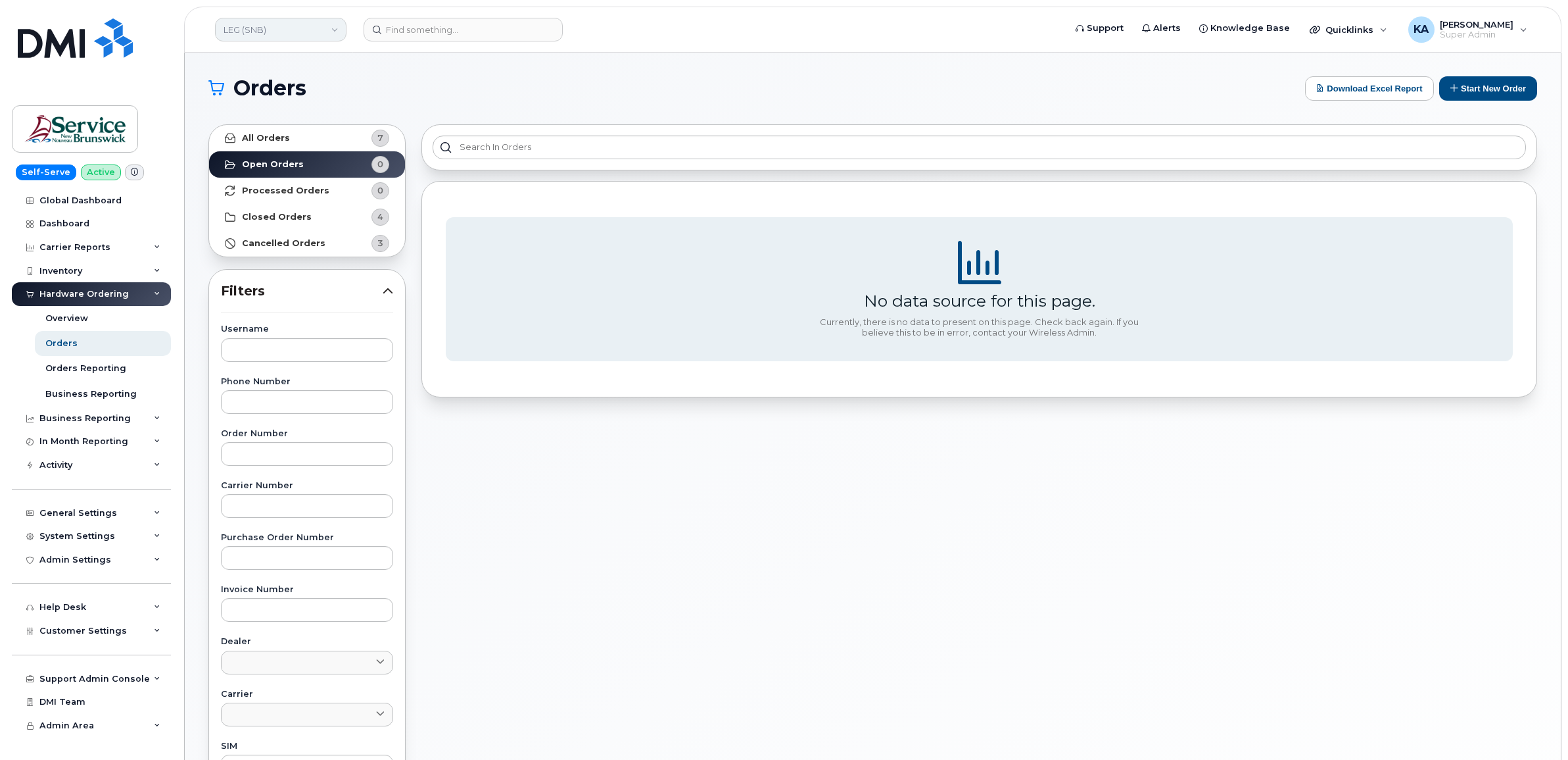
click at [263, 29] on link "LEG (SNB)" at bounding box center [281, 30] width 131 height 24
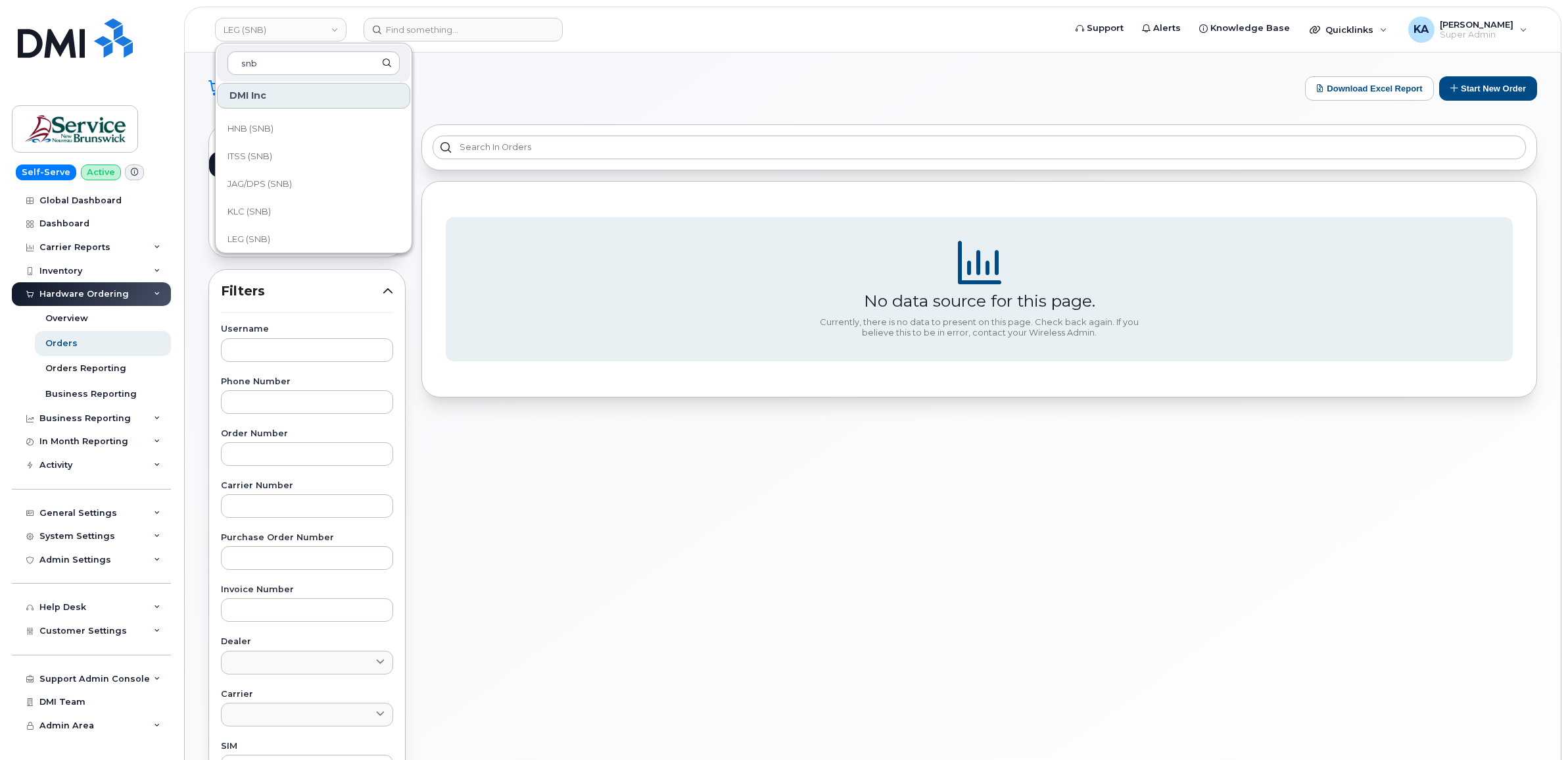
scroll to position [411, 0]
type input "snb"
click at [247, 179] on span "KLC (SNB)" at bounding box center [249, 183] width 43 height 13
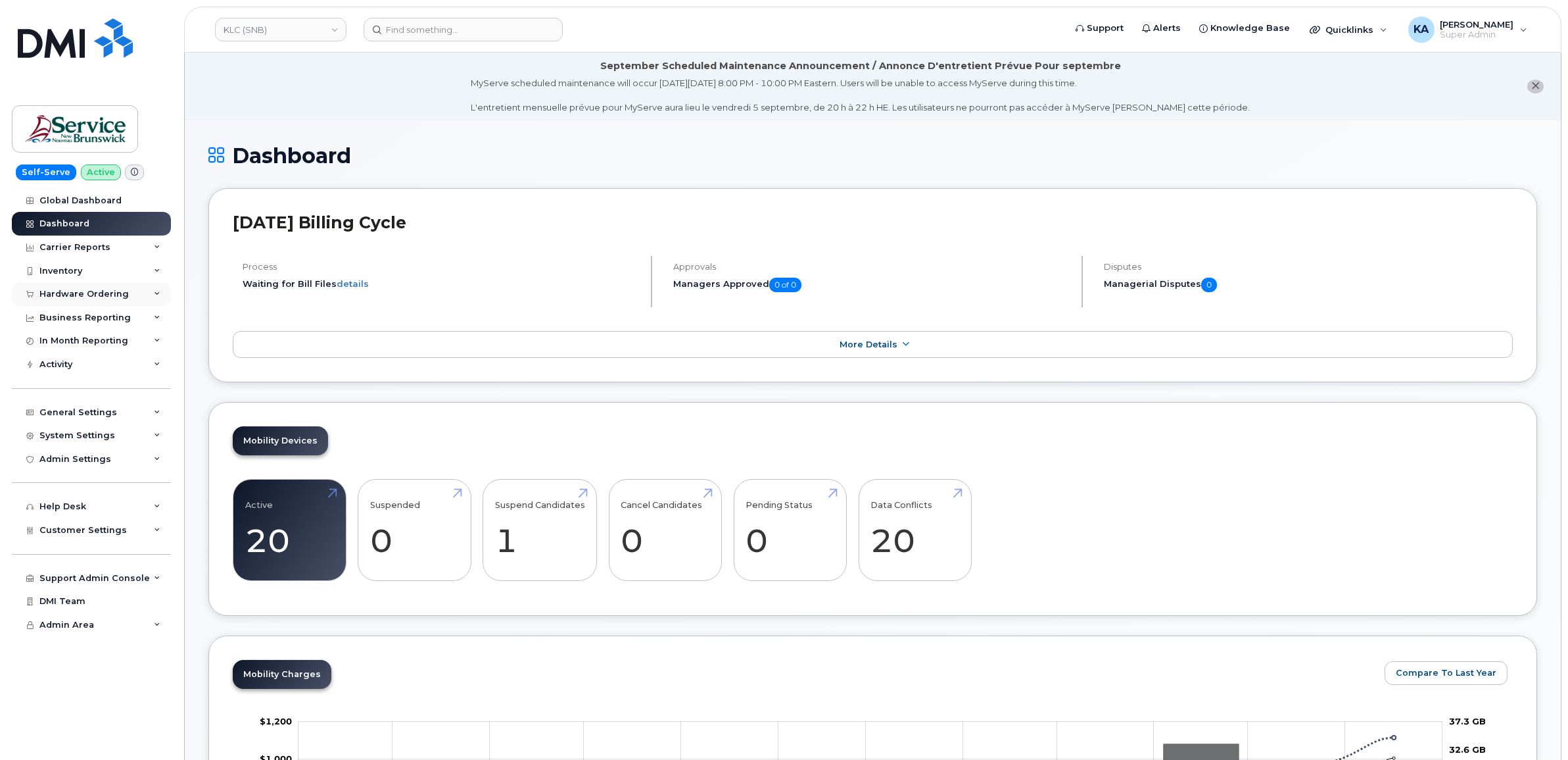
click at [91, 293] on div "Hardware Ordering" at bounding box center [84, 294] width 89 height 11
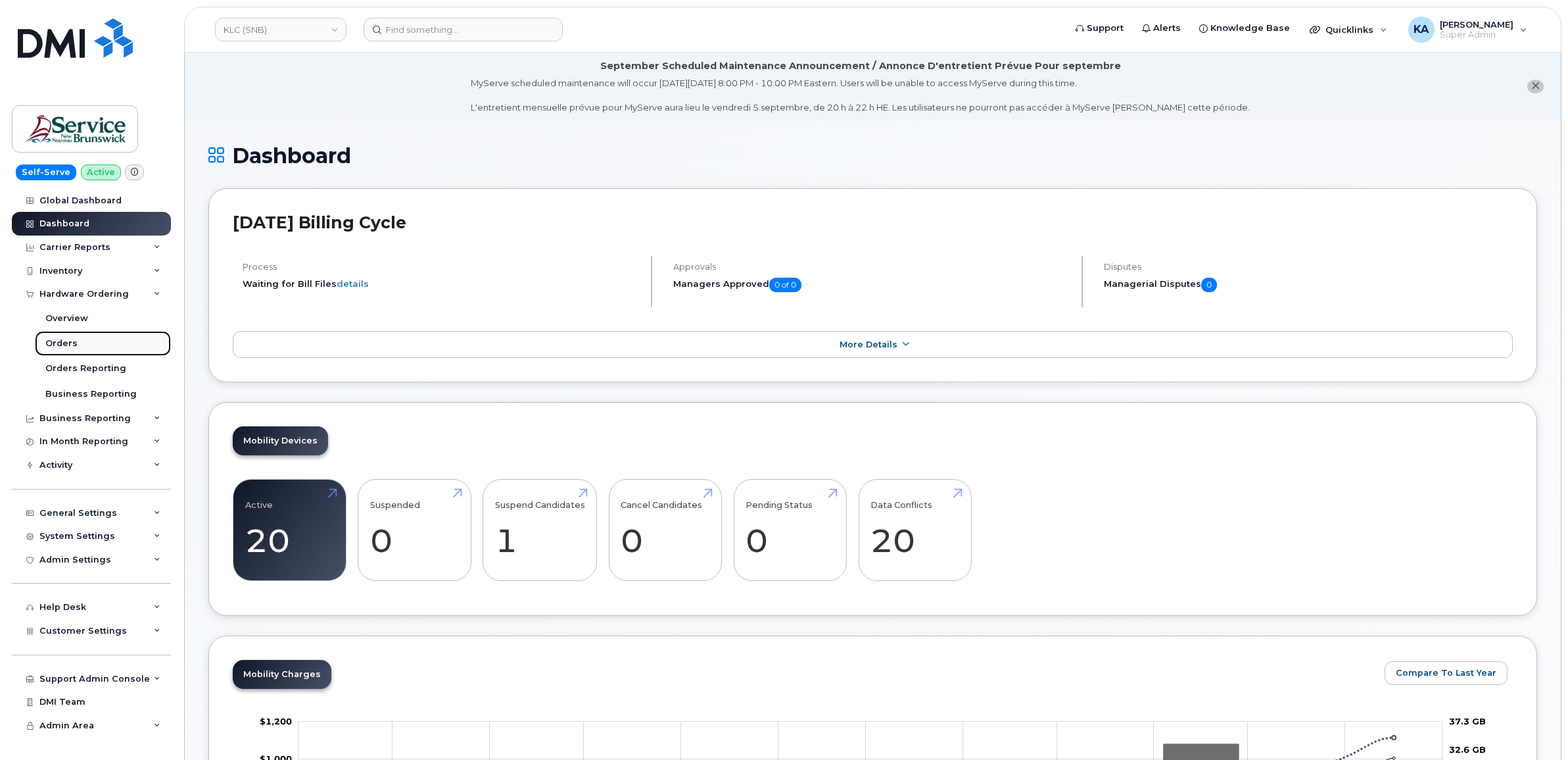
click at [63, 343] on div "Orders" at bounding box center [61, 343] width 32 height 12
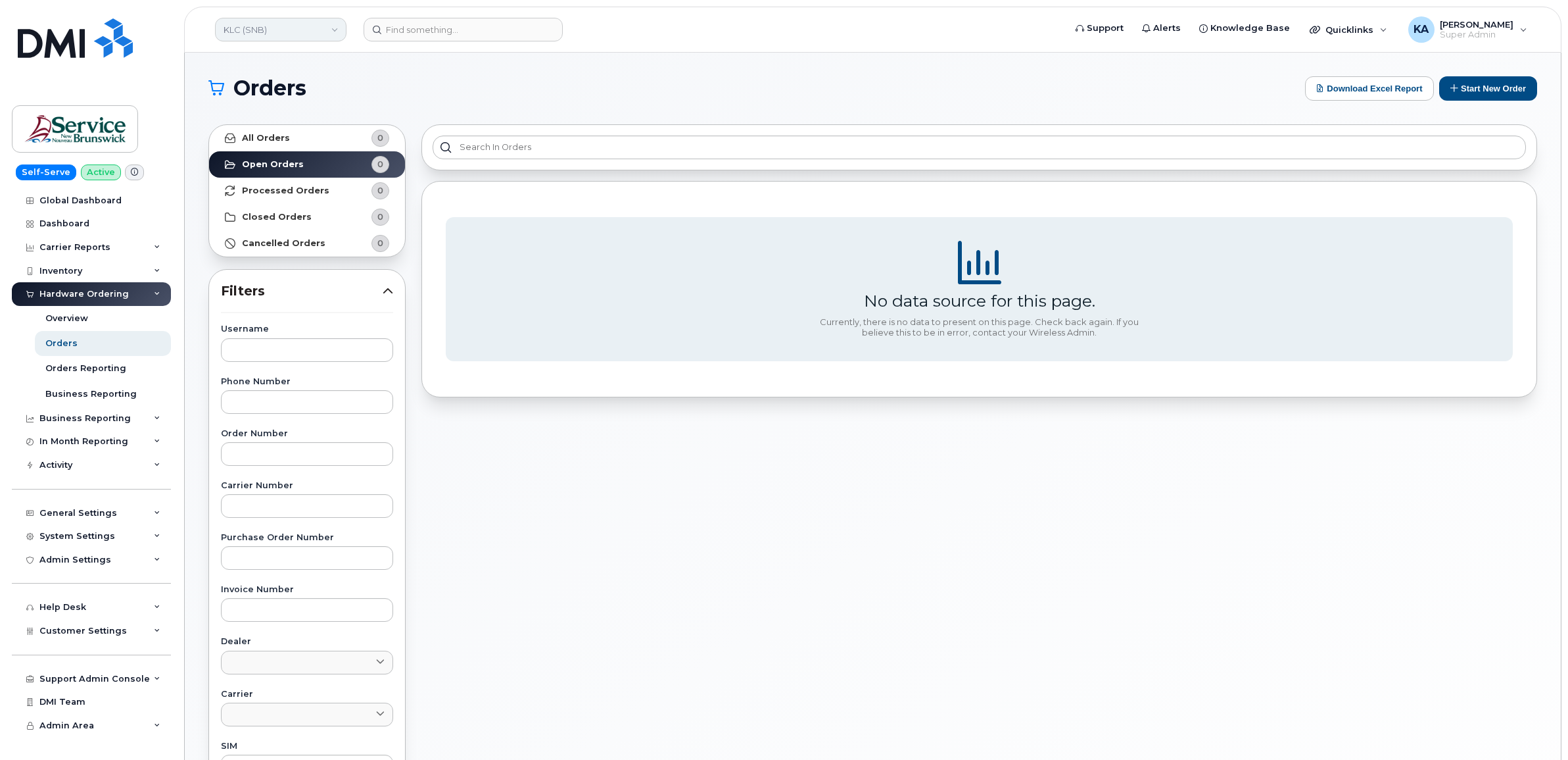
click at [304, 31] on link "KLC (SNB)" at bounding box center [281, 30] width 131 height 24
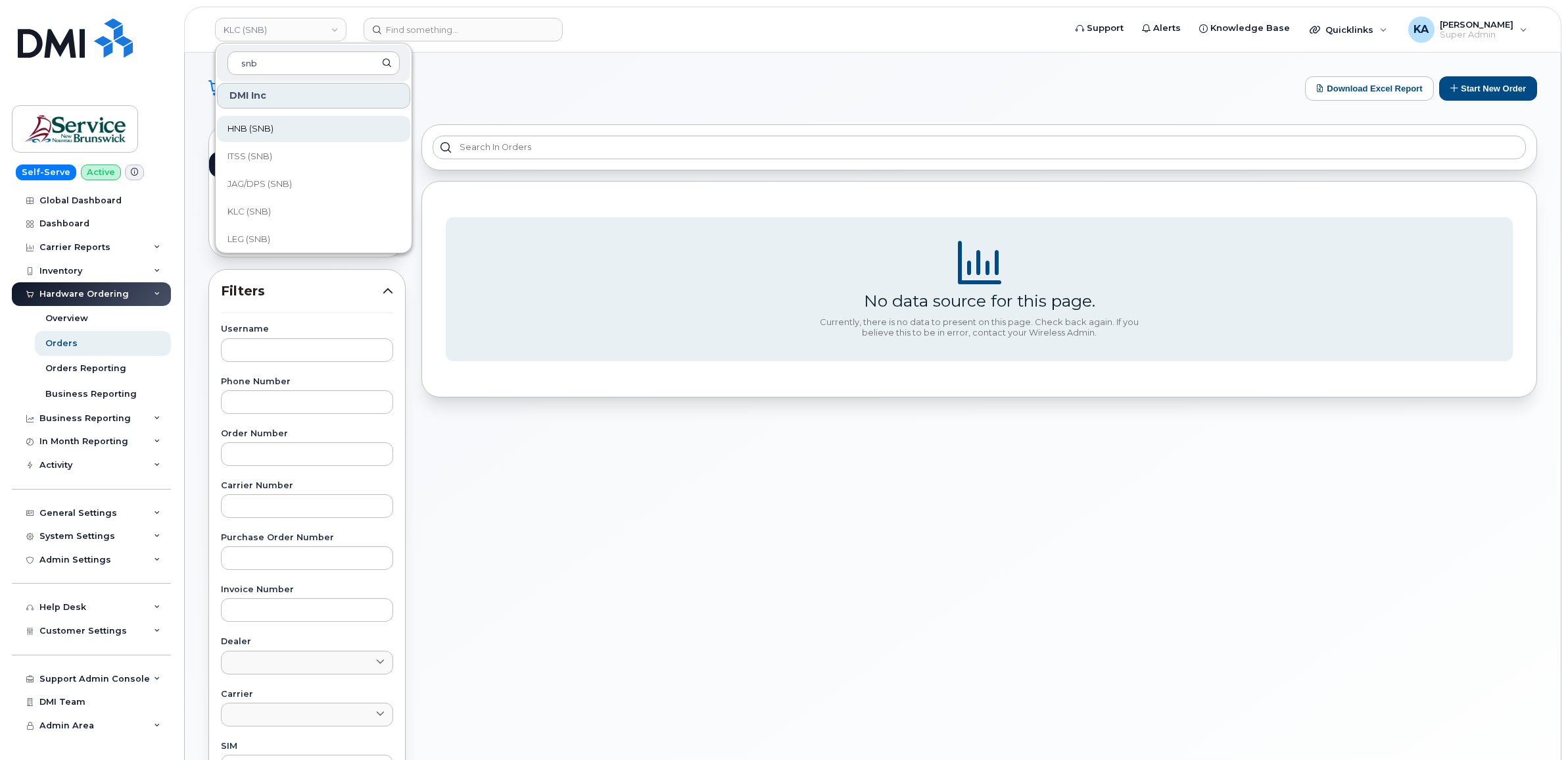
scroll to position [411, 0]
type input "snb"
click at [277, 153] on span "JAG/DPS (SNB)" at bounding box center [259, 155] width 65 height 13
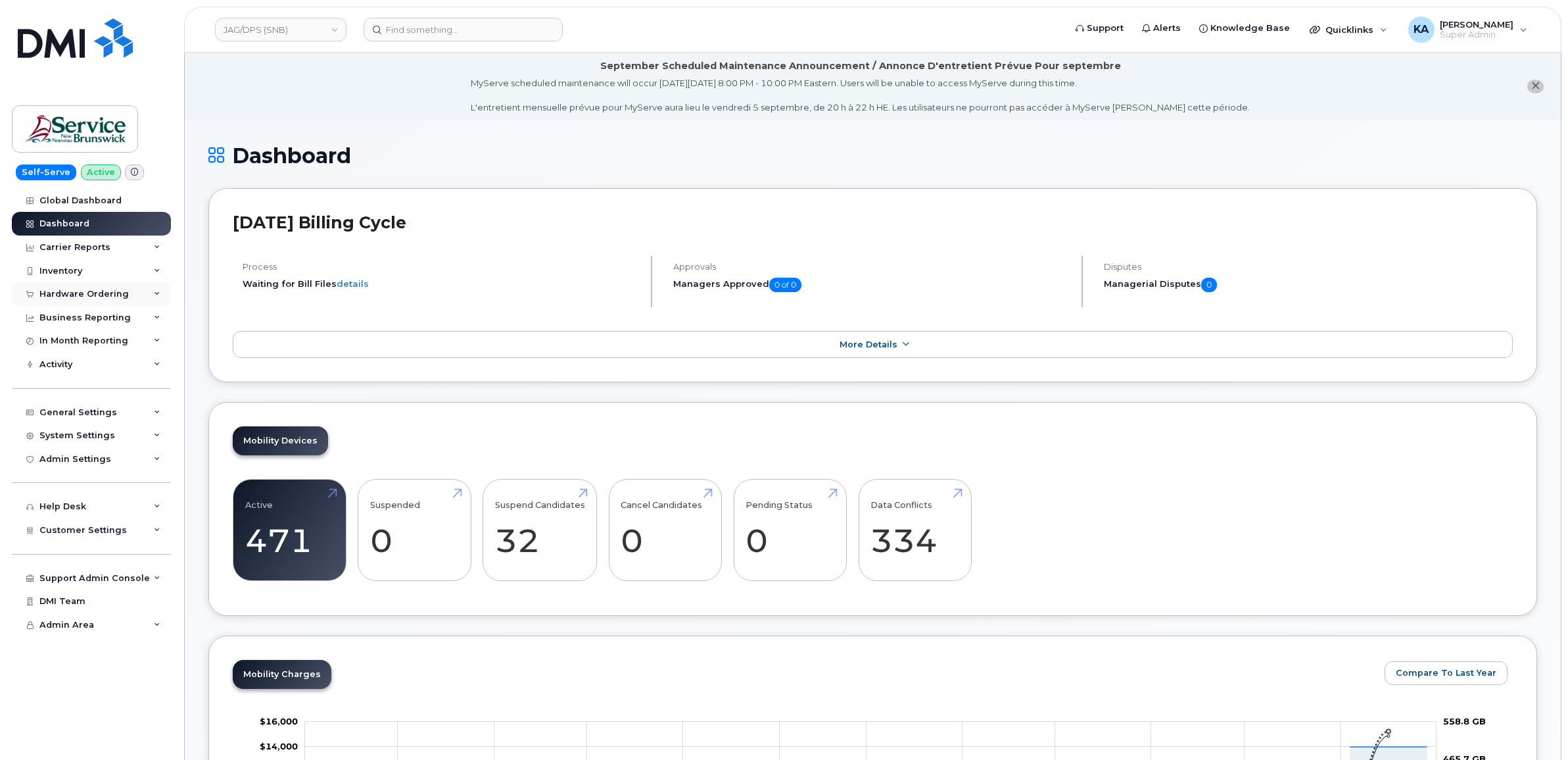
click at [85, 293] on div "Hardware Ordering" at bounding box center [84, 294] width 89 height 11
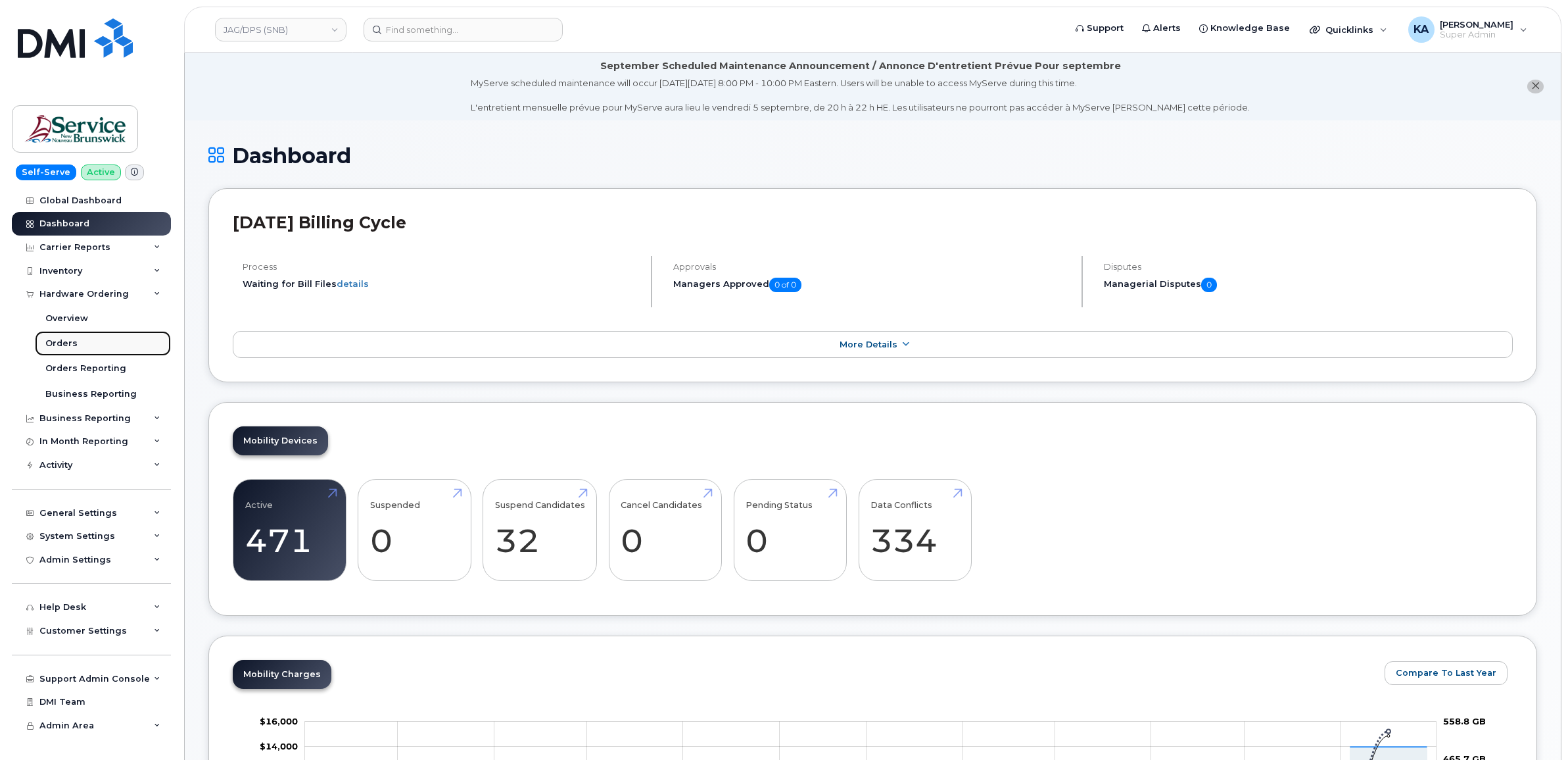
click at [61, 339] on div "Orders" at bounding box center [61, 343] width 32 height 12
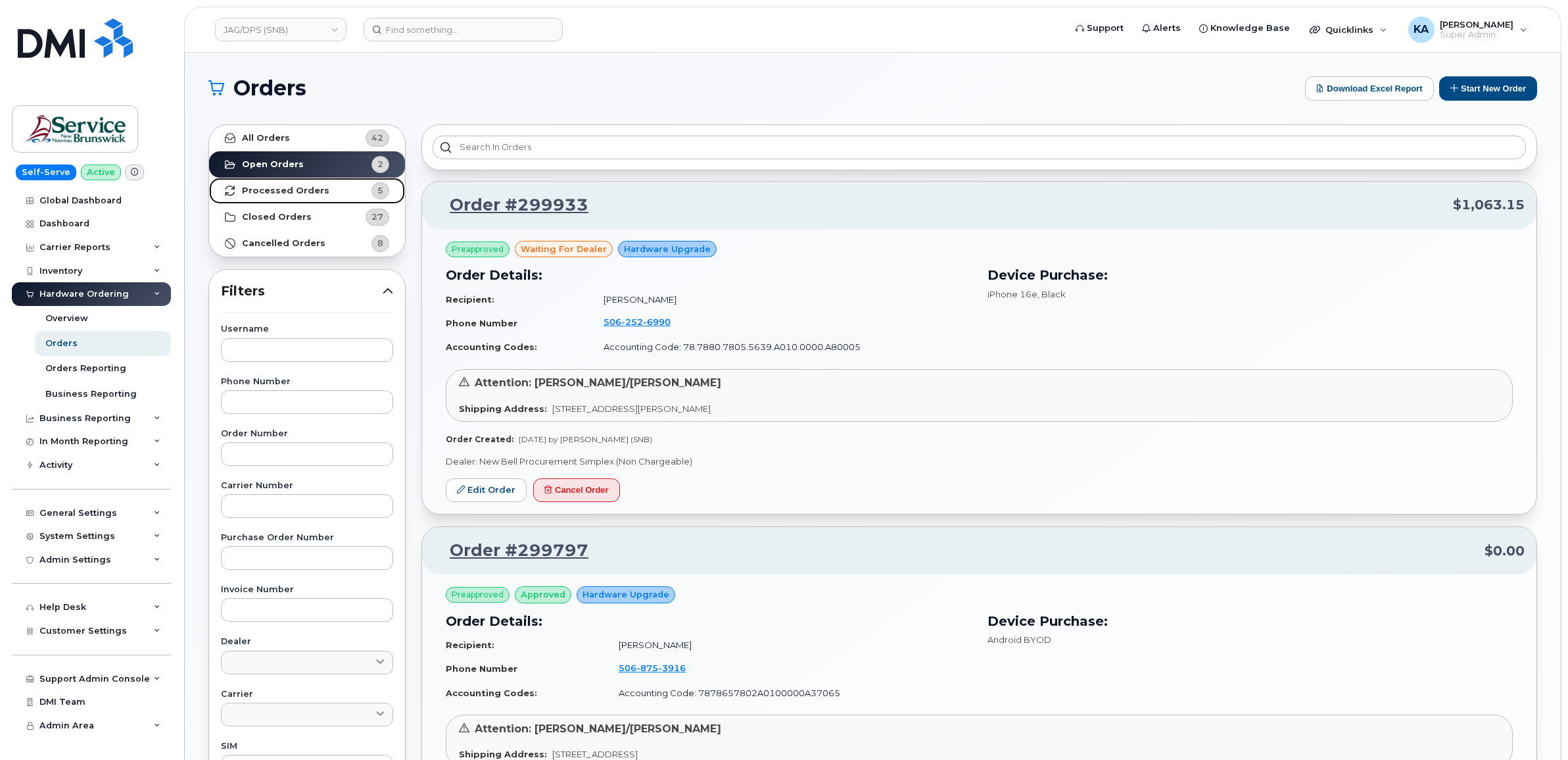
click at [278, 192] on strong "Processed Orders" at bounding box center [285, 191] width 87 height 11
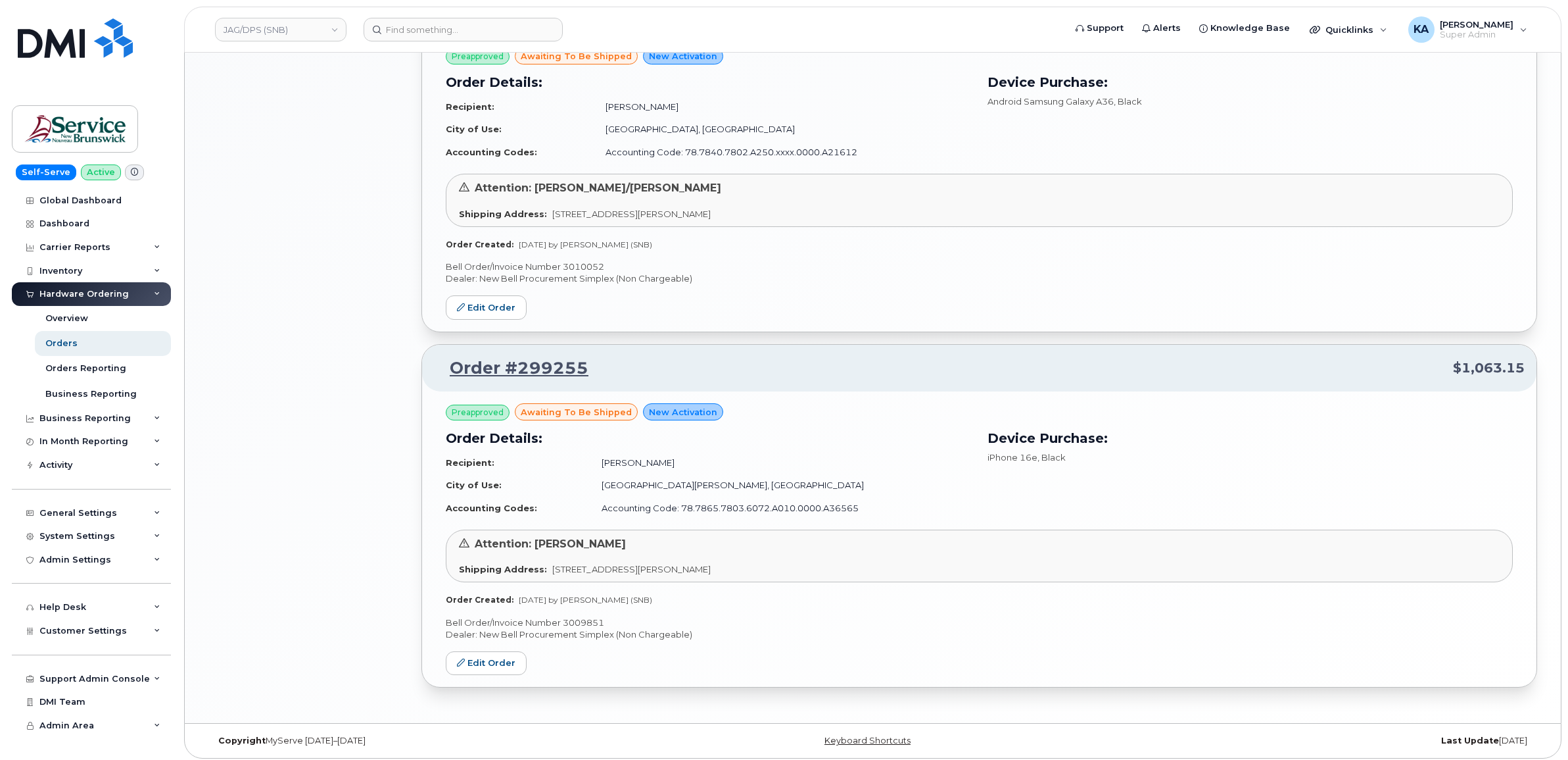
scroll to position [1270, 0]
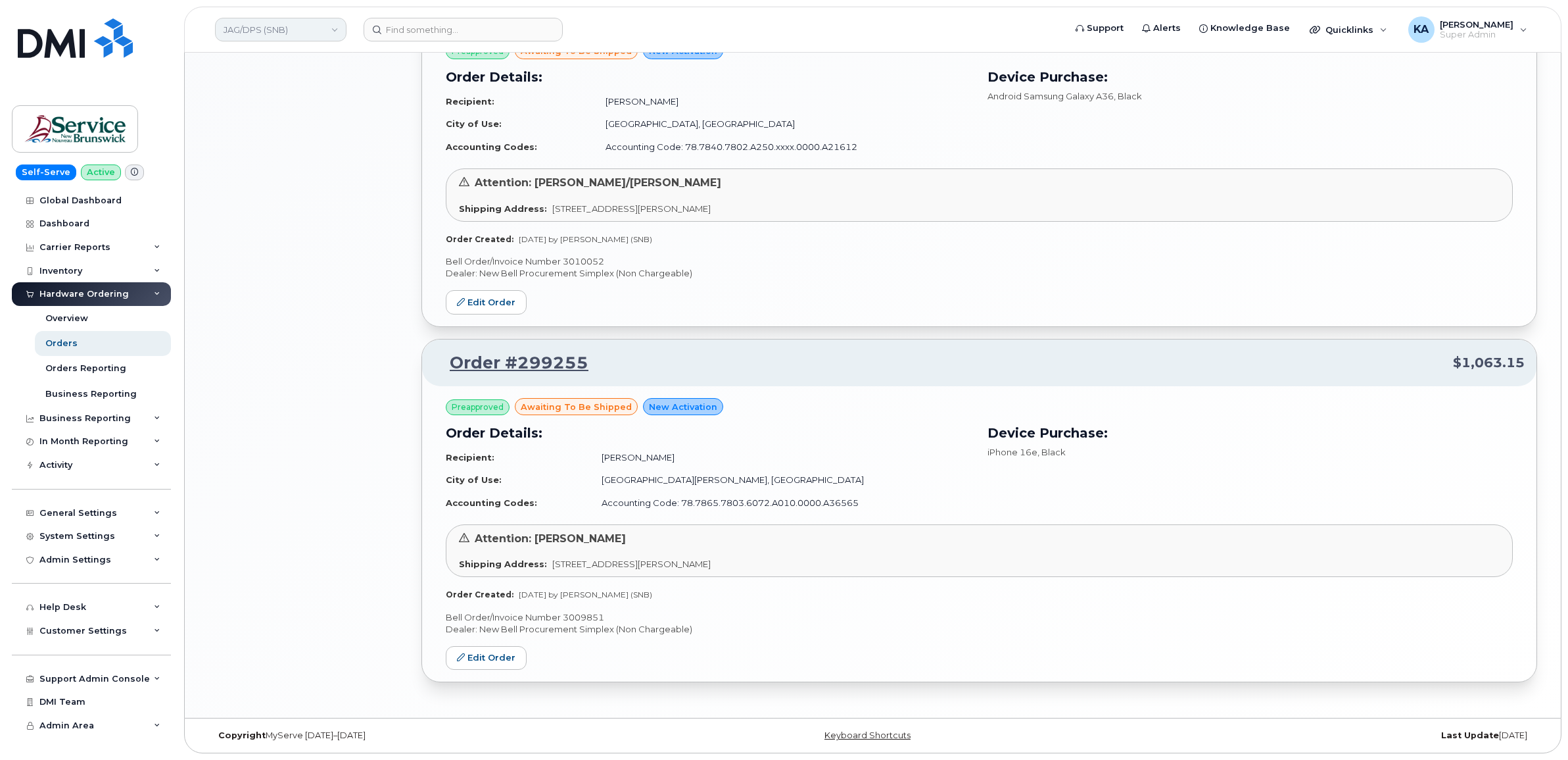
click at [274, 31] on link "JAG/DPS (SNB)" at bounding box center [281, 30] width 131 height 24
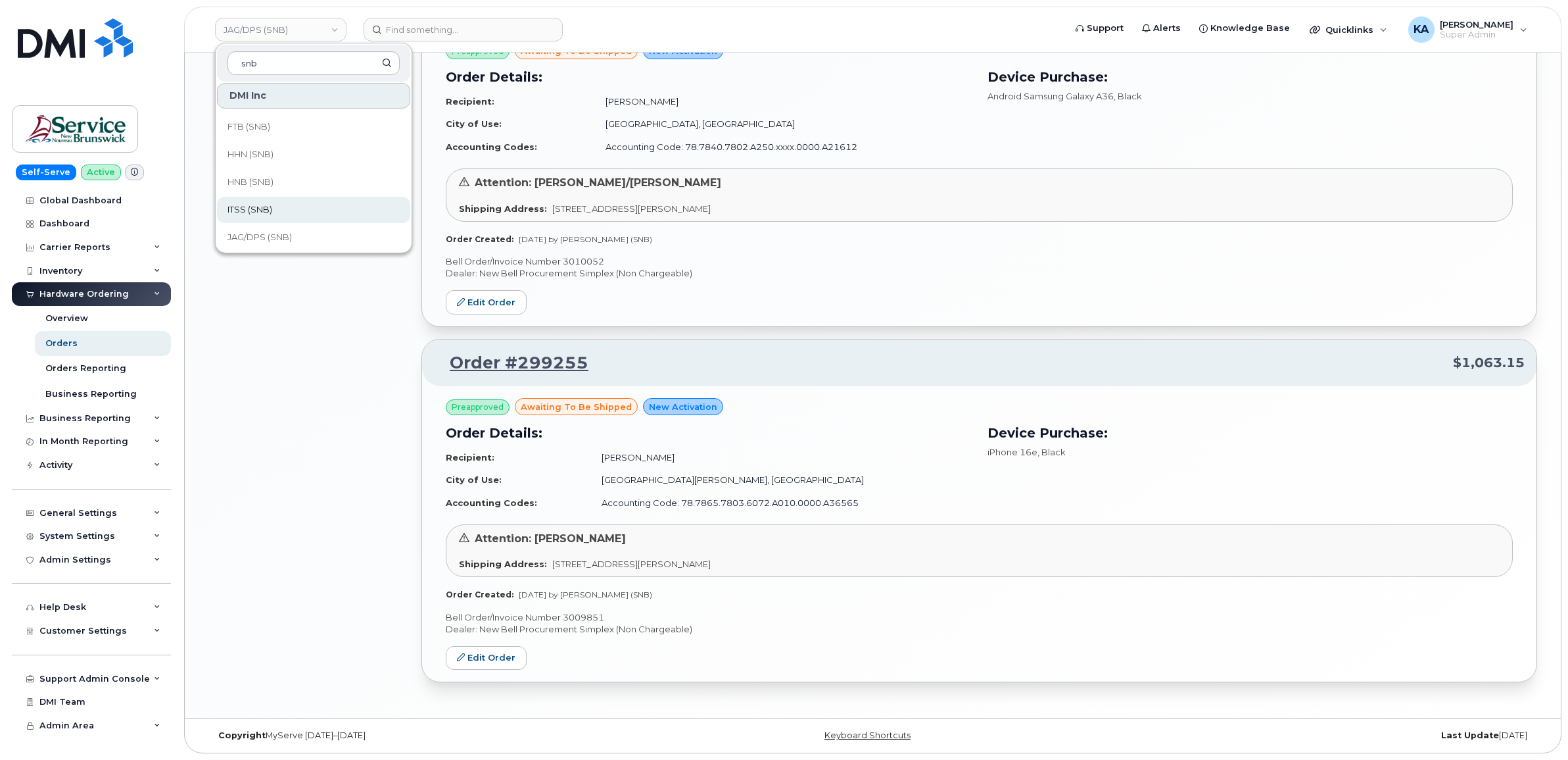
type input "snb"
click at [271, 205] on span "ITSS (SNB)" at bounding box center [249, 210] width 45 height 13
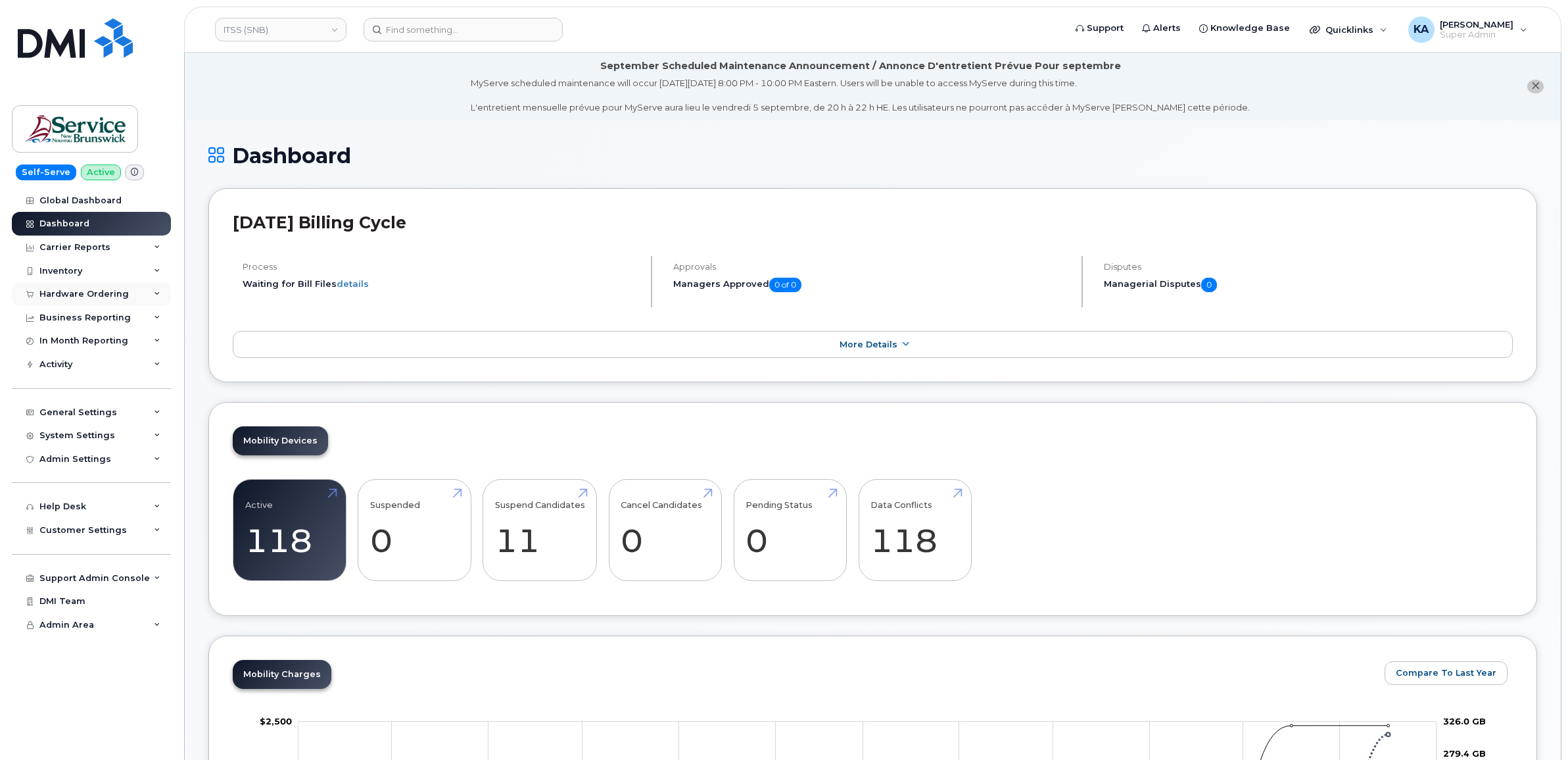
click at [91, 295] on div "Hardware Ordering" at bounding box center [84, 294] width 89 height 11
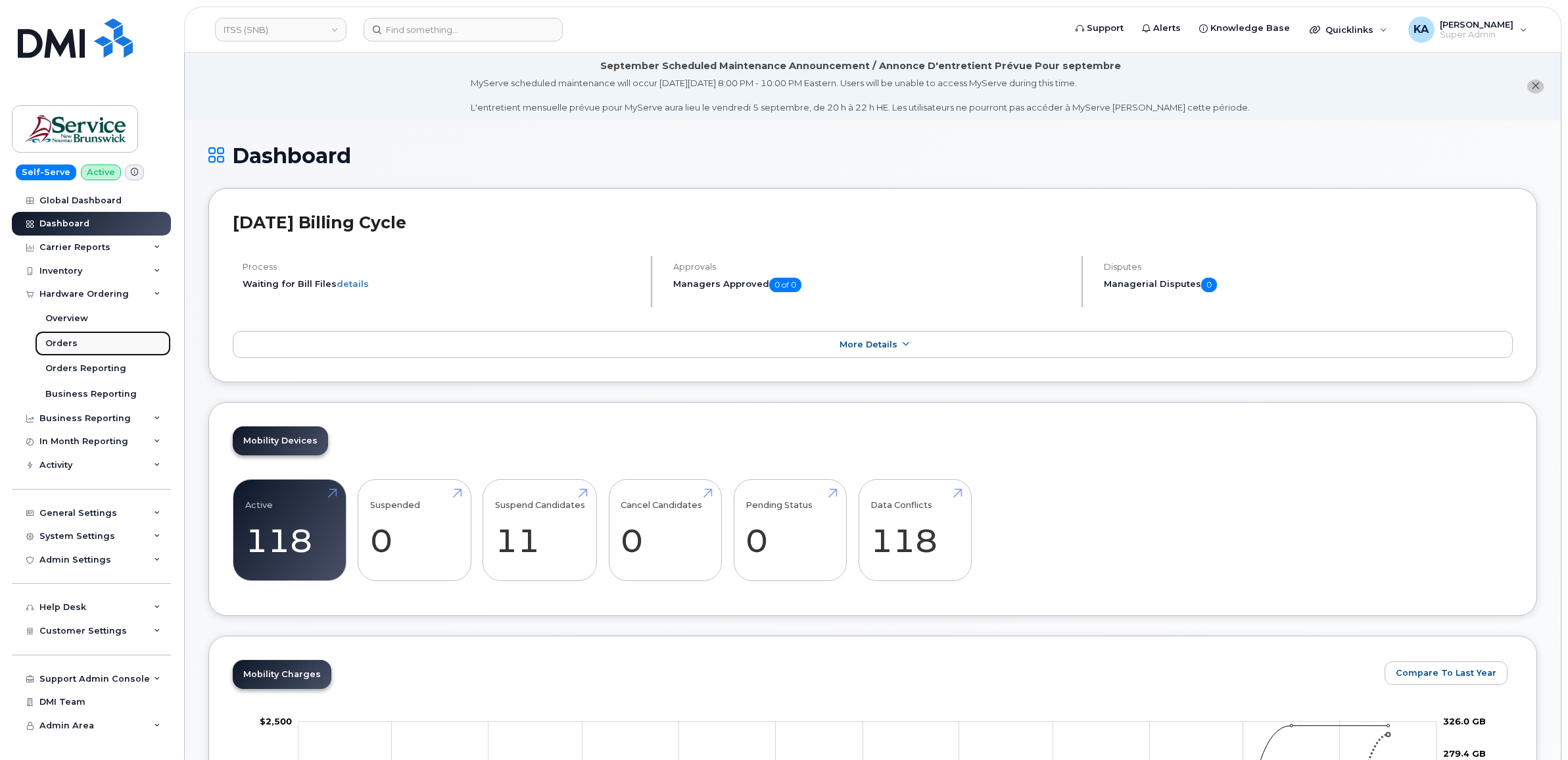
click at [66, 343] on div "Orders" at bounding box center [61, 343] width 32 height 12
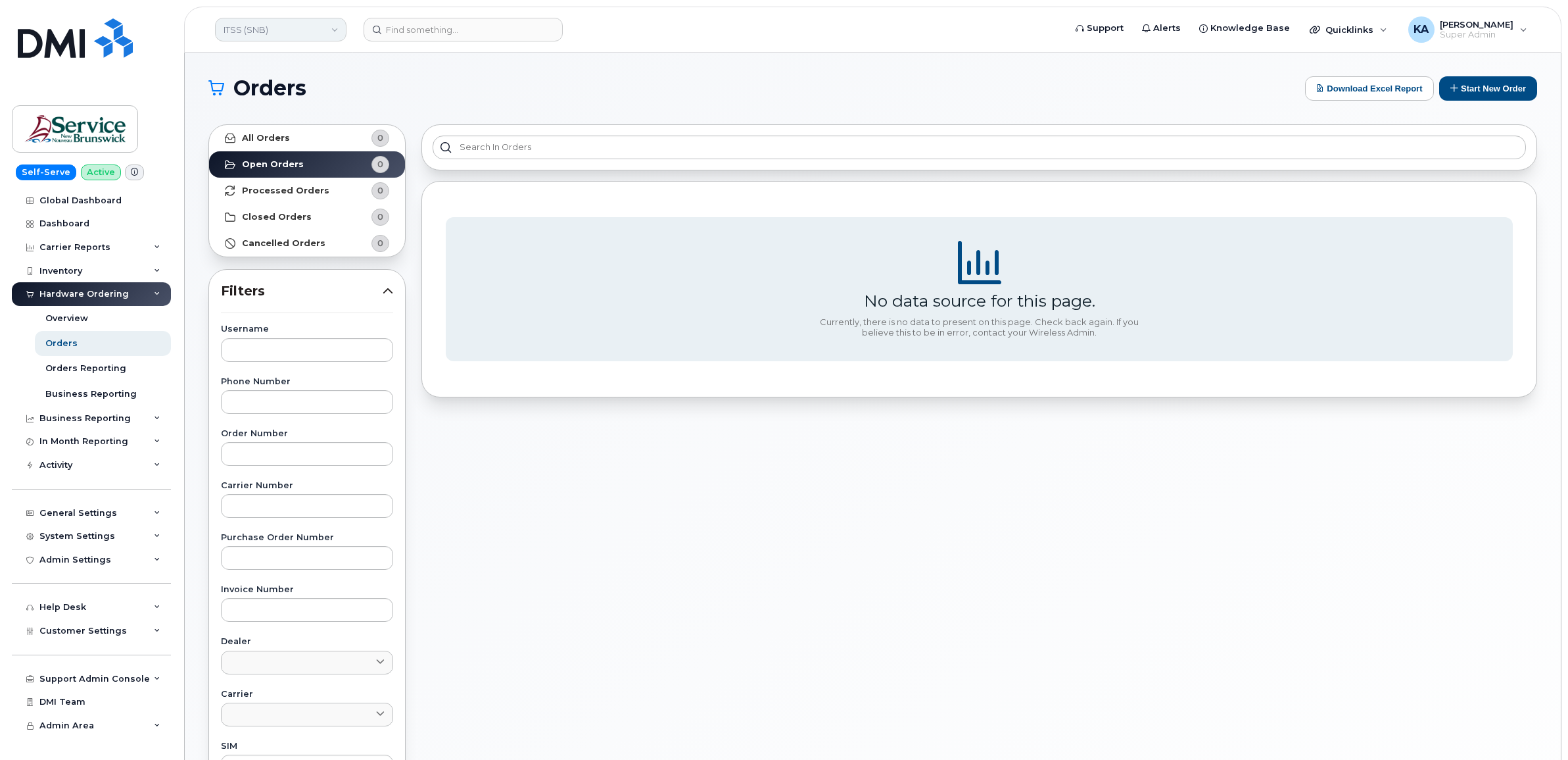
click at [273, 29] on link "ITSS (SNB)" at bounding box center [281, 30] width 131 height 24
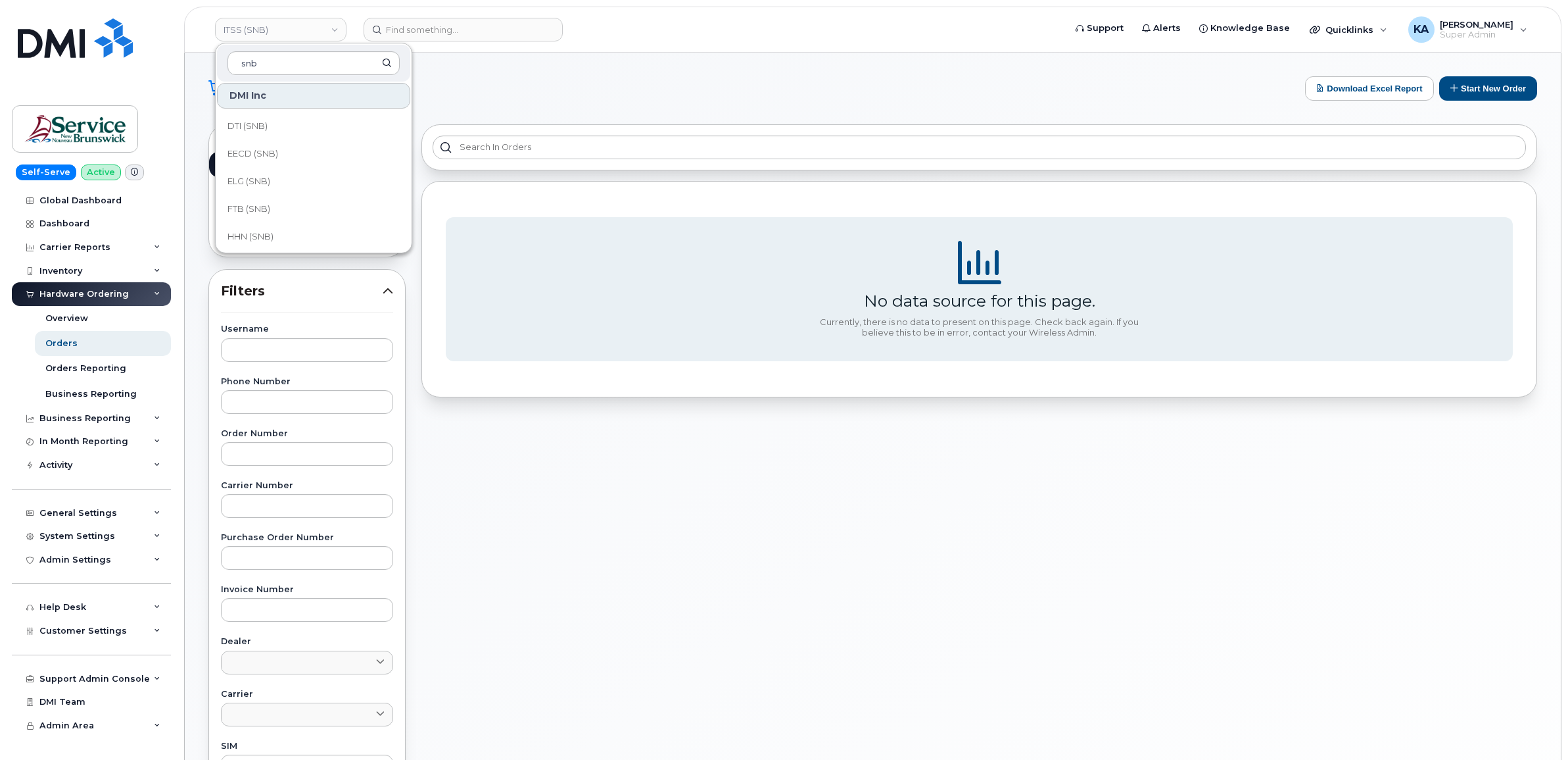
scroll to position [329, 0]
type input "snb"
click at [262, 182] on span "HNB (SNB)" at bounding box center [250, 182] width 46 height 13
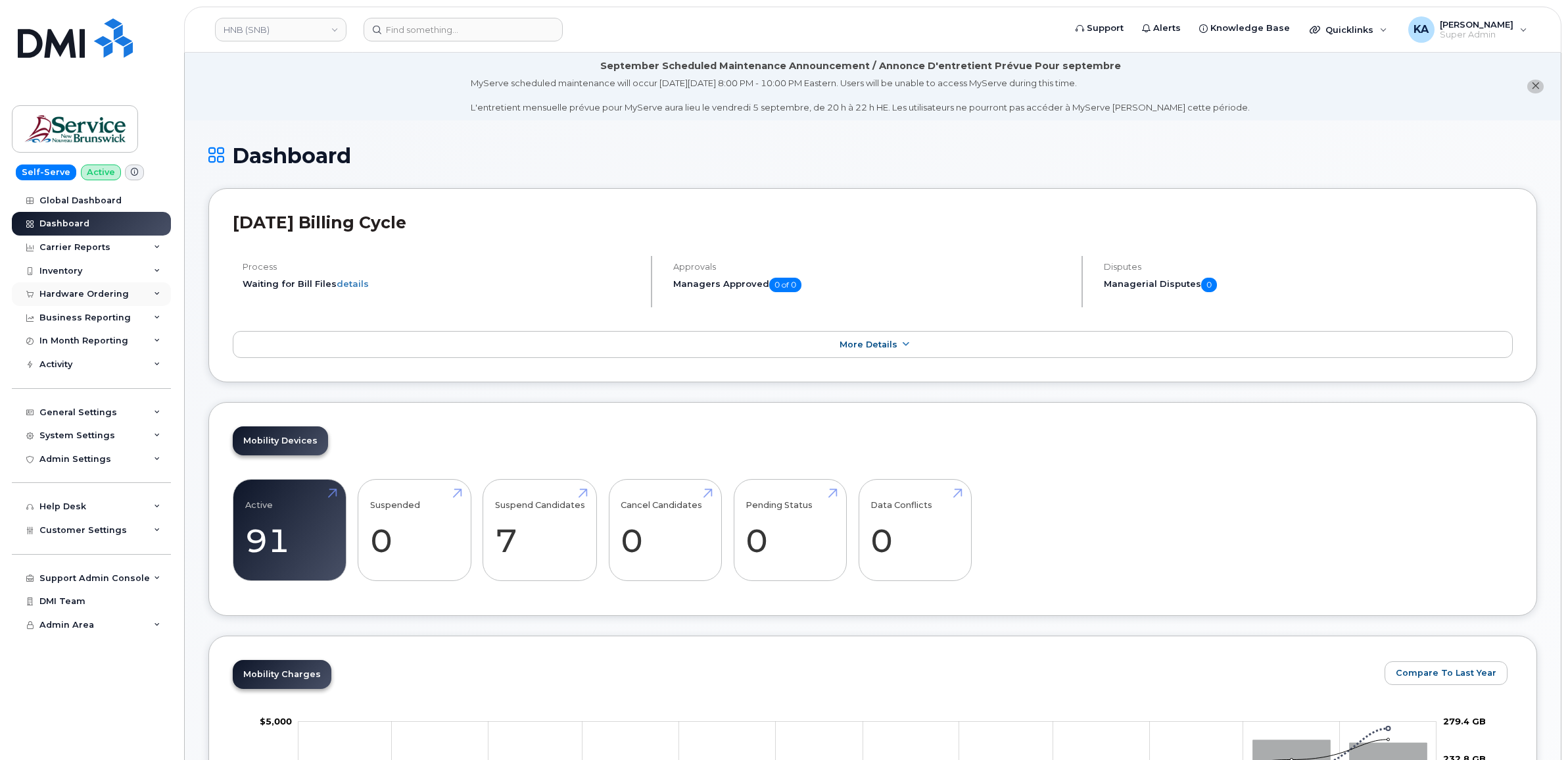
click at [93, 293] on div "Hardware Ordering" at bounding box center [84, 294] width 89 height 11
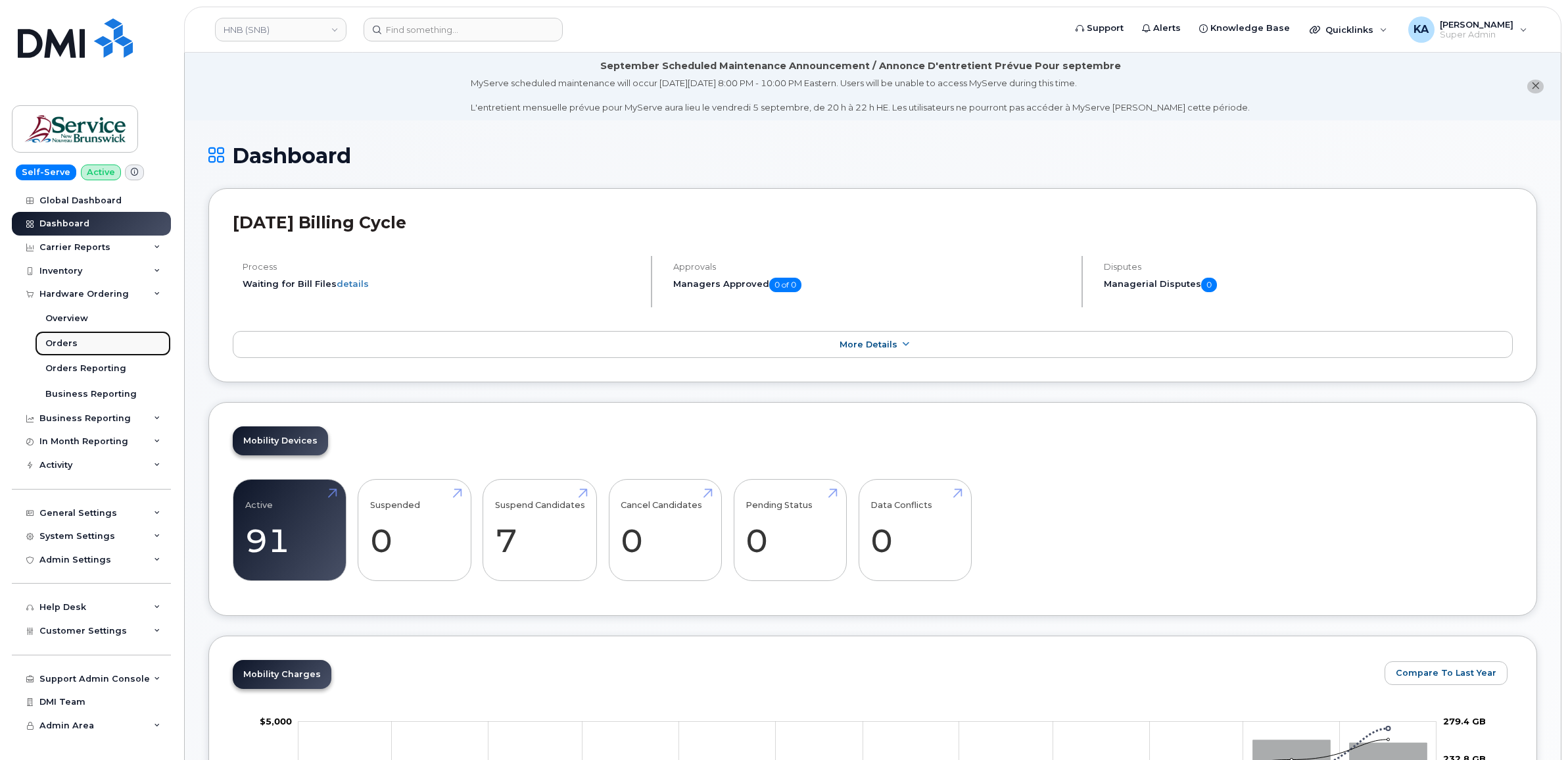
click at [63, 341] on div "Orders" at bounding box center [61, 343] width 32 height 12
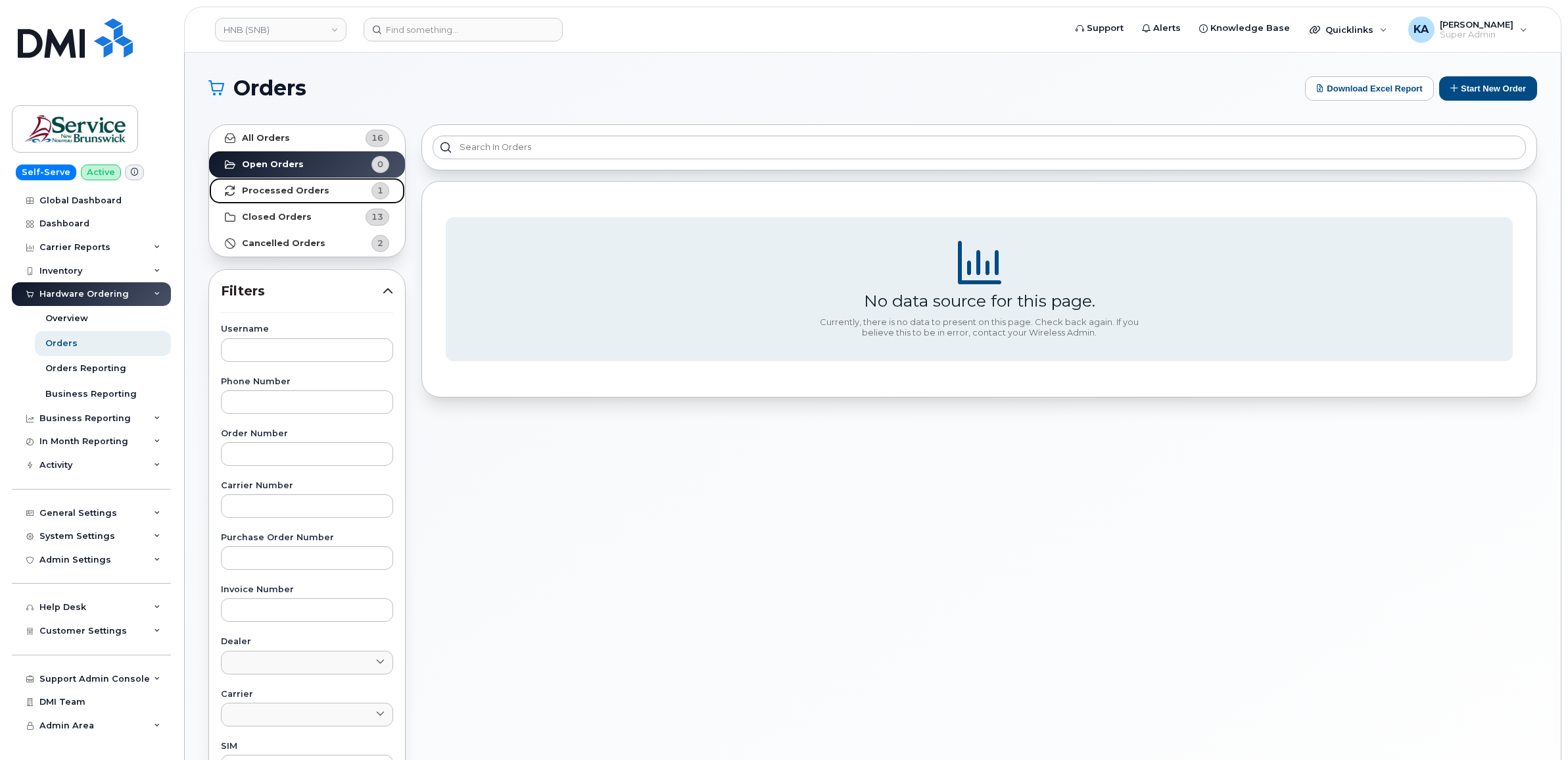
click at [265, 191] on strong "Processed Orders" at bounding box center [285, 191] width 87 height 11
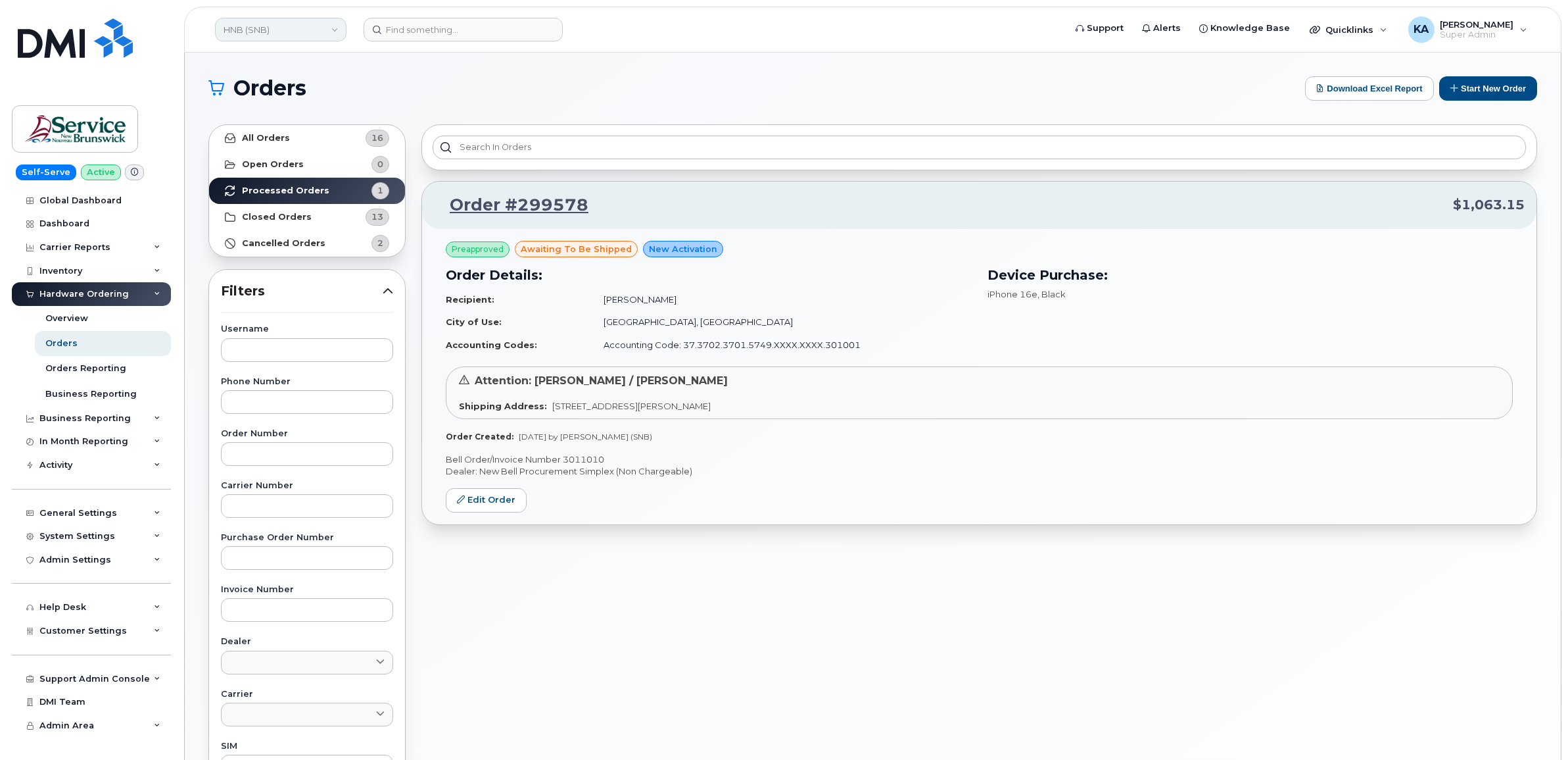
click at [273, 27] on link "HNB (SNB)" at bounding box center [281, 30] width 131 height 24
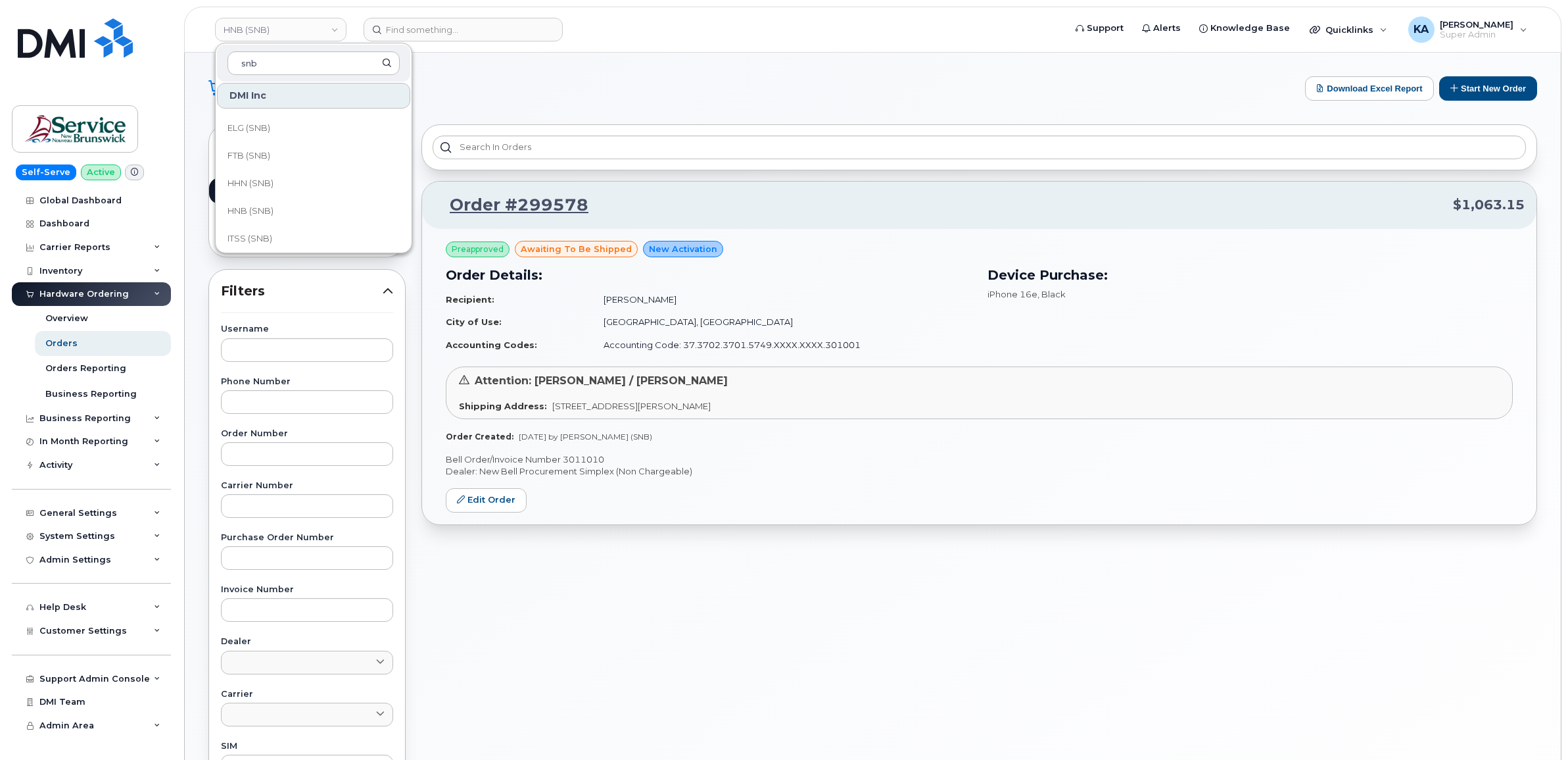
scroll to position [329, 0]
type input "snb"
click at [273, 153] on span "HHN (SNB)" at bounding box center [250, 155] width 46 height 13
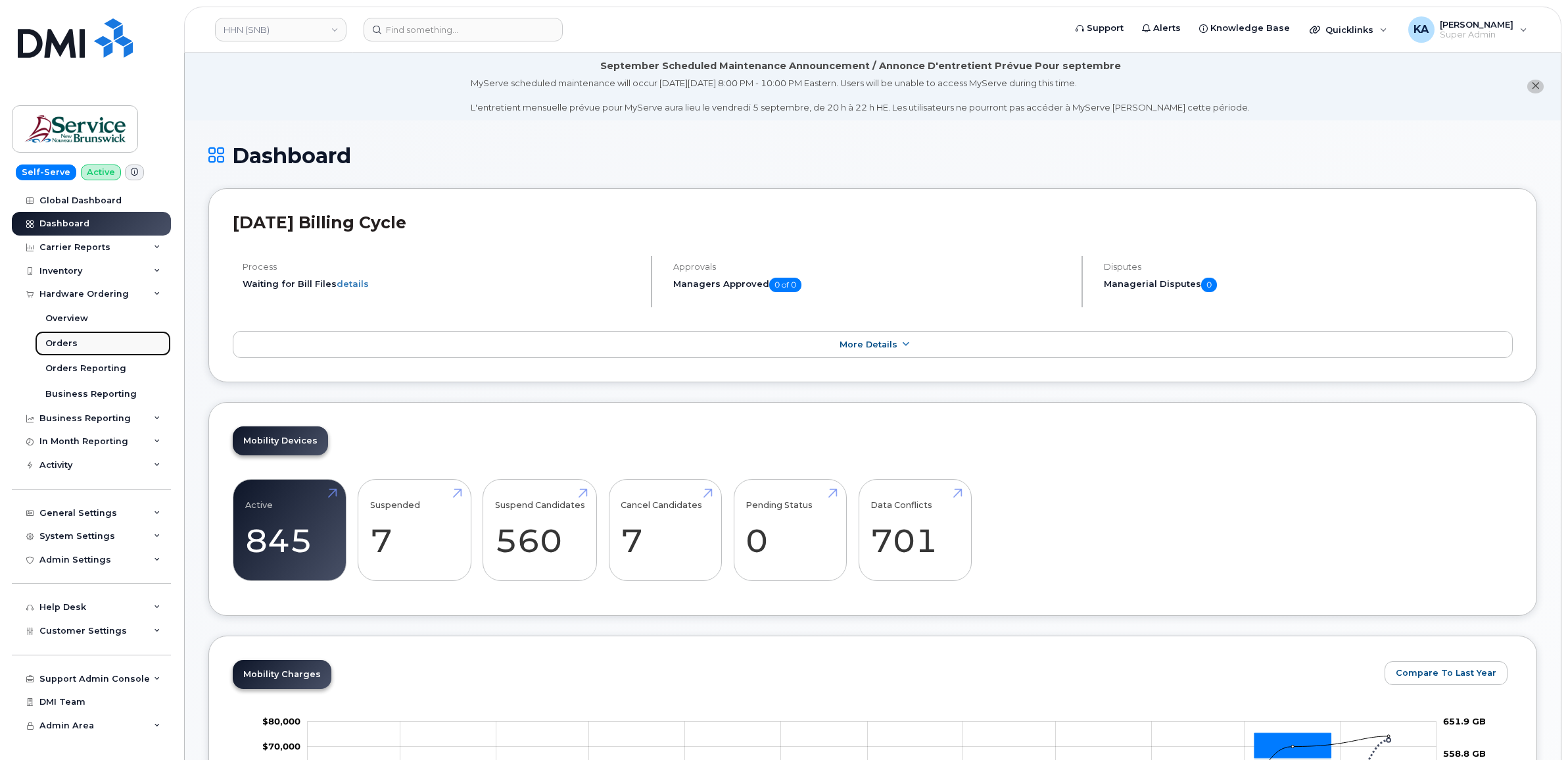
click at [63, 342] on div "Orders" at bounding box center [61, 343] width 32 height 12
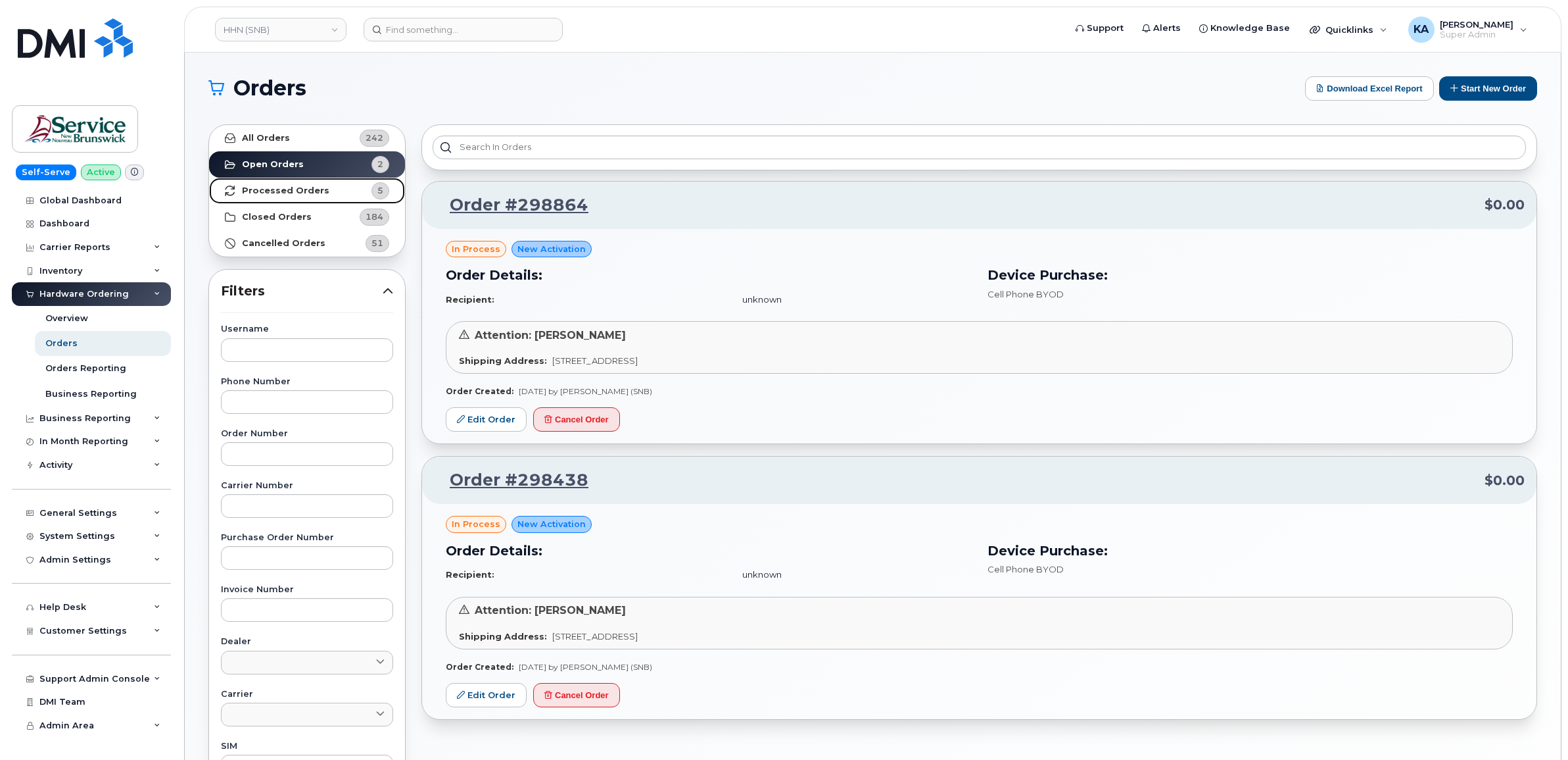
click at [271, 184] on link "Processed Orders 5" at bounding box center [307, 190] width 196 height 26
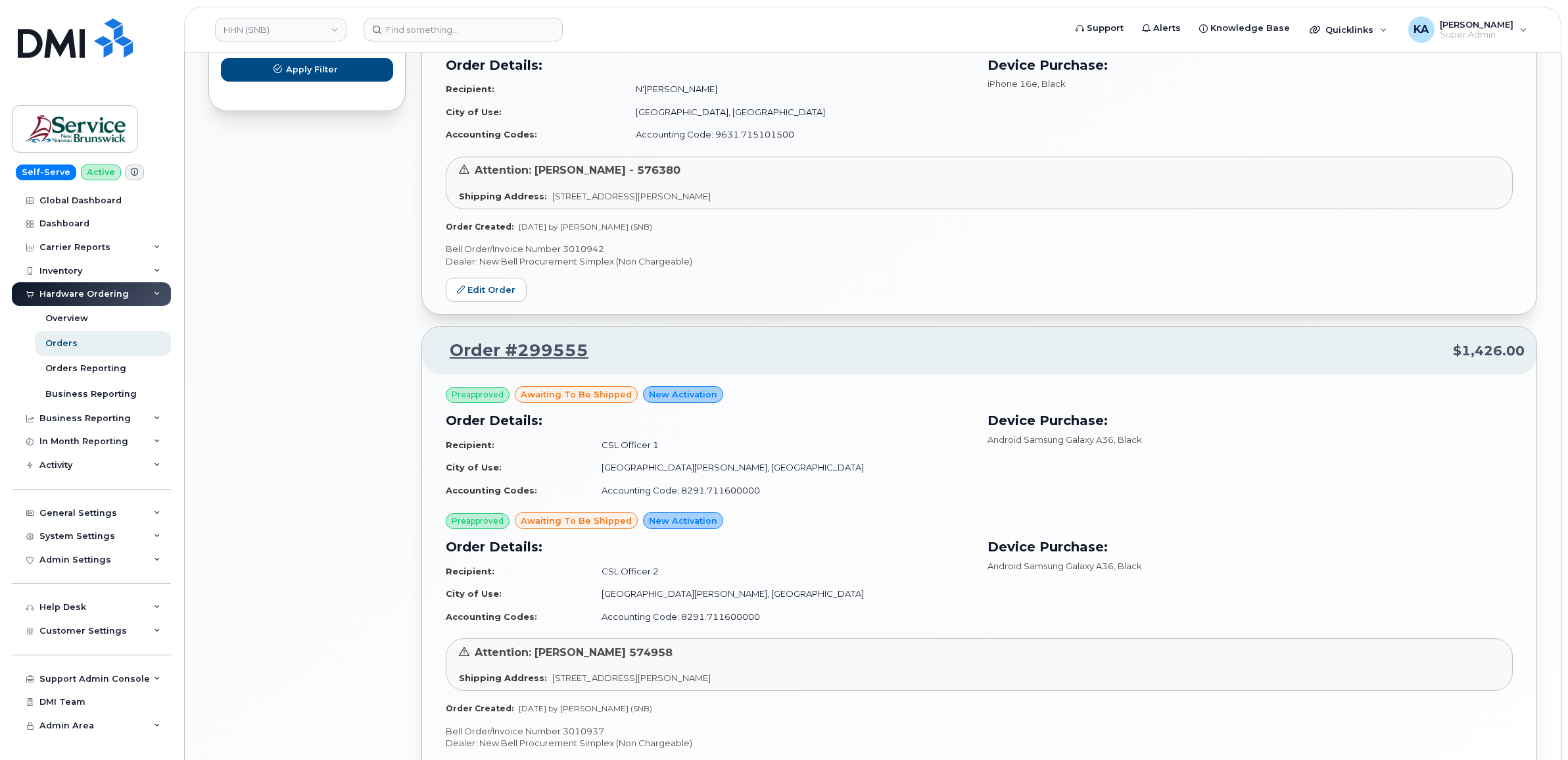
scroll to position [1184, 0]
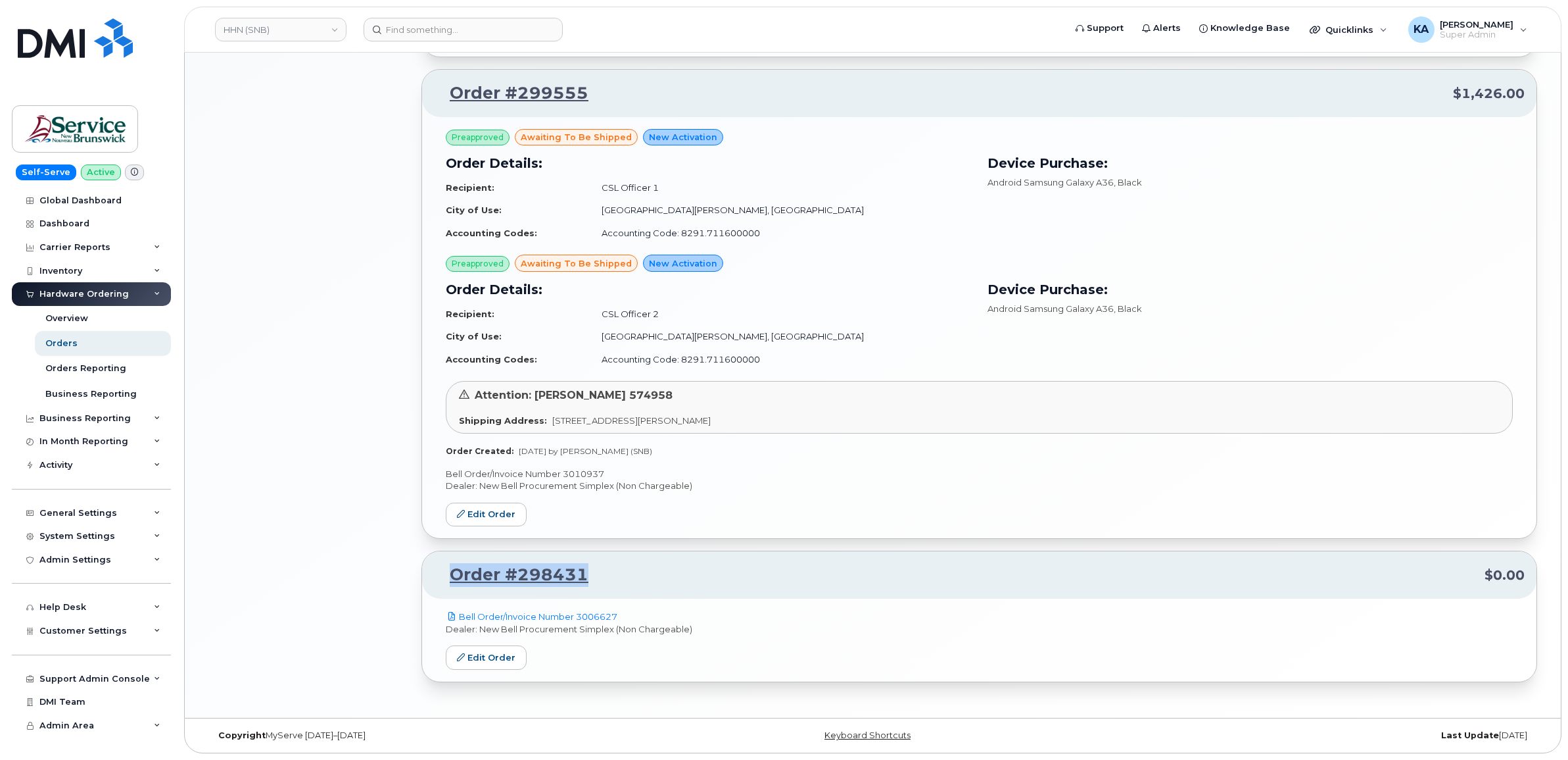
drag, startPoint x: 594, startPoint y: 573, endPoint x: 452, endPoint y: 583, distance: 142.4
click at [452, 583] on p "Order #298431 $0.00" at bounding box center [979, 575] width 1091 height 24
drag, startPoint x: 452, startPoint y: 583, endPoint x: 462, endPoint y: 579, distance: 10.8
copy link "Order #298431"
click at [501, 573] on link "Order #298431" at bounding box center [511, 575] width 155 height 24
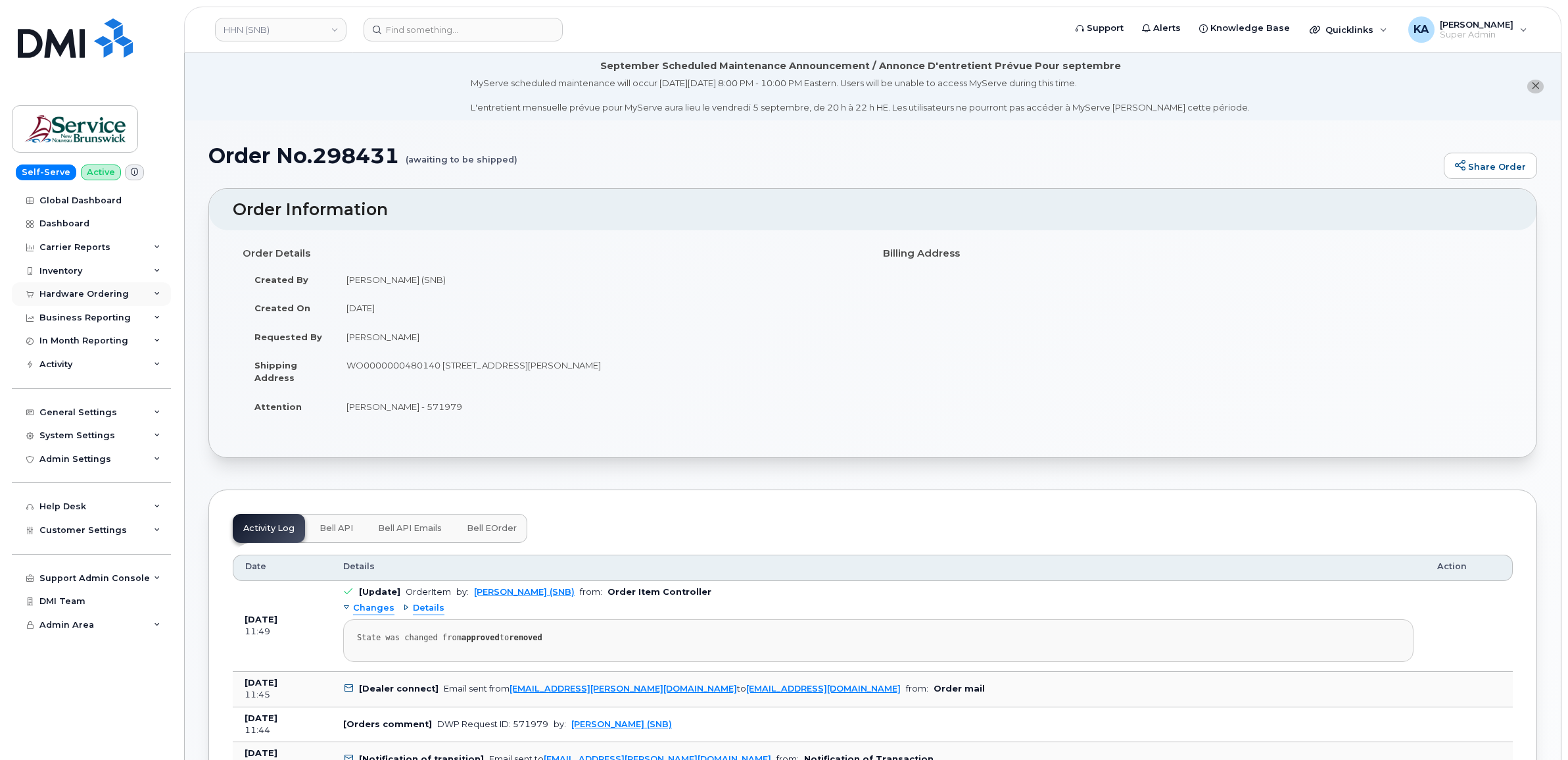
click at [87, 289] on div "Hardware Ordering" at bounding box center [91, 294] width 159 height 24
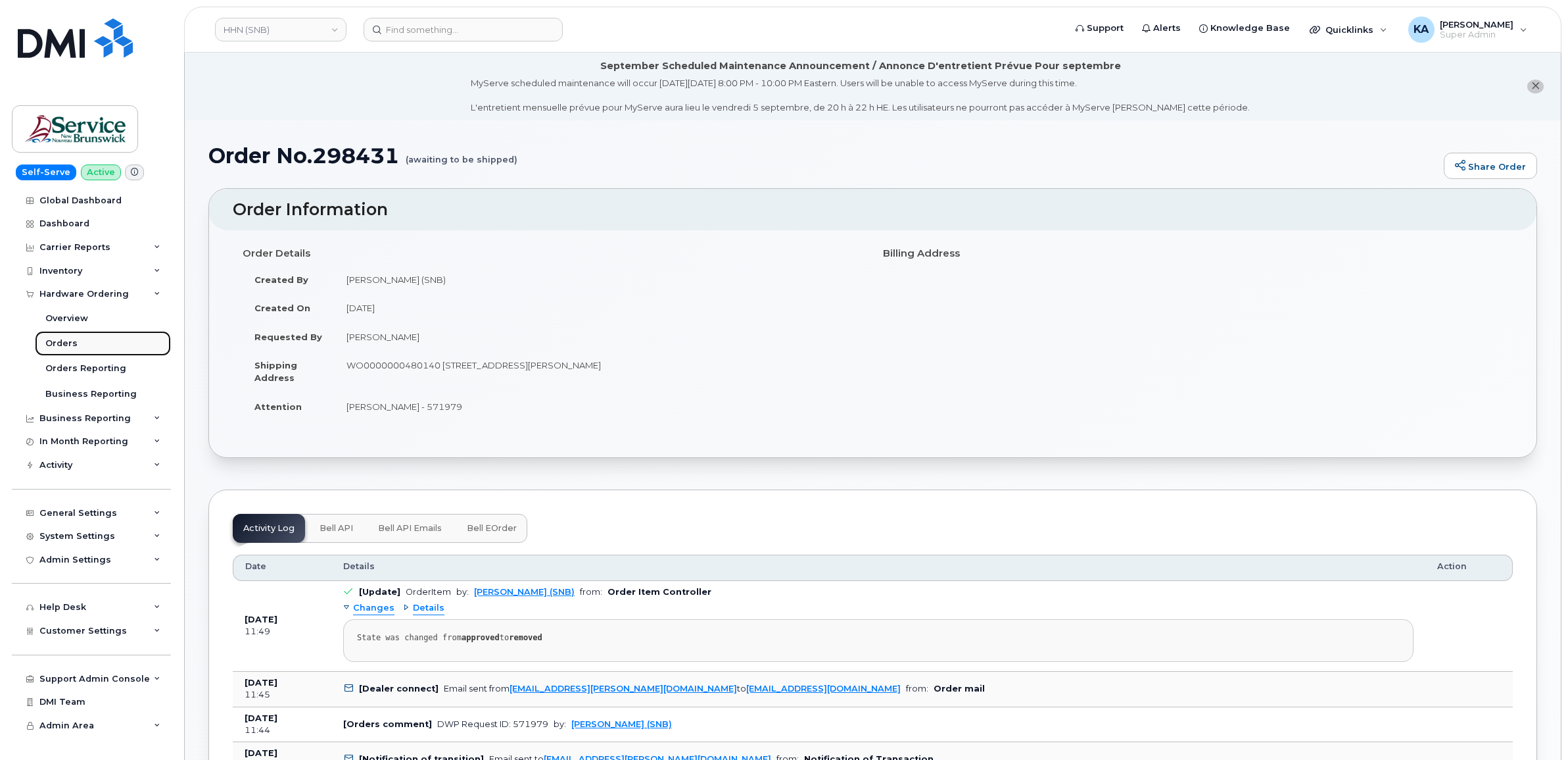
click at [51, 342] on div "Orders" at bounding box center [61, 343] width 32 height 12
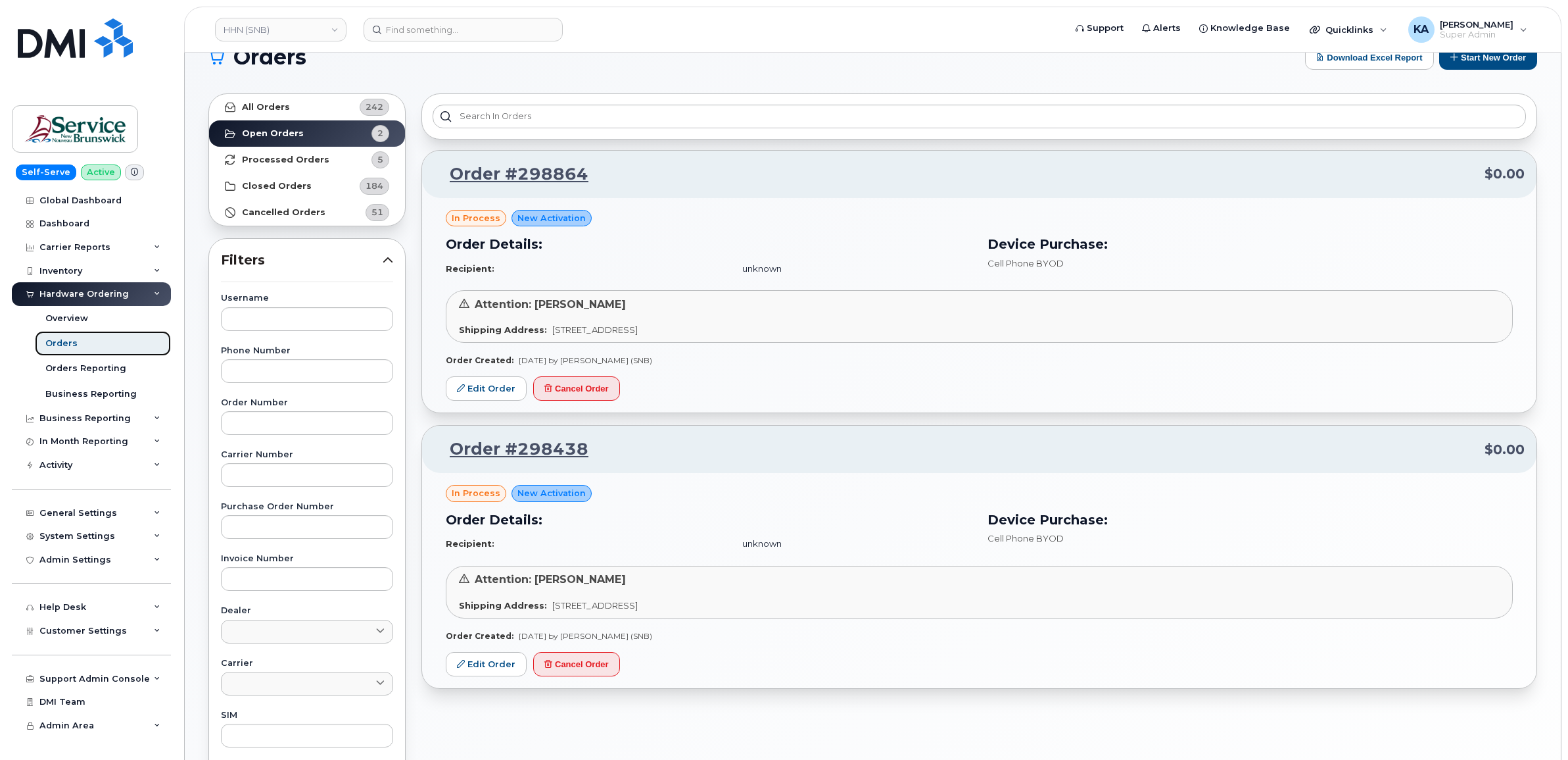
scroll to position [11, 0]
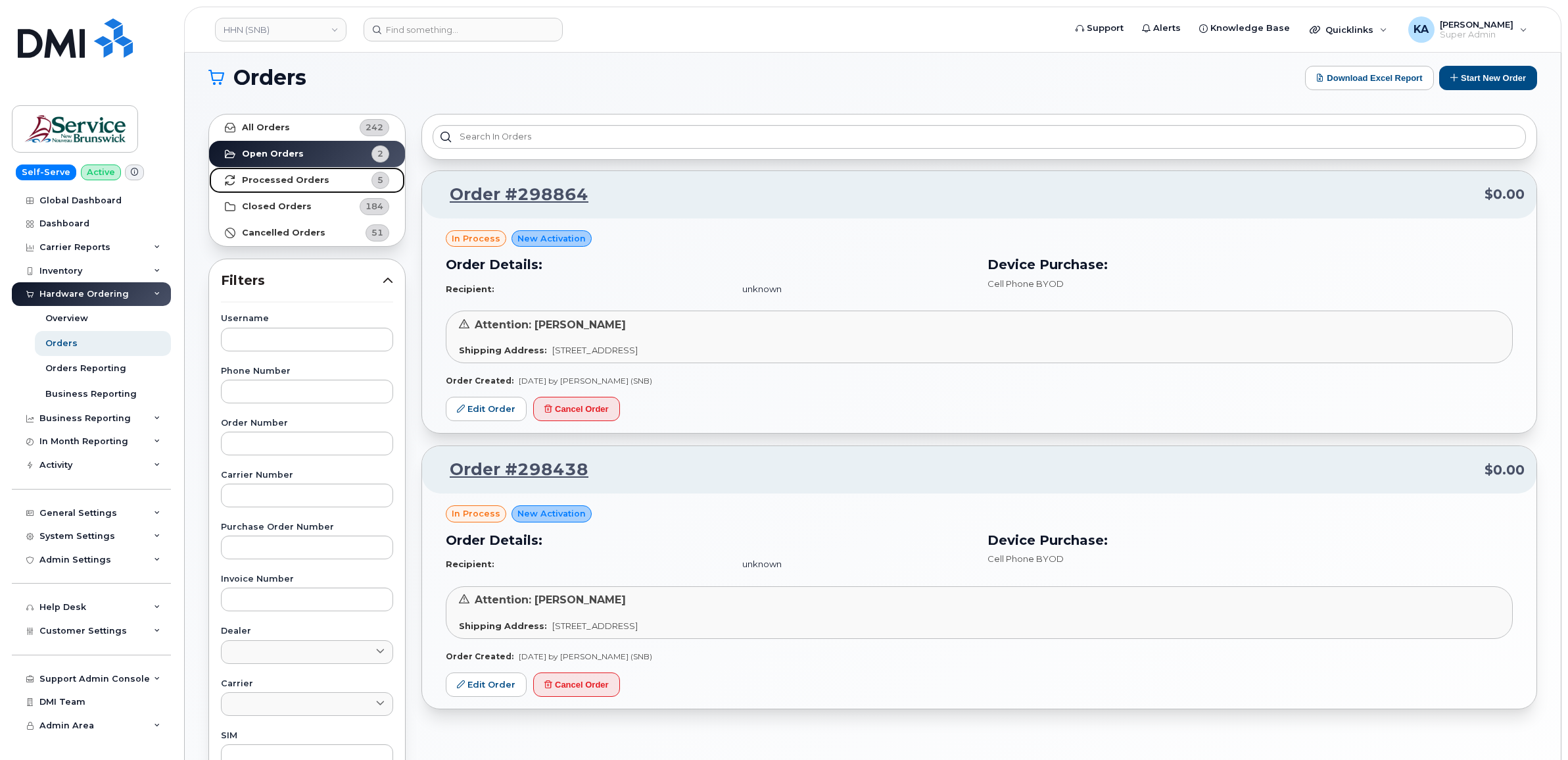
click at [301, 176] on strong "Processed Orders" at bounding box center [285, 180] width 87 height 11
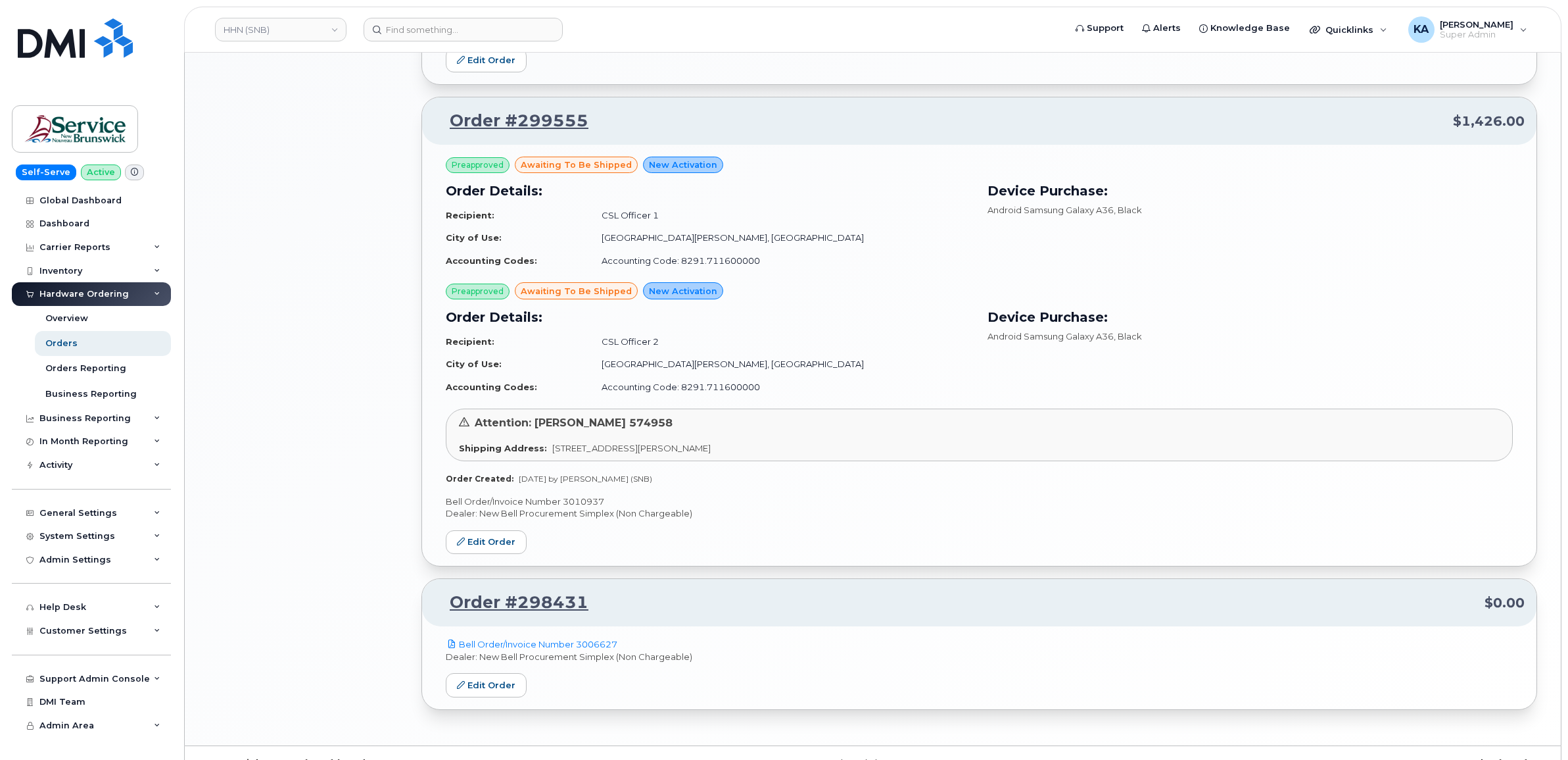
scroll to position [1184, 0]
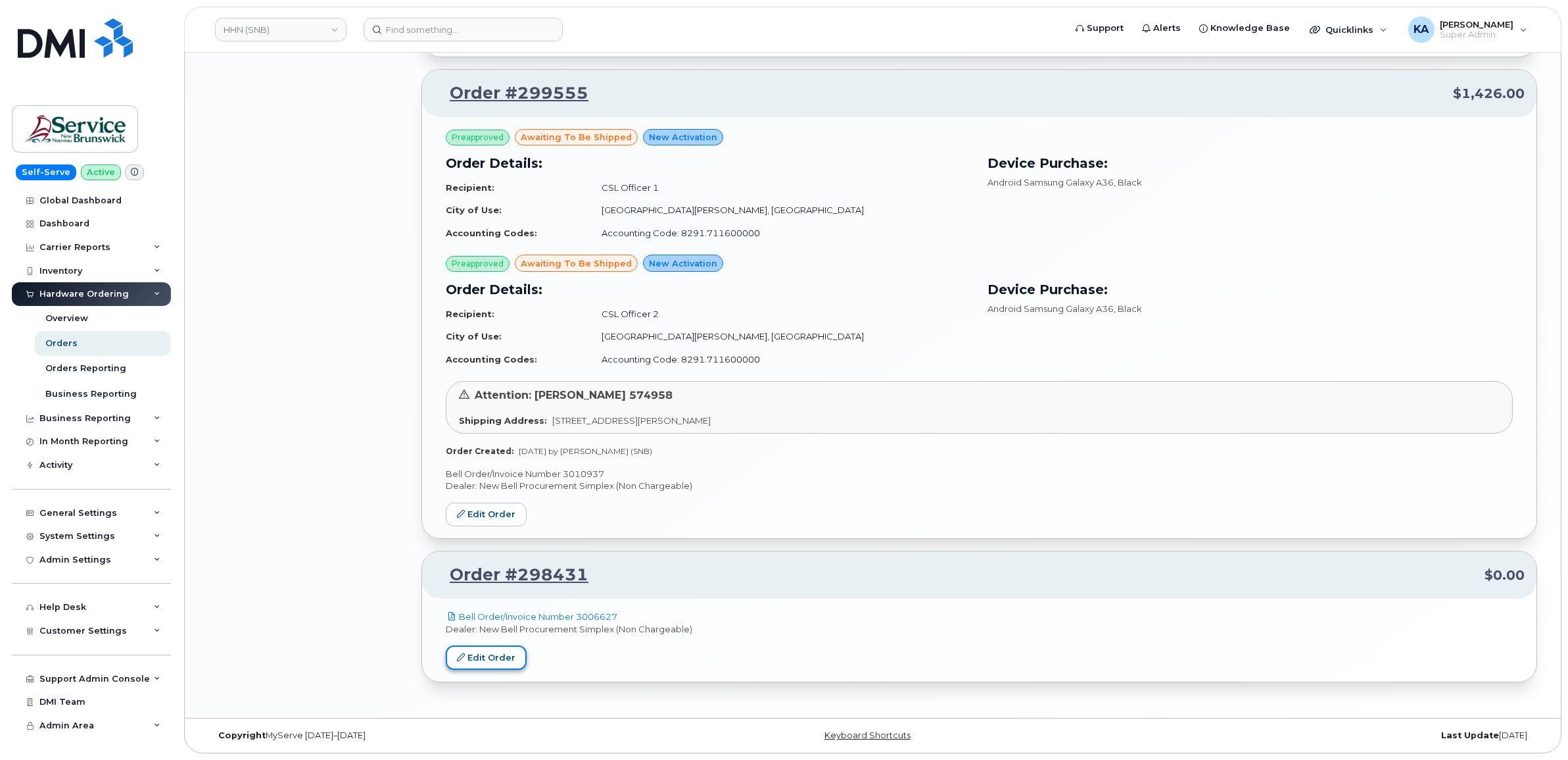
click at [468, 655] on link "Edit Order" at bounding box center [486, 657] width 81 height 25
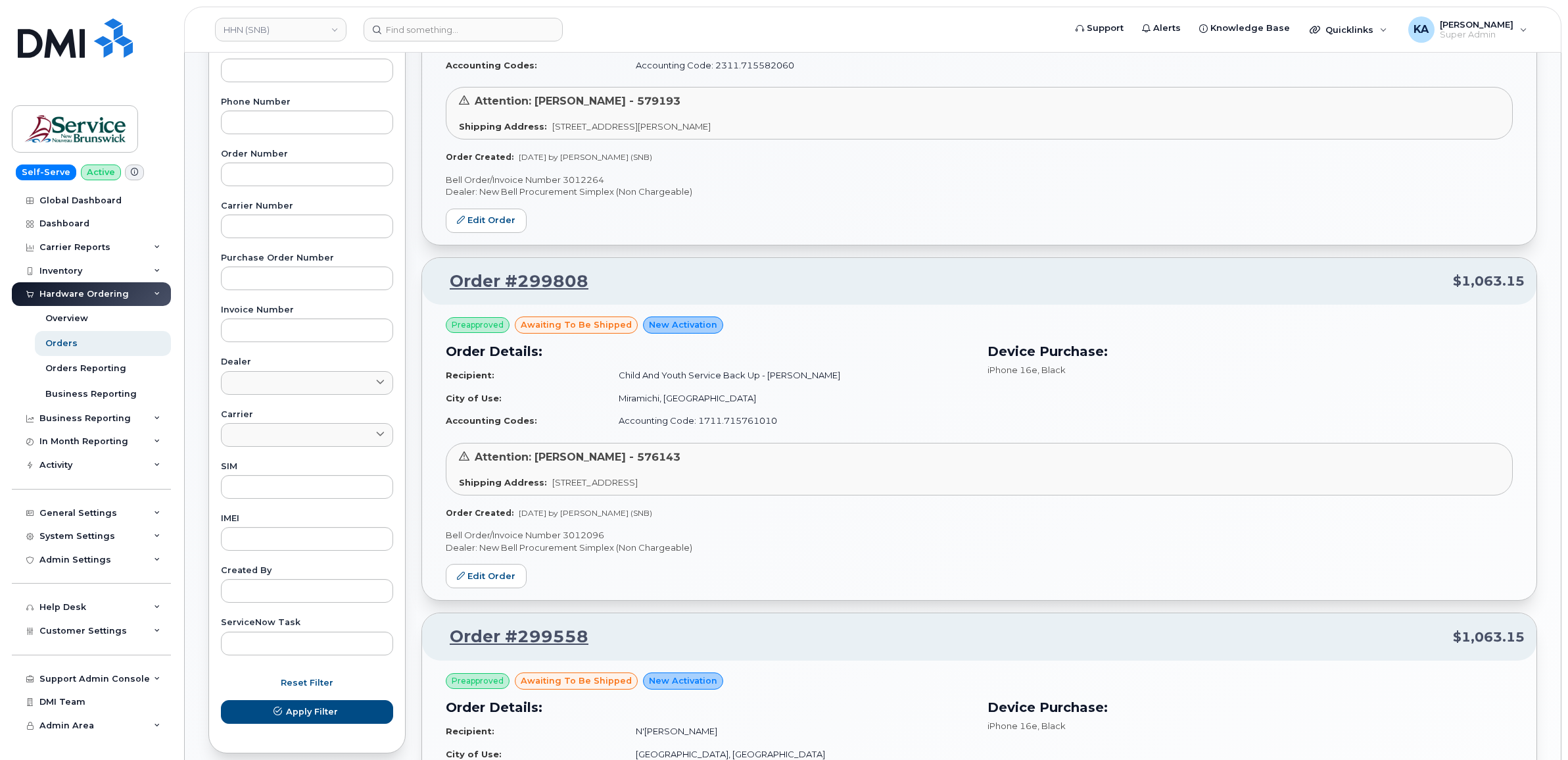
scroll to position [0, 0]
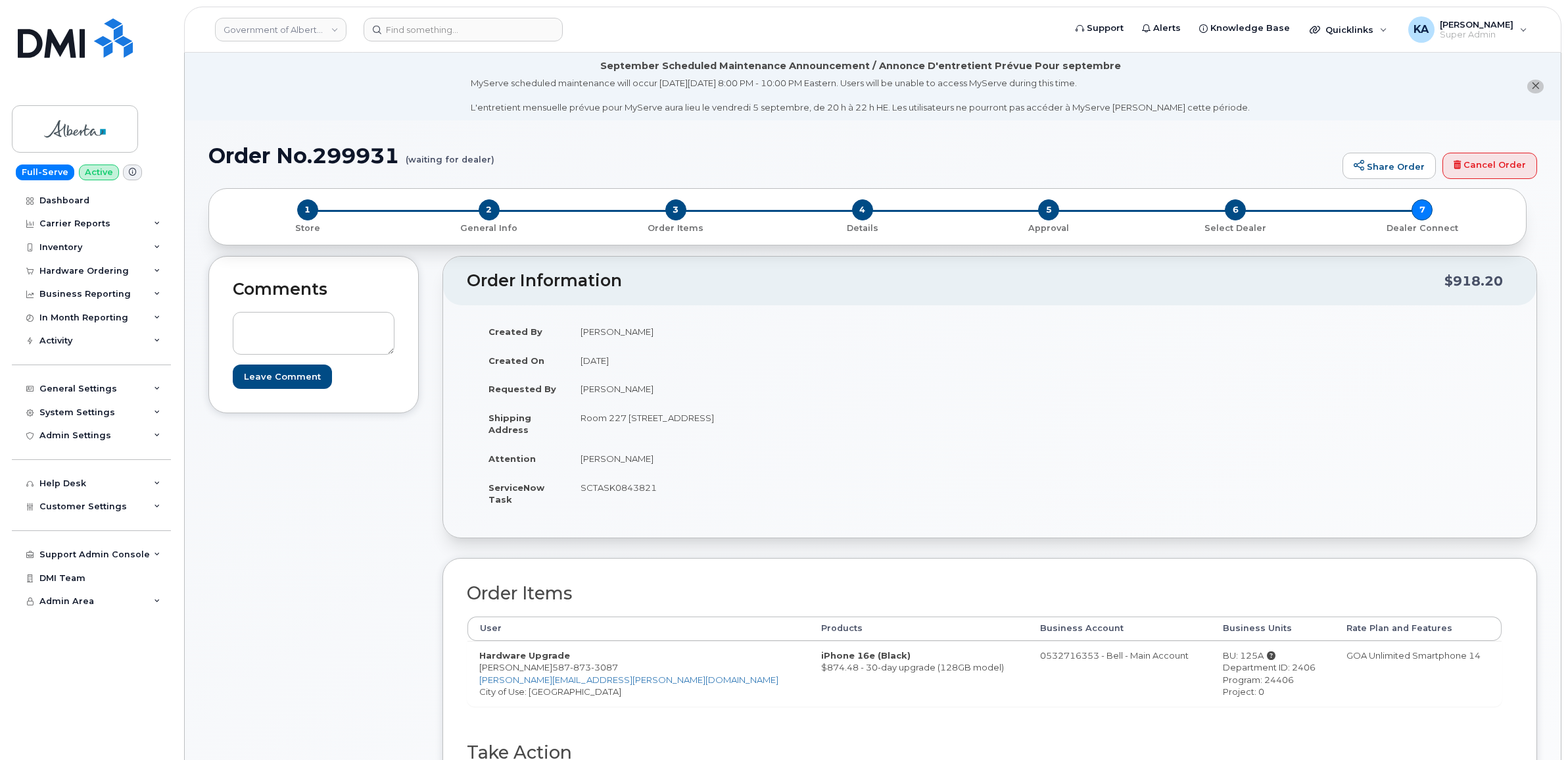
scroll to position [165, 0]
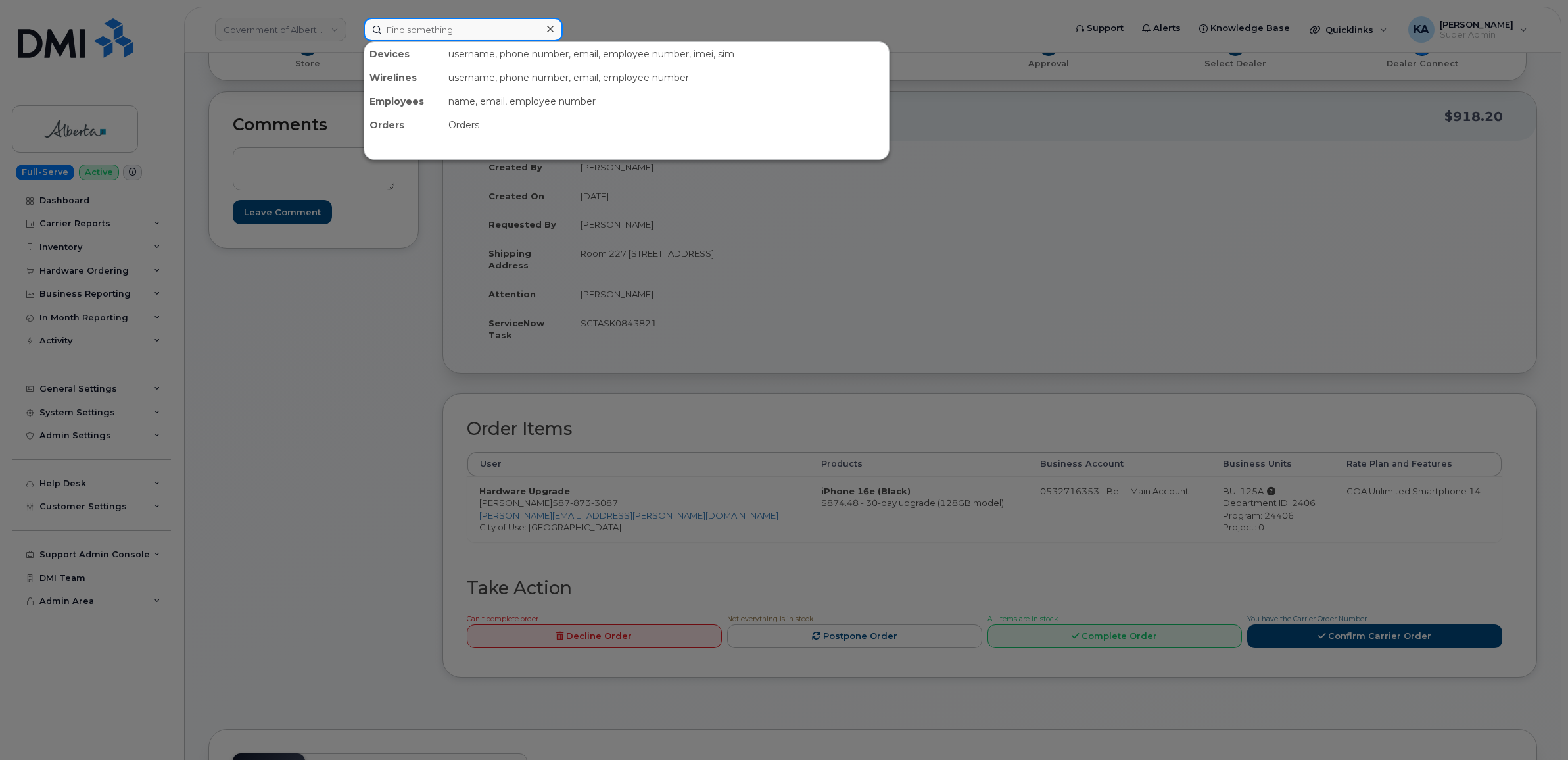
paste input "6473278097"
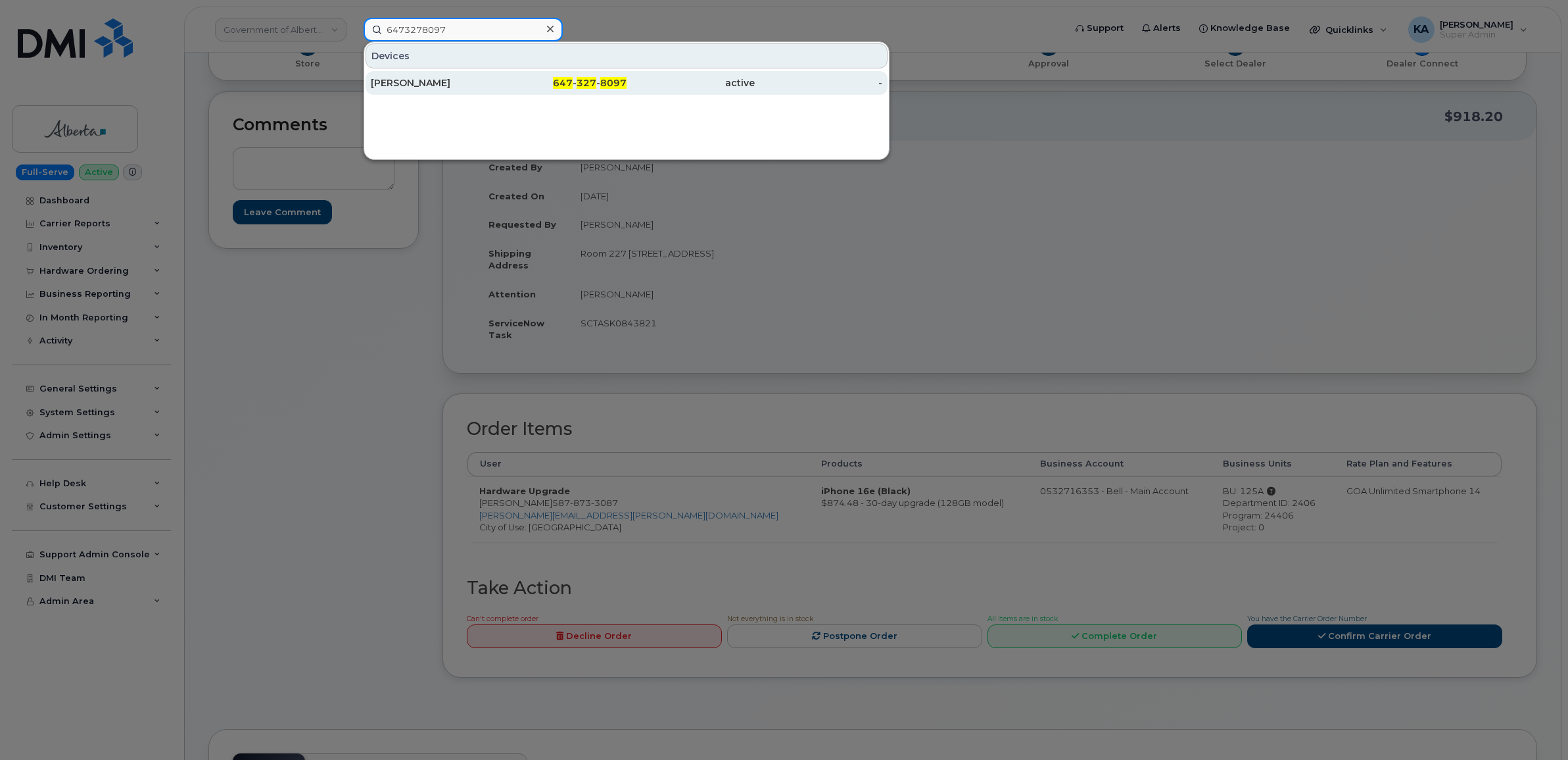
type input "6473278097"
click at [416, 84] on div "[PERSON_NAME]" at bounding box center [434, 83] width 128 height 13
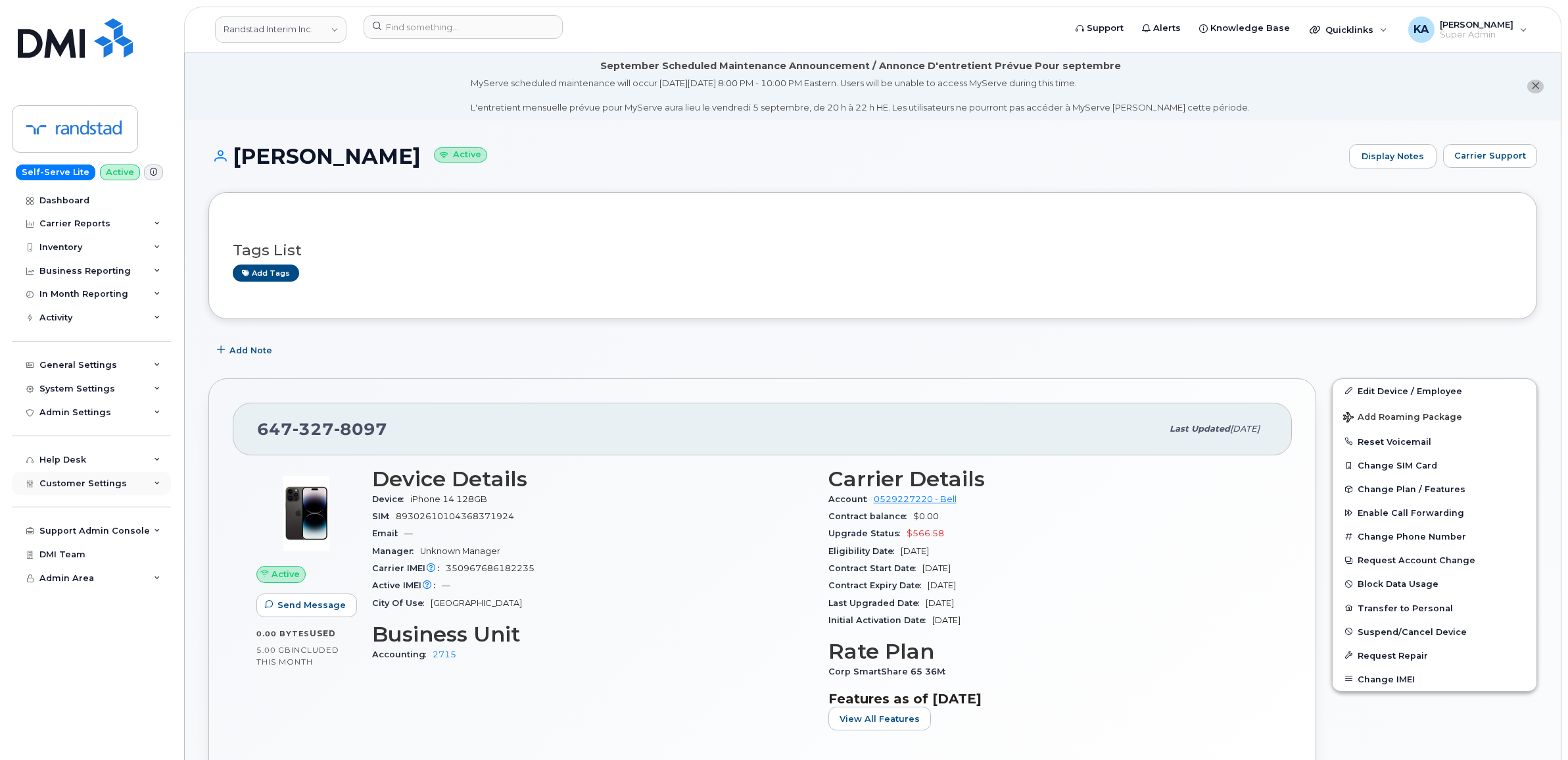
click at [63, 485] on span "Customer Settings" at bounding box center [83, 483] width 87 height 10
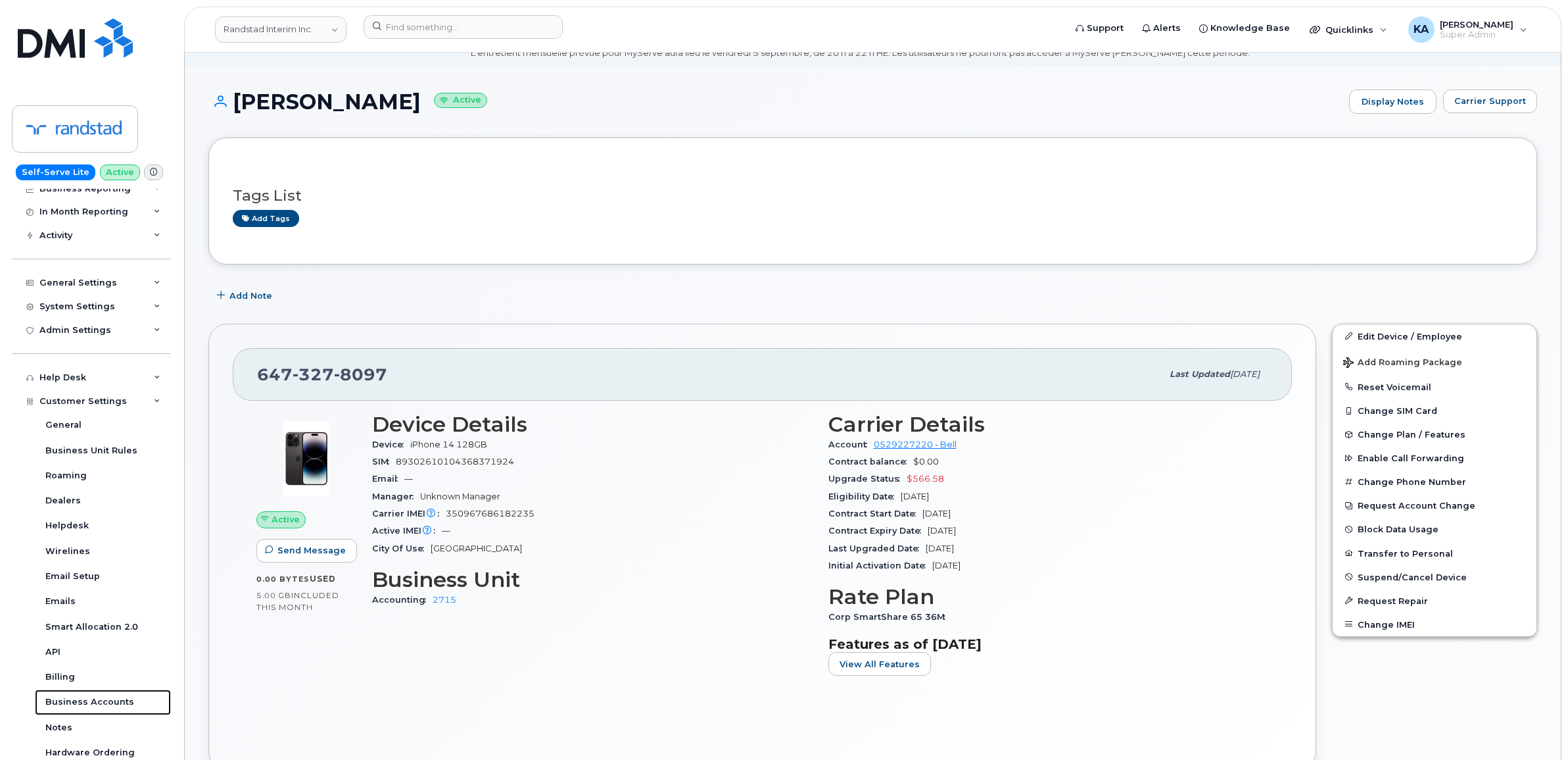
scroll to position [165, 0]
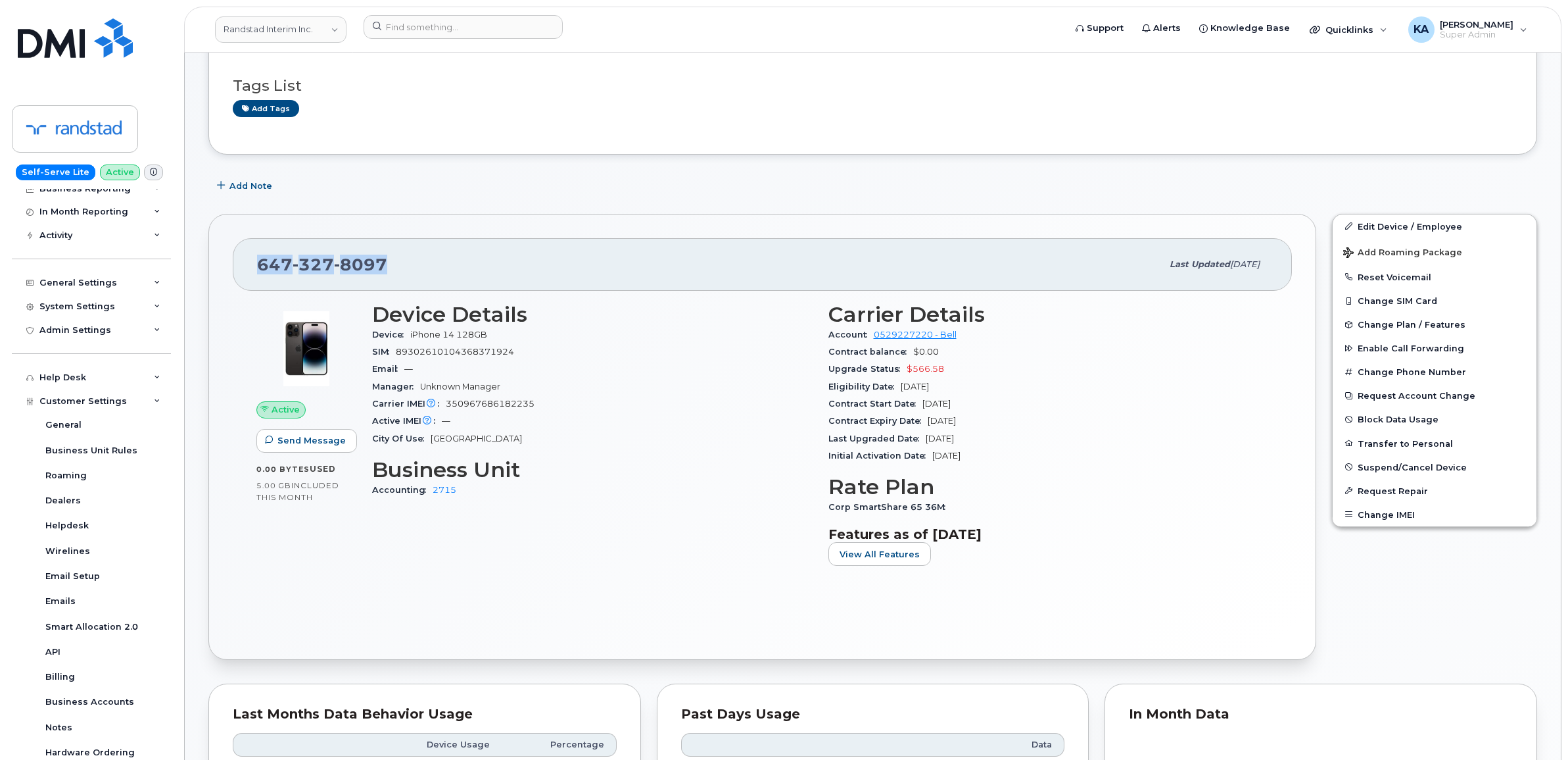
drag, startPoint x: 391, startPoint y: 260, endPoint x: 255, endPoint y: 269, distance: 136.3
click at [255, 269] on div "647 327 8097 Last updated Sep 04, 2025" at bounding box center [762, 264] width 1060 height 53
drag, startPoint x: 258, startPoint y: 269, endPoint x: 273, endPoint y: 265, distance: 15.5
copy span "647 327 8097"
click at [564, 273] on div "647 327 8097" at bounding box center [710, 264] width 905 height 27
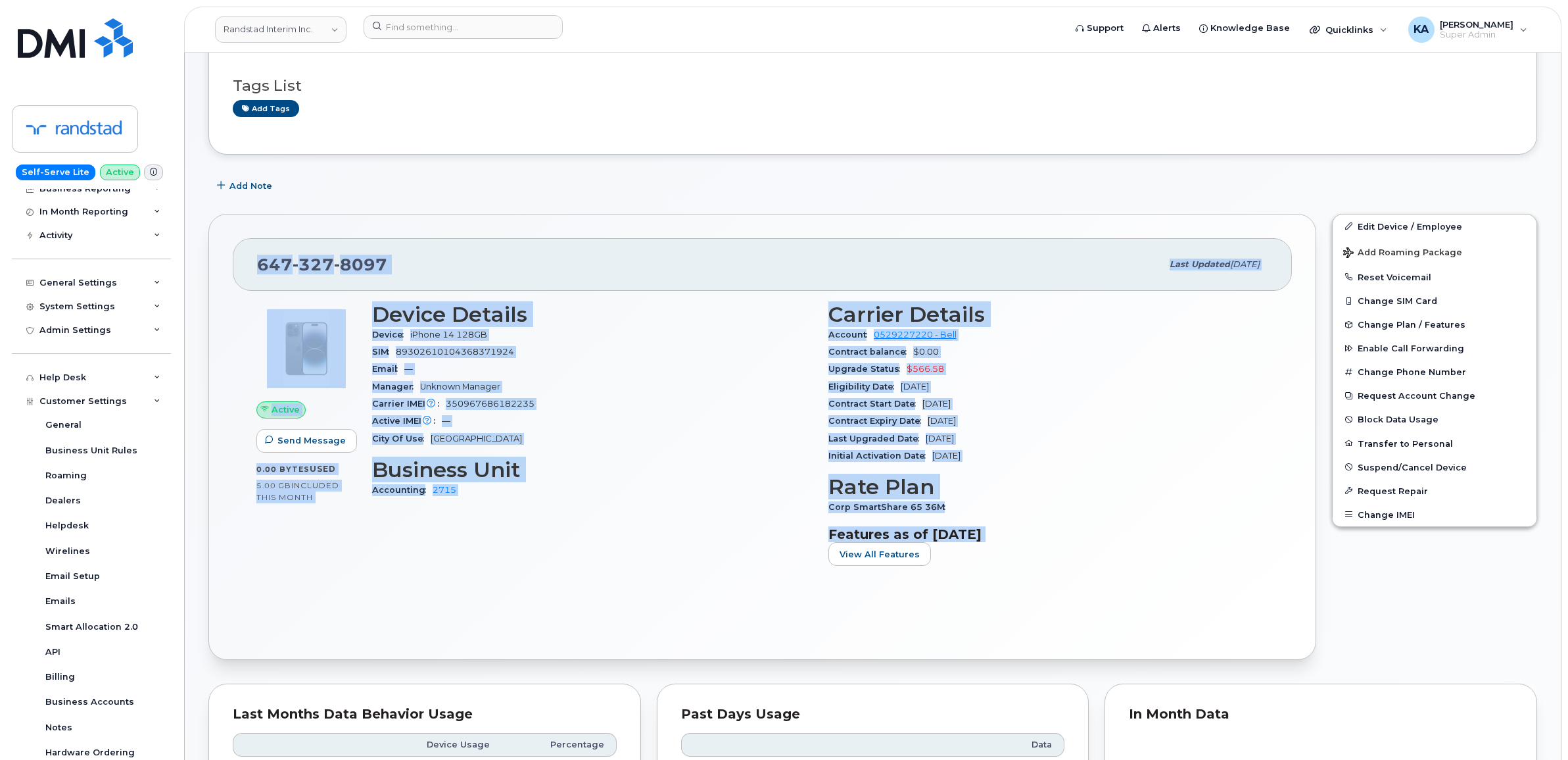
drag, startPoint x: 252, startPoint y: 267, endPoint x: 1039, endPoint y: 556, distance: 838.4
click at [1039, 556] on div "647 327 8097 Last updated Sep 04, 2025 Active Send Message 0.00 Bytes  used 5.0…" at bounding box center [762, 437] width 1108 height 447
drag, startPoint x: 1036, startPoint y: 554, endPoint x: 1007, endPoint y: 536, distance: 34.1
copy div "647 327 8097 Last updated Sep 04, 2025 Active Send Message 0.00 Bytes  used 5.0…"
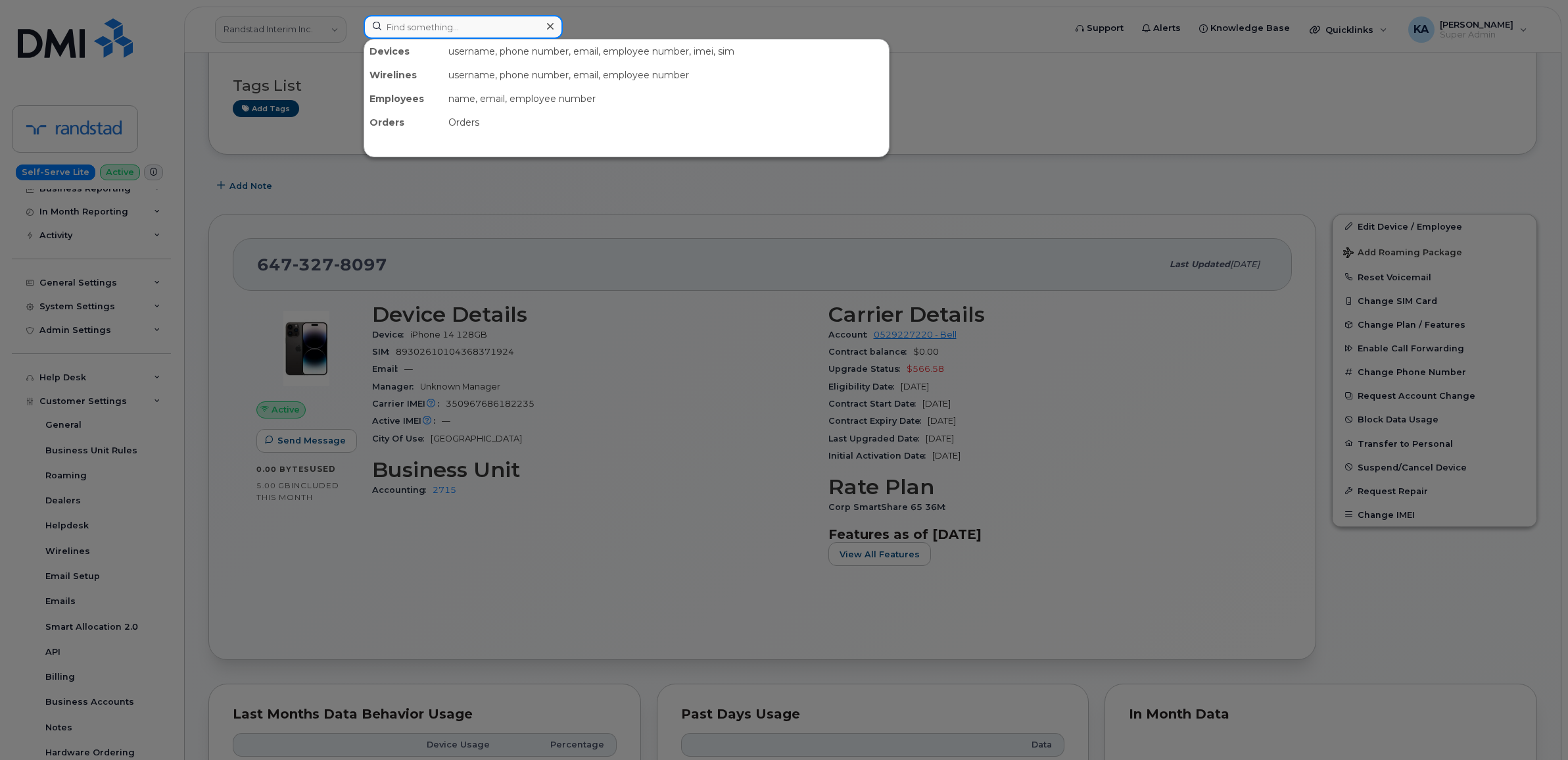
click at [490, 28] on input at bounding box center [463, 27] width 199 height 24
paste input "4165785703"
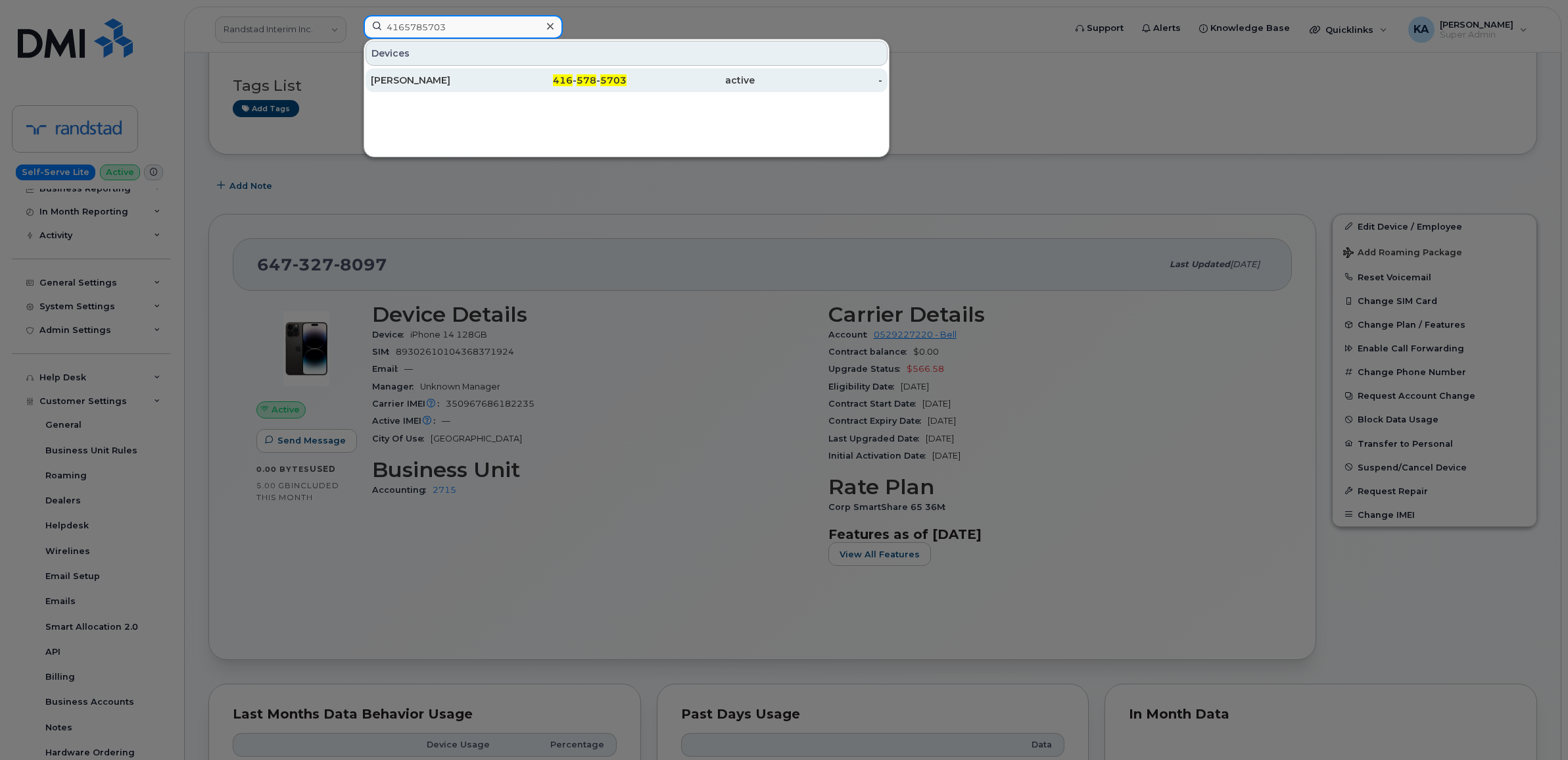
type input "4165785703"
click at [427, 79] on div "[PERSON_NAME]" at bounding box center [434, 81] width 128 height 13
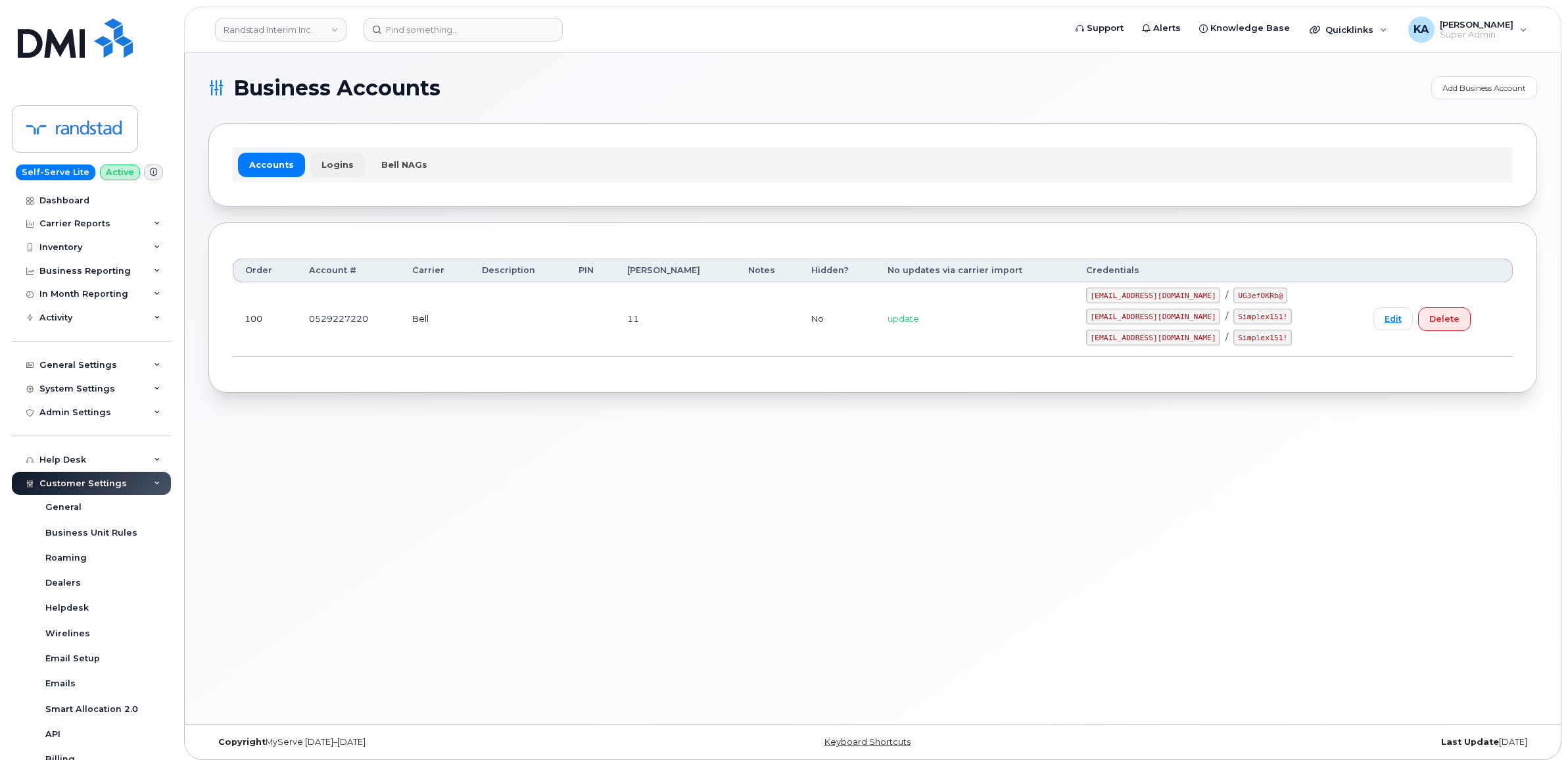
click at [326, 165] on link "Logins" at bounding box center [338, 165] width 55 height 24
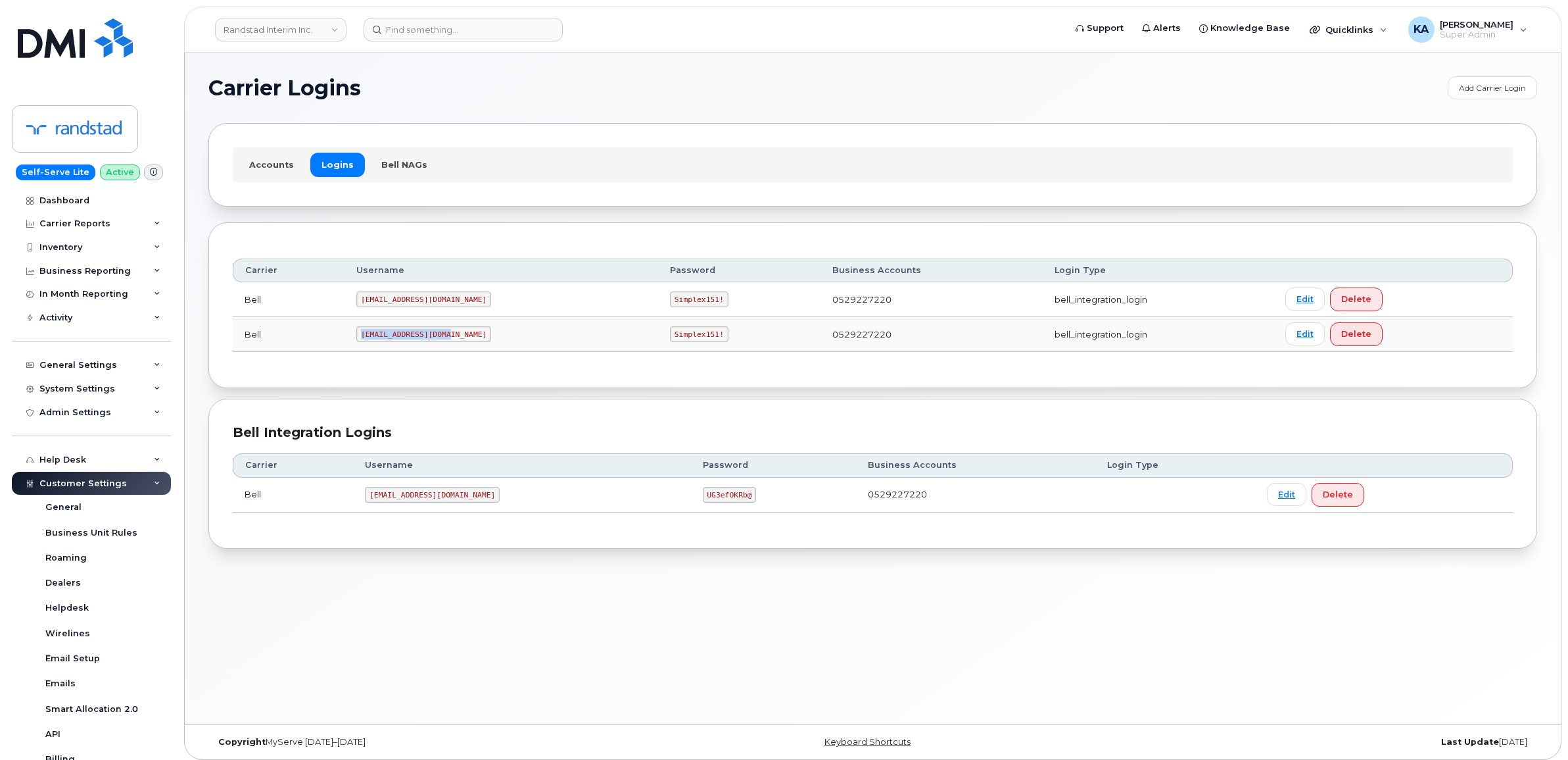
drag, startPoint x: 366, startPoint y: 339, endPoint x: 455, endPoint y: 339, distance: 89.0
click at [455, 339] on td "[EMAIL_ADDRESS][DOMAIN_NAME]" at bounding box center [501, 335] width 314 height 35
drag, startPoint x: 452, startPoint y: 337, endPoint x: 432, endPoint y: 336, distance: 20.0
copy code "Randstad2@myserve.ca"
drag, startPoint x: 615, startPoint y: 333, endPoint x: 676, endPoint y: 335, distance: 61.0
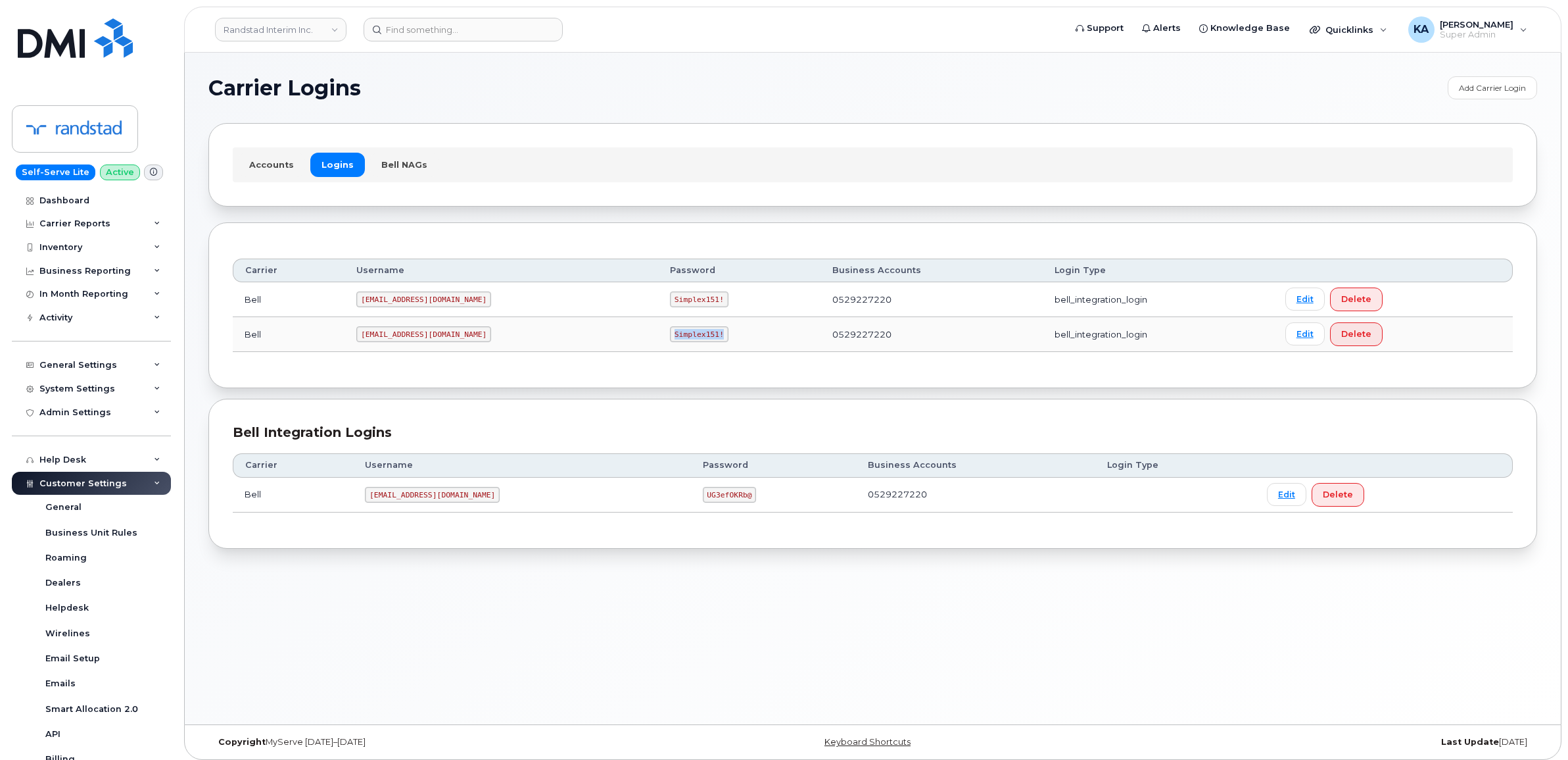
click at [677, 335] on td "Simplex151!" at bounding box center [740, 335] width 163 height 35
drag, startPoint x: 676, startPoint y: 335, endPoint x: 653, endPoint y: 334, distance: 23.0
copy code "Simplex151!"
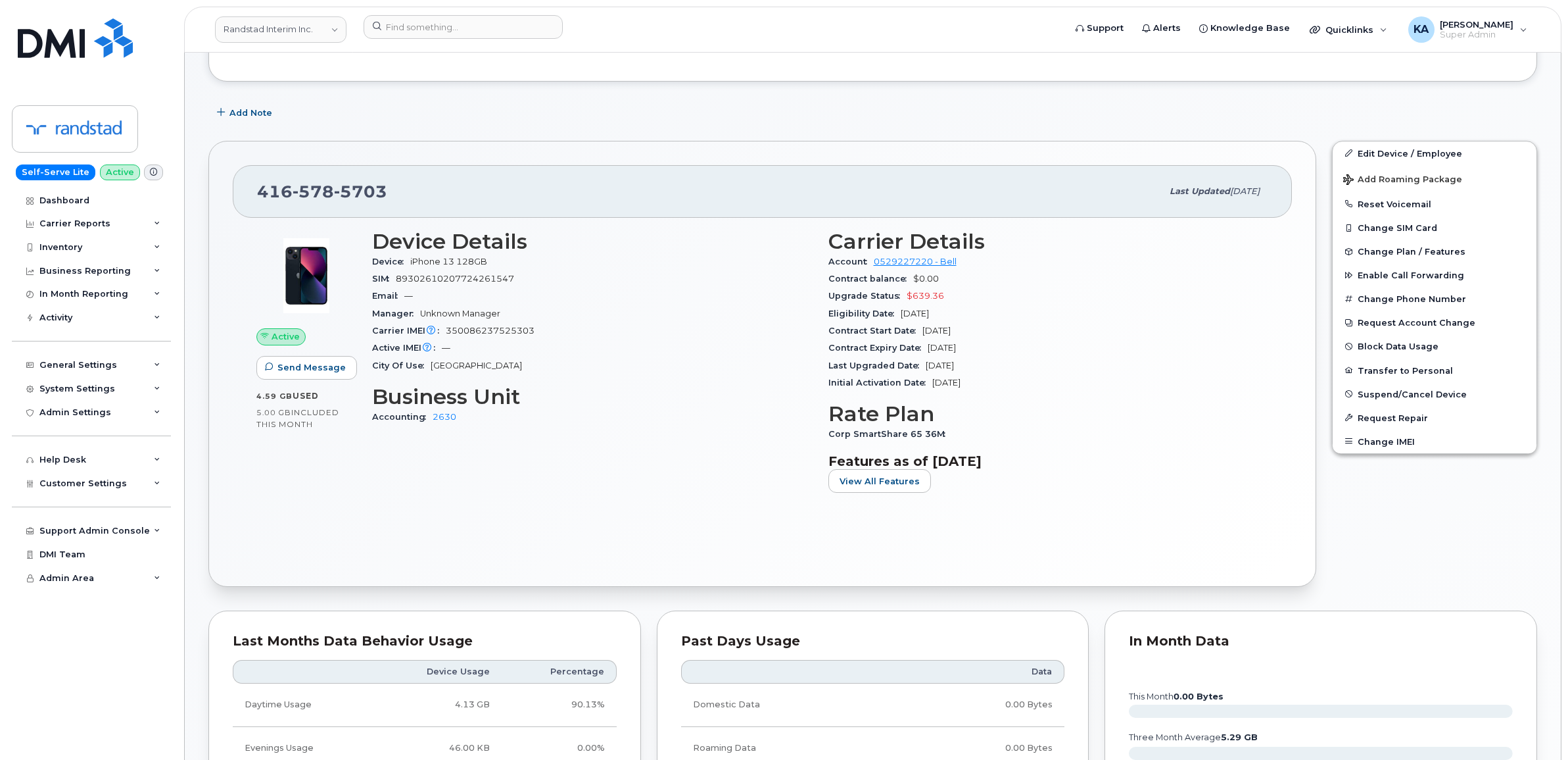
scroll to position [247, 0]
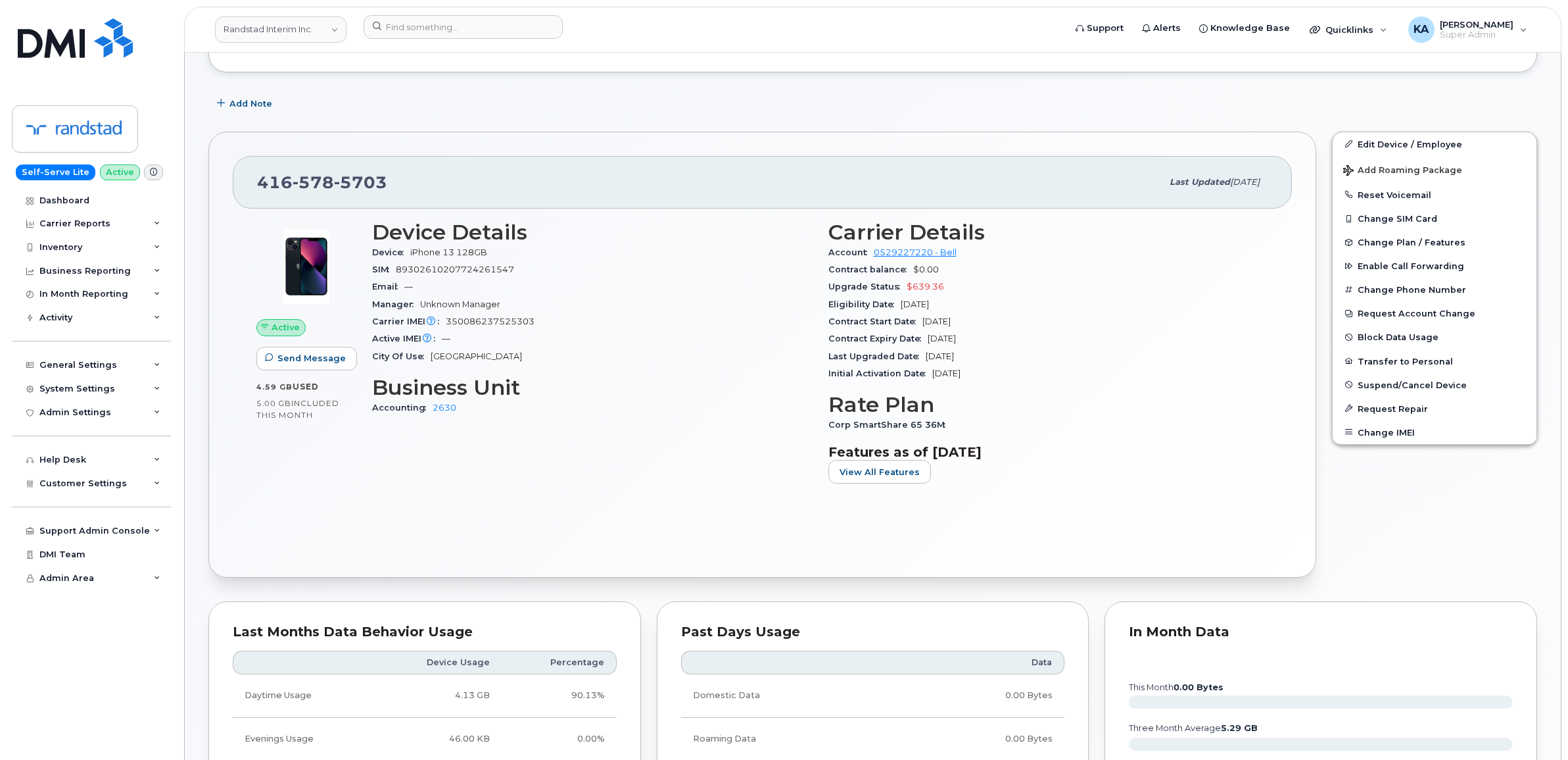
drag, startPoint x: 255, startPoint y: 184, endPoint x: 1011, endPoint y: 441, distance: 798.5
click at [1011, 441] on div "[PHONE_NUMBER] Last updated [DATE] Active Send Message 4.59 GB  used 5.00 GB  i…" at bounding box center [762, 355] width 1108 height 447
drag, startPoint x: 1011, startPoint y: 441, endPoint x: 924, endPoint y: 363, distance: 116.8
copy div "[PHONE_NUMBER] Last updated [DATE] Active Send Message 4.59 GB  used 5.00 GB  i…"
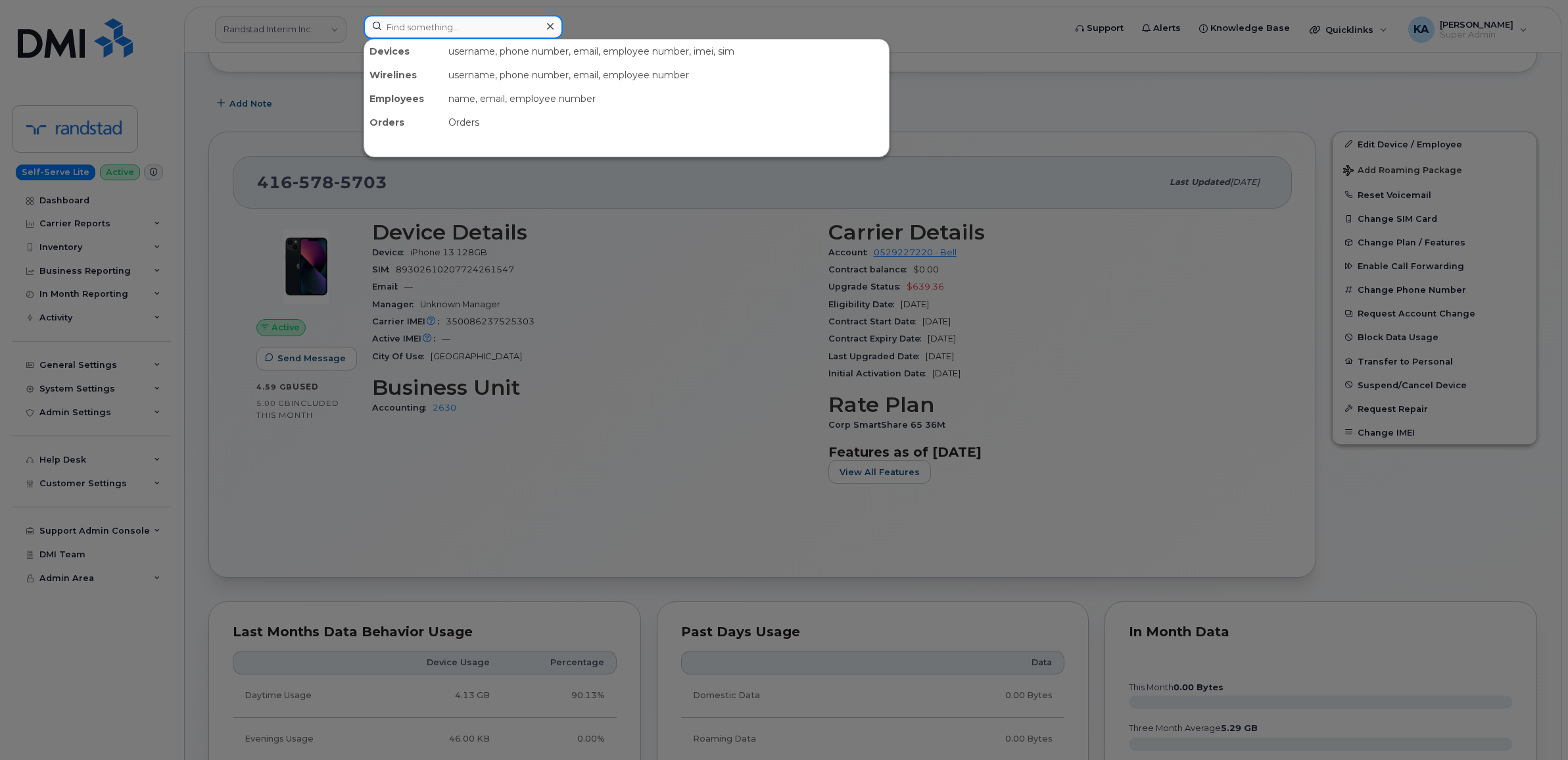
click at [396, 28] on input at bounding box center [463, 27] width 199 height 24
paste input "5145593154"
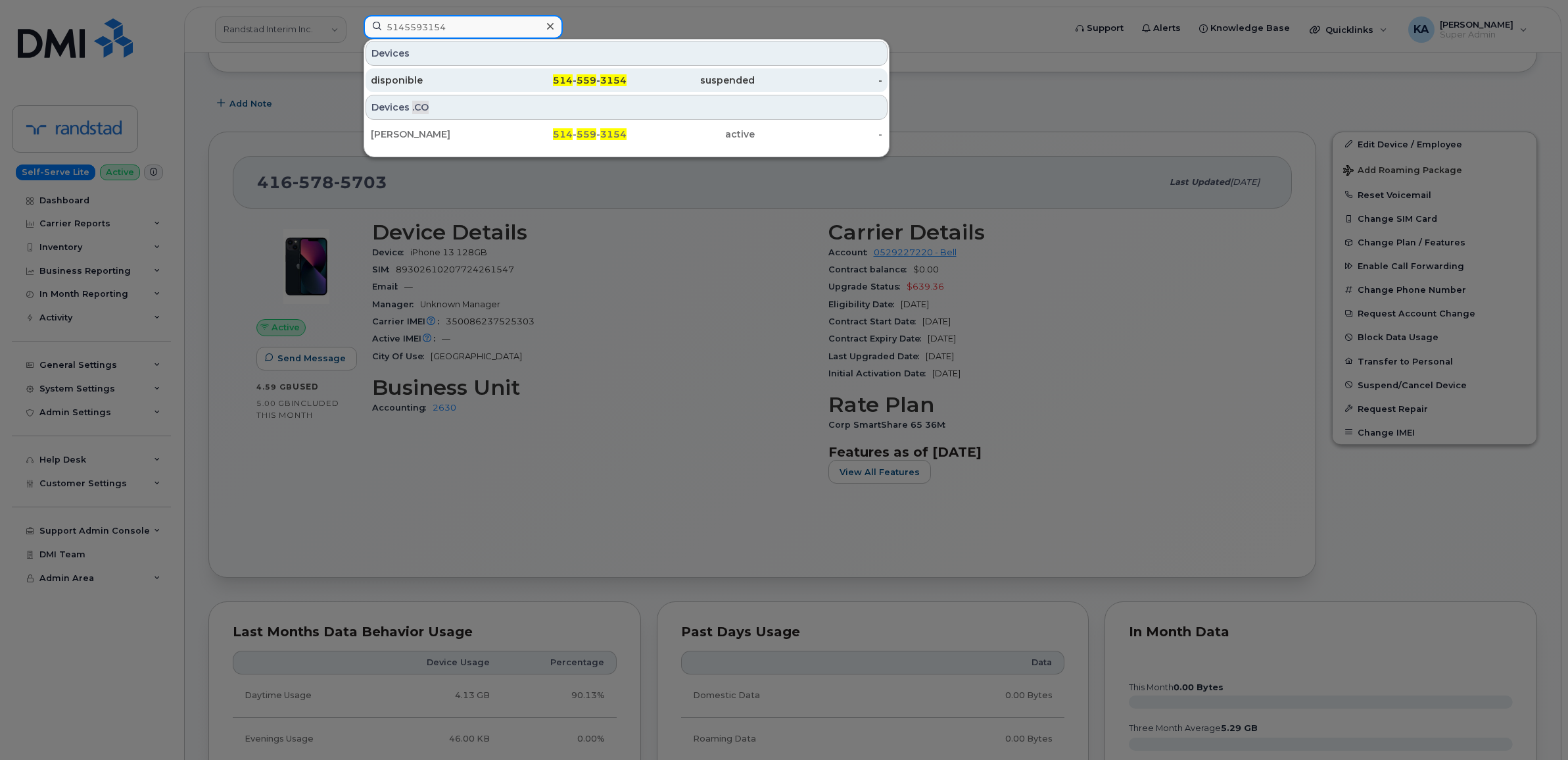
type input "5145593154"
click at [431, 74] on div "disponible" at bounding box center [434, 81] width 128 height 13
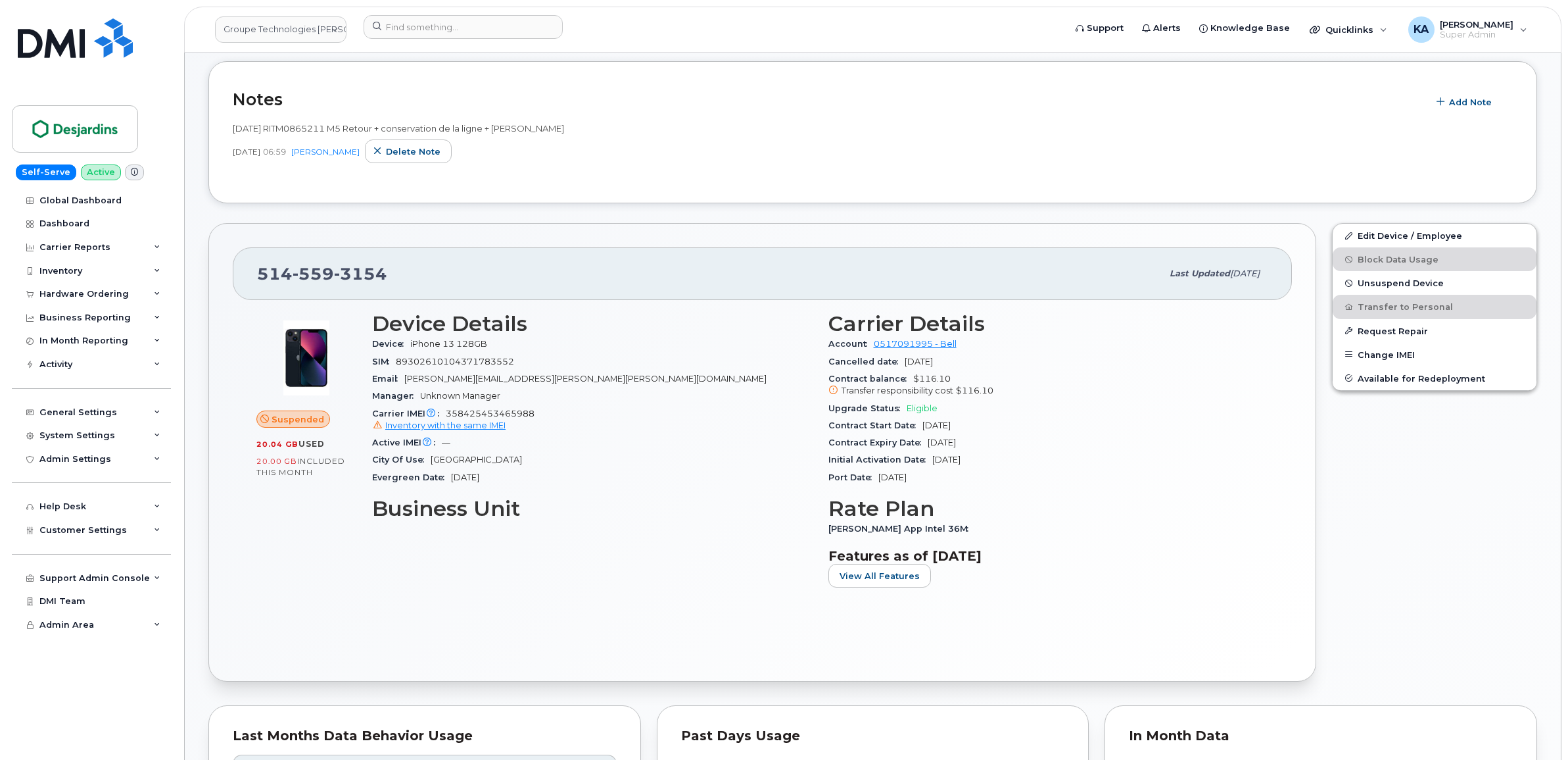
scroll to position [329, 0]
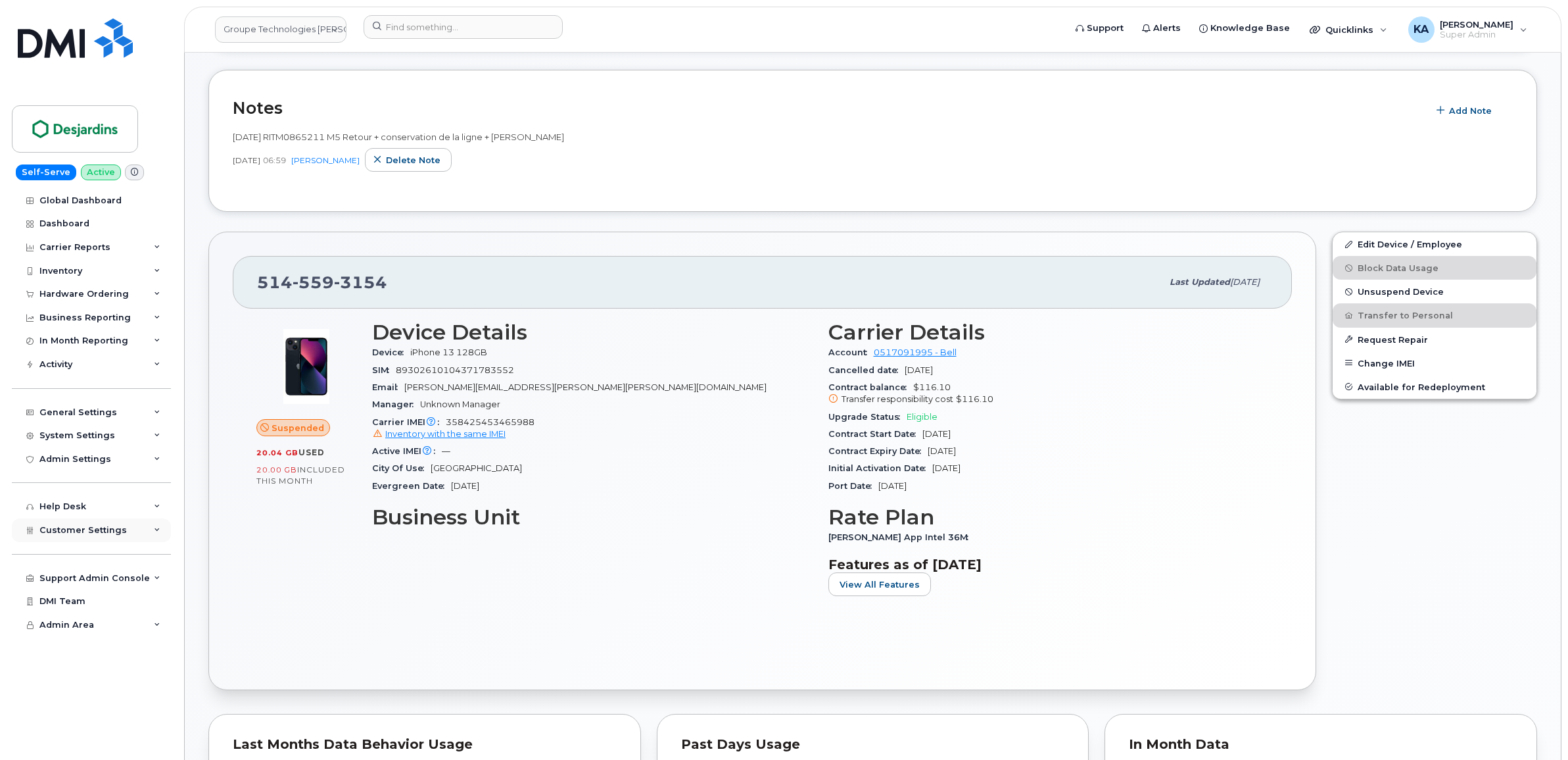
click at [86, 535] on span "Customer Settings" at bounding box center [83, 529] width 87 height 10
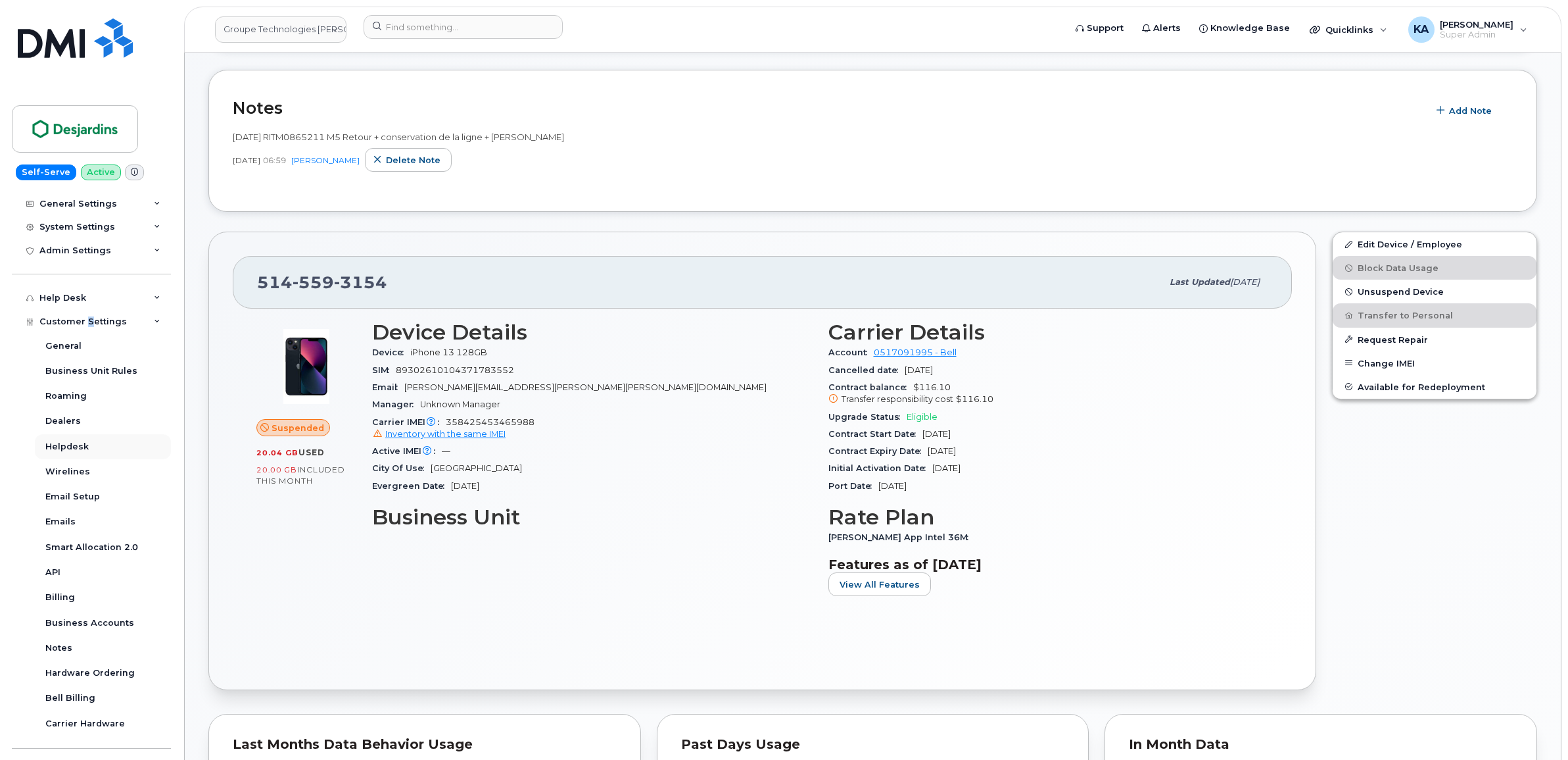
scroll to position [247, 0]
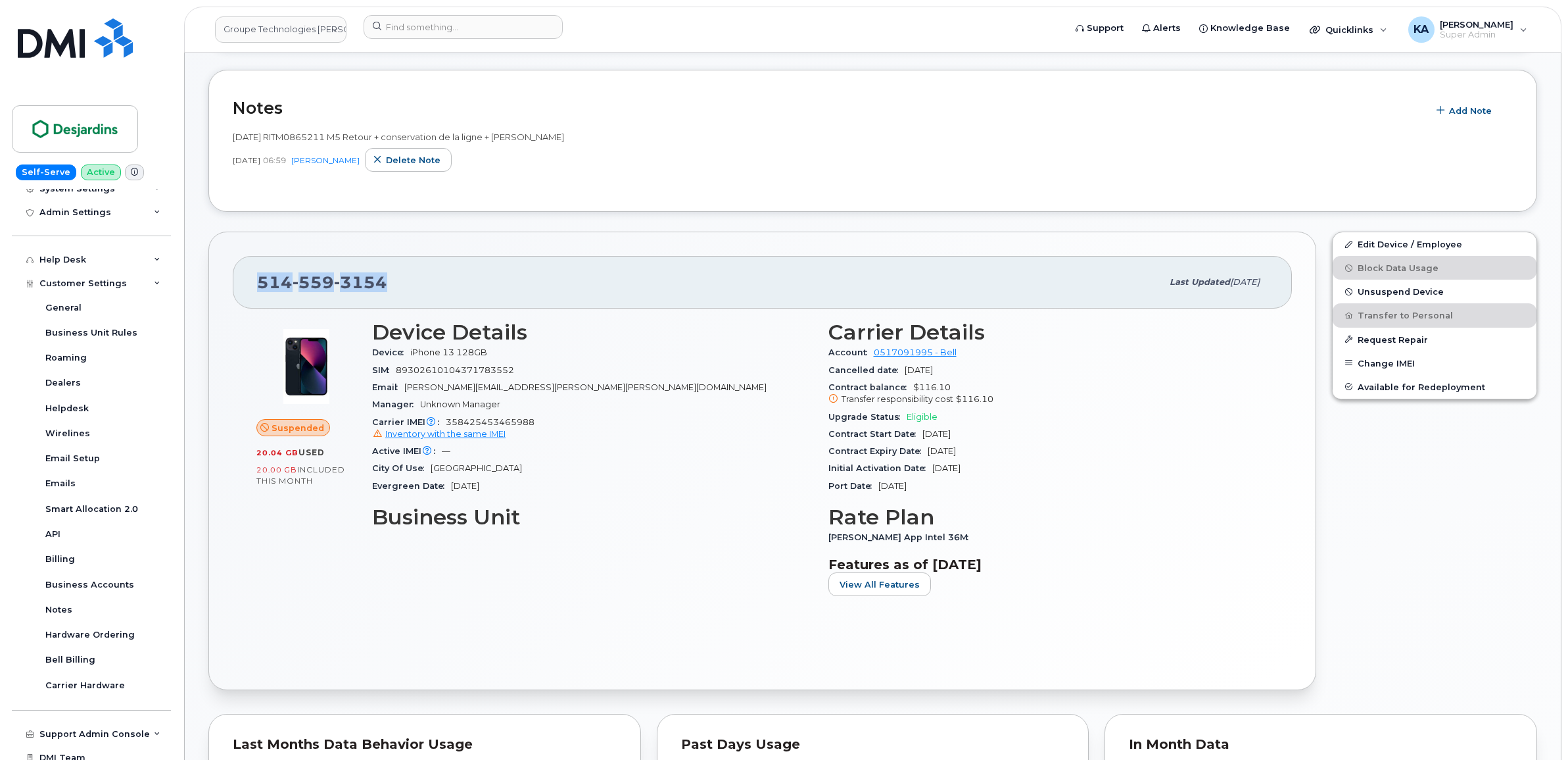
drag, startPoint x: 388, startPoint y: 281, endPoint x: 261, endPoint y: 287, distance: 127.1
click at [261, 287] on div "514 559 3154" at bounding box center [710, 282] width 905 height 27
drag, startPoint x: 261, startPoint y: 287, endPoint x: 269, endPoint y: 286, distance: 8.1
copy span "514 559 3154"
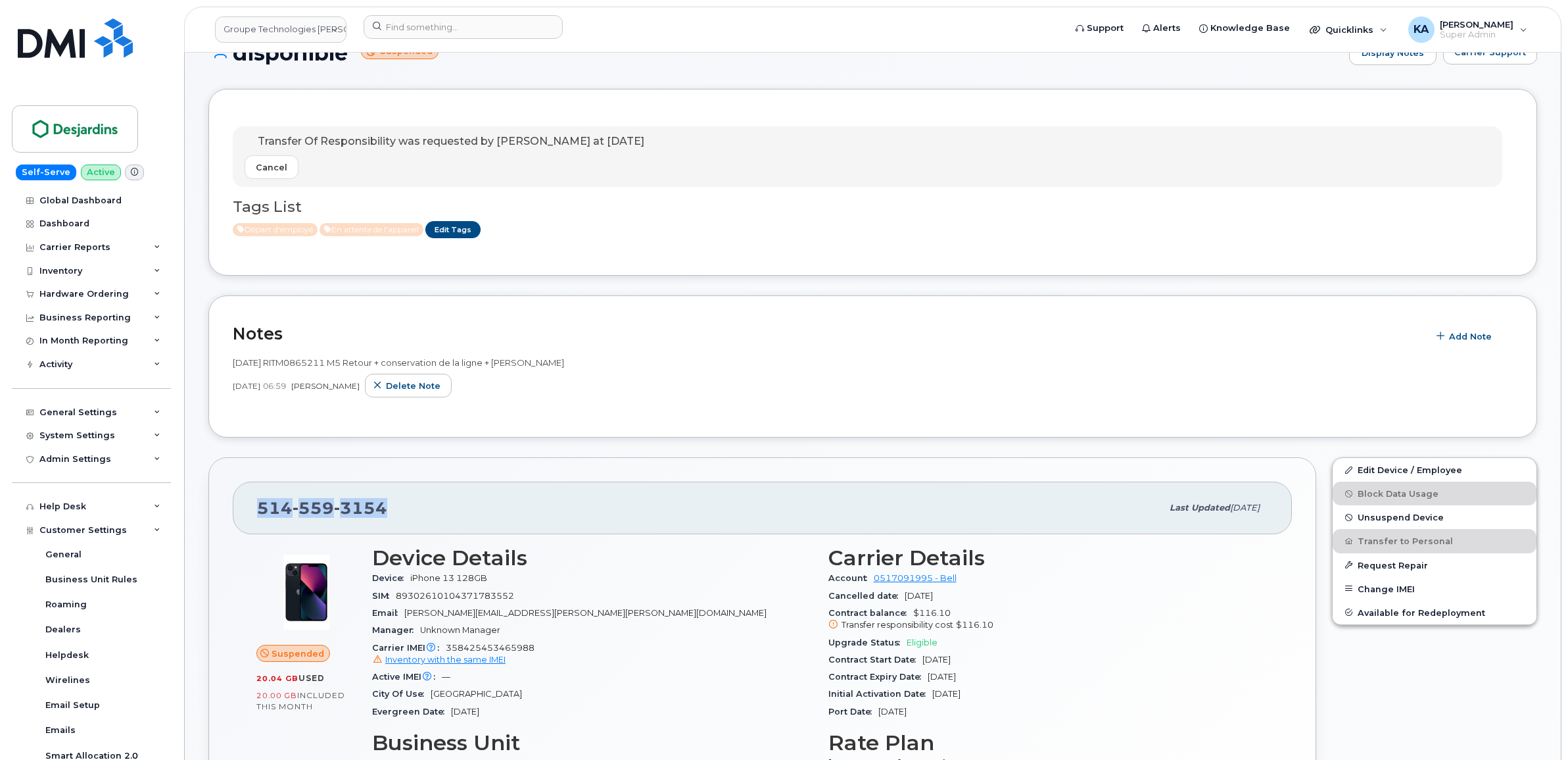
scroll to position [0, 0]
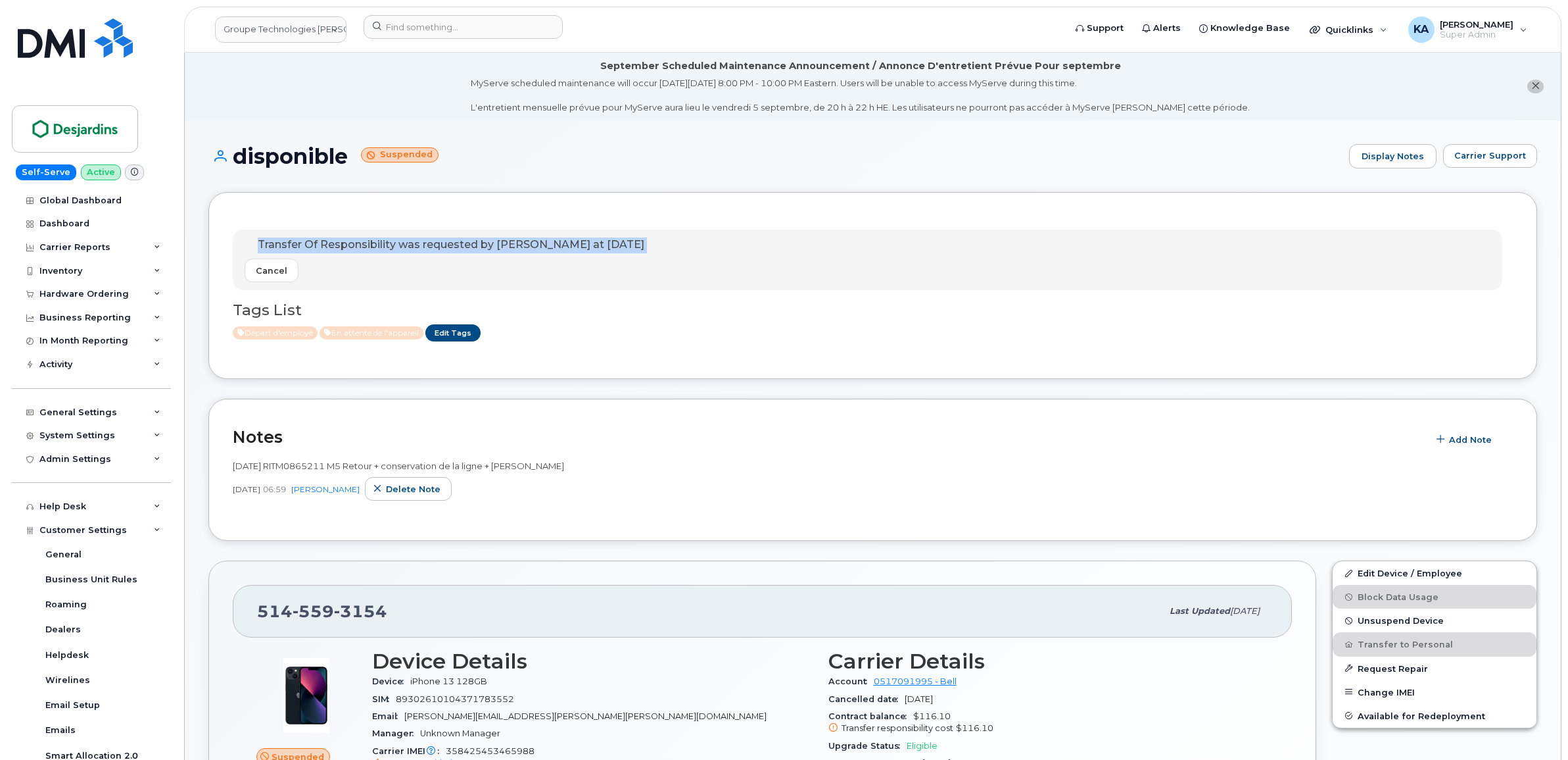
drag, startPoint x: 251, startPoint y: 241, endPoint x: 722, endPoint y: 255, distance: 471.2
click at [722, 255] on div "Transfer Of Responsibility was requested by Jonathan Bérubé-Pelchat at Sep 04, …" at bounding box center [867, 259] width 1269 height 61
drag, startPoint x: 720, startPoint y: 255, endPoint x: 676, endPoint y: 243, distance: 45.6
copy div "Transfer Of Responsibility was requested by Jonathan Bérubé-Pelchat at Sep 04, …"
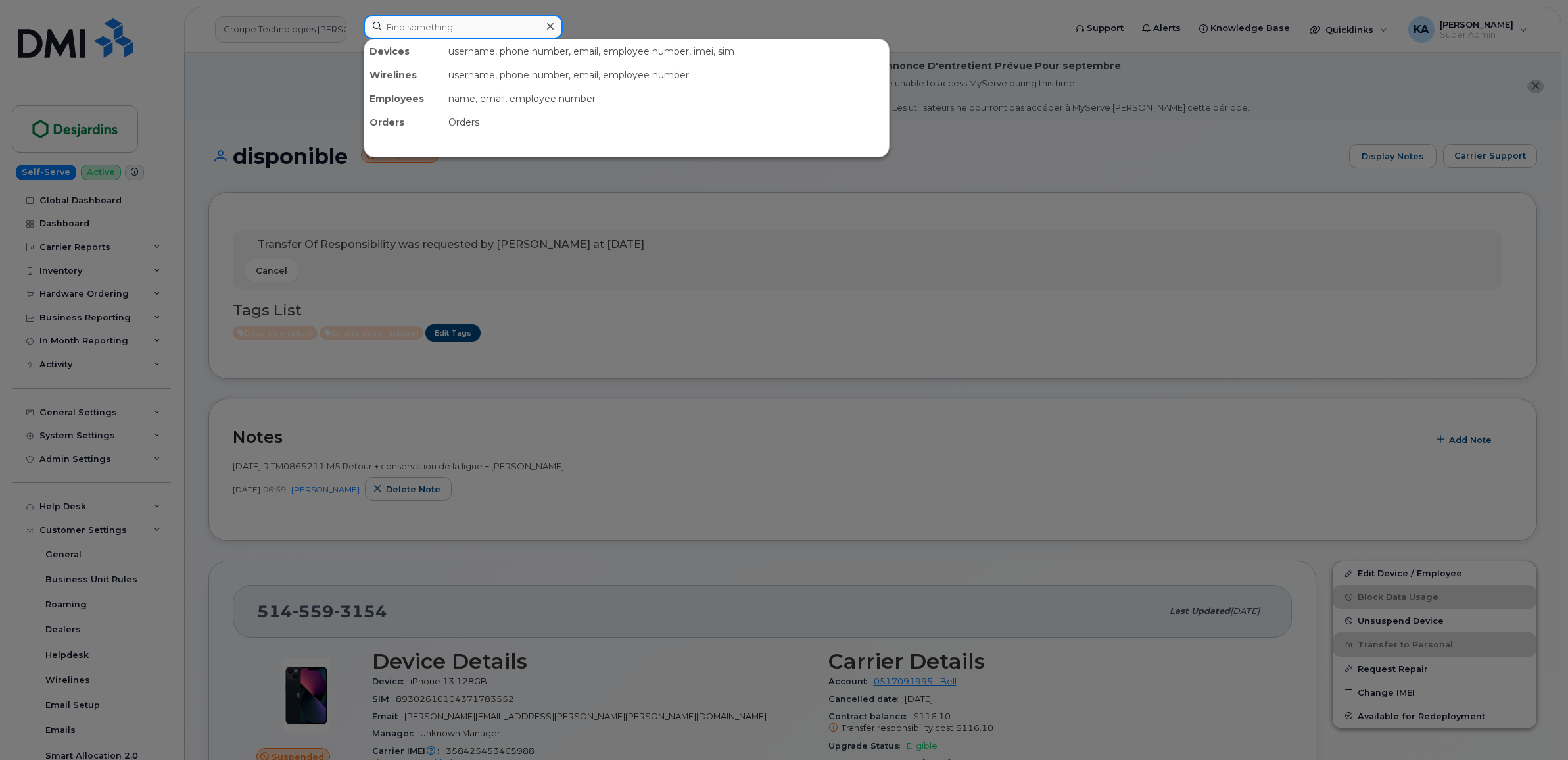
click at [389, 25] on input at bounding box center [463, 27] width 199 height 24
paste input "8196922323"
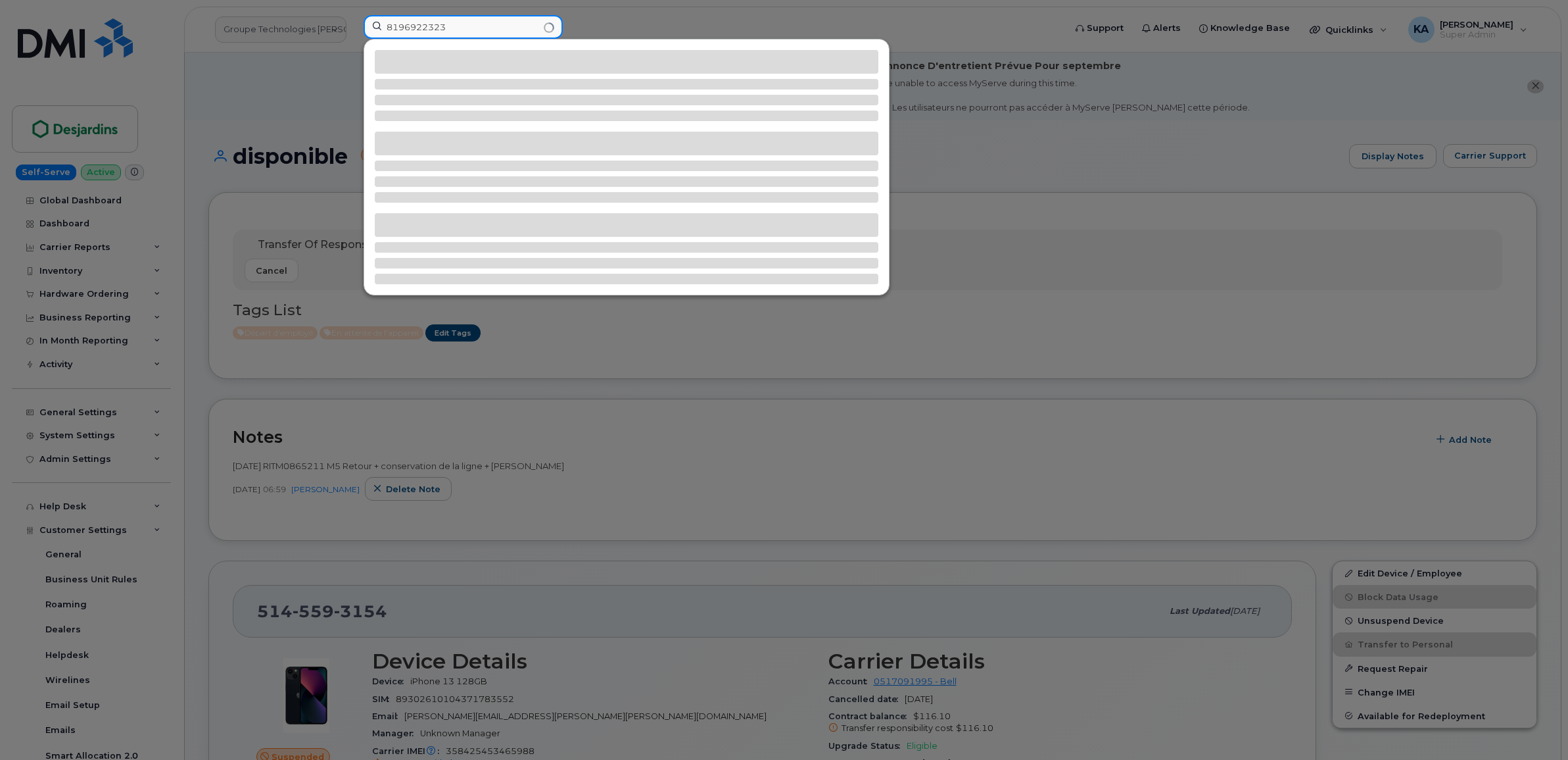
type input "8196922323"
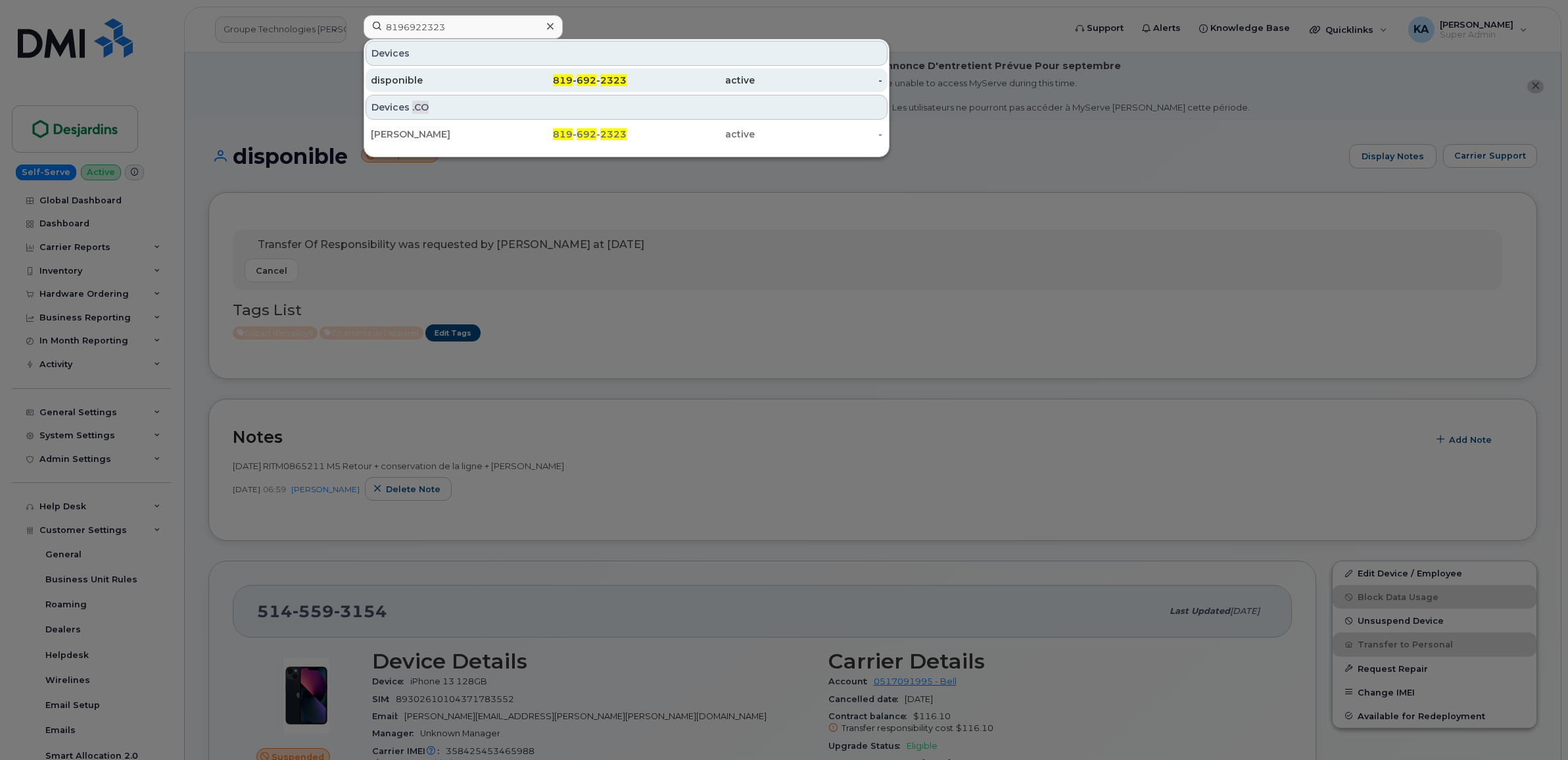
click at [393, 83] on div "disponible" at bounding box center [434, 81] width 128 height 13
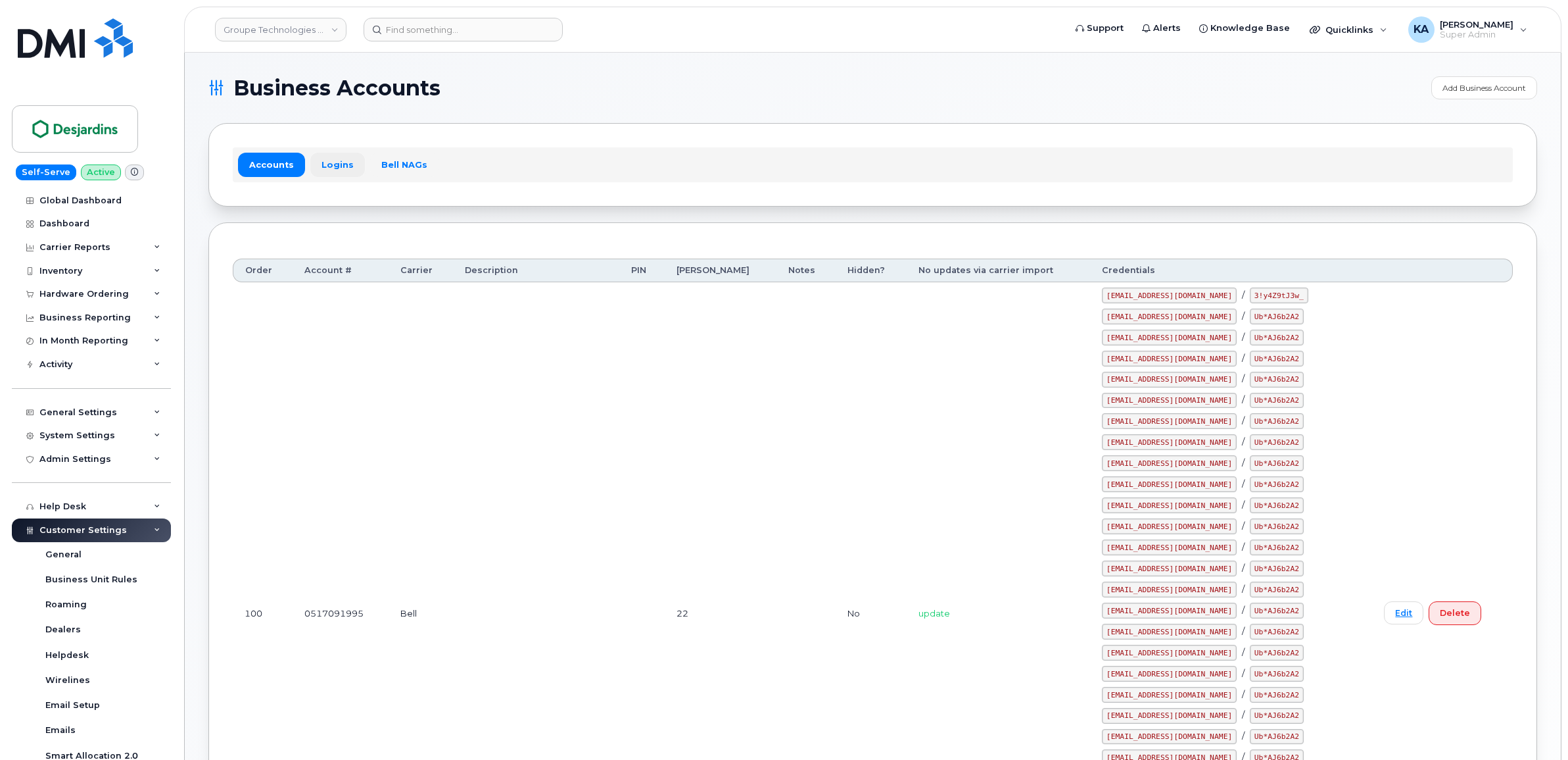
click at [332, 165] on link "Logins" at bounding box center [338, 165] width 55 height 24
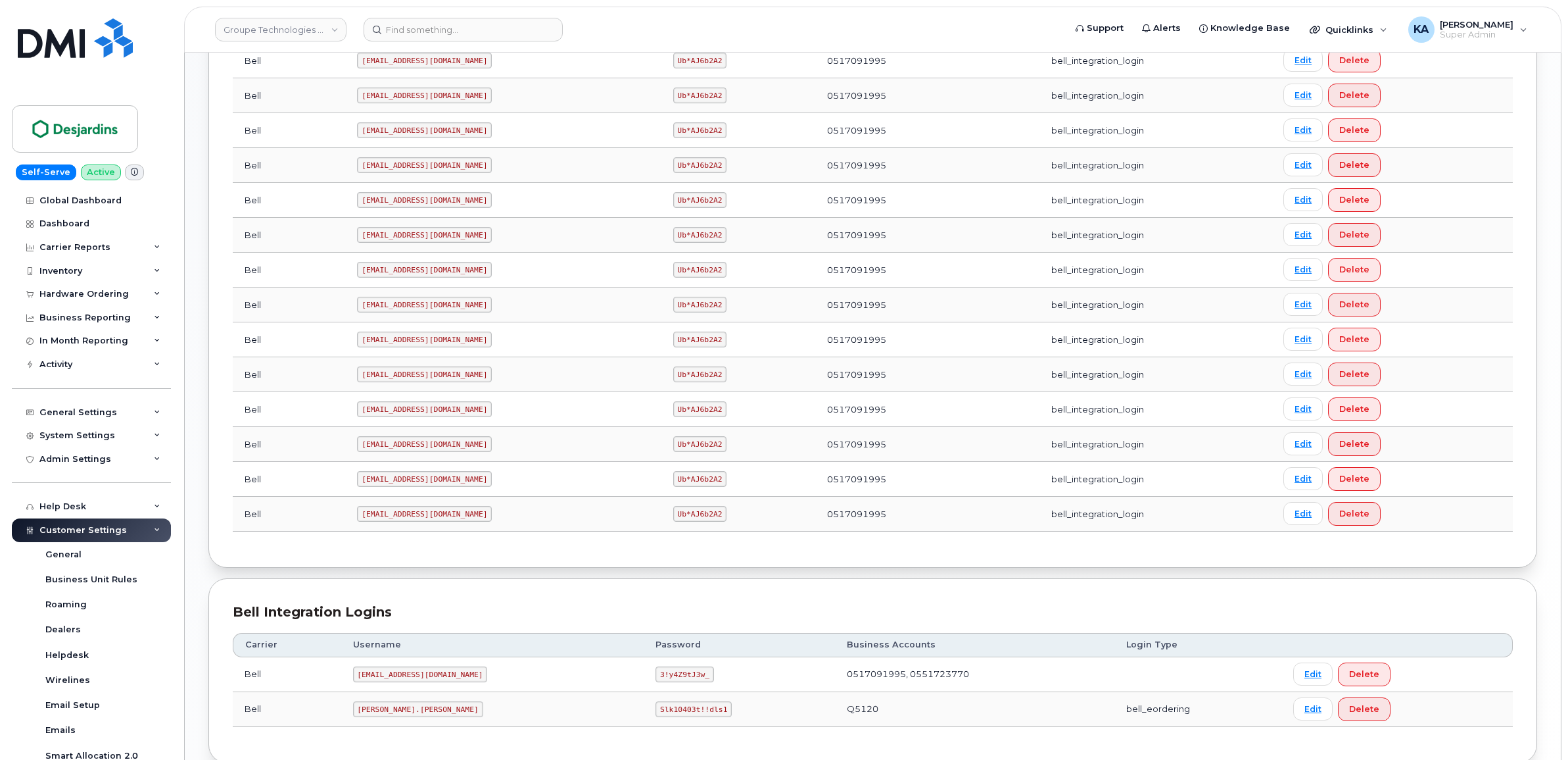
scroll to position [822, 0]
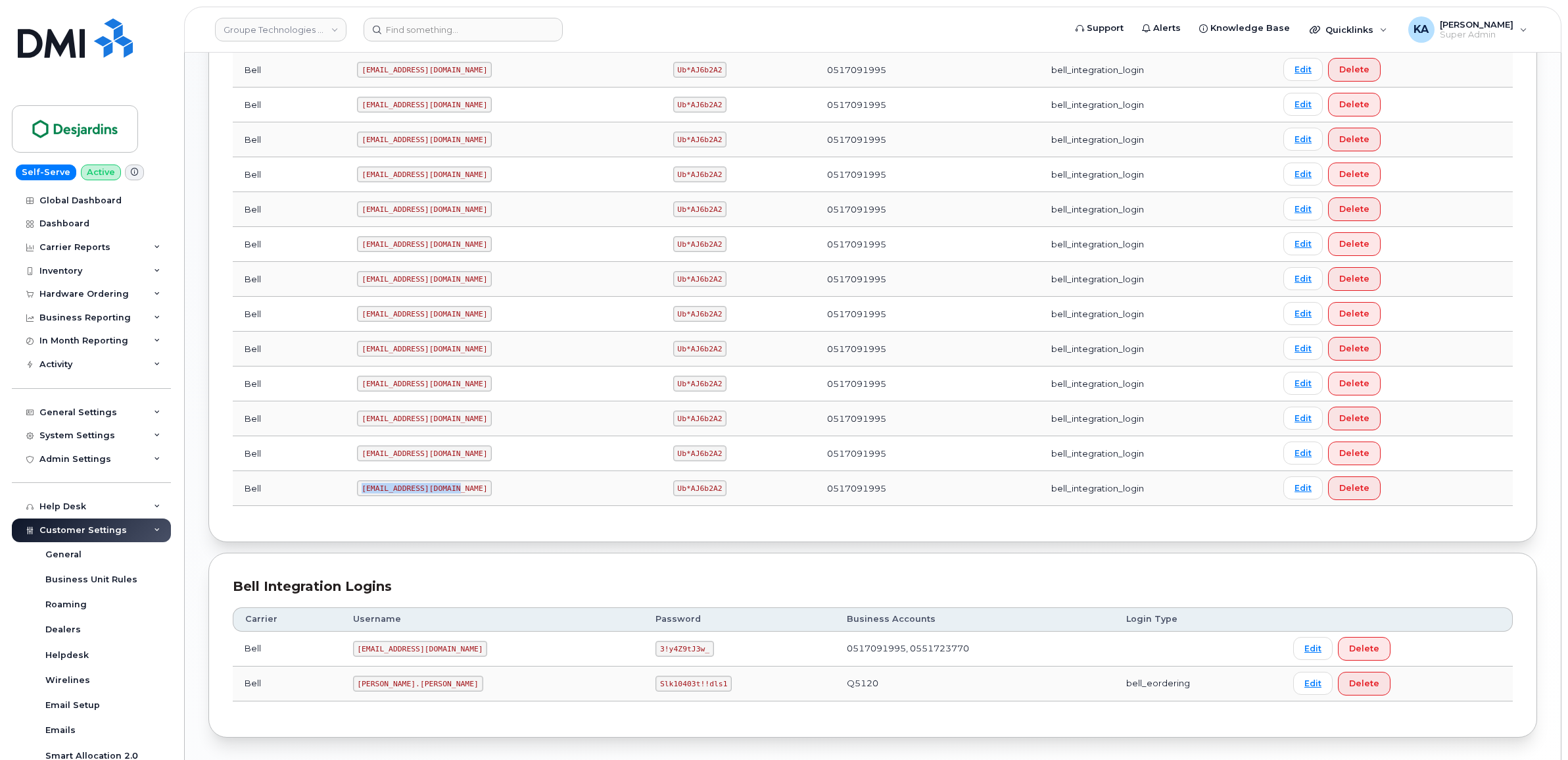
drag, startPoint x: 363, startPoint y: 495, endPoint x: 459, endPoint y: 501, distance: 96.2
click at [459, 501] on td "simplexdesj@myserve.ca" at bounding box center [503, 488] width 316 height 35
drag, startPoint x: 459, startPoint y: 501, endPoint x: 437, endPoint y: 491, distance: 24.2
drag, startPoint x: 437, startPoint y: 491, endPoint x: 464, endPoint y: 563, distance: 76.9
click at [464, 563] on div "Bell Integration Logins Carrier Username Password Business Accounts Login Type …" at bounding box center [873, 645] width 1329 height 185
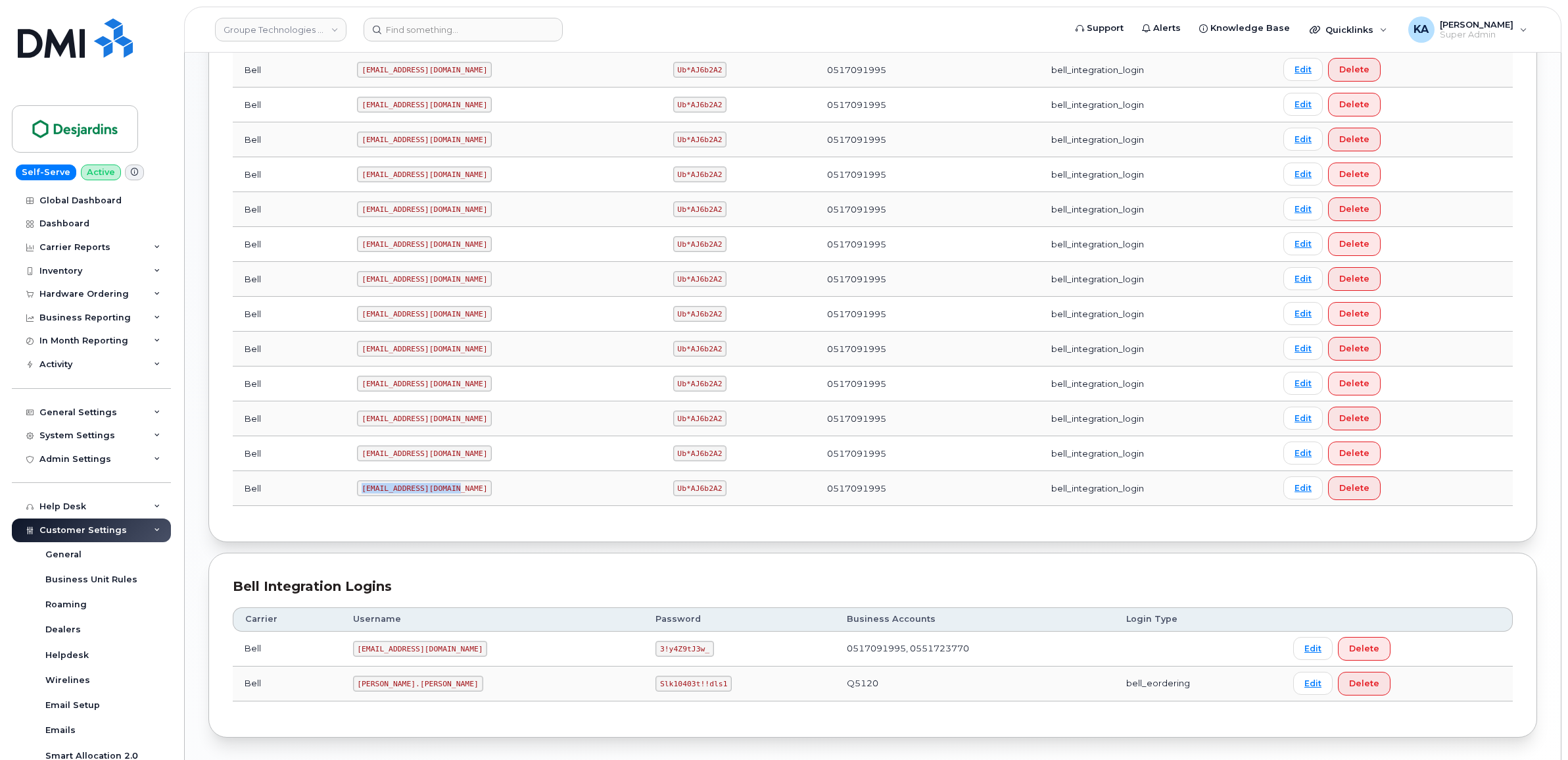
drag, startPoint x: 364, startPoint y: 494, endPoint x: 459, endPoint y: 501, distance: 95.3
click at [460, 501] on td "simplexdesj@myserve.ca" at bounding box center [503, 488] width 316 height 35
drag, startPoint x: 459, startPoint y: 501, endPoint x: 444, endPoint y: 497, distance: 15.5
copy code "simplexdesj@myserve.ca"
drag, startPoint x: 643, startPoint y: 497, endPoint x: 681, endPoint y: 505, distance: 38.8
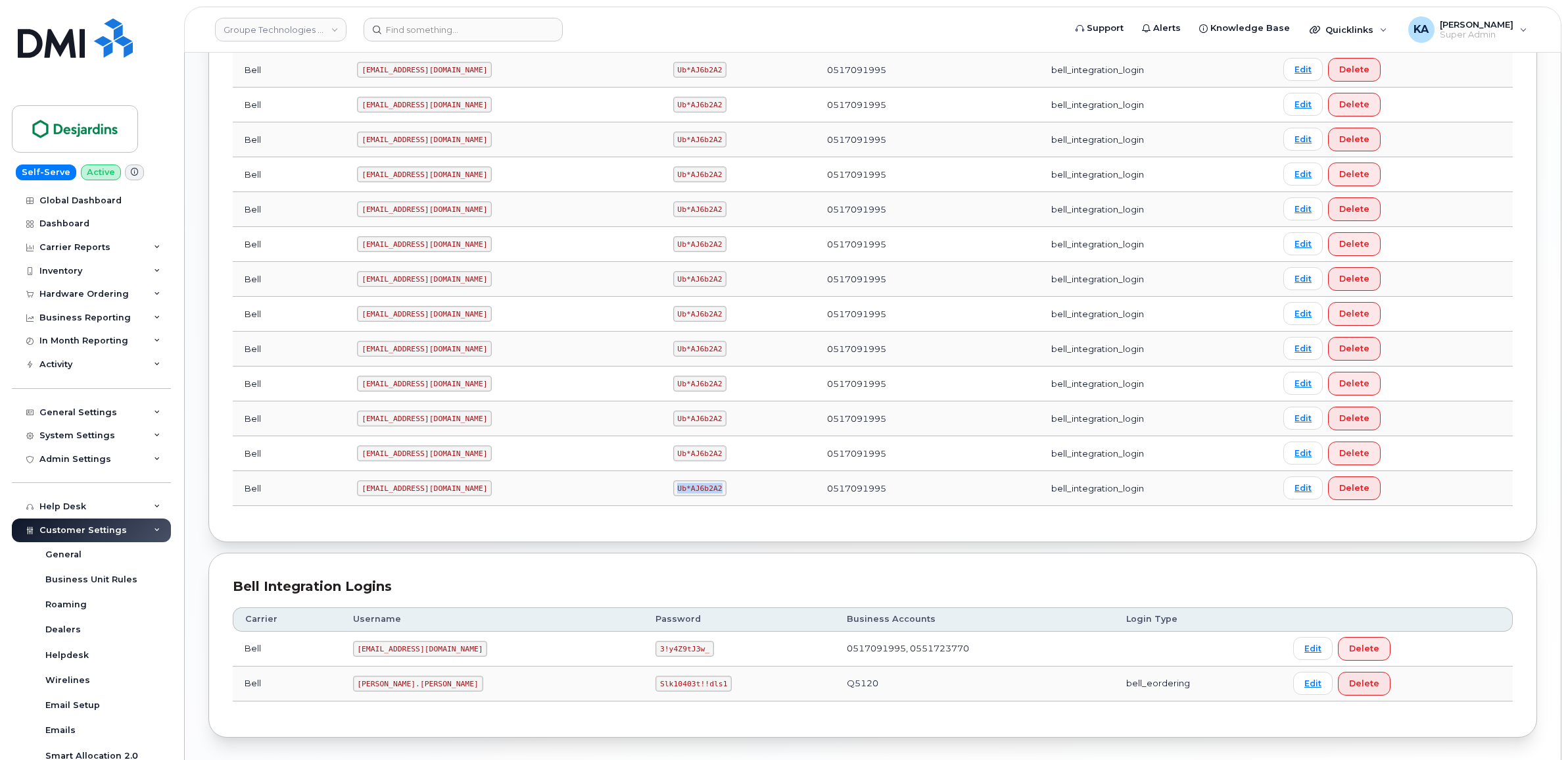
click at [684, 505] on td "Ub*AJ6b2A2" at bounding box center [739, 488] width 155 height 35
drag, startPoint x: 681, startPoint y: 505, endPoint x: 665, endPoint y: 493, distance: 20.0
copy code "Ub*AJ6b2A2"
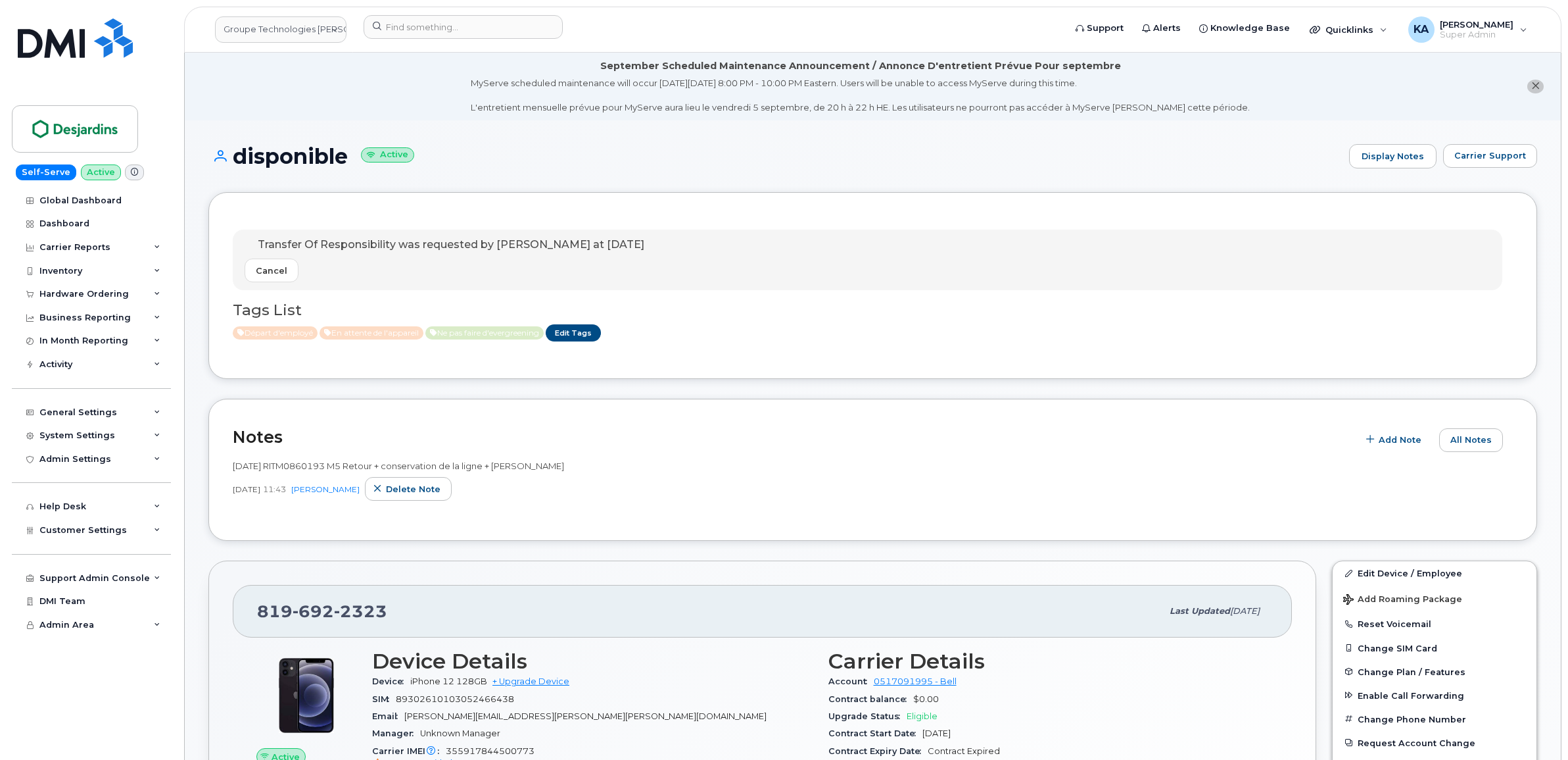
drag, startPoint x: 255, startPoint y: 240, endPoint x: 727, endPoint y: 245, distance: 472.0
click at [727, 245] on div "Transfer Of Responsibility was requested by Jonathan Bérubé-Pelchat at Sep 02, …" at bounding box center [867, 259] width 1269 height 61
drag, startPoint x: 727, startPoint y: 245, endPoint x: 707, endPoint y: 245, distance: 20.0
copy p "Transfer Of Responsibility was requested by Jonathan Bérubé-Pelchat at Sep 02, …"
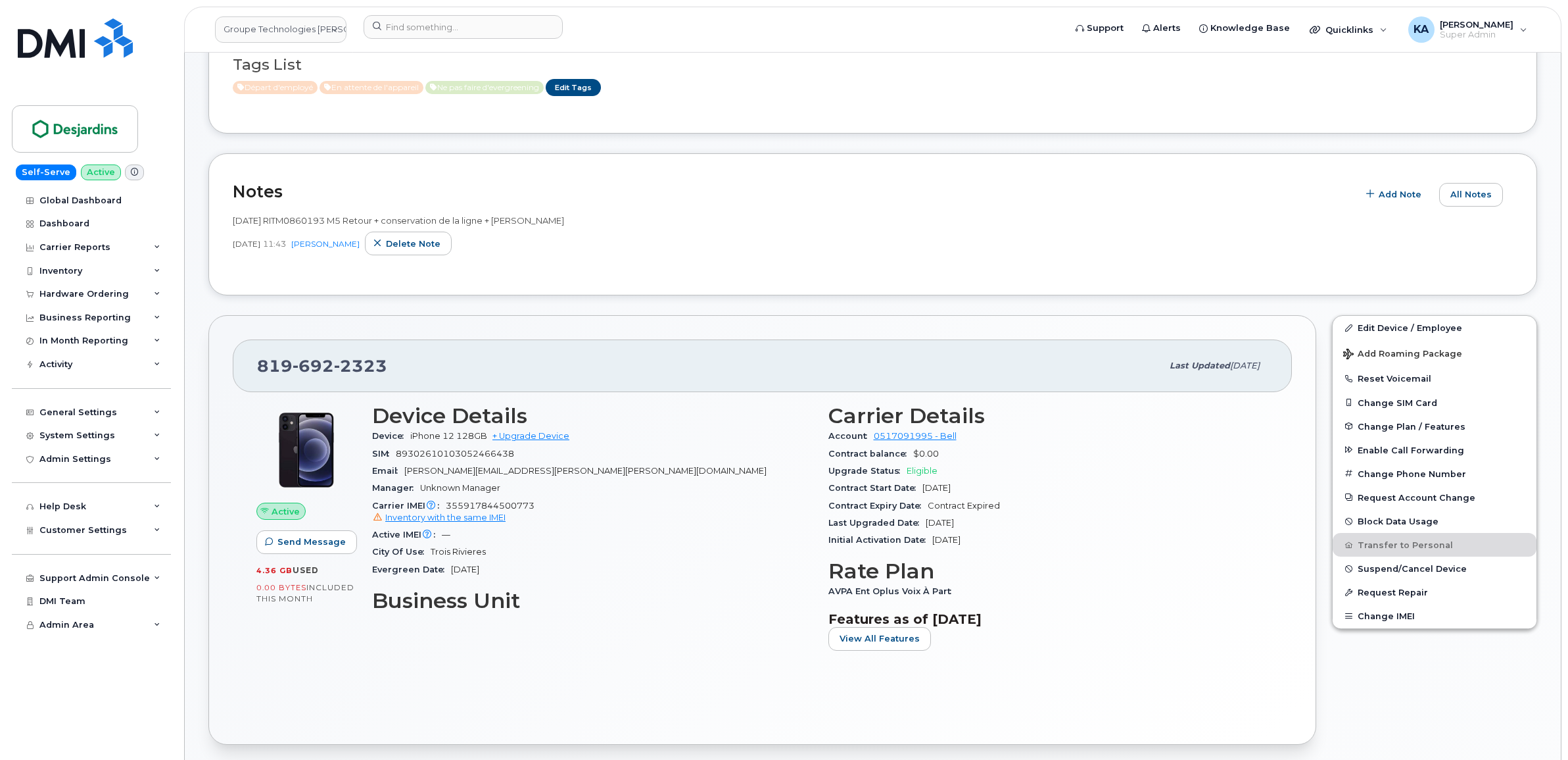
scroll to position [247, 0]
drag, startPoint x: 534, startPoint y: 504, endPoint x: 446, endPoint y: 509, distance: 88.1
click at [446, 509] on div "Carrier IMEI Carrier IMEI is reported during the last billing cycle or change o…" at bounding box center [592, 511] width 440 height 29
drag, startPoint x: 446, startPoint y: 509, endPoint x: 454, endPoint y: 507, distance: 8.2
copy span "355917844500773"
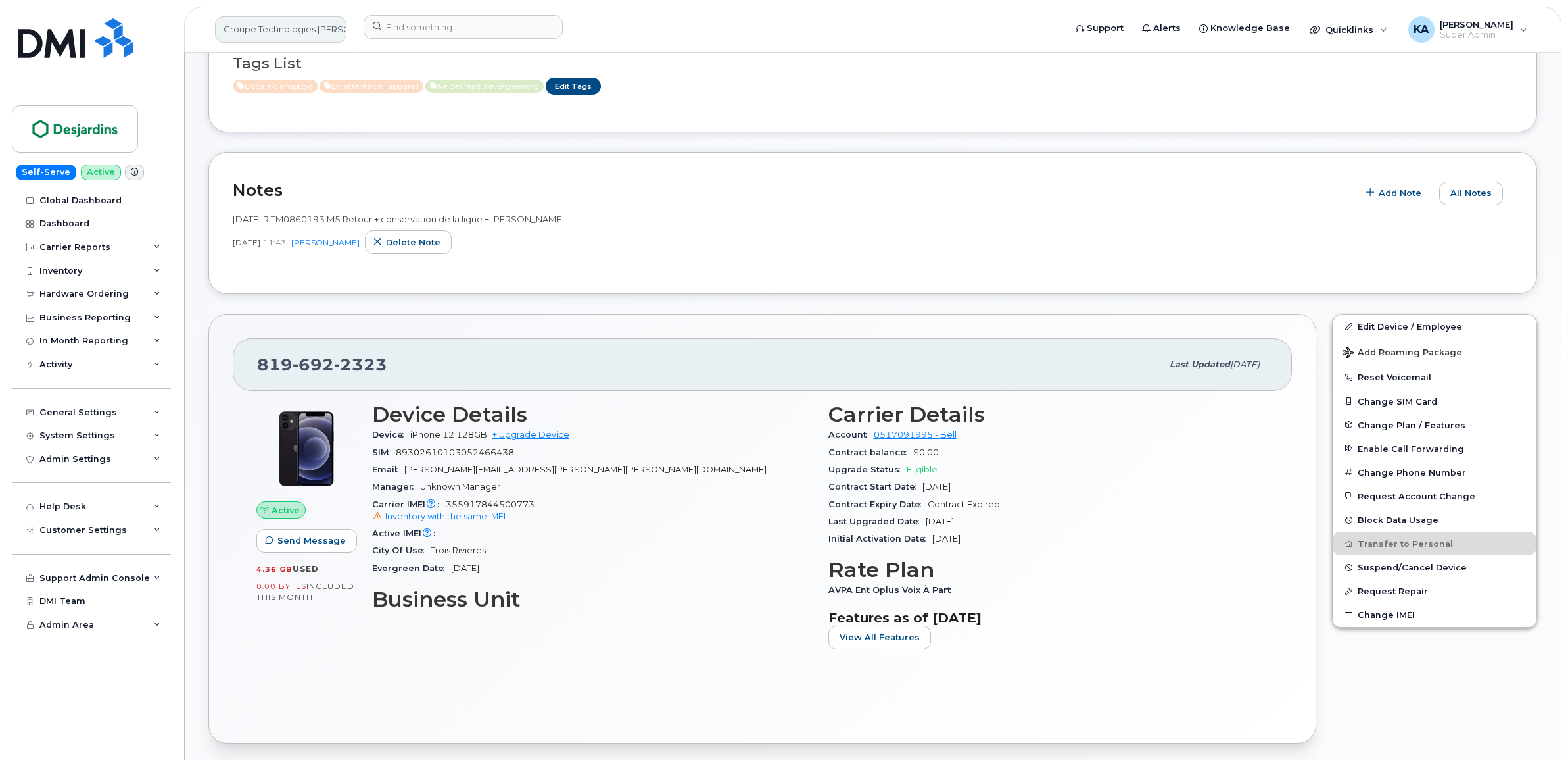
click at [313, 27] on link "Groupe Technologies Desjardins" at bounding box center [281, 29] width 131 height 26
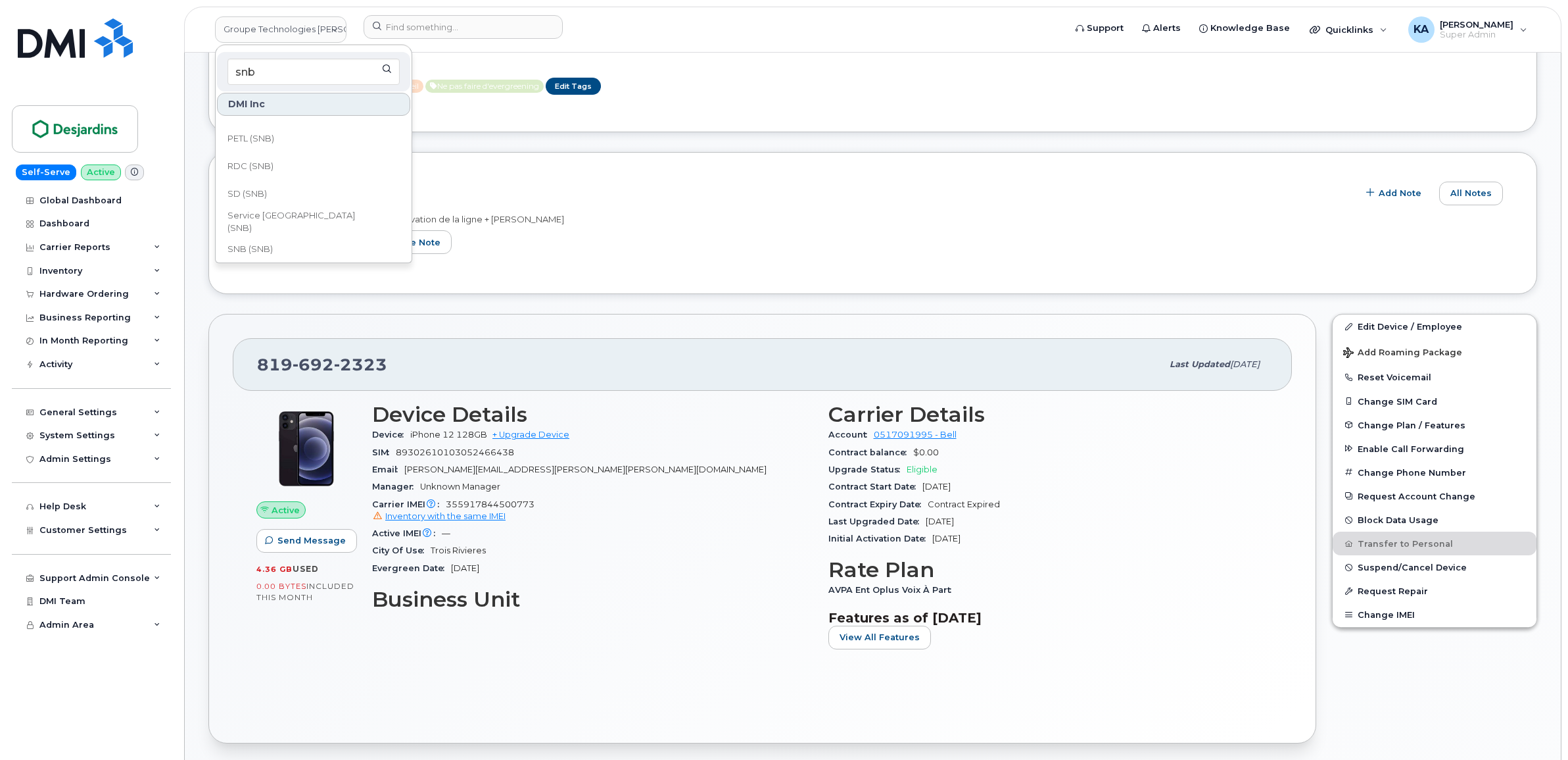
scroll to position [575, 0]
type input "snb"
click at [257, 241] on span "SNB (SNB)" at bounding box center [250, 247] width 45 height 13
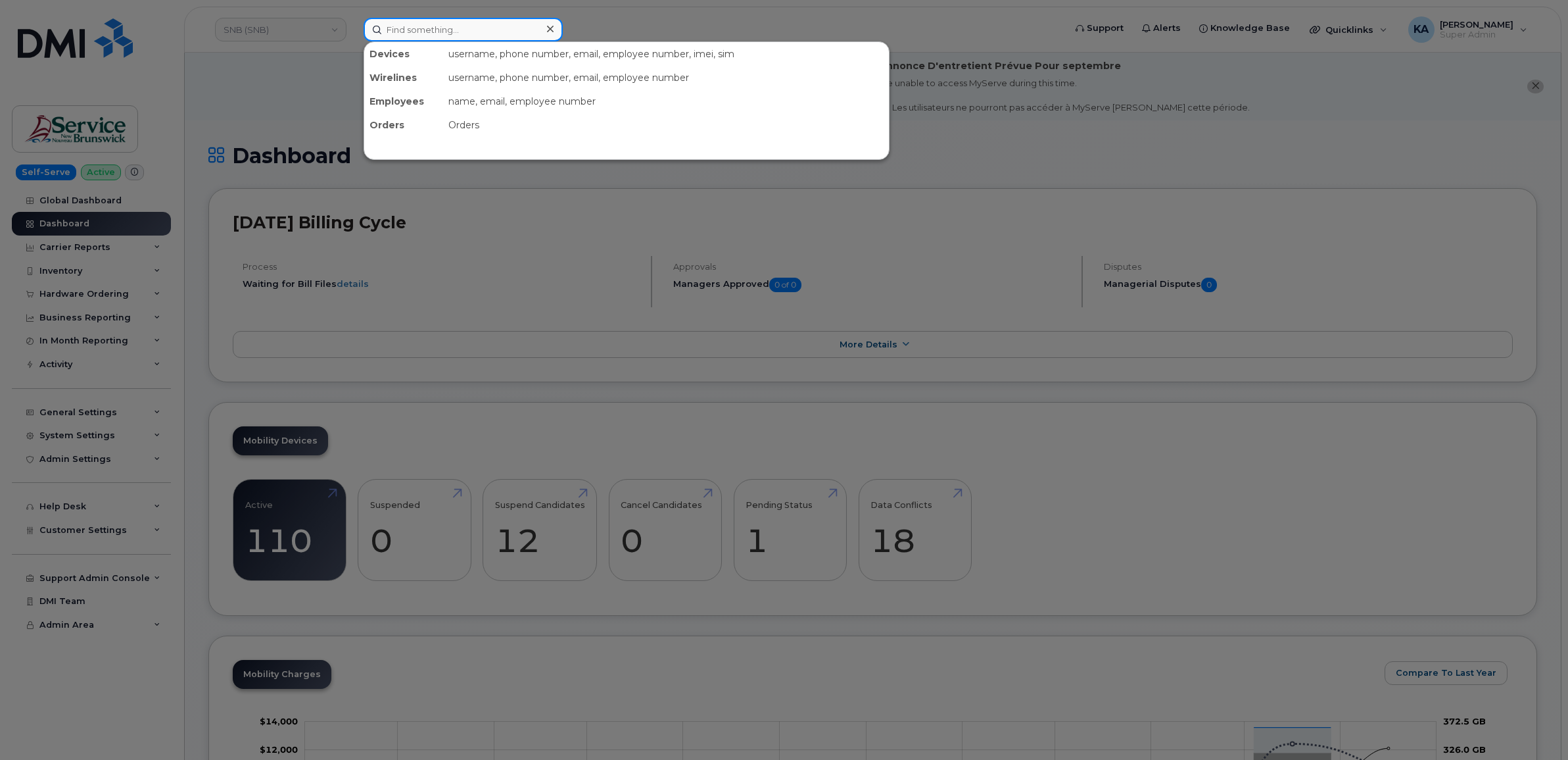
click at [445, 27] on input at bounding box center [463, 30] width 199 height 24
paste input "5064538740"
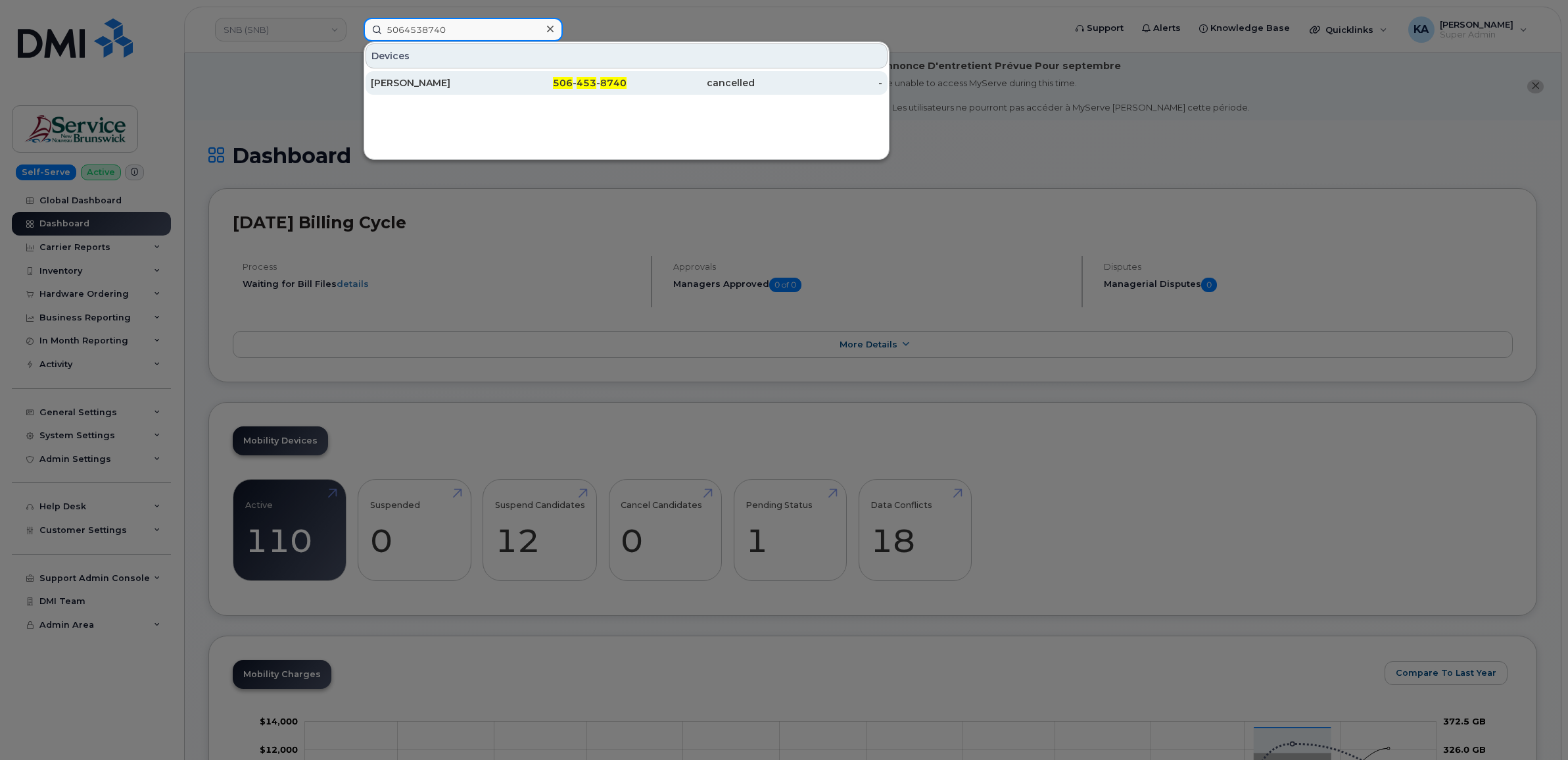
type input "5064538740"
click at [430, 77] on div "Gisele McIntyre" at bounding box center [434, 83] width 128 height 13
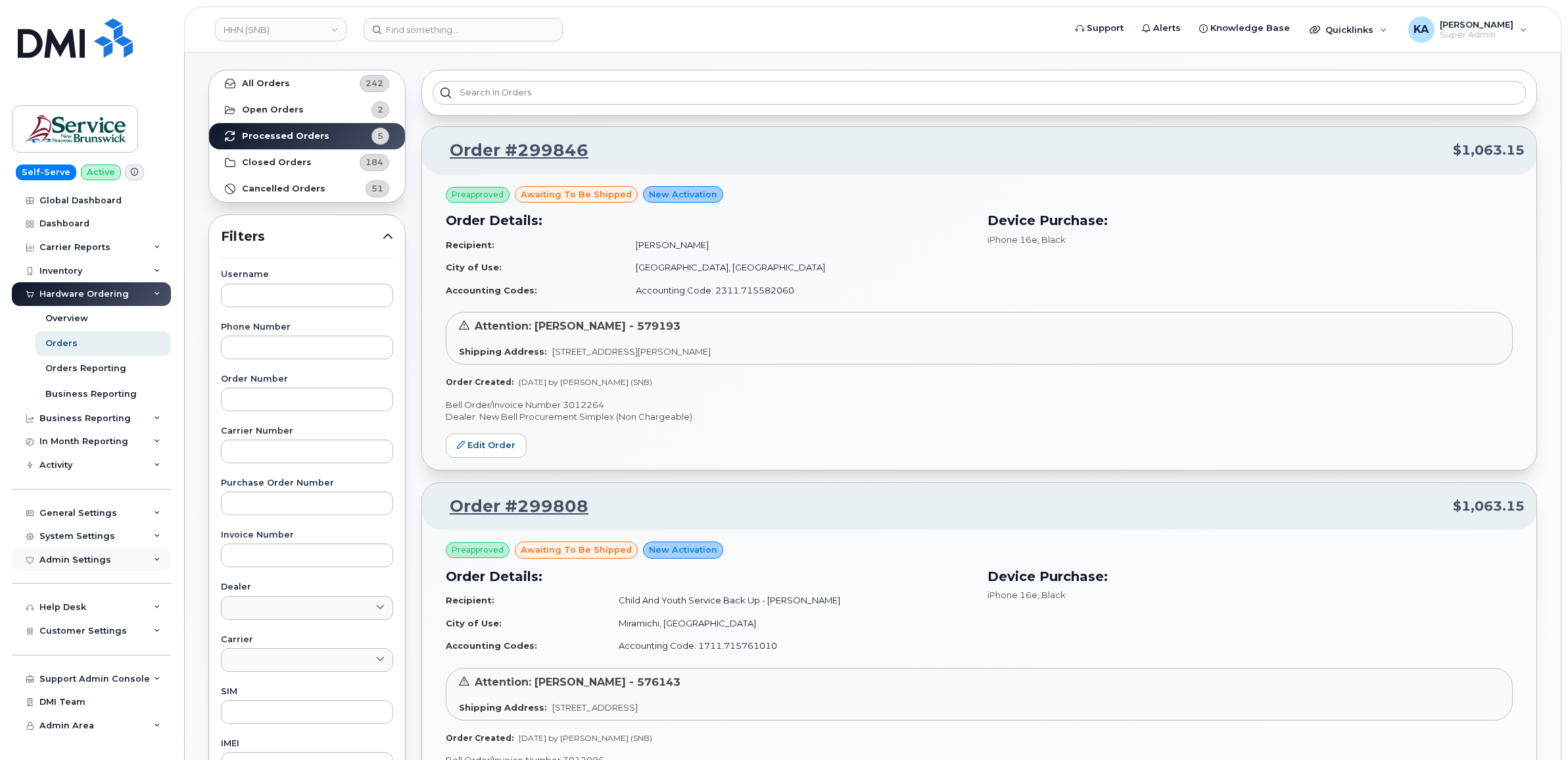
scroll to position [82, 0]
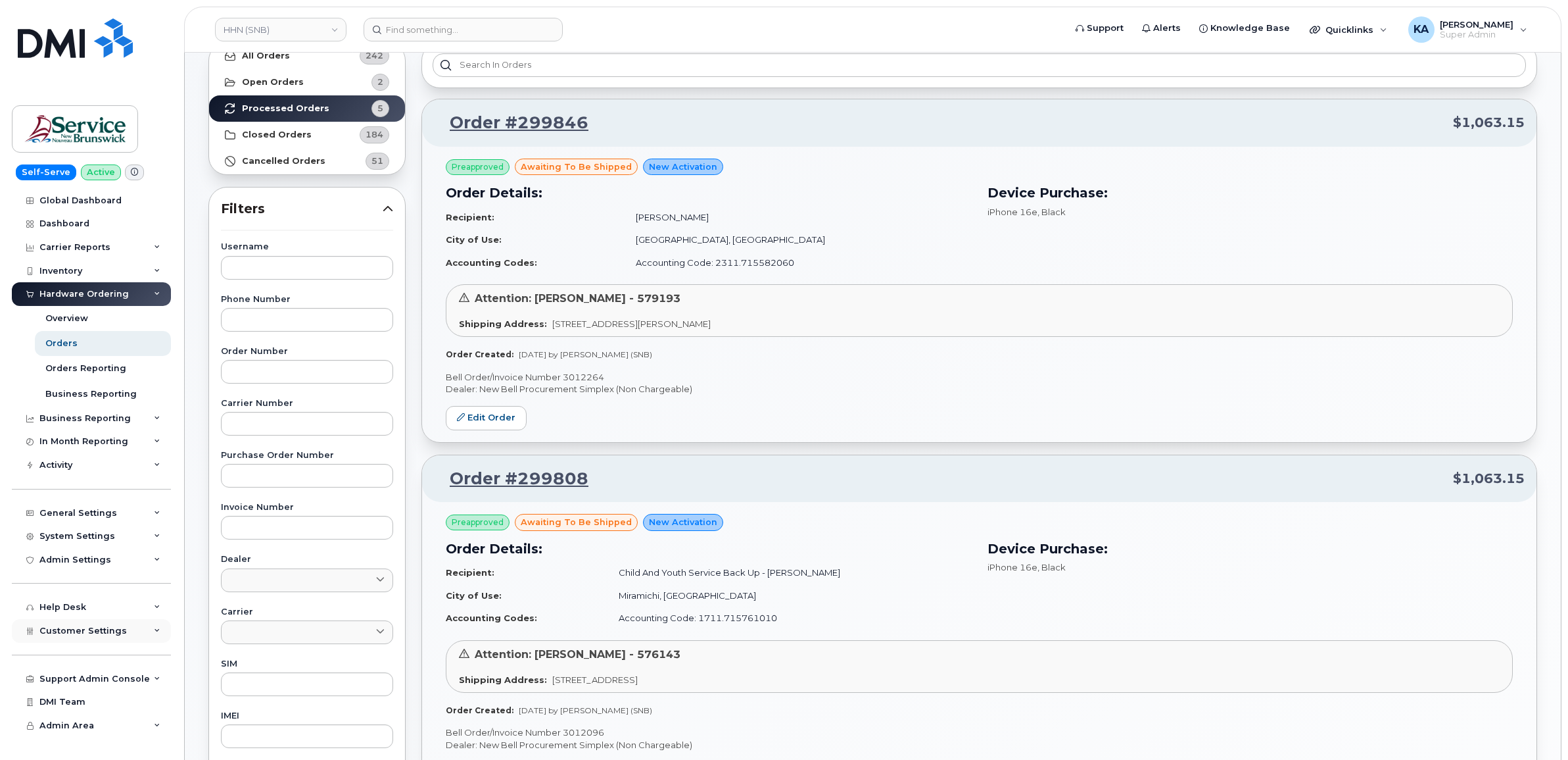
click at [49, 633] on span "Customer Settings" at bounding box center [83, 630] width 87 height 10
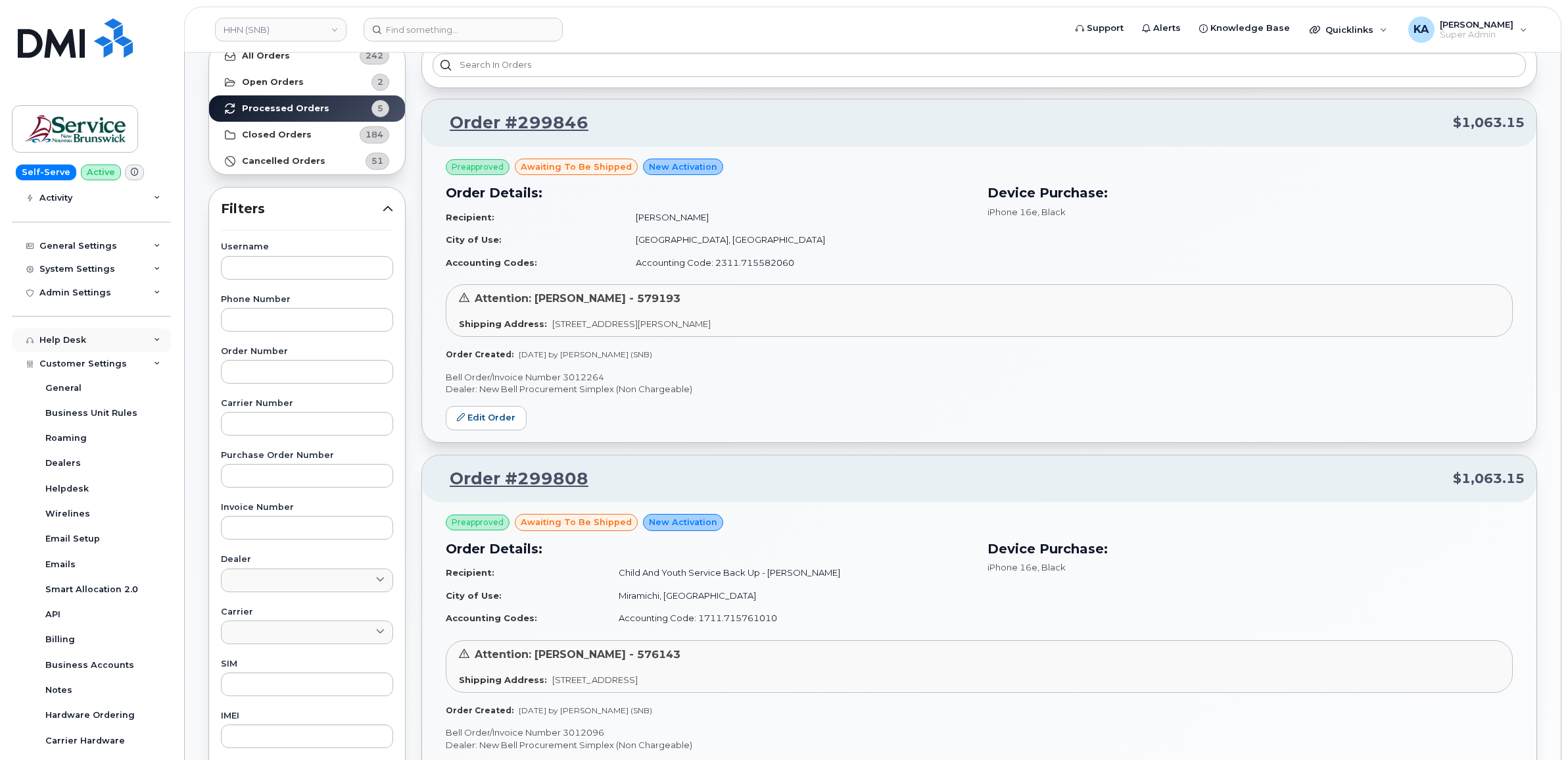
scroll to position [329, 0]
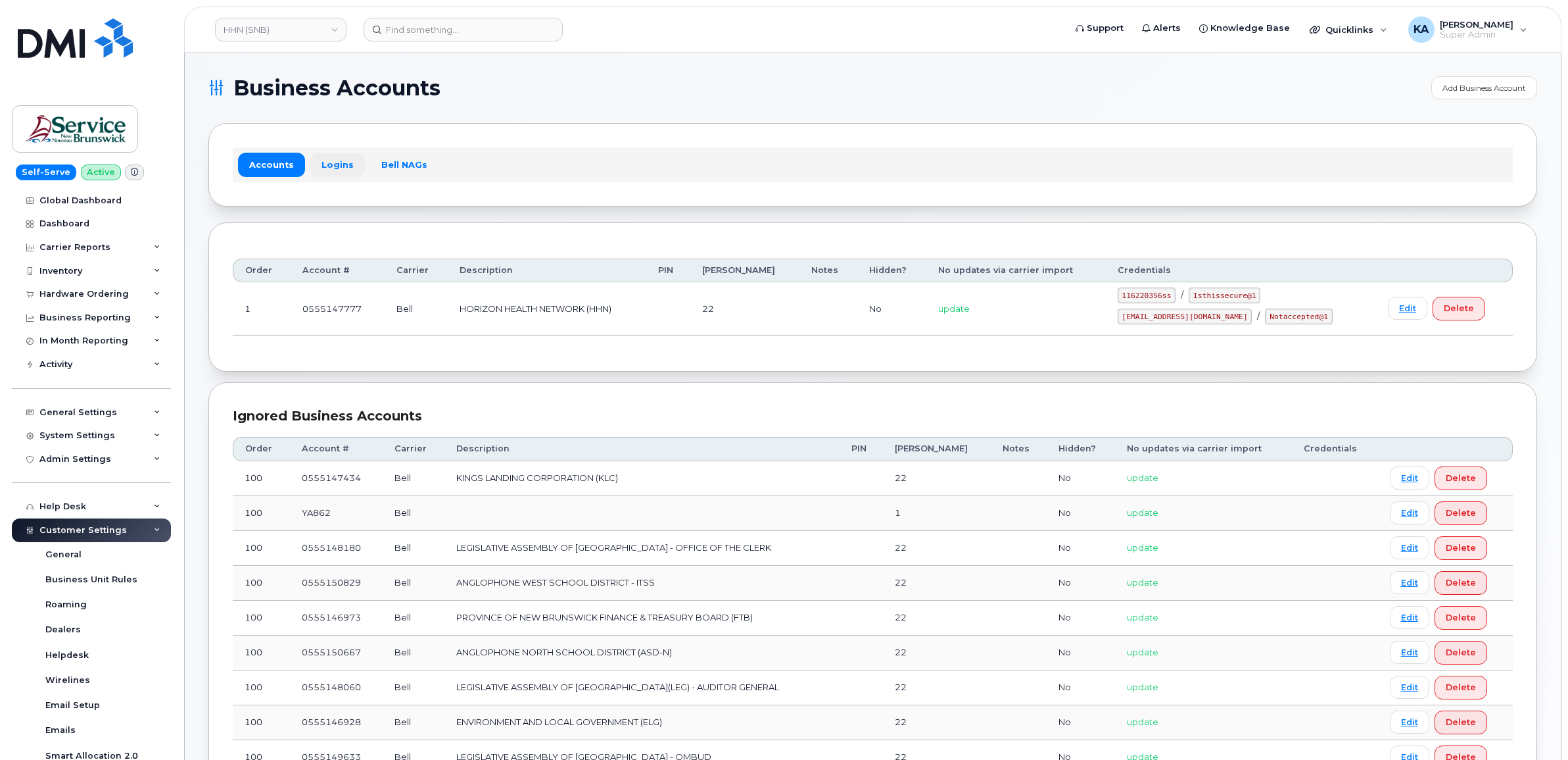
click at [339, 165] on link "Logins" at bounding box center [338, 165] width 55 height 24
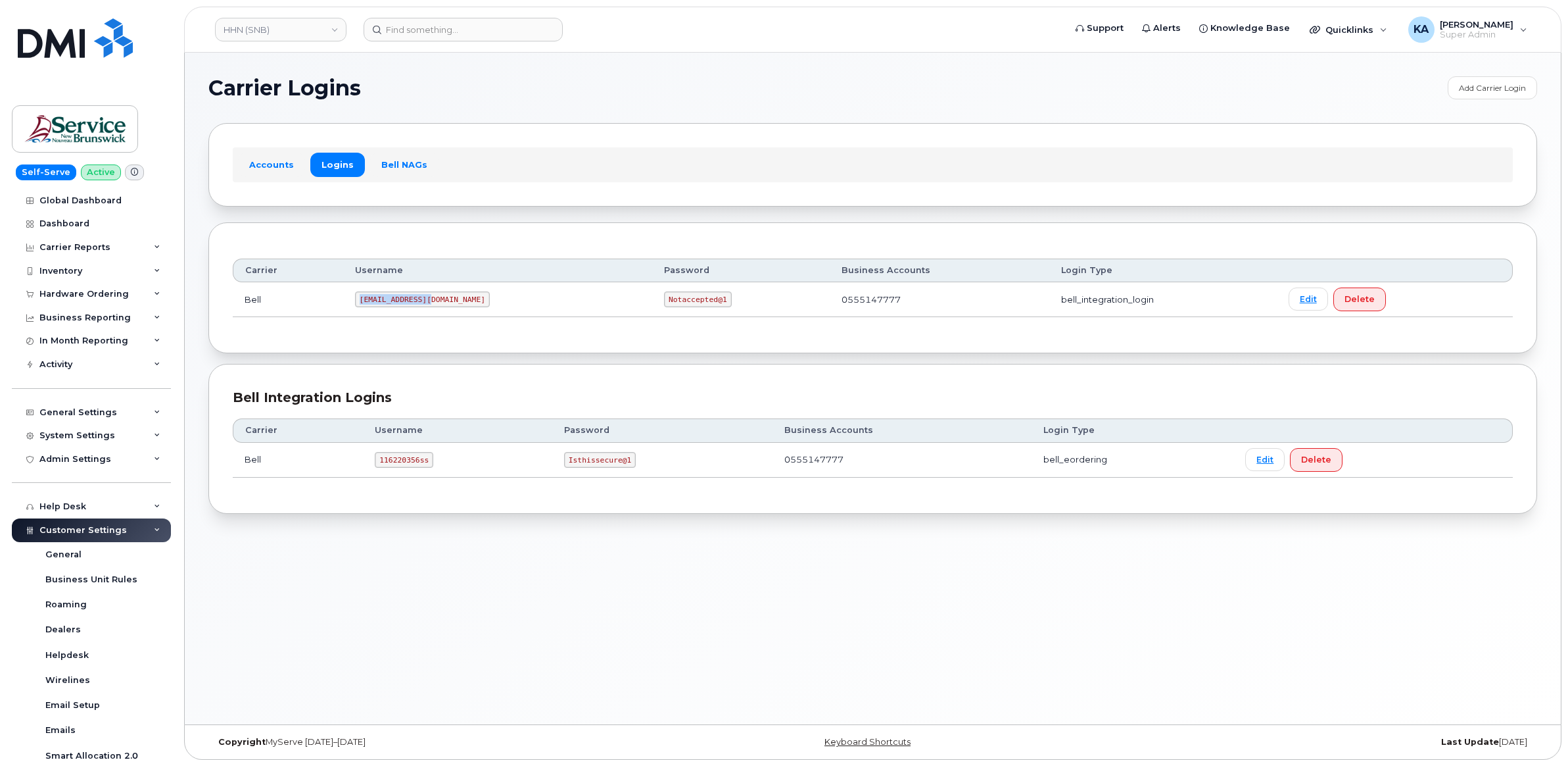
drag, startPoint x: 367, startPoint y: 303, endPoint x: 437, endPoint y: 303, distance: 70.0
click at [438, 303] on td "ms-snb@dminc.com" at bounding box center [498, 299] width 309 height 35
drag, startPoint x: 437, startPoint y: 303, endPoint x: 420, endPoint y: 301, distance: 17.1
copy code "ms-snb@dminc.com"
drag, startPoint x: 584, startPoint y: 301, endPoint x: 644, endPoint y: 303, distance: 60.0
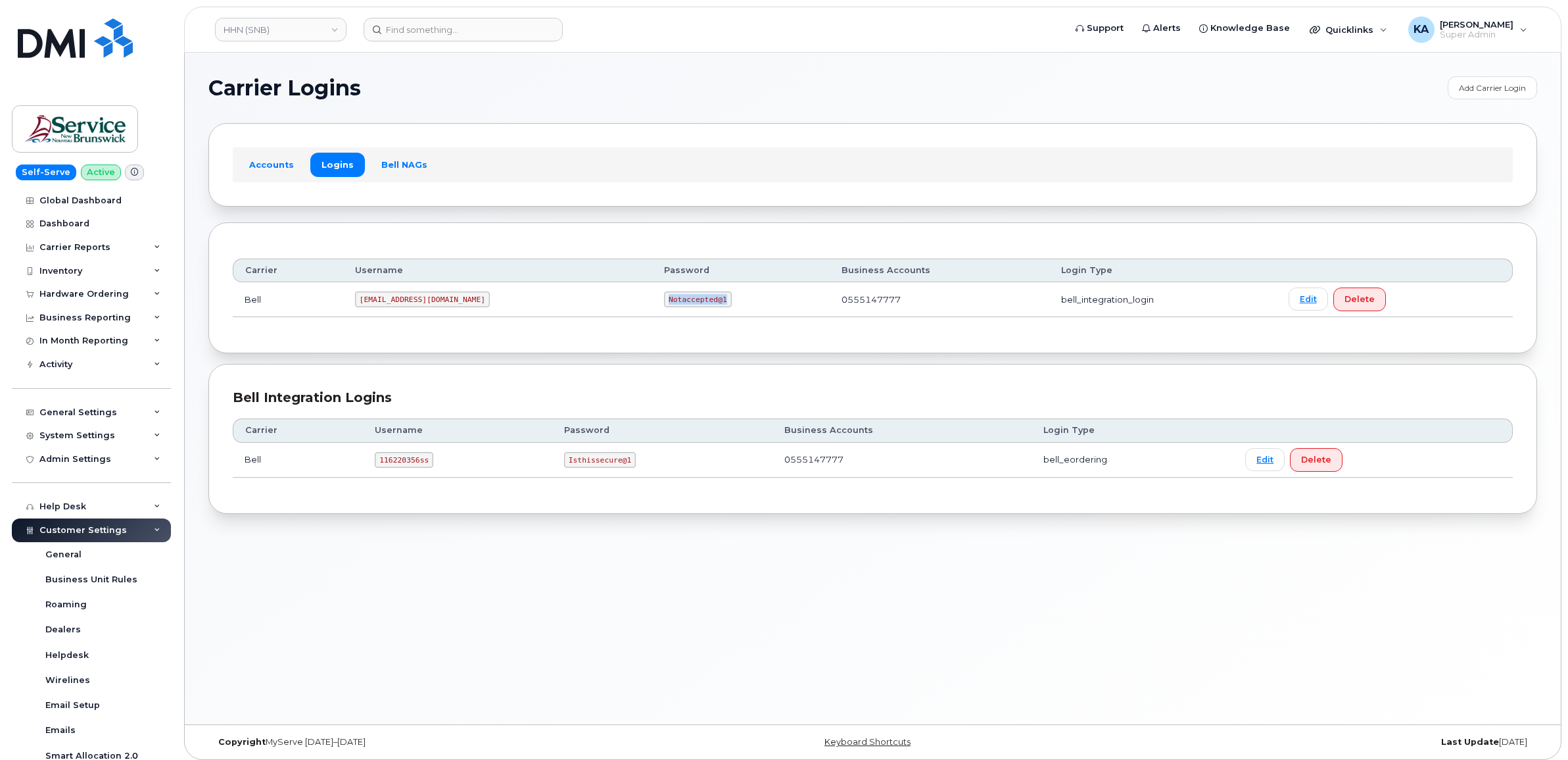
click at [652, 303] on td "Notaccepted@1" at bounding box center [741, 299] width 177 height 35
drag, startPoint x: 644, startPoint y: 303, endPoint x: 630, endPoint y: 297, distance: 15.2
copy code "Notaccepted@1"
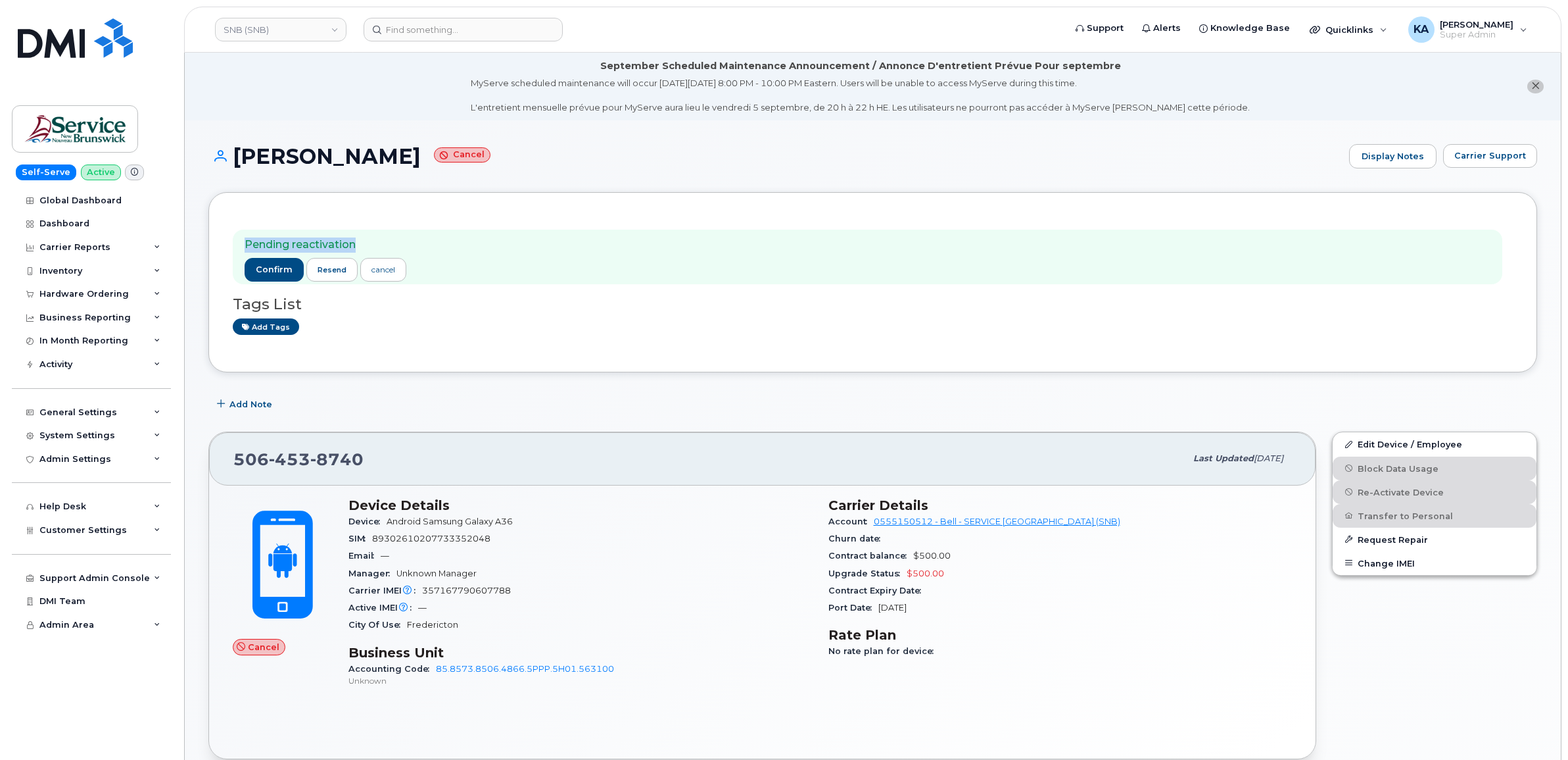
drag, startPoint x: 240, startPoint y: 242, endPoint x: 359, endPoint y: 244, distance: 119.0
click at [362, 245] on div "Pending reactivation confirm resend cancel" at bounding box center [867, 257] width 1269 height 55
drag, startPoint x: 359, startPoint y: 244, endPoint x: 318, endPoint y: 241, distance: 41.1
copy p "Pending reactivation"
click at [267, 261] on button "confirm" at bounding box center [274, 270] width 59 height 24
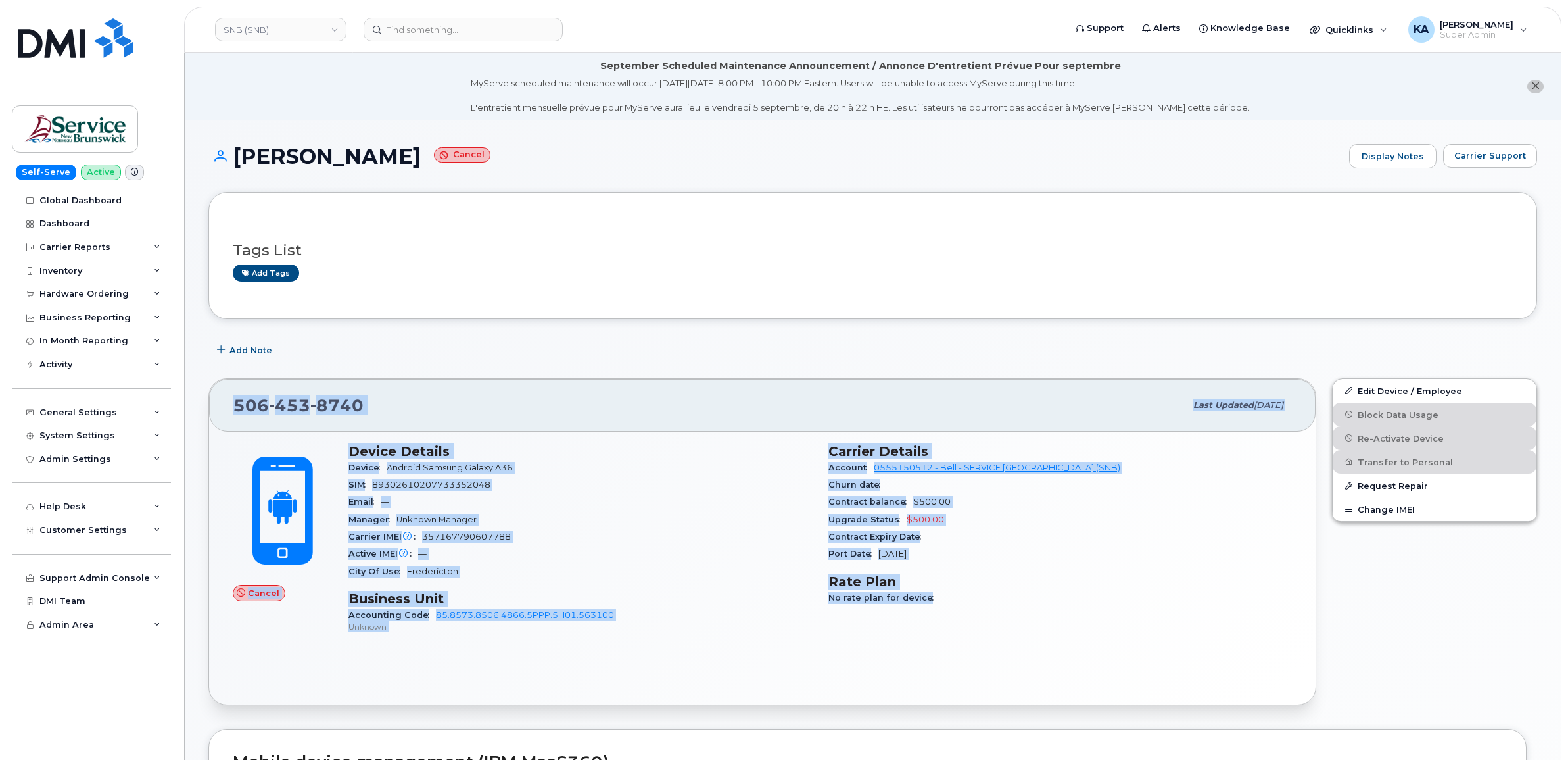
drag, startPoint x: 232, startPoint y: 403, endPoint x: 984, endPoint y: 609, distance: 779.7
click at [984, 609] on div "506 453 8740 Last updated Aug 12, 2025 Cancel Device Details Device Android Sam…" at bounding box center [762, 541] width 1108 height 327
drag, startPoint x: 983, startPoint y: 605, endPoint x: 858, endPoint y: 521, distance: 150.6
copy div "506 453 8740 Last updated Aug 12, 2025 Cancel Device Details Device Android Sam…"
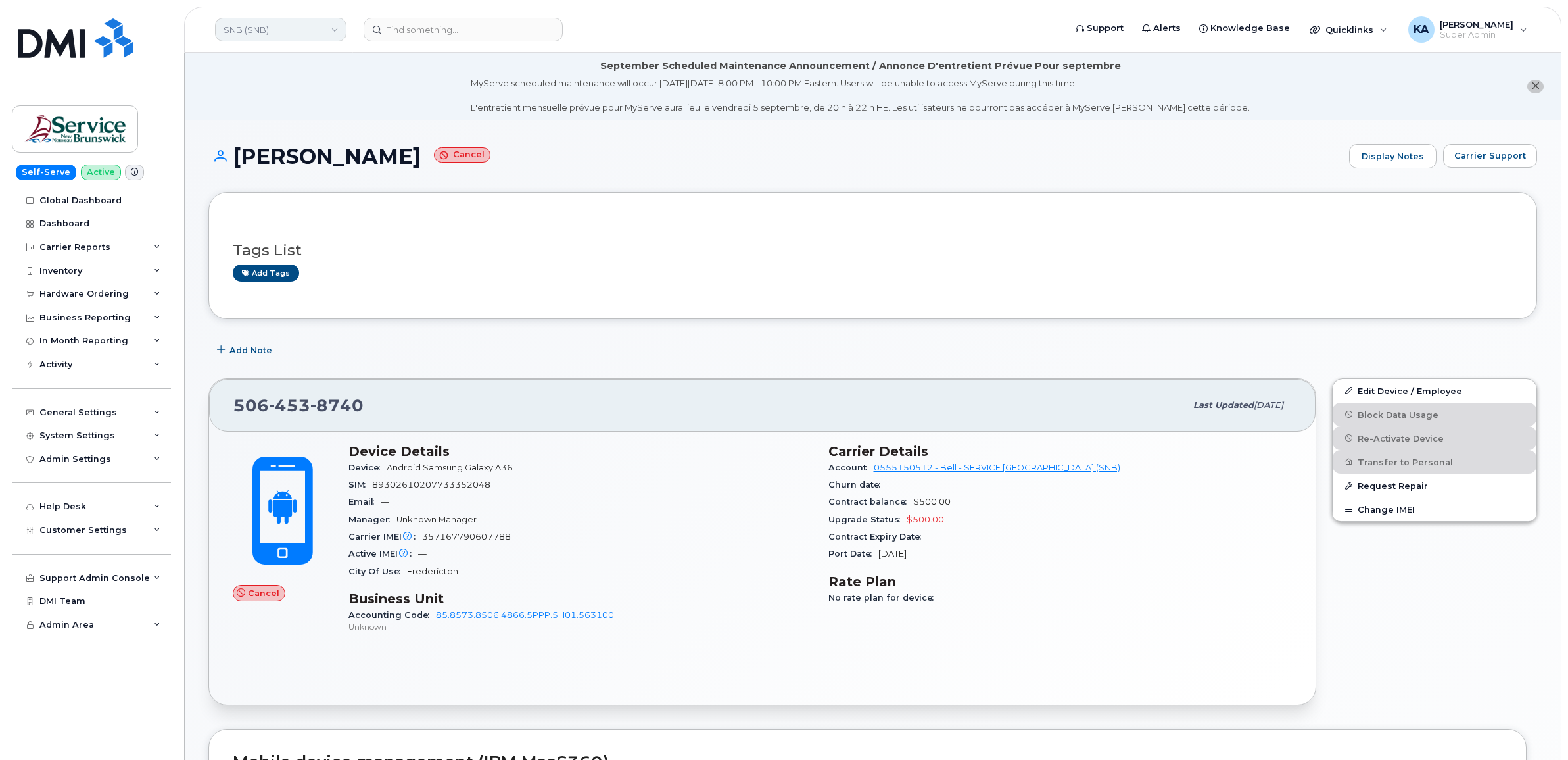
click at [265, 31] on link "SNB (SNB)" at bounding box center [281, 30] width 131 height 24
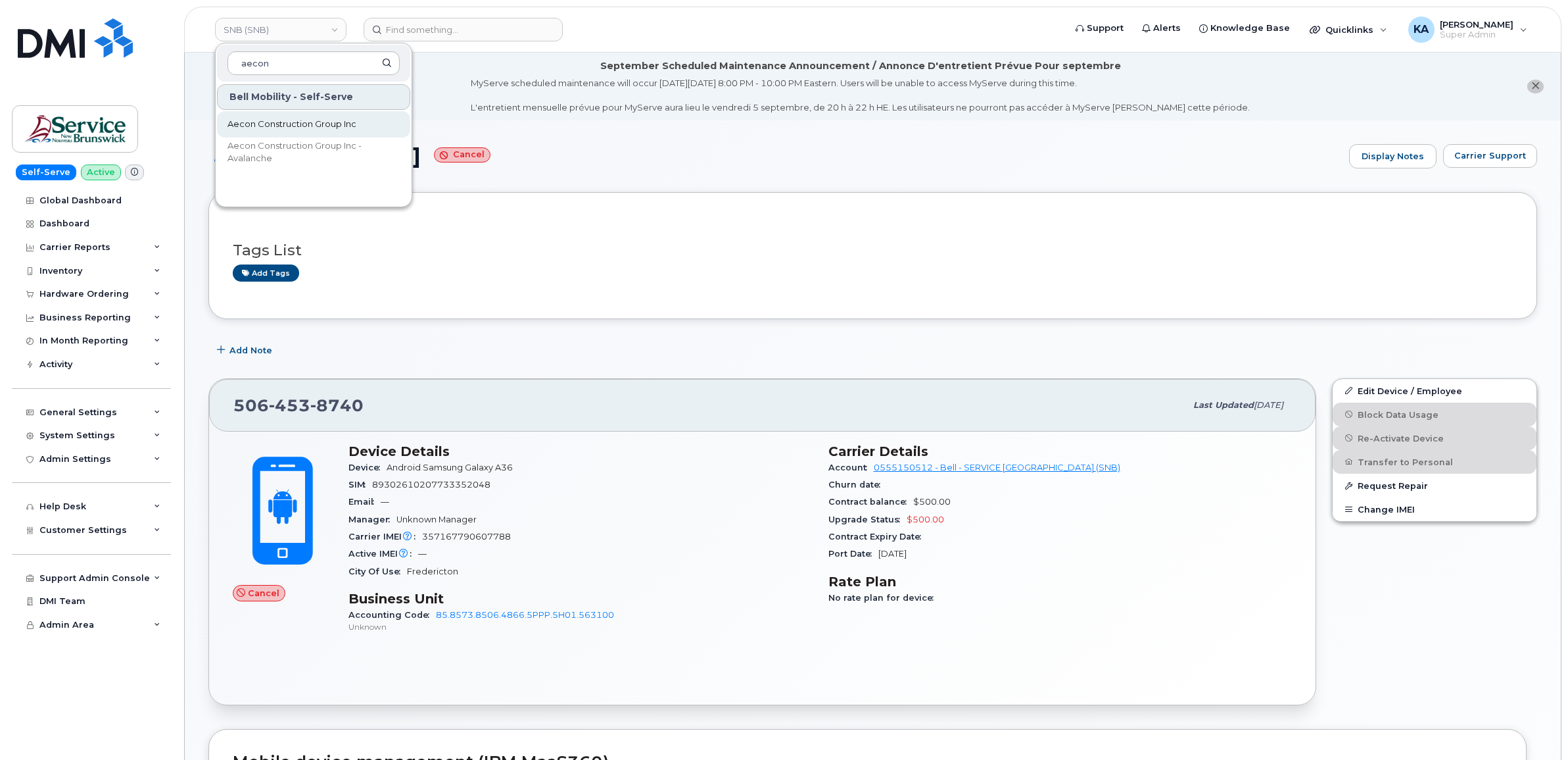
type input "aecon"
click at [280, 123] on span "Aecon Construction Group Inc" at bounding box center [291, 125] width 129 height 13
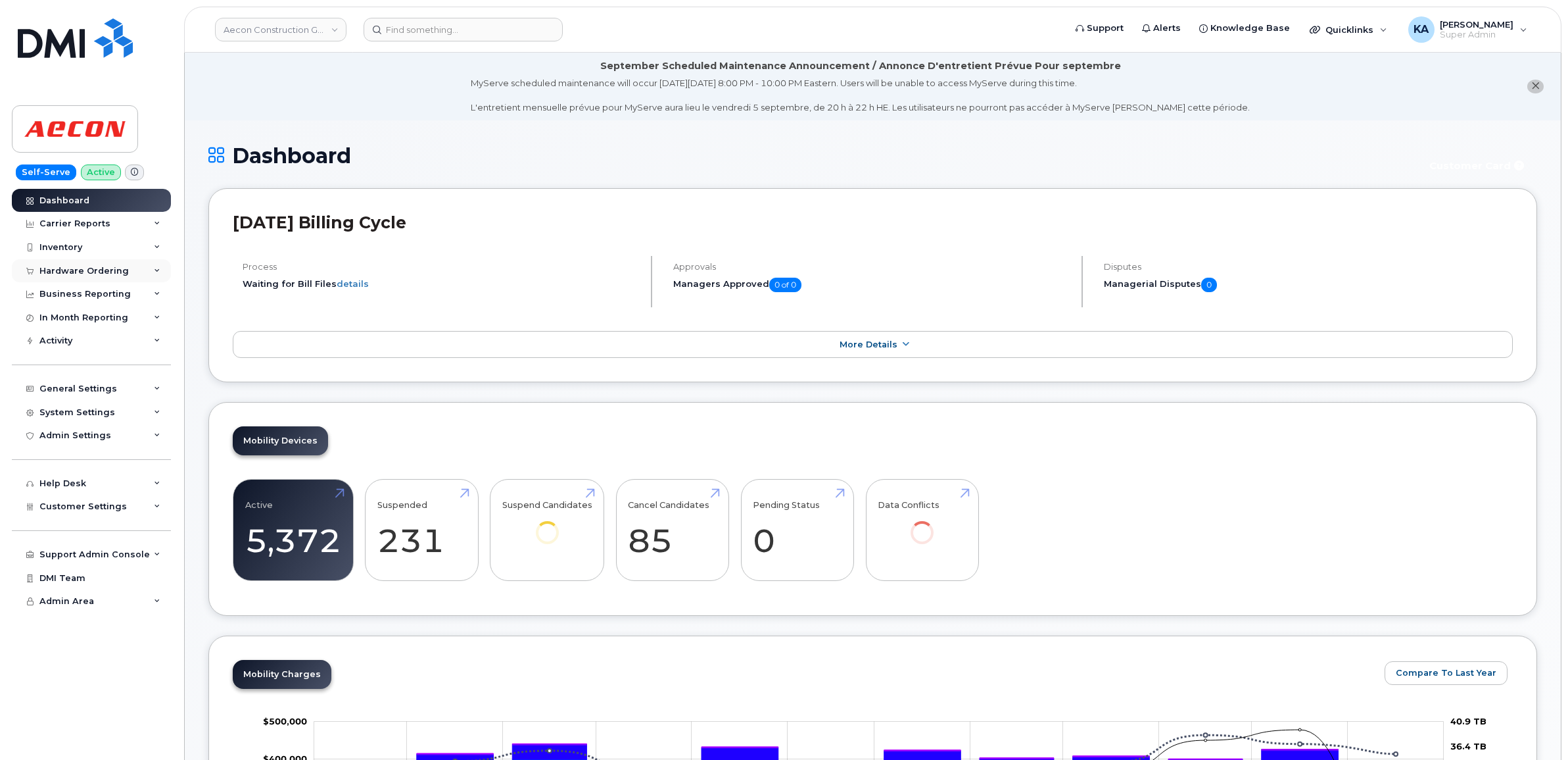
click at [77, 271] on div "Hardware Ordering" at bounding box center [84, 271] width 89 height 11
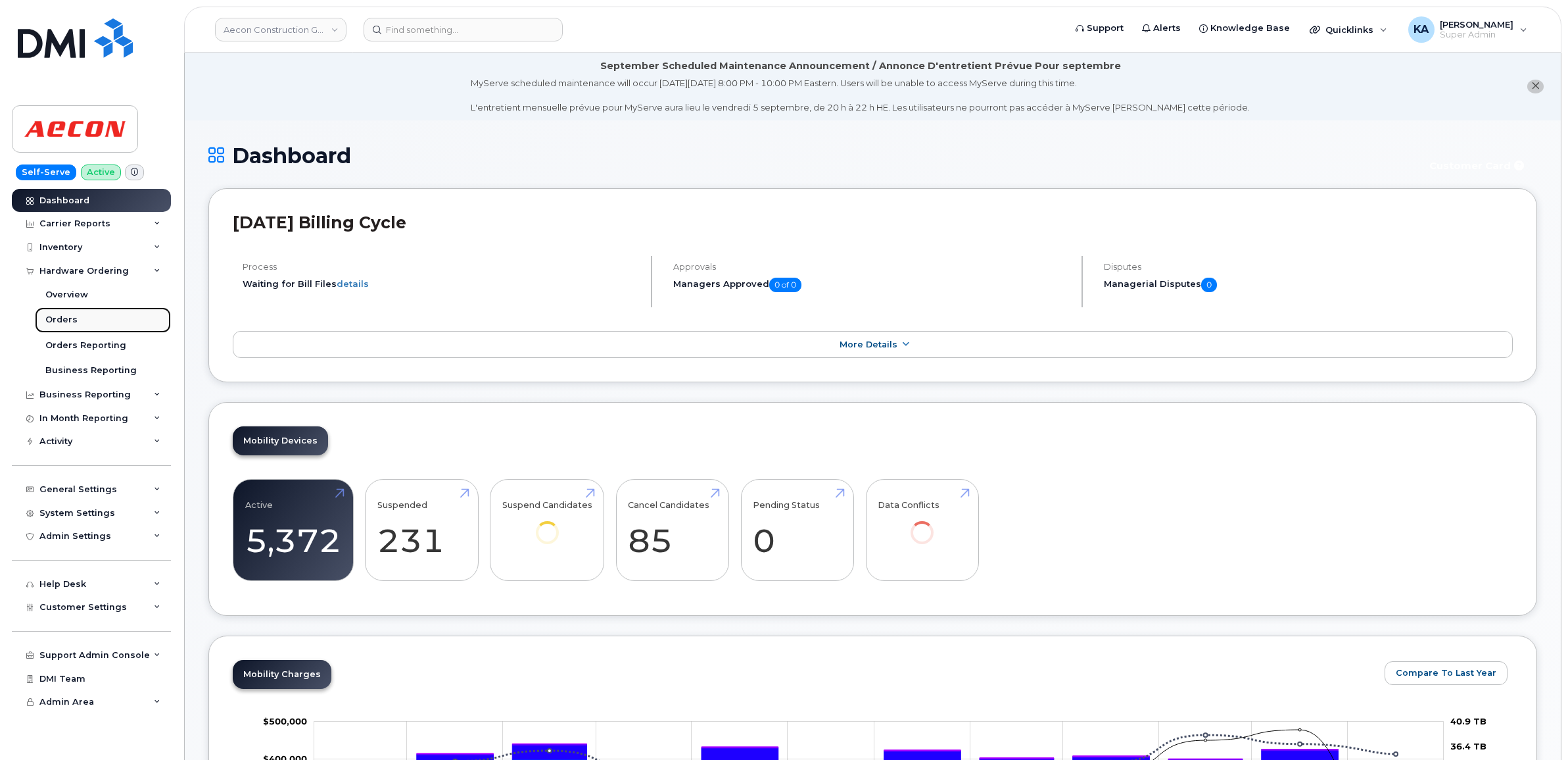
click at [63, 320] on div "Orders" at bounding box center [61, 320] width 32 height 12
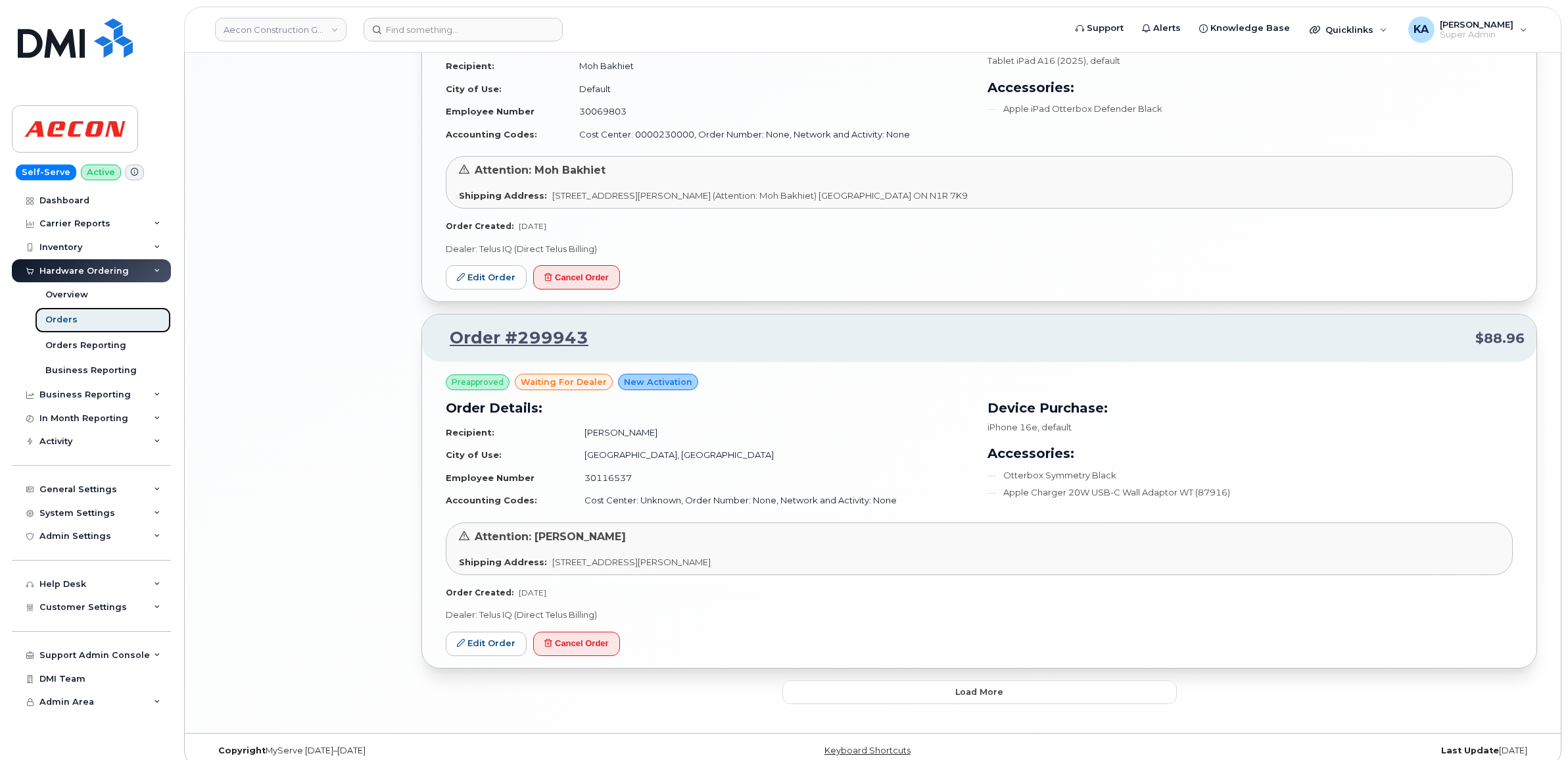
scroll to position [2501, 0]
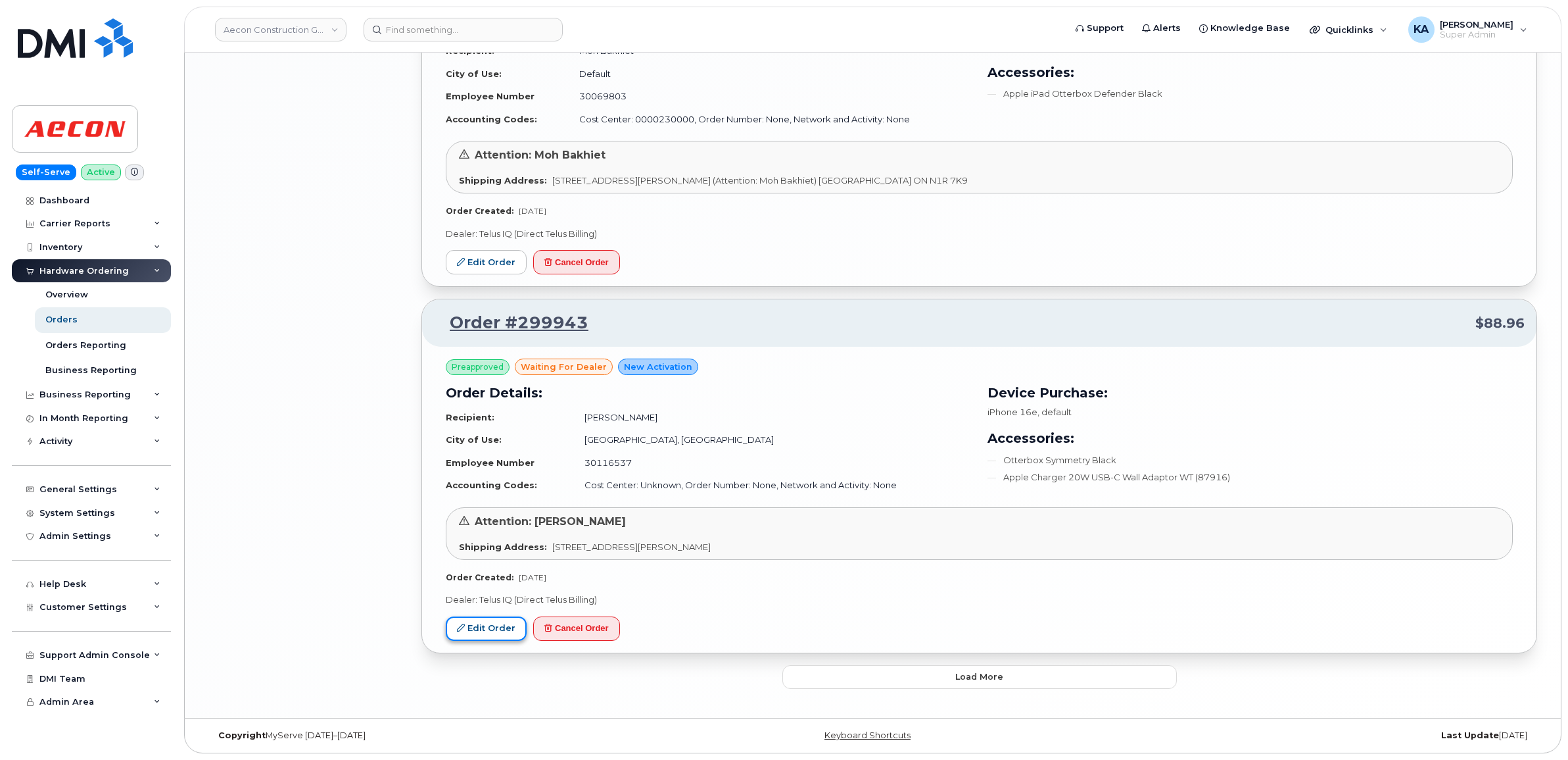
click at [493, 622] on link "Edit Order" at bounding box center [486, 628] width 81 height 25
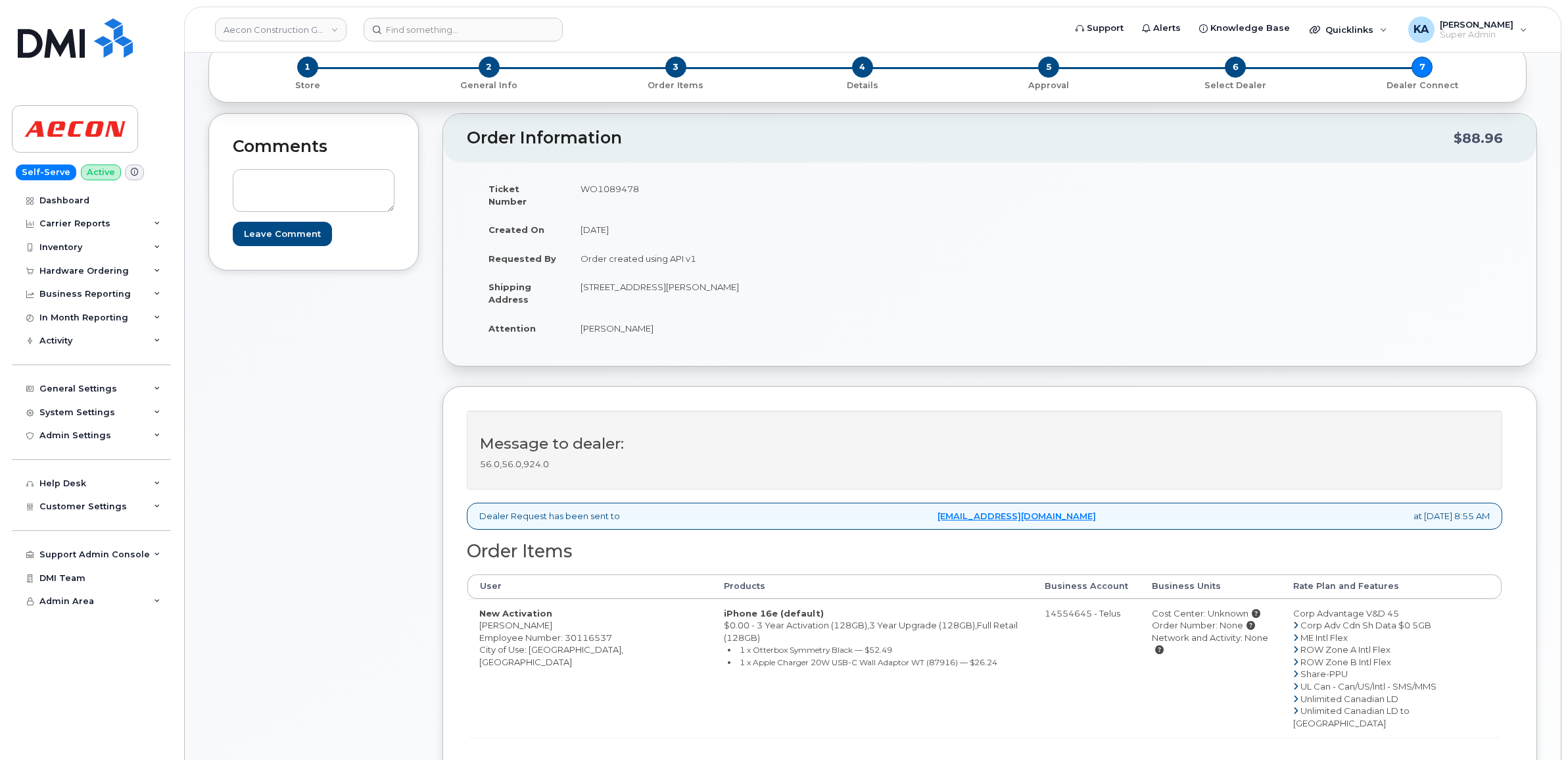
scroll to position [165, 0]
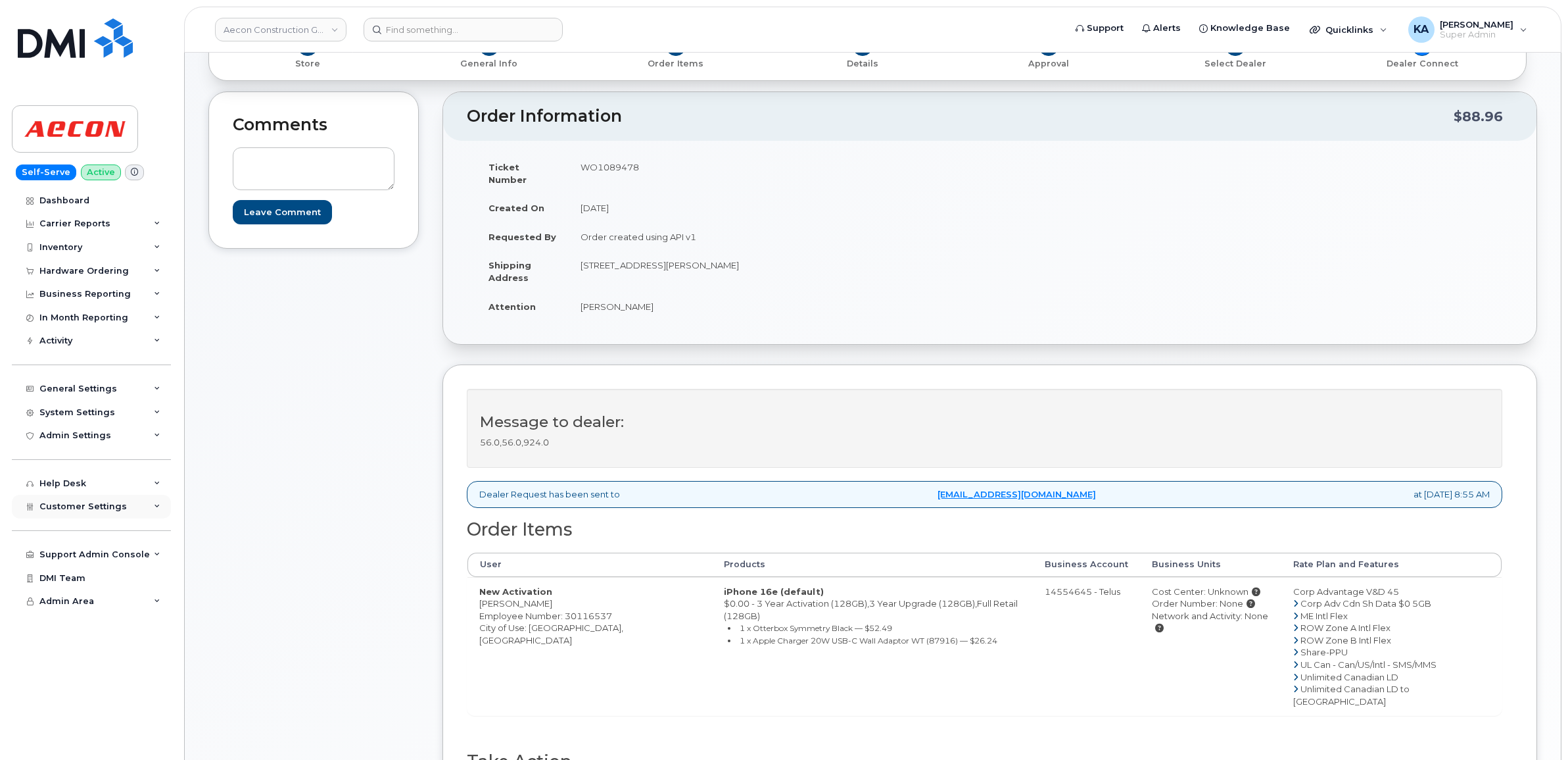
click at [51, 511] on span "Customer Settings" at bounding box center [83, 506] width 87 height 10
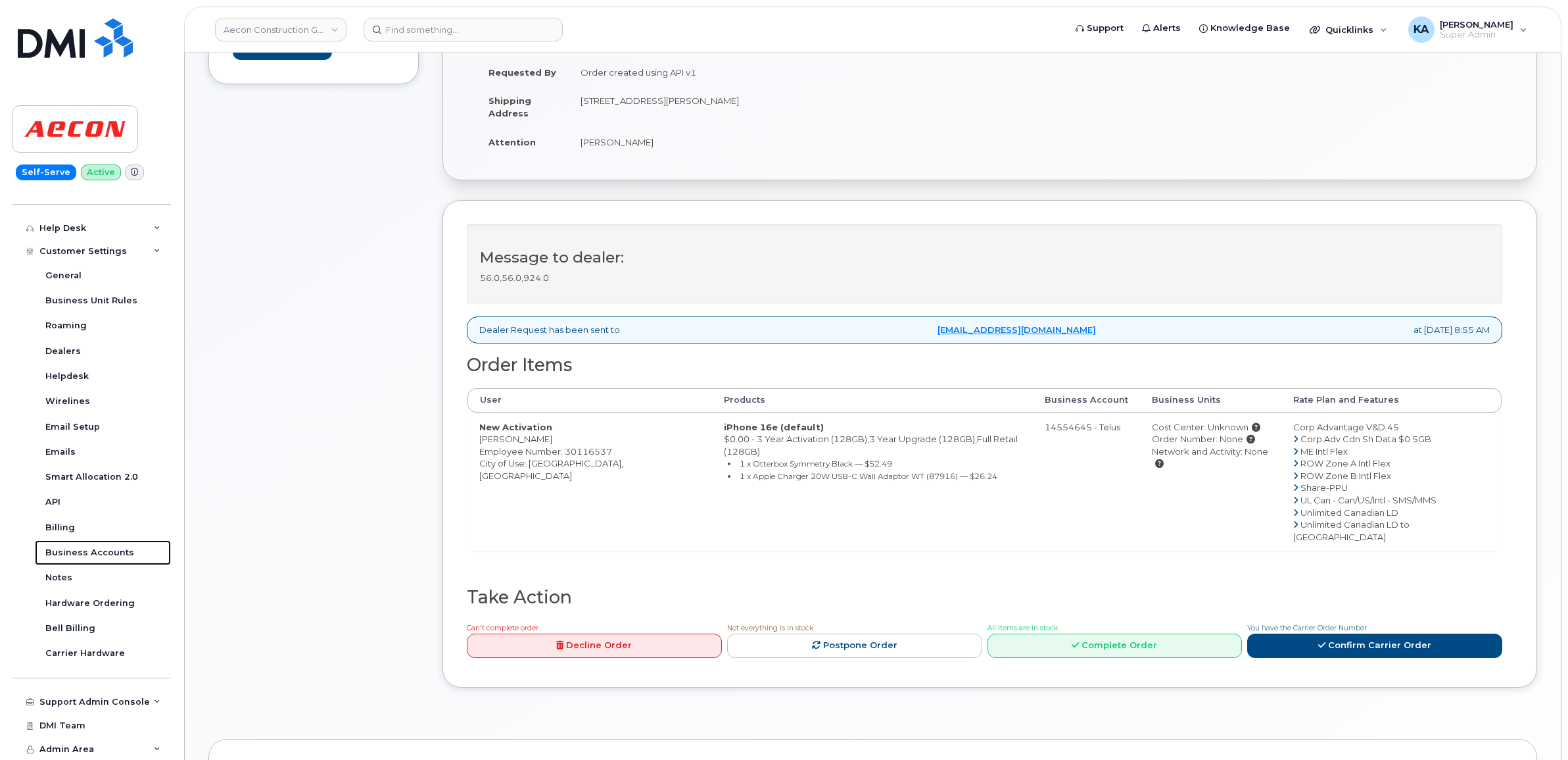
scroll to position [0, 0]
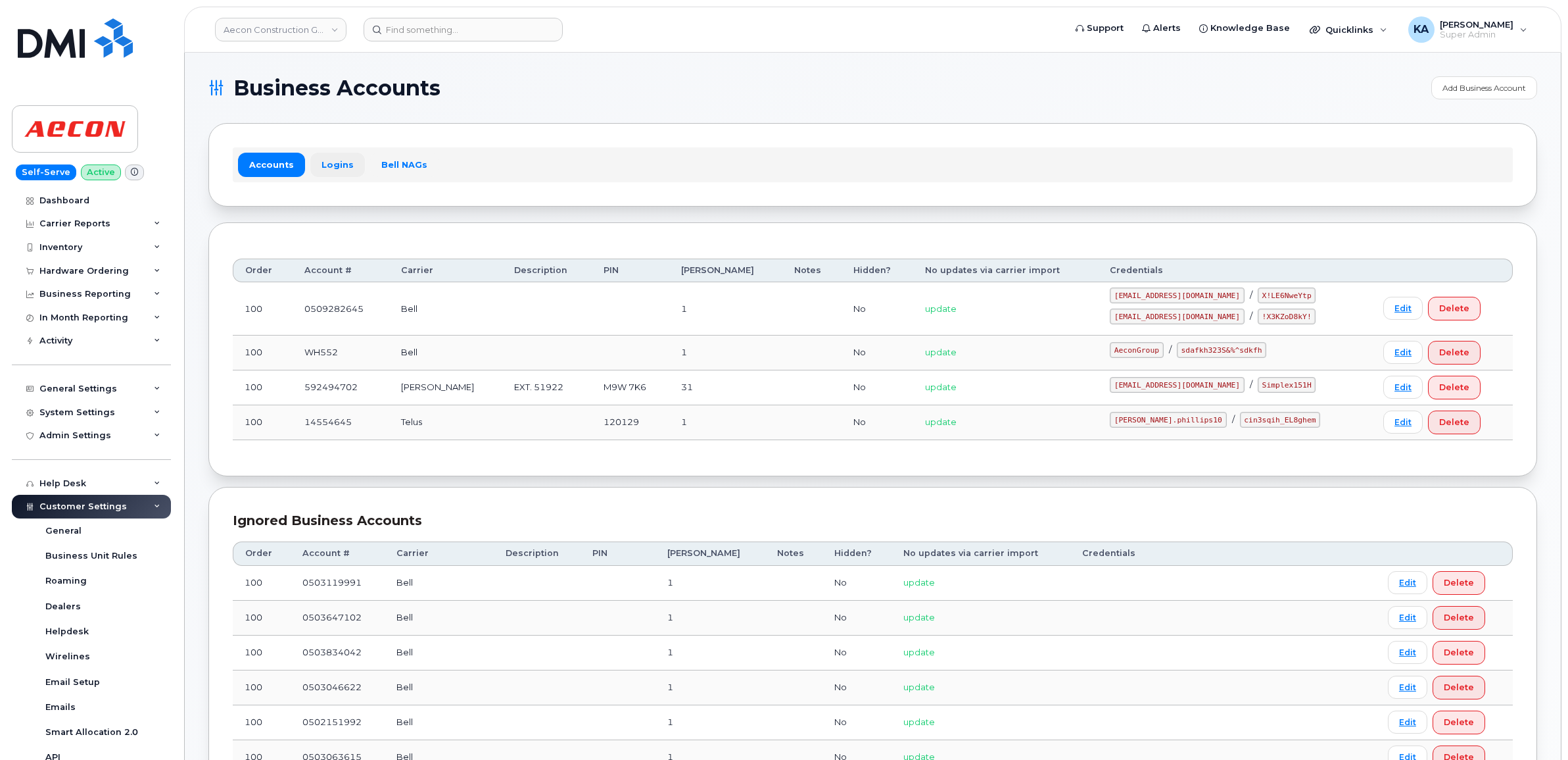
click at [336, 163] on link "Logins" at bounding box center [338, 165] width 55 height 24
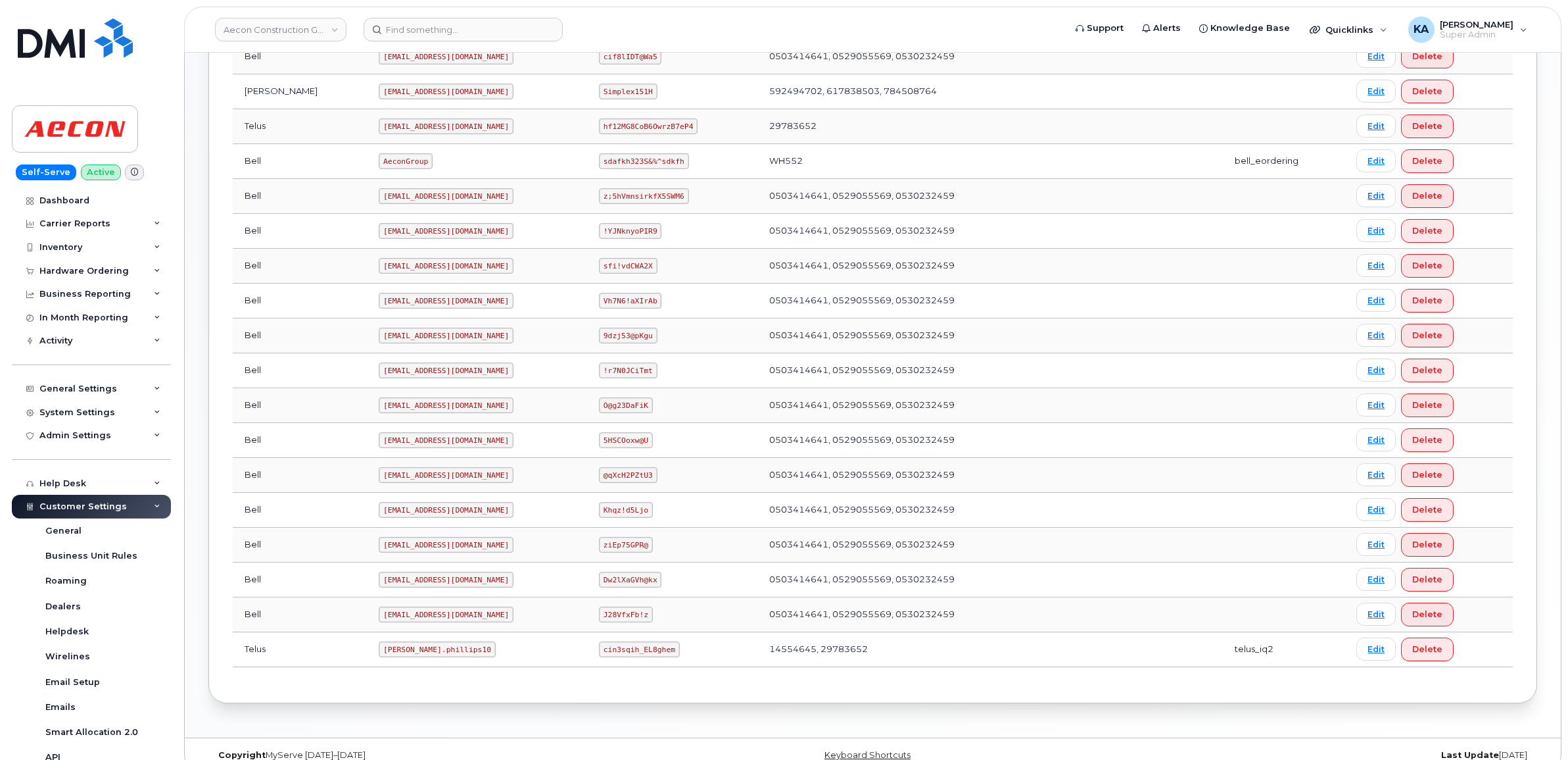
scroll to position [463, 0]
